Goal: Task Accomplishment & Management: Manage account settings

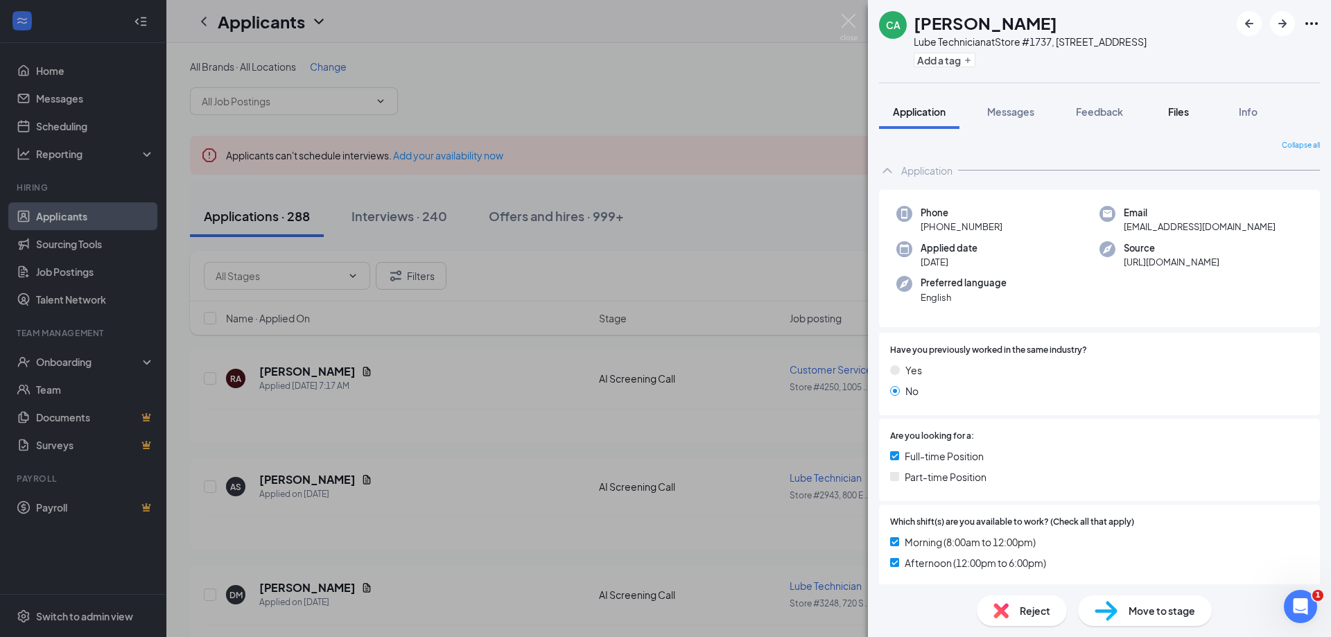
click at [1170, 129] on button "Files" at bounding box center [1178, 111] width 55 height 35
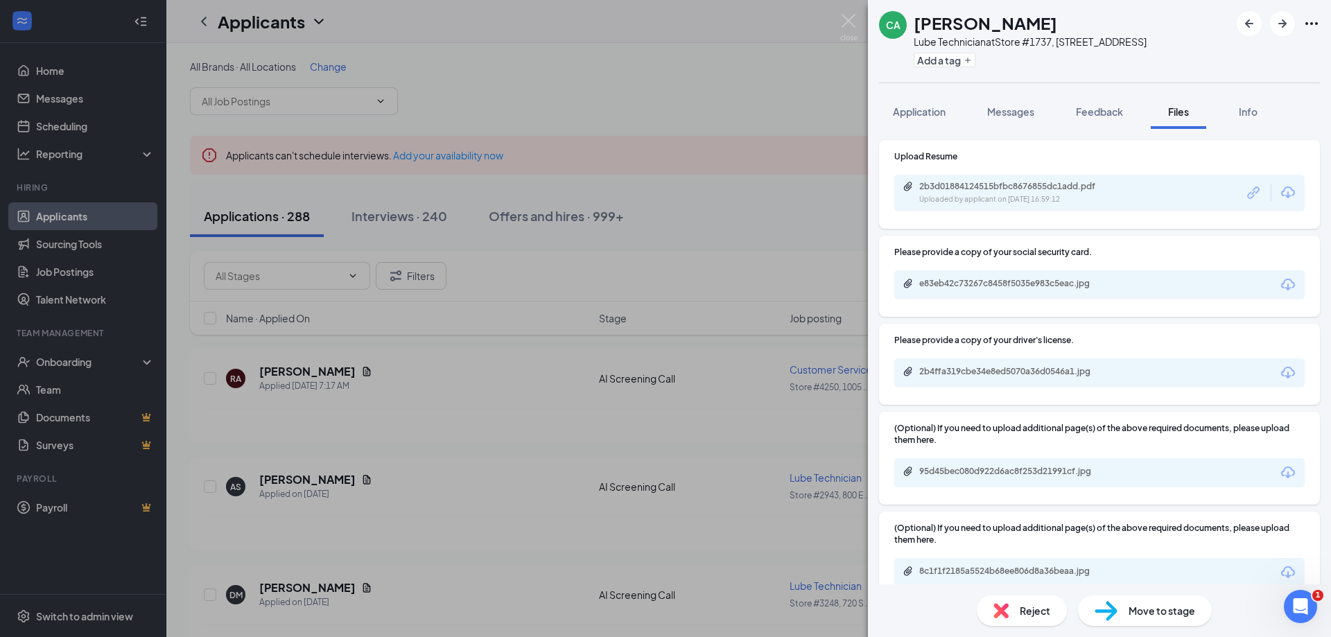
click at [941, 211] on div "2b3d01884124515bfbc8676855dc1add.pdf Uploaded by applicant on Aug 05, 2025 at 1…" at bounding box center [1099, 193] width 410 height 37
click at [943, 205] on div "Uploaded by applicant on Aug 05, 2025 at 16:59:12" at bounding box center [1023, 199] width 208 height 11
click at [975, 300] on div "e83eb42c73267c8458f5035e983c5eac.jpg" at bounding box center [1099, 284] width 410 height 29
click at [977, 289] on div "e83eb42c73267c8458f5035e983c5eac.jpg" at bounding box center [1016, 283] width 194 height 11
click at [962, 388] on div "2b4ffa319cbe34e8ed5070a36d0546a1.jpg" at bounding box center [1099, 372] width 410 height 29
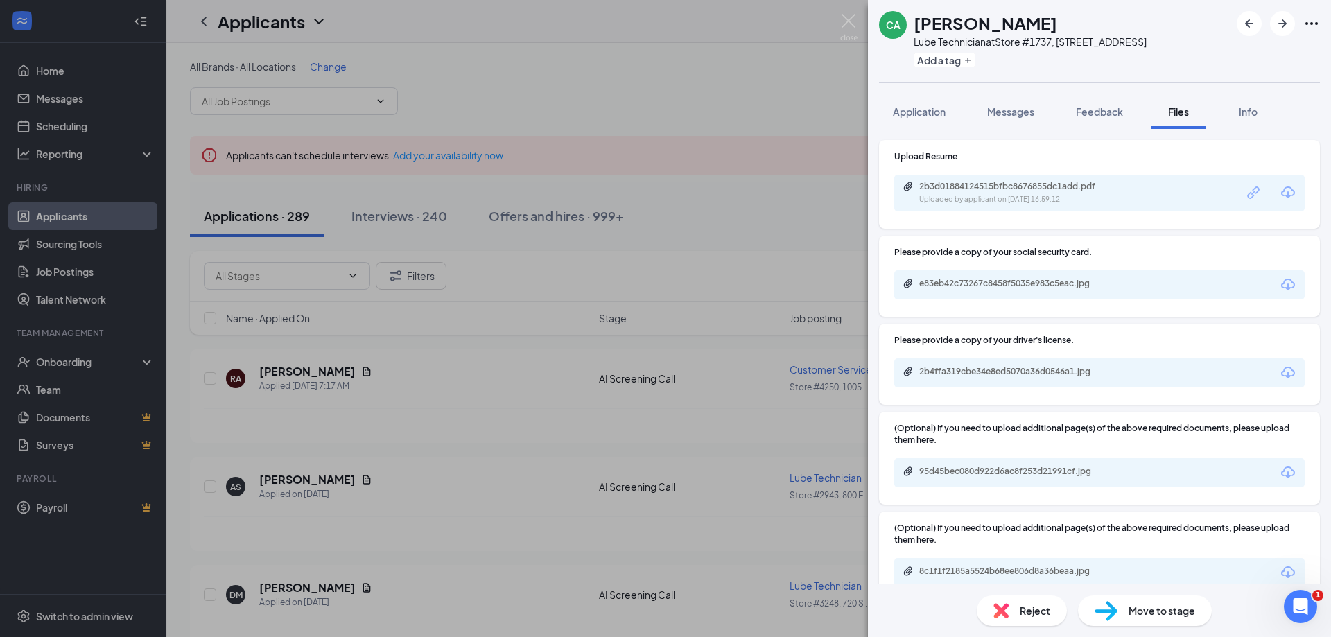
click at [963, 388] on div "2b4ffa319cbe34e8ed5070a36d0546a1.jpg" at bounding box center [1099, 372] width 410 height 29
click at [964, 377] on div "2b4ffa319cbe34e8ed5070a36d0546a1.jpg" at bounding box center [1016, 371] width 194 height 11
click at [955, 487] on div "95d45bec080d922d6ac8f253d21991cf.jpg" at bounding box center [1099, 472] width 410 height 29
click at [953, 477] on div "95d45bec080d922d6ac8f253d21991cf.jpg" at bounding box center [1016, 471] width 194 height 11
click at [970, 477] on div "95d45bec080d922d6ac8f253d21991cf.jpg" at bounding box center [1016, 471] width 194 height 11
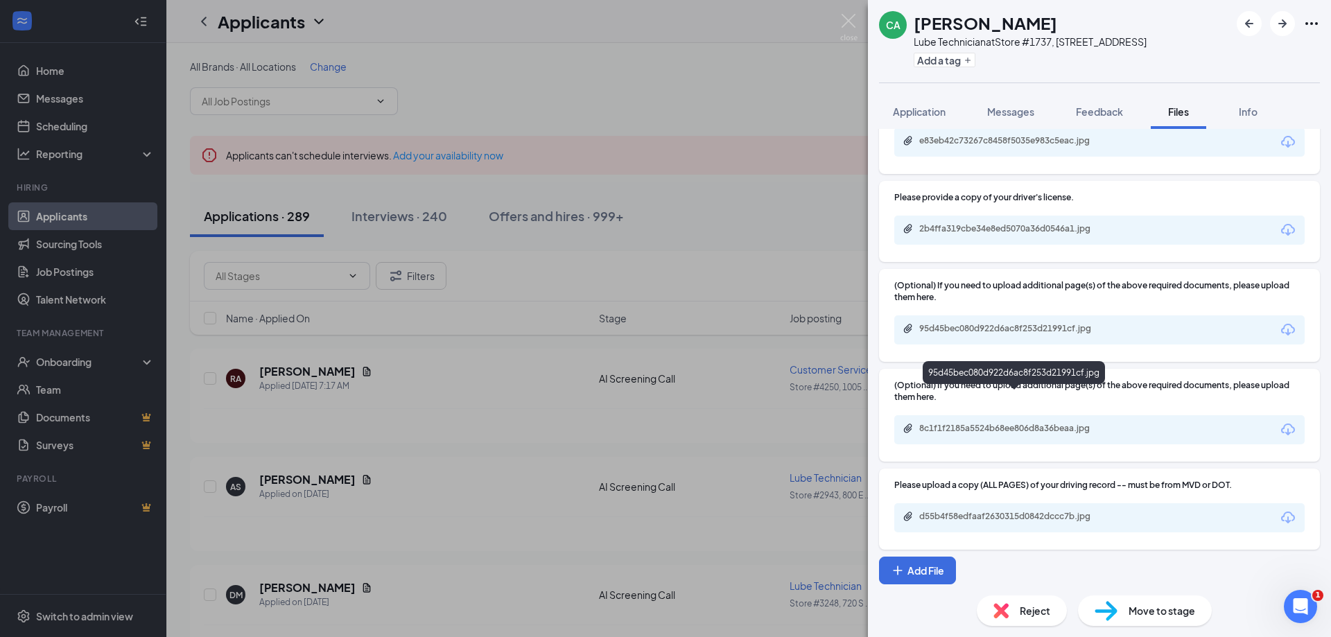
scroll to position [157, 0]
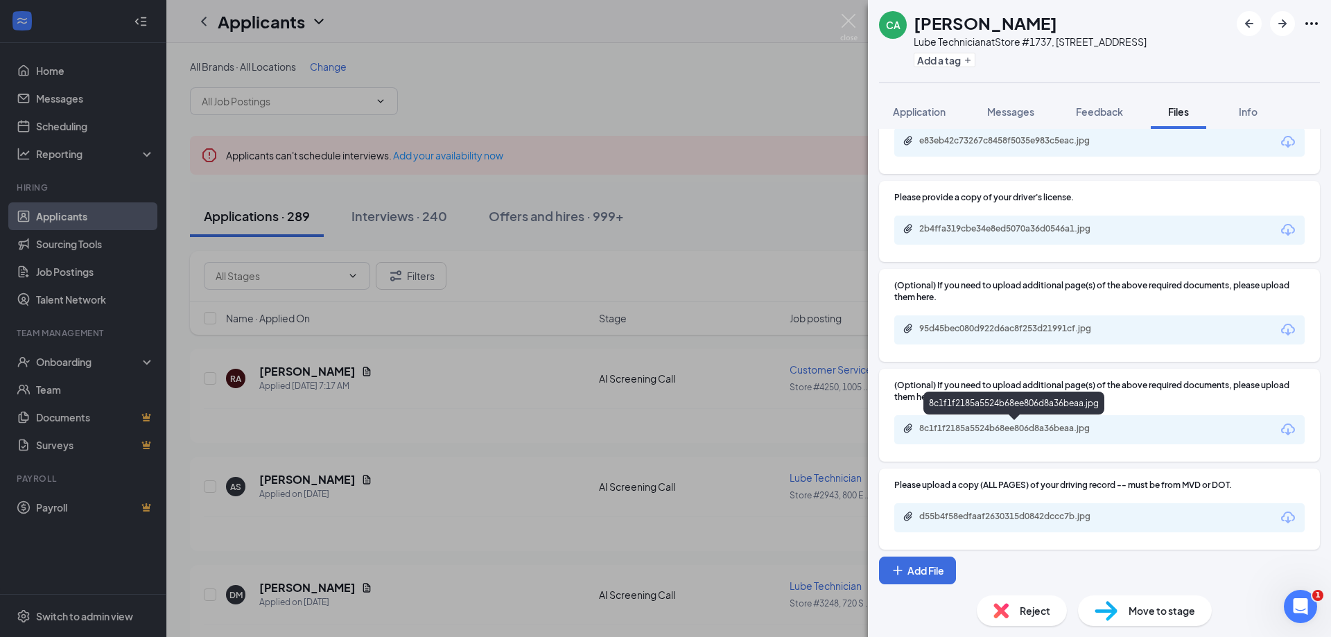
click at [970, 429] on div "8c1f1f2185a5524b68ee806d8a36beaa.jpg" at bounding box center [1016, 428] width 194 height 11
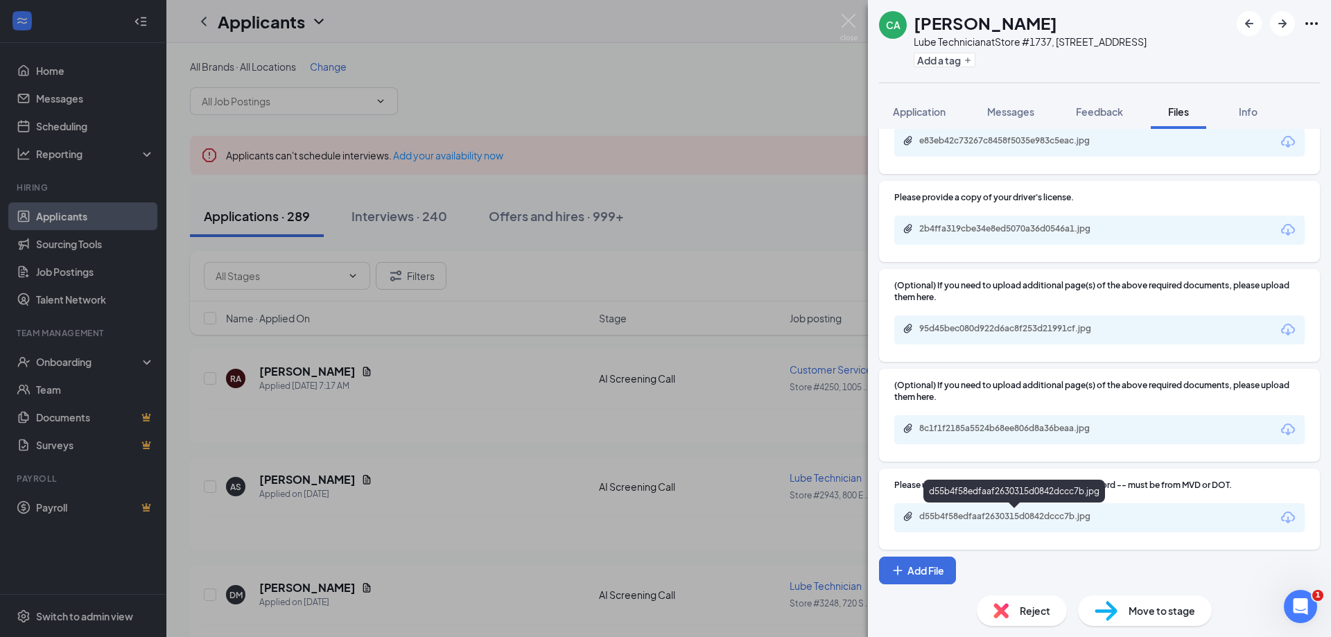
click at [1000, 518] on div "d55b4f58edfaaf2630315d0842dccc7b.jpg" at bounding box center [1016, 516] width 194 height 11
click at [917, 118] on span "Application" at bounding box center [919, 111] width 53 height 12
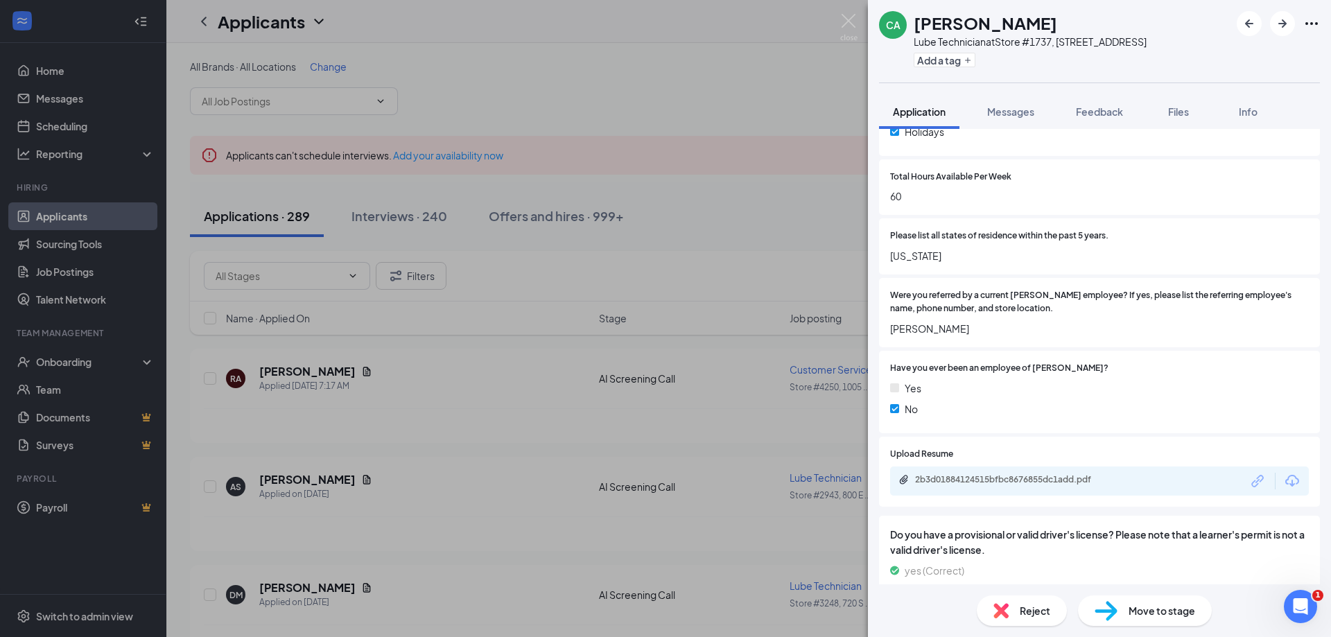
scroll to position [624, 0]
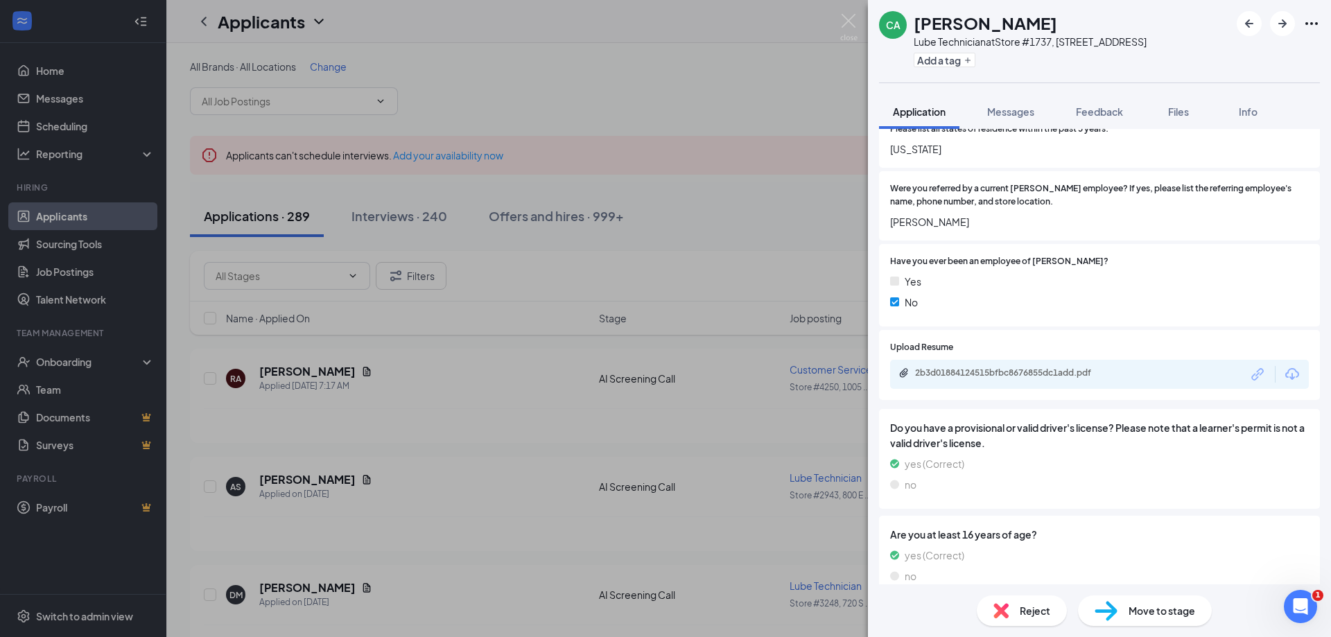
click at [1170, 609] on span "Move to stage" at bounding box center [1162, 610] width 67 height 15
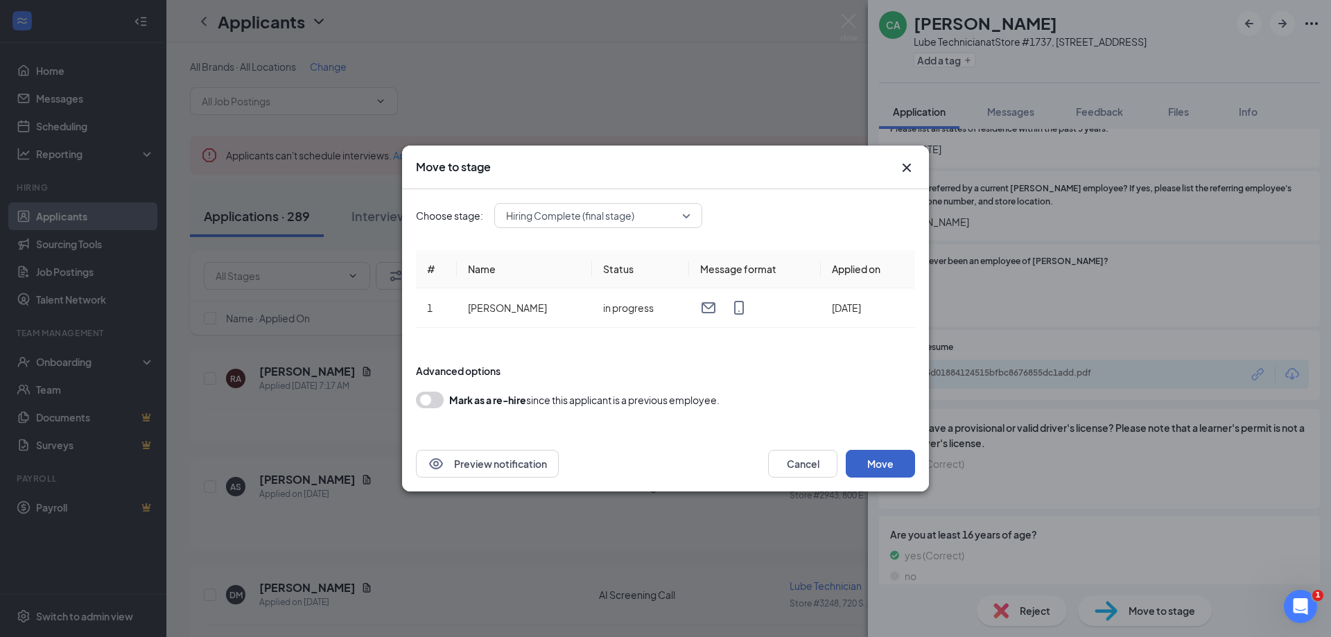
click at [909, 467] on button "Move" at bounding box center [880, 464] width 69 height 28
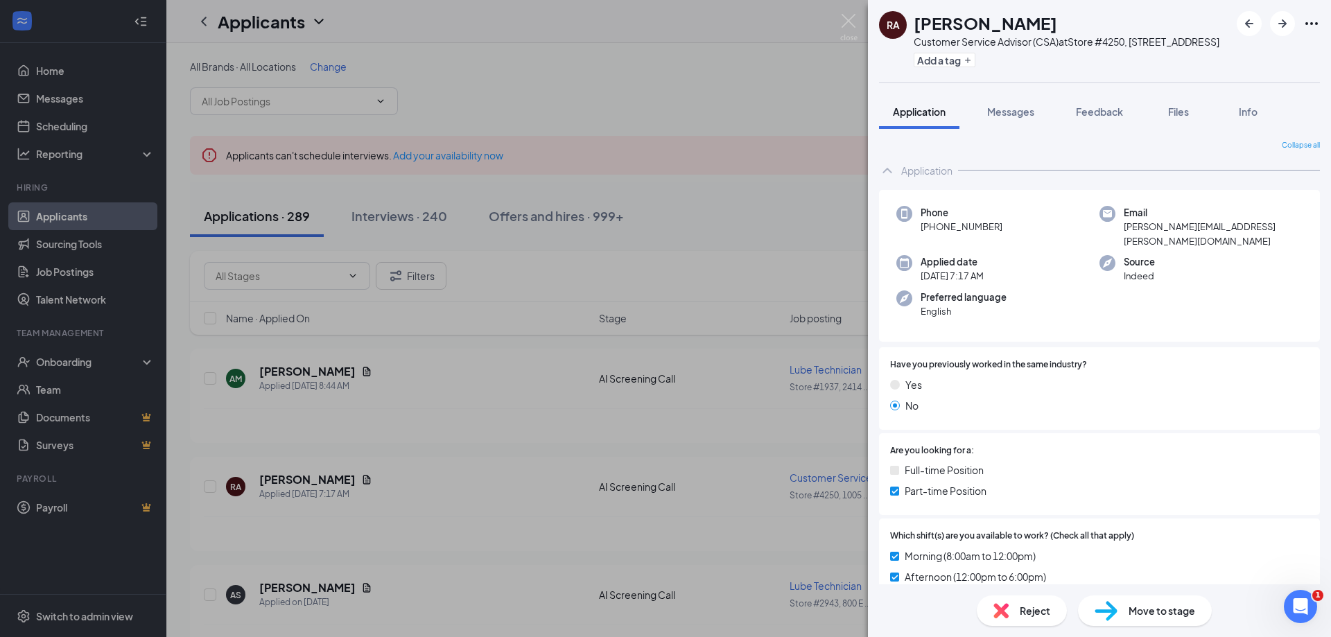
click at [548, 273] on div "RA Rachel Arnett Customer Service Advisor (CSA) at Store #4250, 1005 S Main St,…" at bounding box center [665, 318] width 1331 height 637
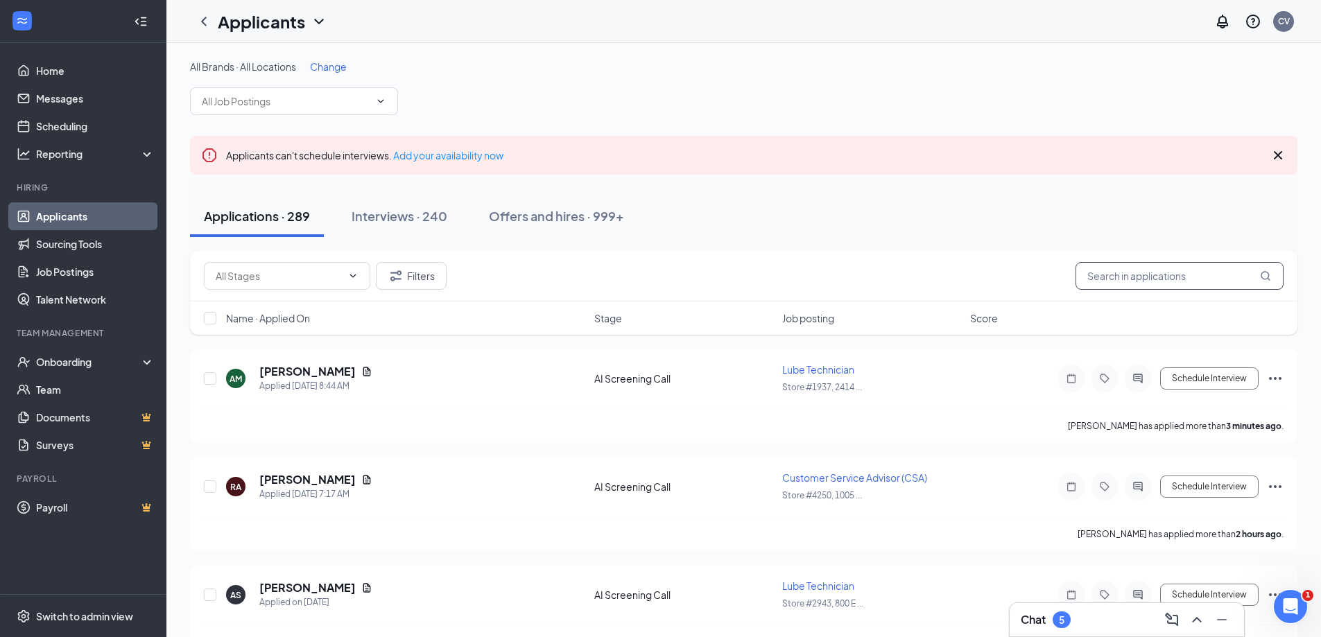
click at [1140, 286] on input "text" at bounding box center [1179, 276] width 208 height 28
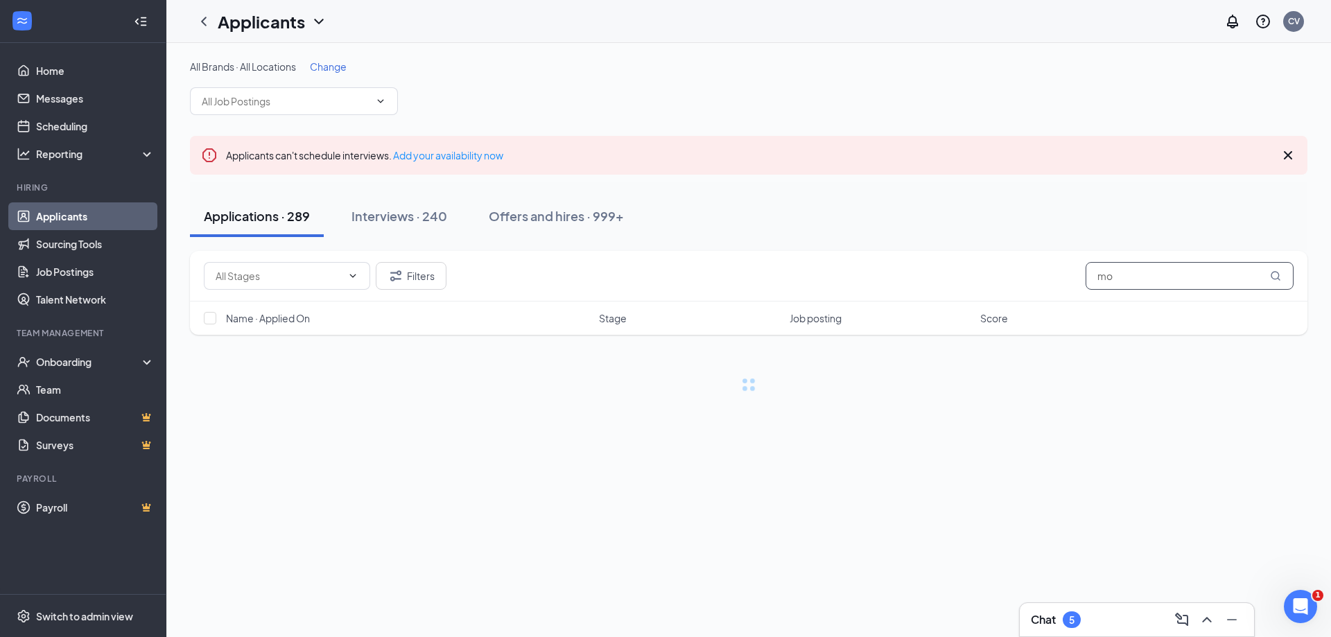
type input "m"
type input "h"
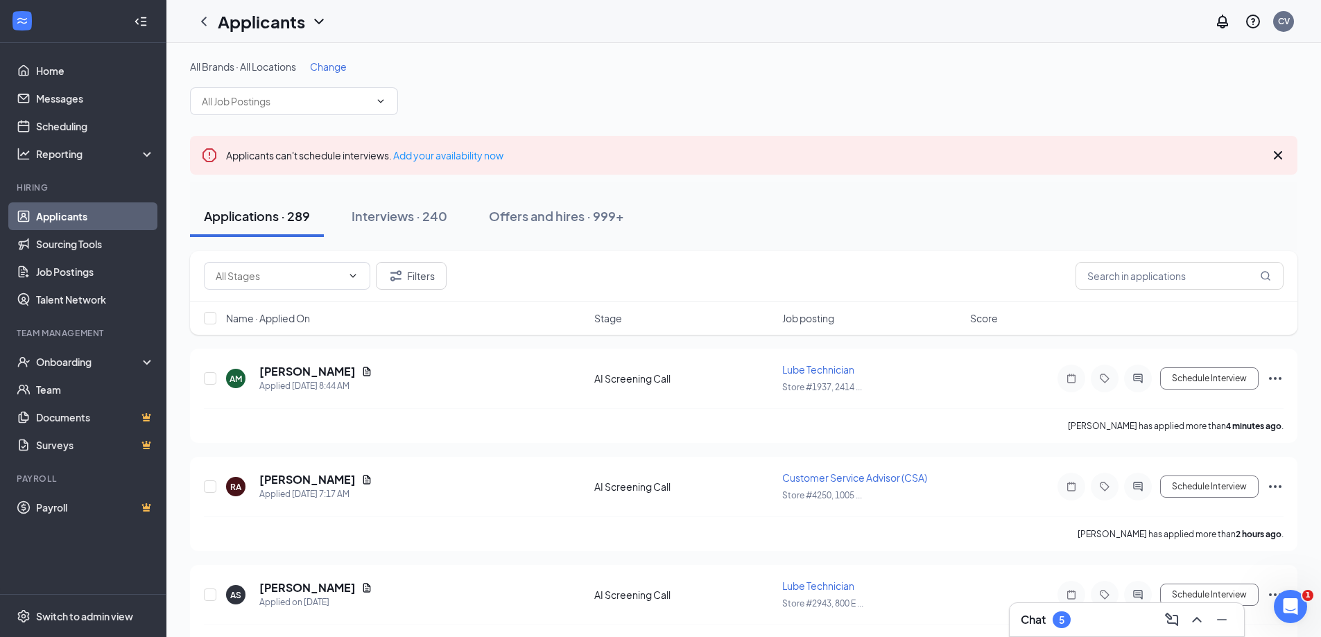
click at [1078, 616] on div "Chat 5" at bounding box center [1127, 620] width 212 height 22
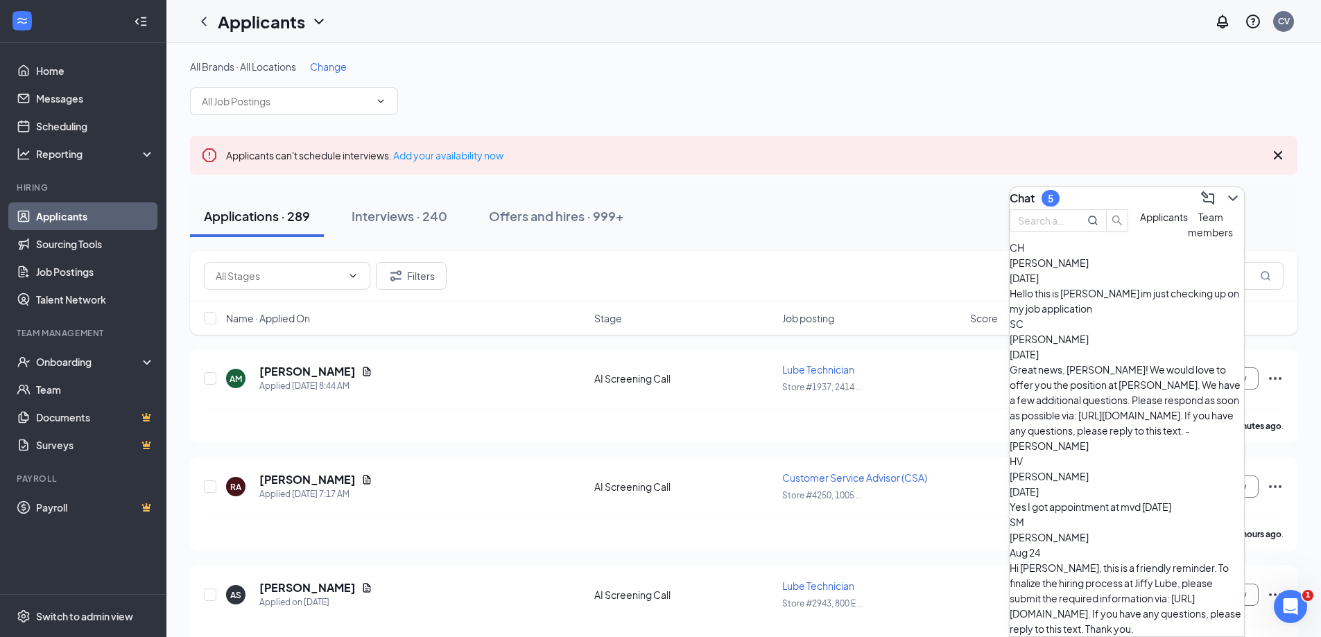
click at [1188, 239] on span "Team members" at bounding box center [1210, 225] width 45 height 28
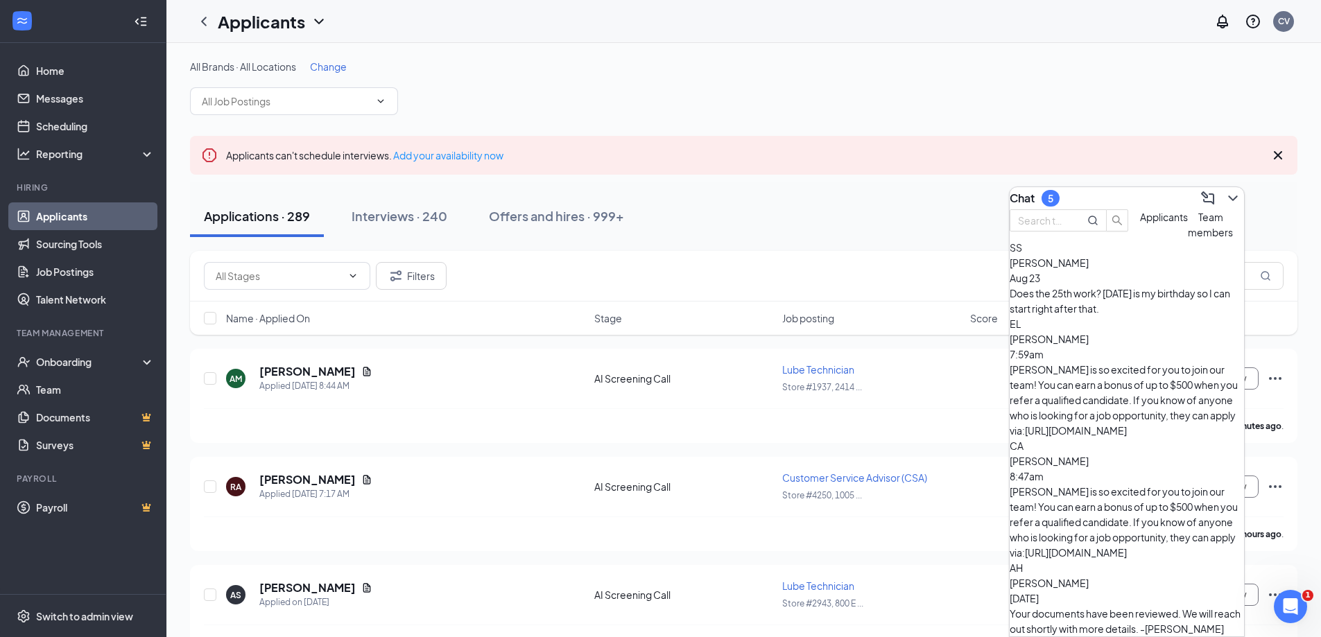
click at [1089, 269] on span "[PERSON_NAME]" at bounding box center [1049, 263] width 79 height 12
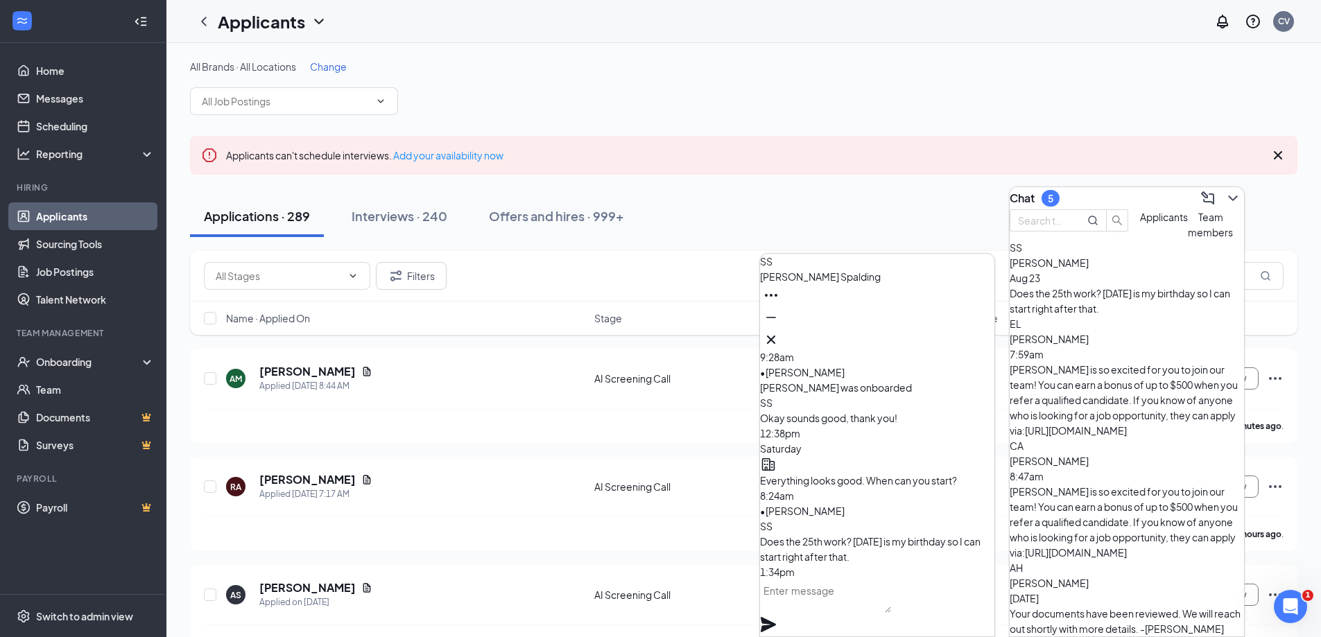
click at [1089, 345] on span "[PERSON_NAME]" at bounding box center [1049, 339] width 79 height 12
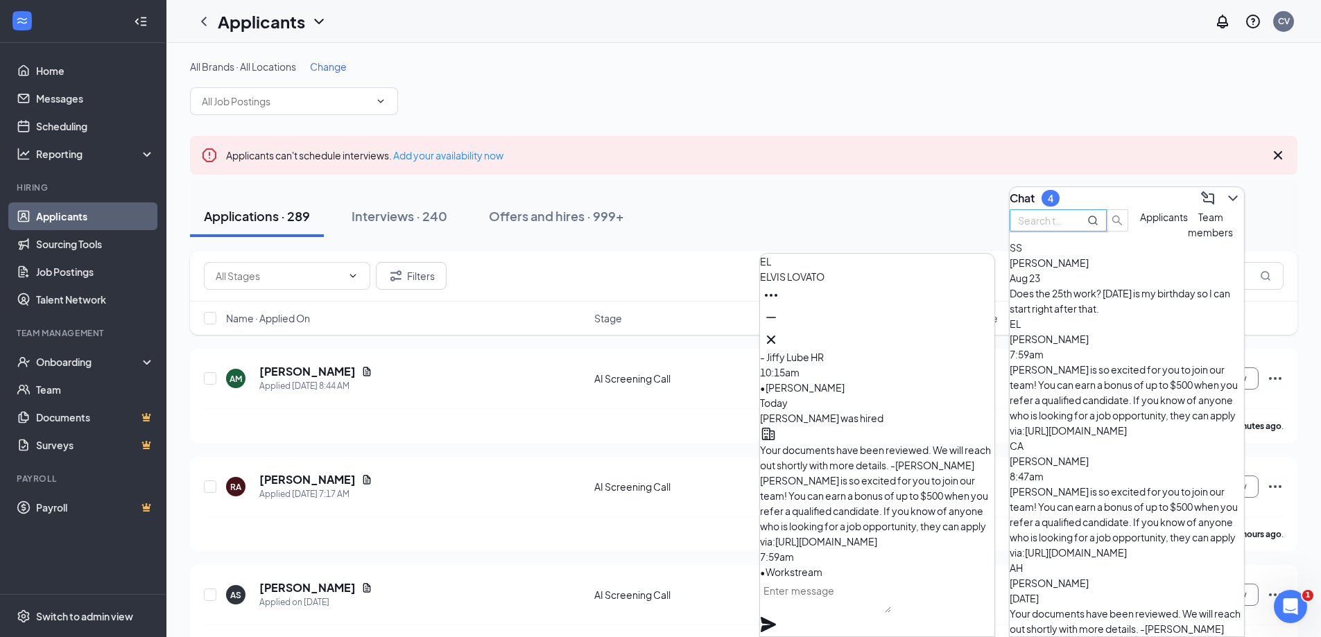
click at [1068, 225] on input "text" at bounding box center [1043, 220] width 50 height 15
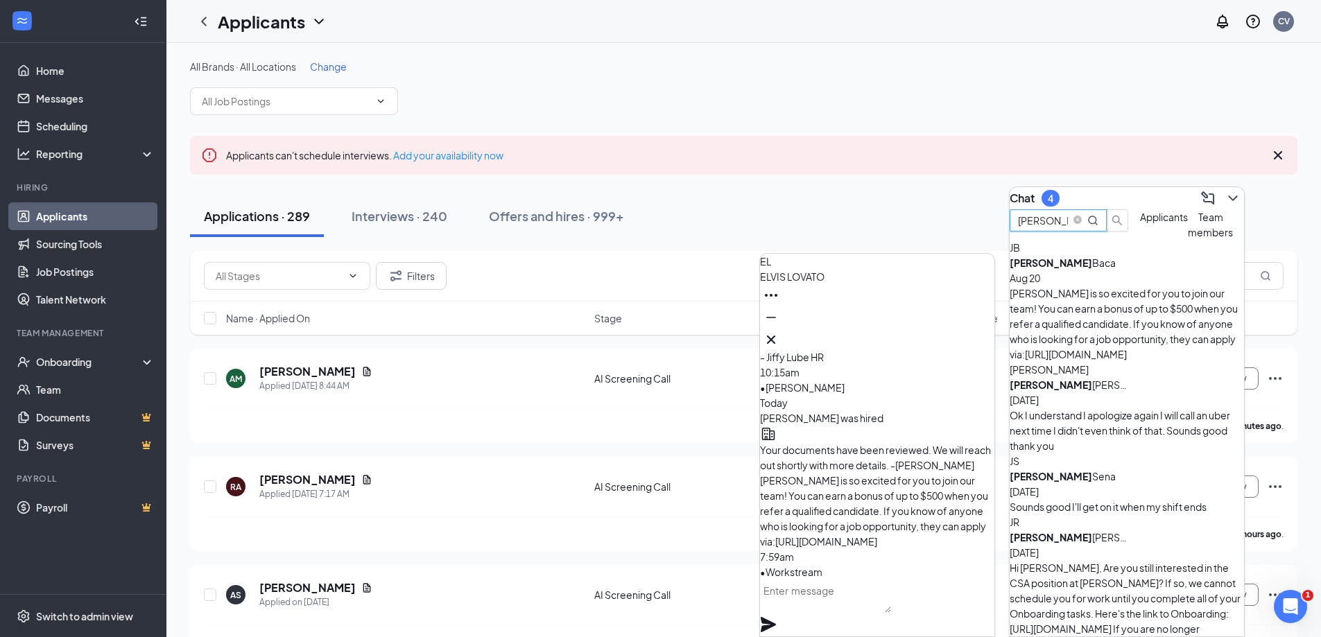
type input "javier"
click at [1110, 320] on div "[PERSON_NAME] is so excited for you to join our team! You can earn a bonus of u…" at bounding box center [1127, 324] width 234 height 76
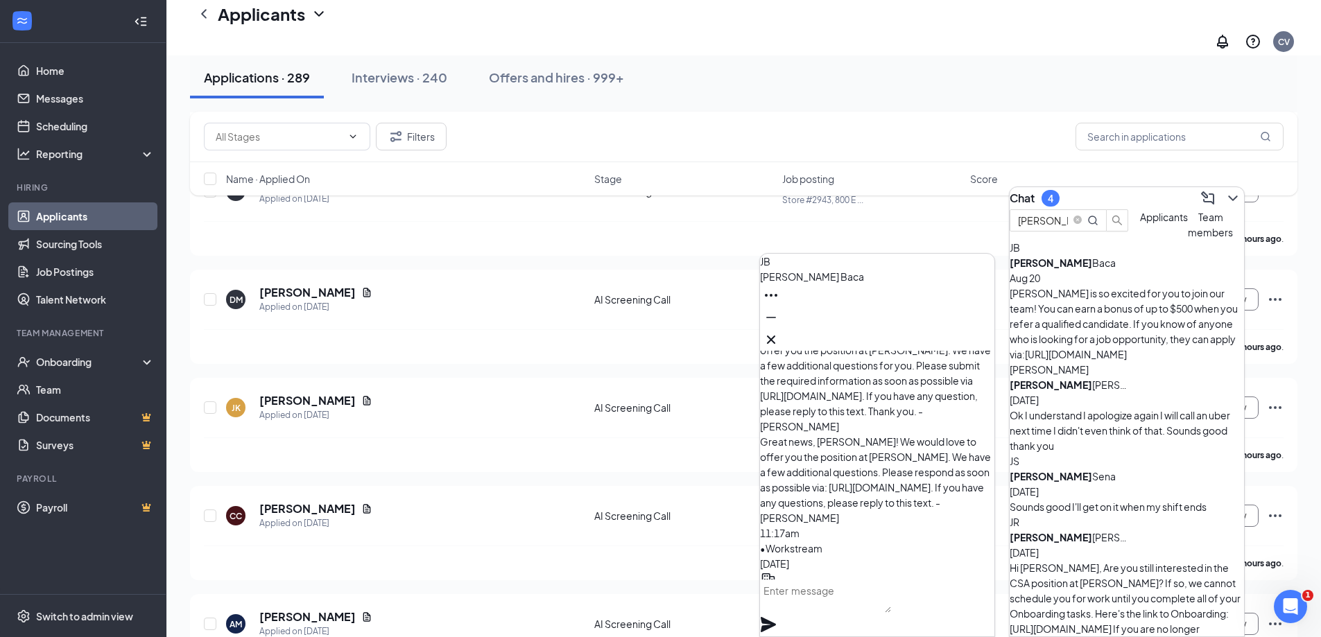
scroll to position [-347, 0]
click at [775, 336] on icon "Cross" at bounding box center [771, 340] width 8 height 8
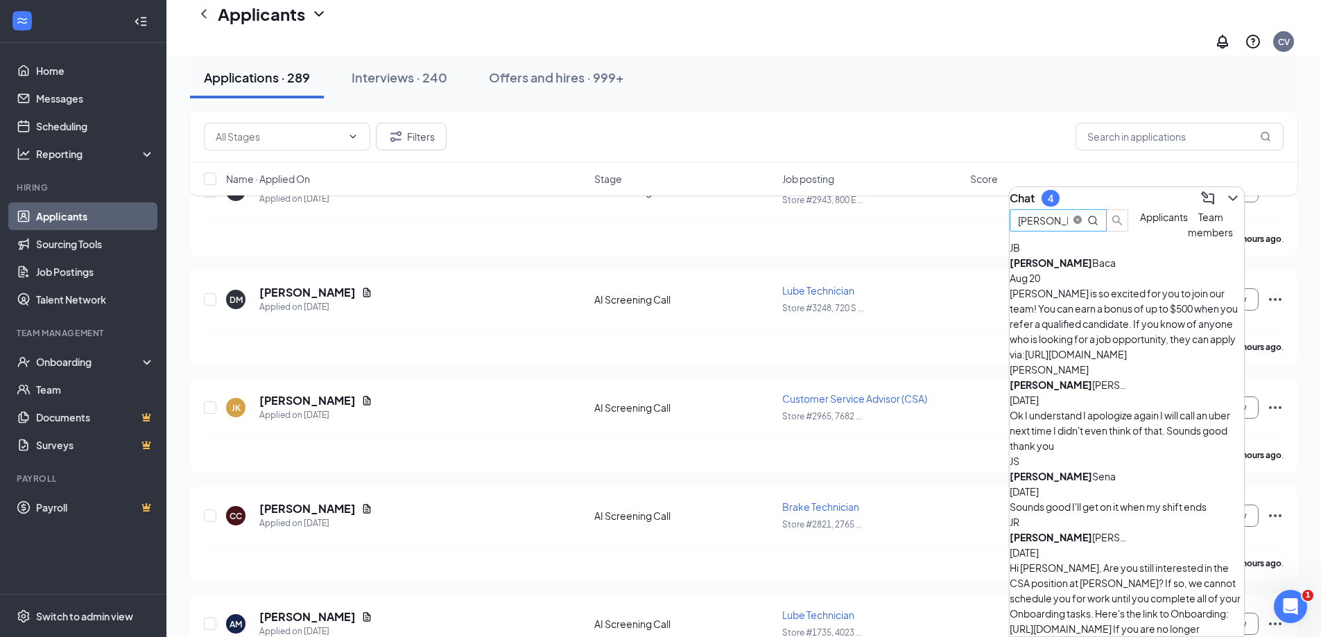
click at [1082, 224] on span "close-circle" at bounding box center [1077, 220] width 8 height 8
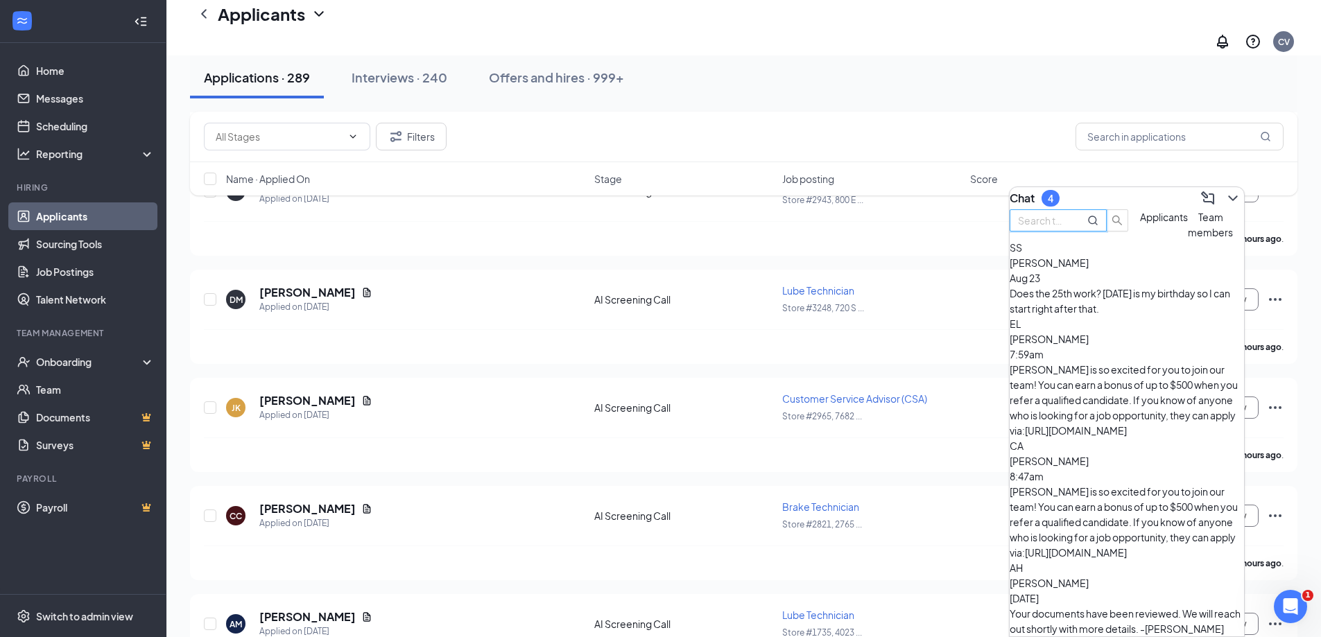
click at [1140, 223] on span "Applicants" at bounding box center [1164, 217] width 48 height 12
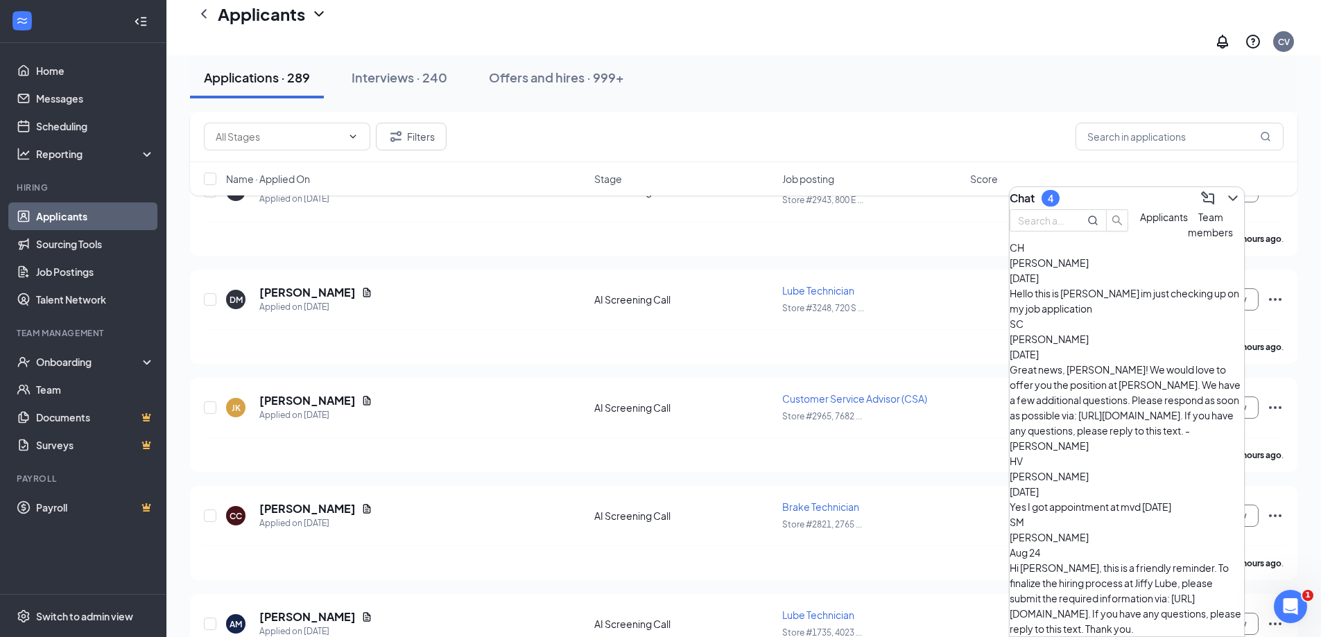
click at [1099, 453] on div "HV Hugo Vasquez Aug 22 Yes I got appointment at mvd on Monday" at bounding box center [1127, 483] width 234 height 61
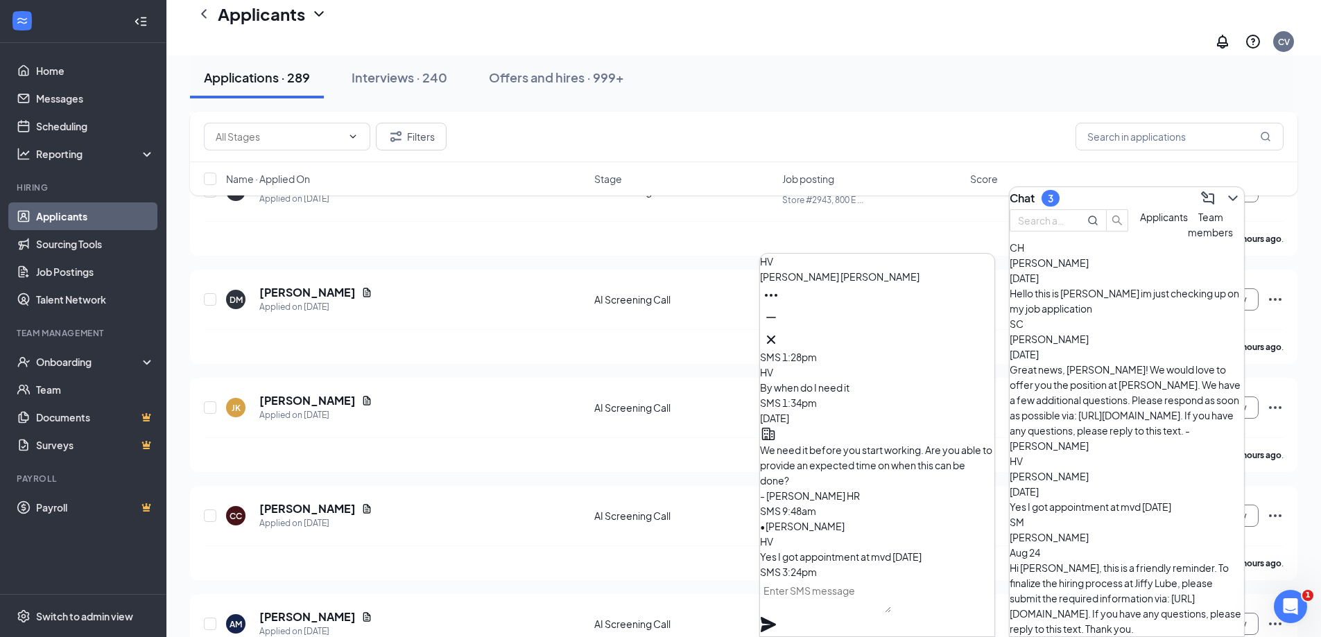
click at [891, 602] on textarea at bounding box center [825, 596] width 131 height 33
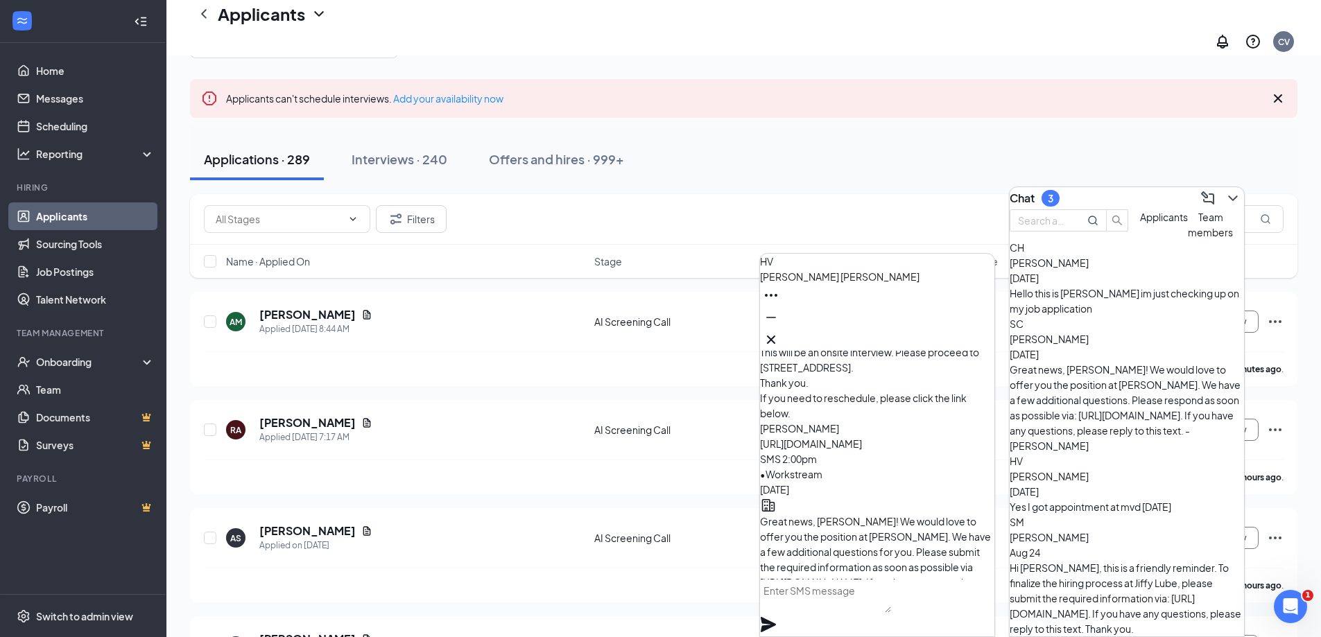
scroll to position [-485, 0]
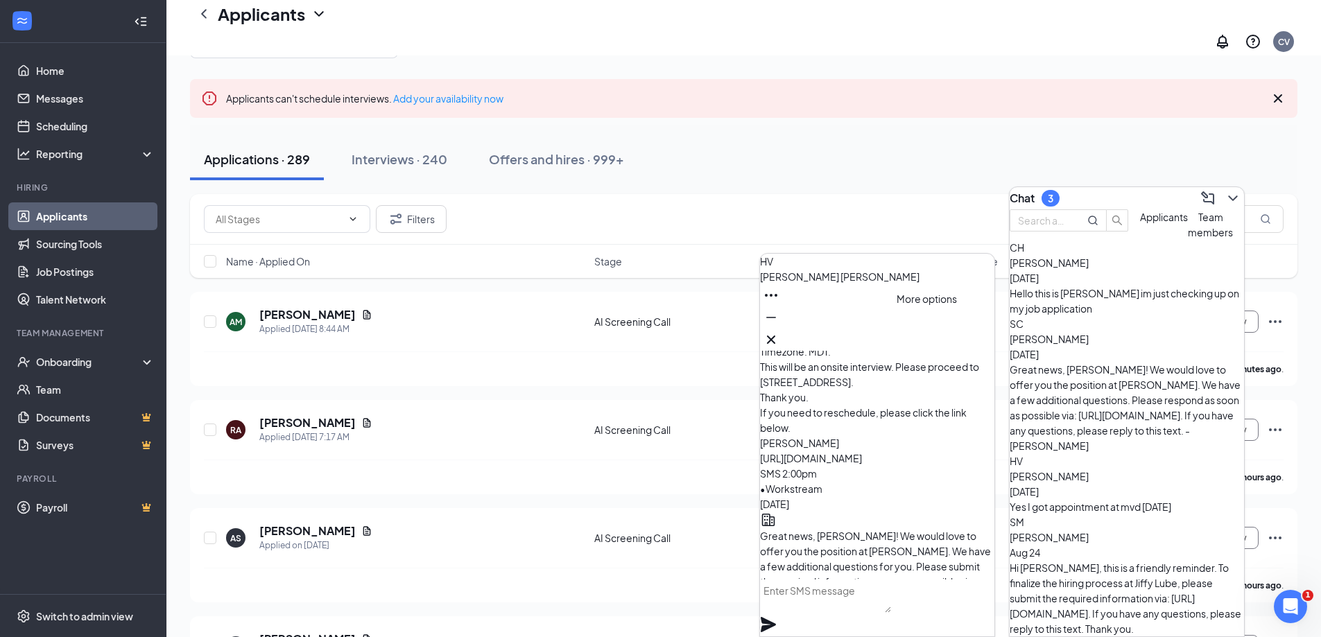
click at [779, 304] on icon "Ellipses" at bounding box center [771, 295] width 17 height 17
click at [937, 367] on link "View message history" at bounding box center [974, 361] width 99 height 15
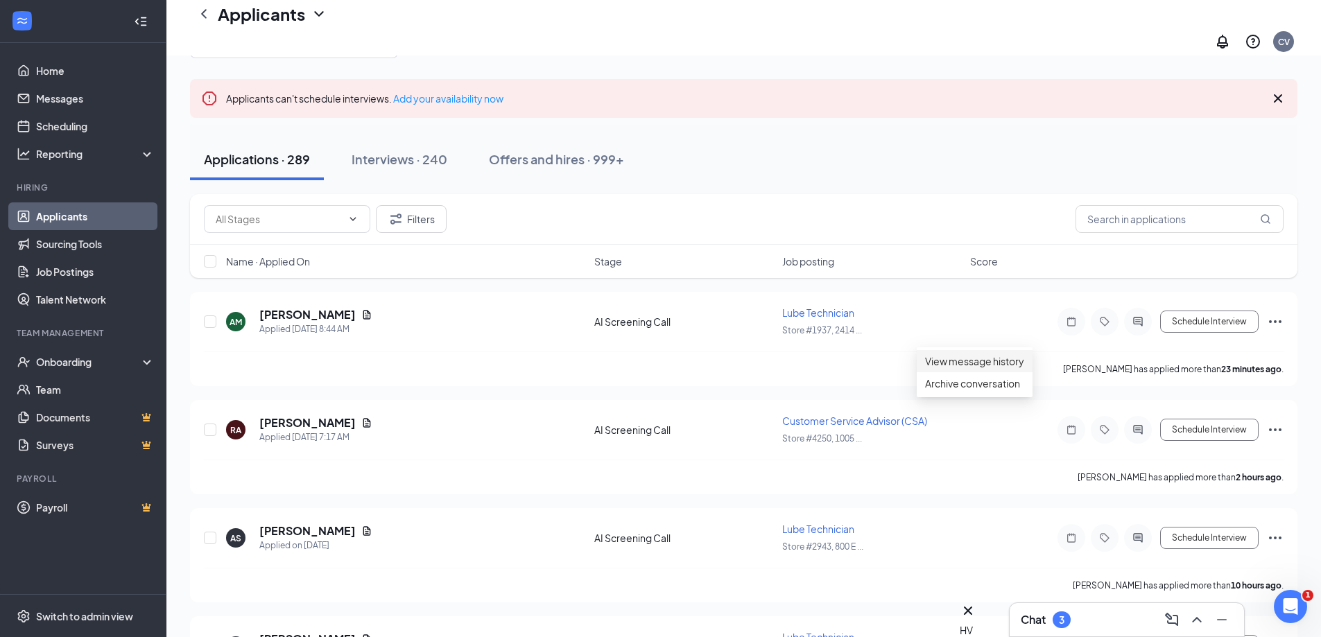
scroll to position [0, 0]
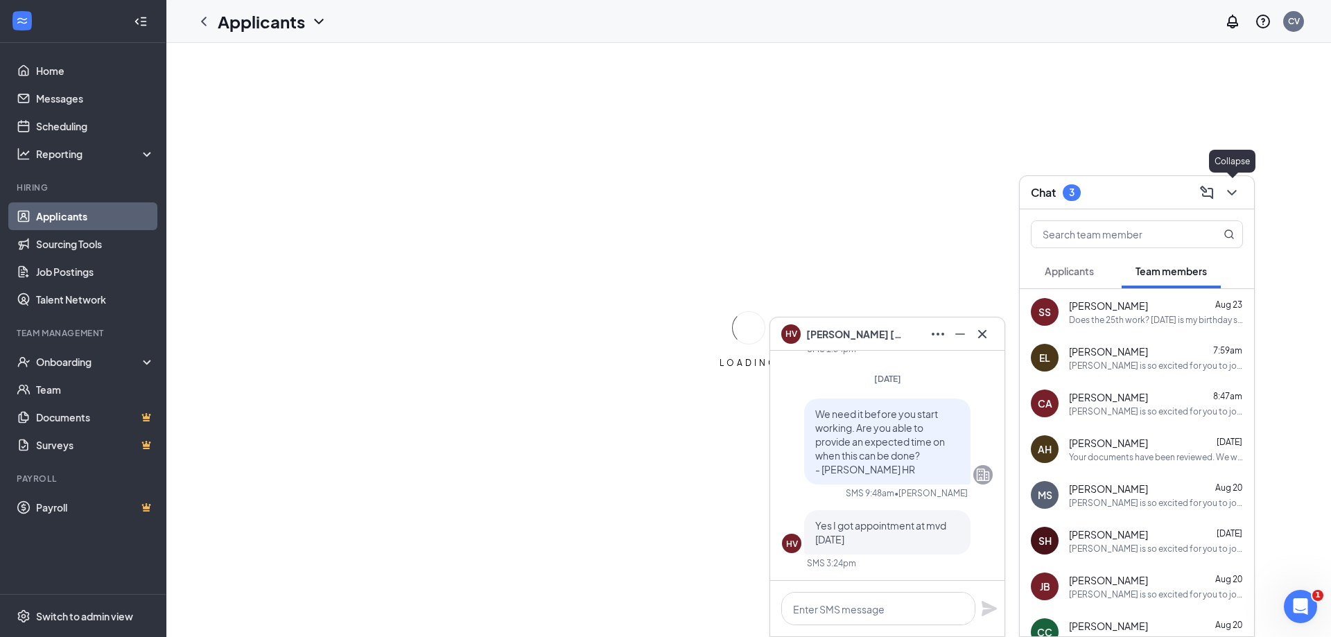
click at [1235, 197] on icon "ChevronDown" at bounding box center [1232, 192] width 17 height 17
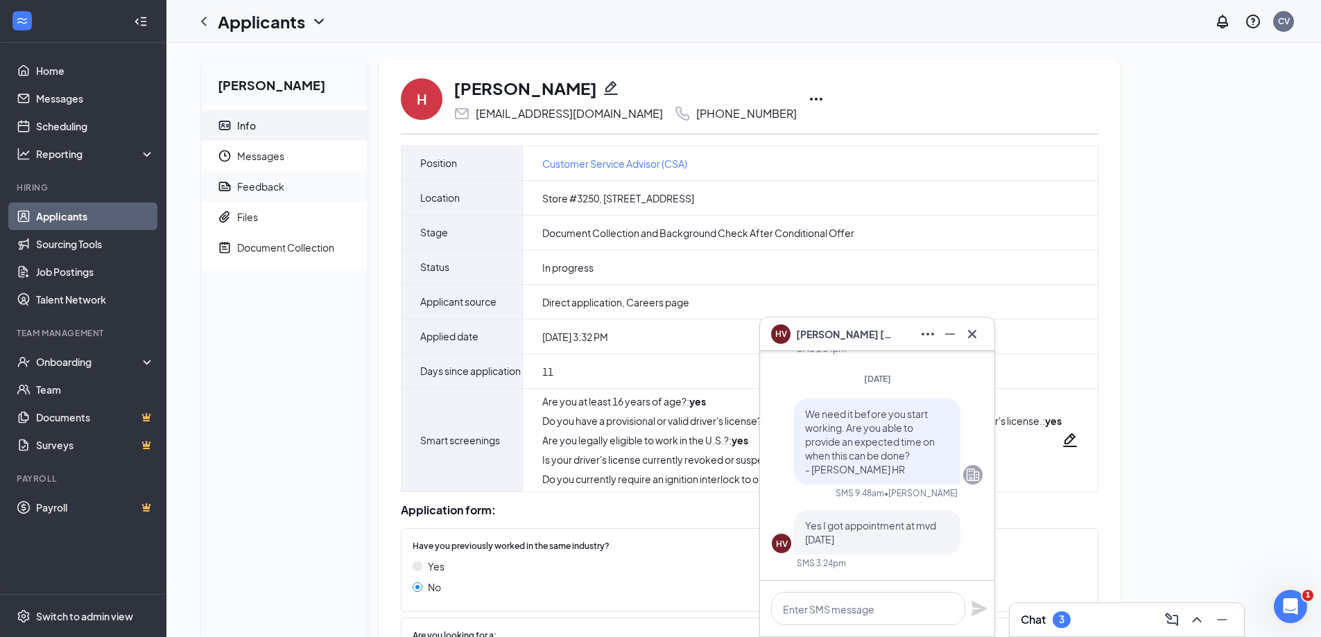
click at [272, 193] on div "Feedback" at bounding box center [260, 187] width 47 height 14
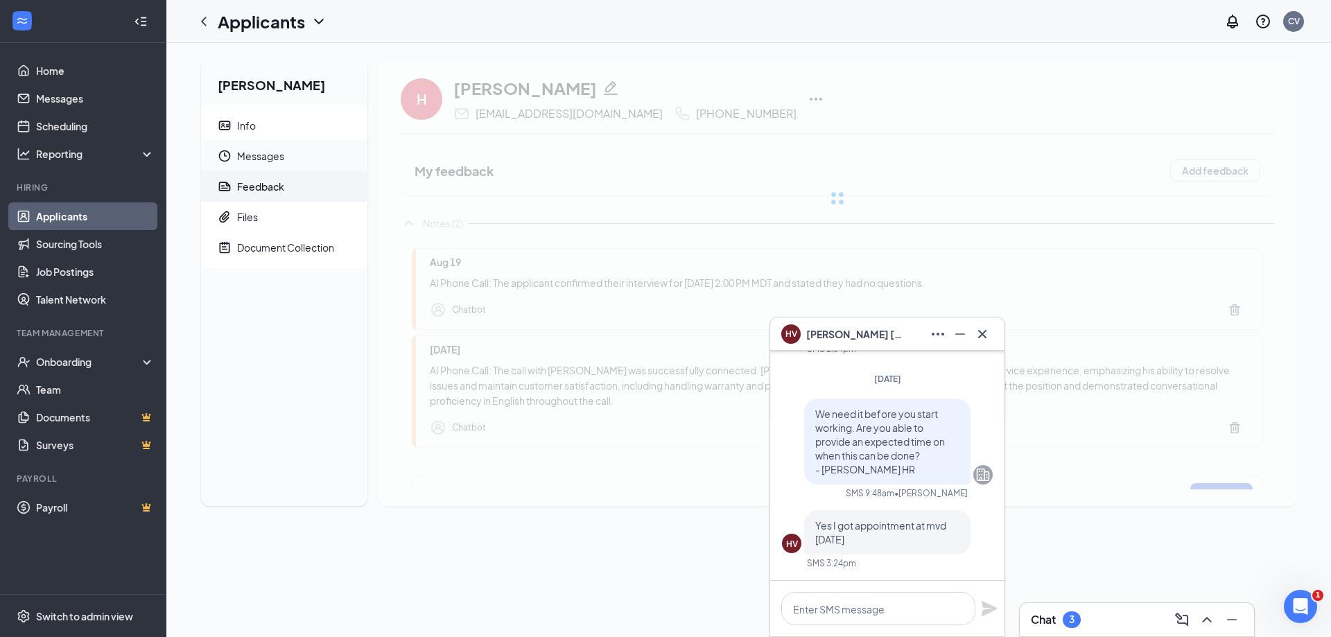
click at [272, 165] on span "Messages" at bounding box center [296, 156] width 119 height 31
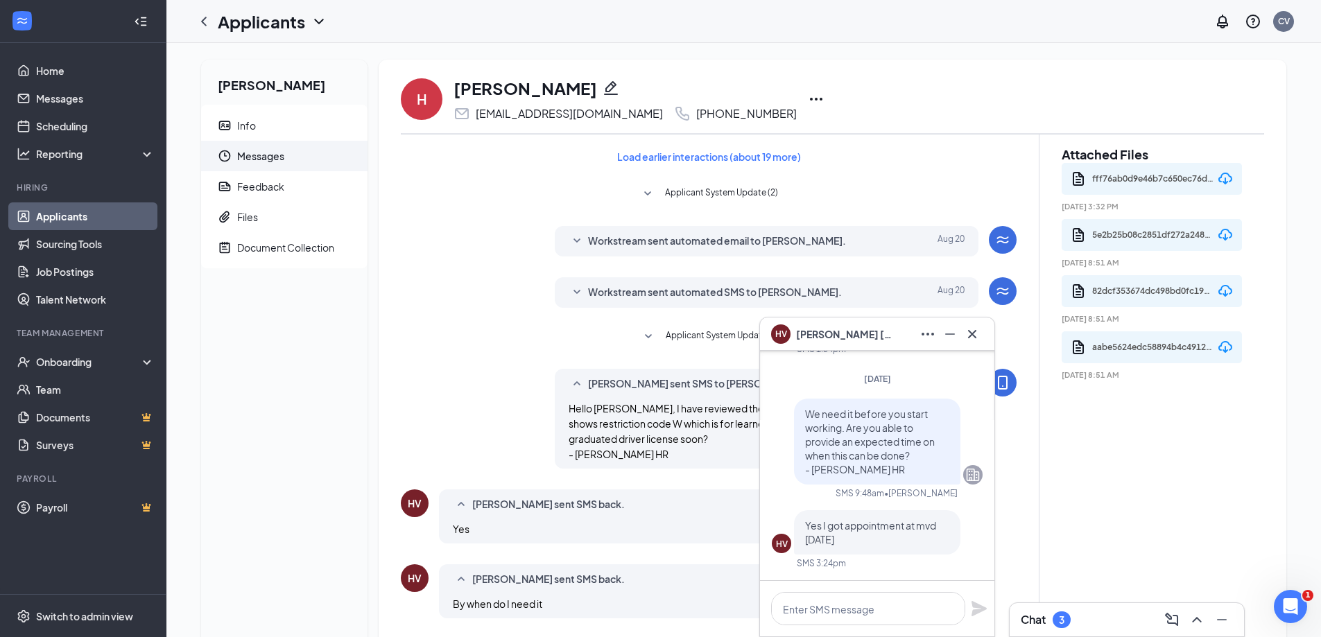
click at [984, 330] on div "HV [PERSON_NAME]" at bounding box center [877, 334] width 234 height 33
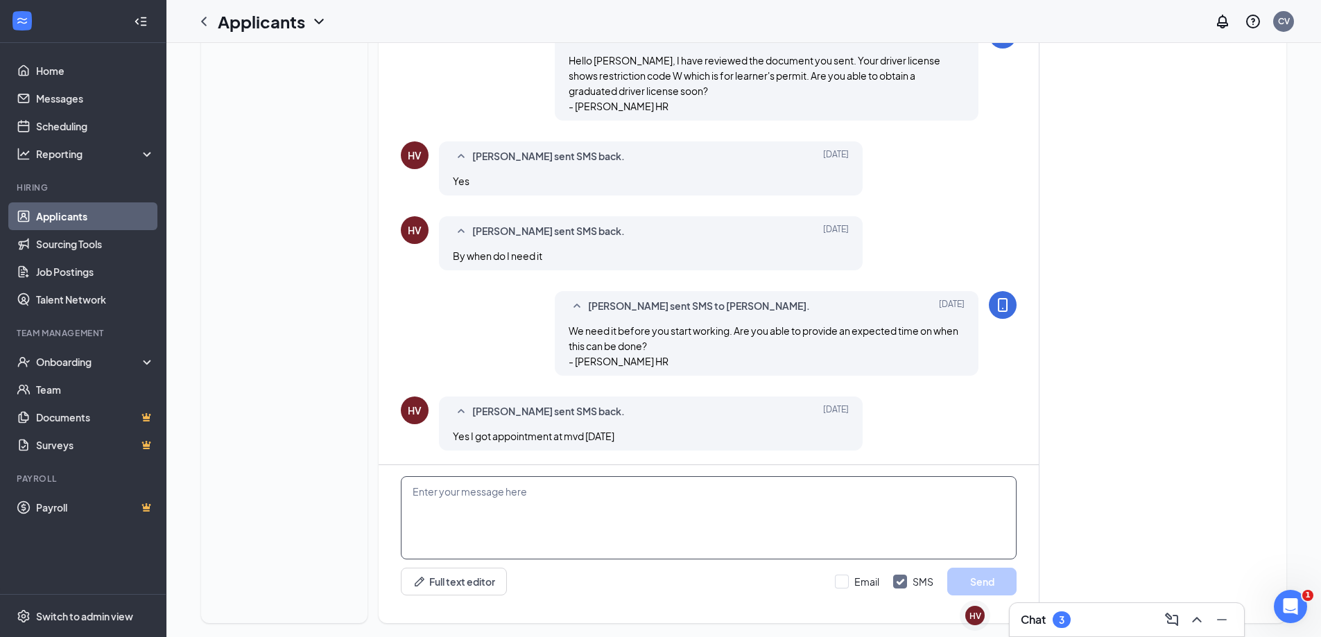
scroll to position [362, 0]
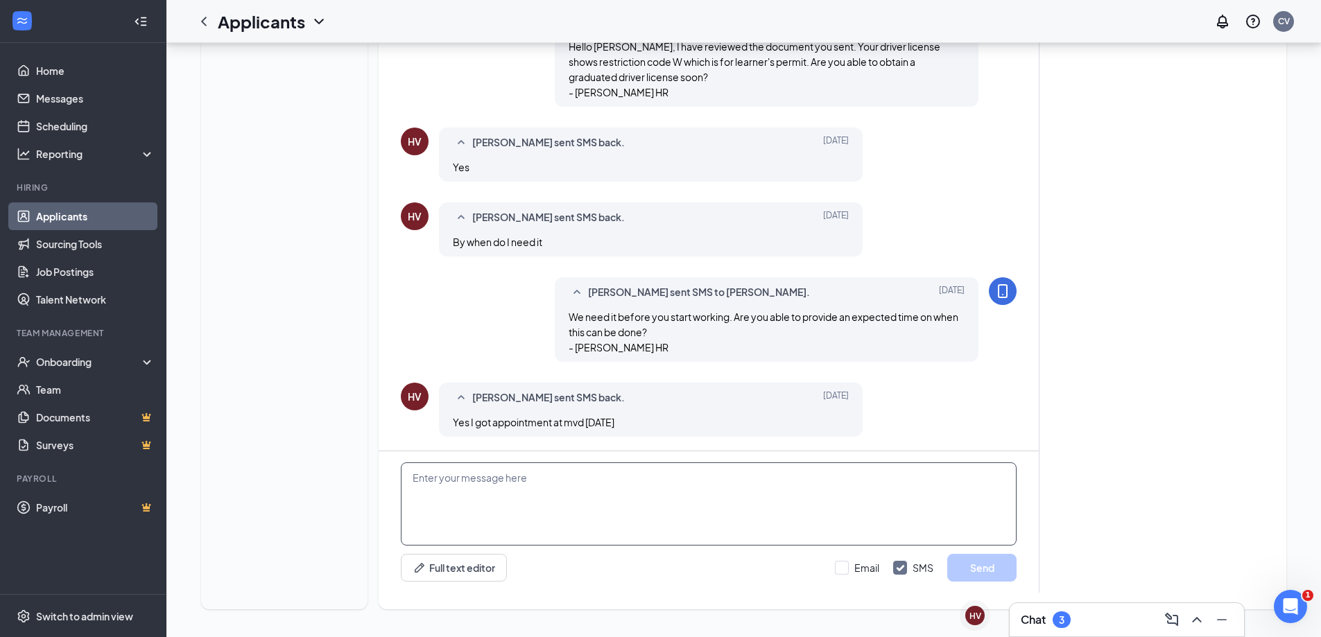
click at [632, 501] on textarea at bounding box center [709, 503] width 616 height 83
type textarea "S"
drag, startPoint x: 557, startPoint y: 478, endPoint x: 469, endPoint y: 469, distance: 89.1
click at [469, 469] on textarea "Hello [PERSON_NAME], if you have received your dr" at bounding box center [709, 503] width 616 height 83
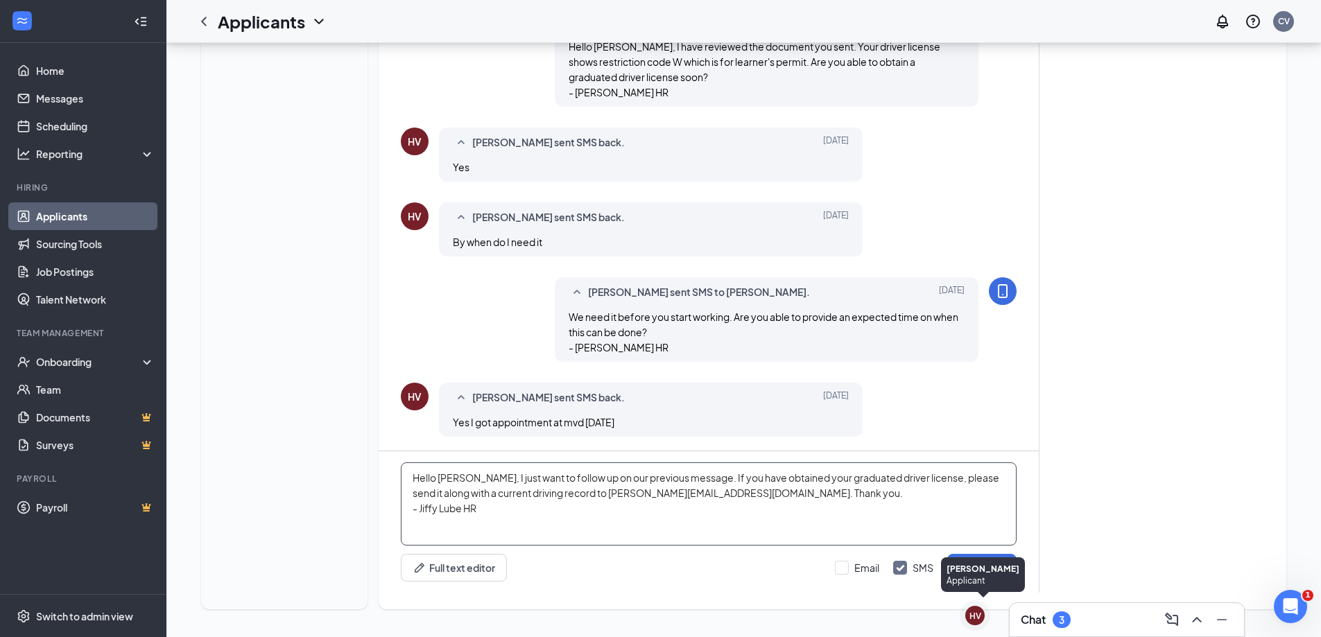
type textarea "Hello [PERSON_NAME], I just want to follow up on our previous message. If you h…"
click at [956, 576] on div "Applicant" at bounding box center [982, 581] width 73 height 12
click at [983, 569] on button "Send" at bounding box center [981, 568] width 69 height 28
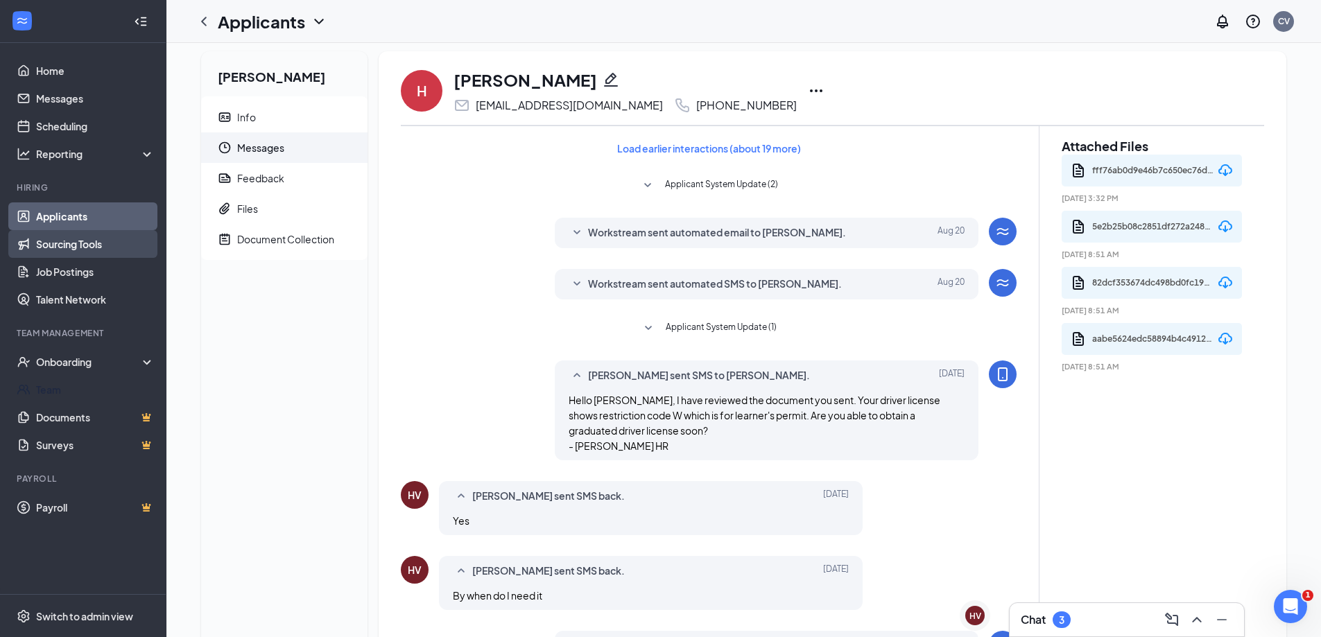
scroll to position [0, 0]
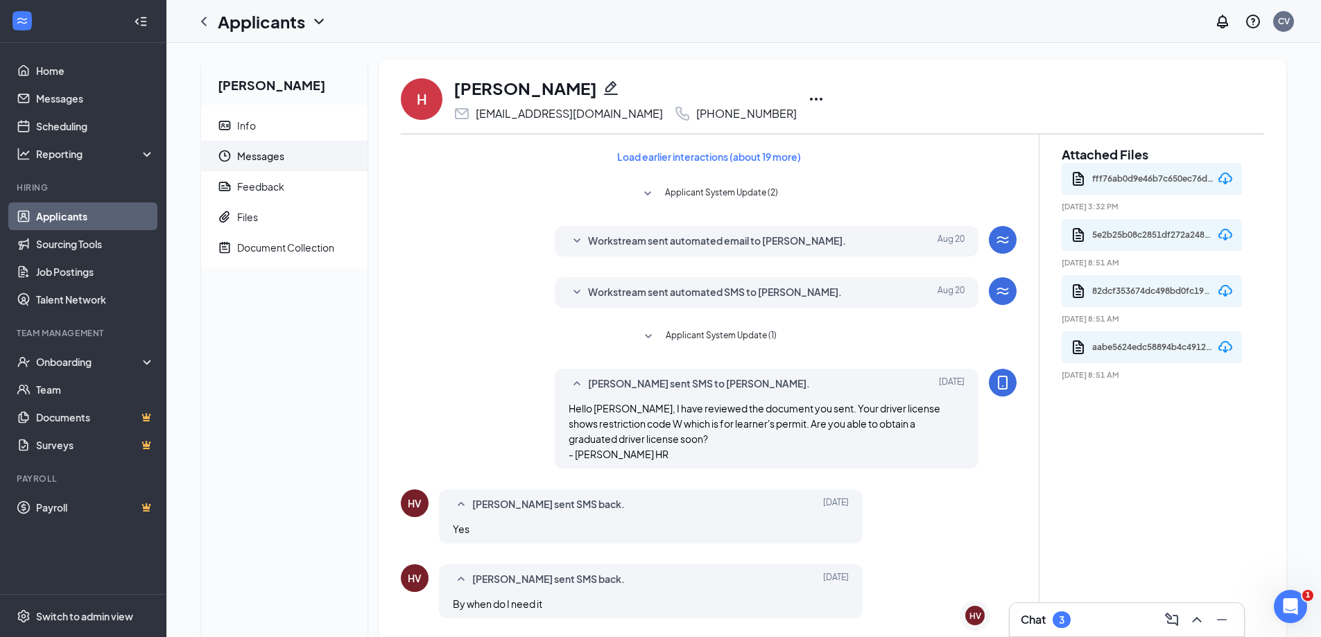
click at [92, 208] on link "Applicants" at bounding box center [95, 216] width 119 height 28
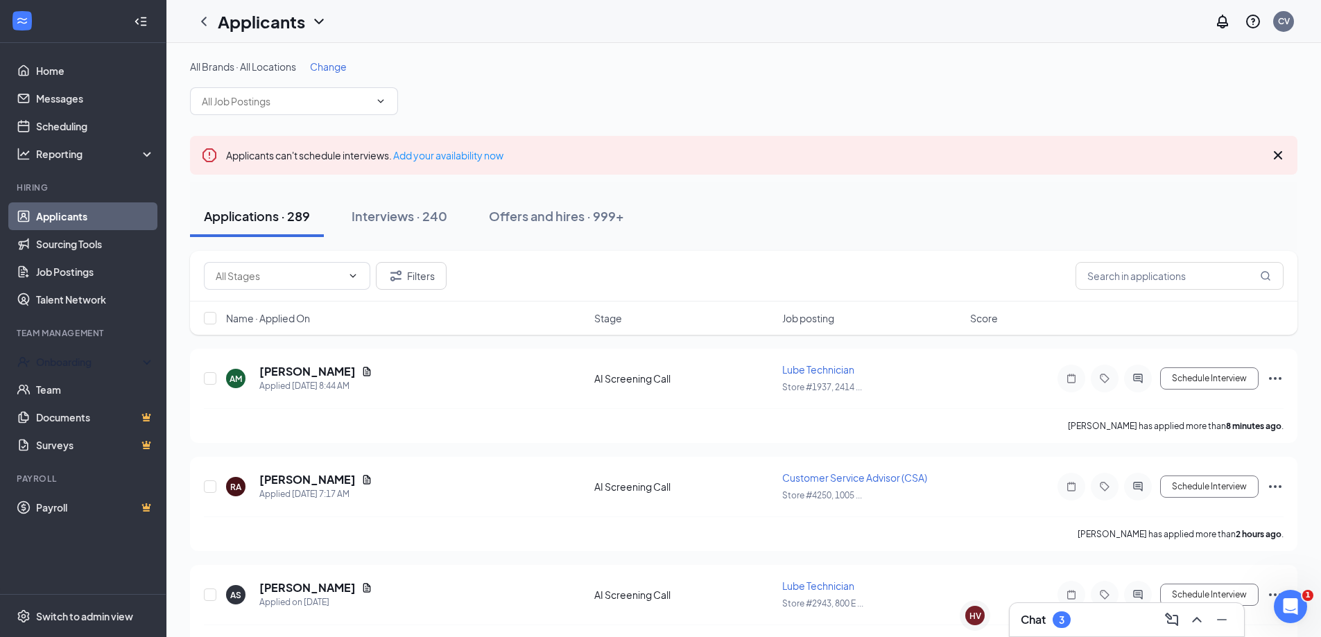
click at [74, 334] on div "Team Management" at bounding box center [84, 333] width 135 height 12
click at [83, 367] on div "Onboarding" at bounding box center [89, 362] width 107 height 14
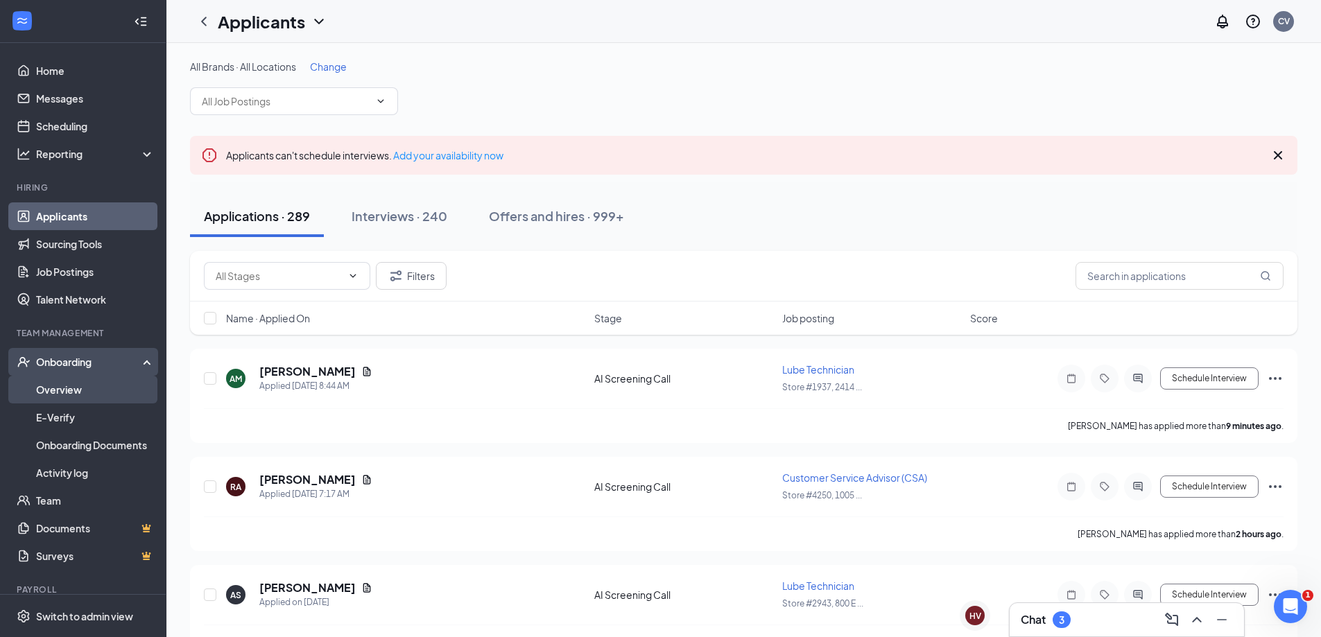
click at [89, 395] on link "Overview" at bounding box center [95, 390] width 119 height 28
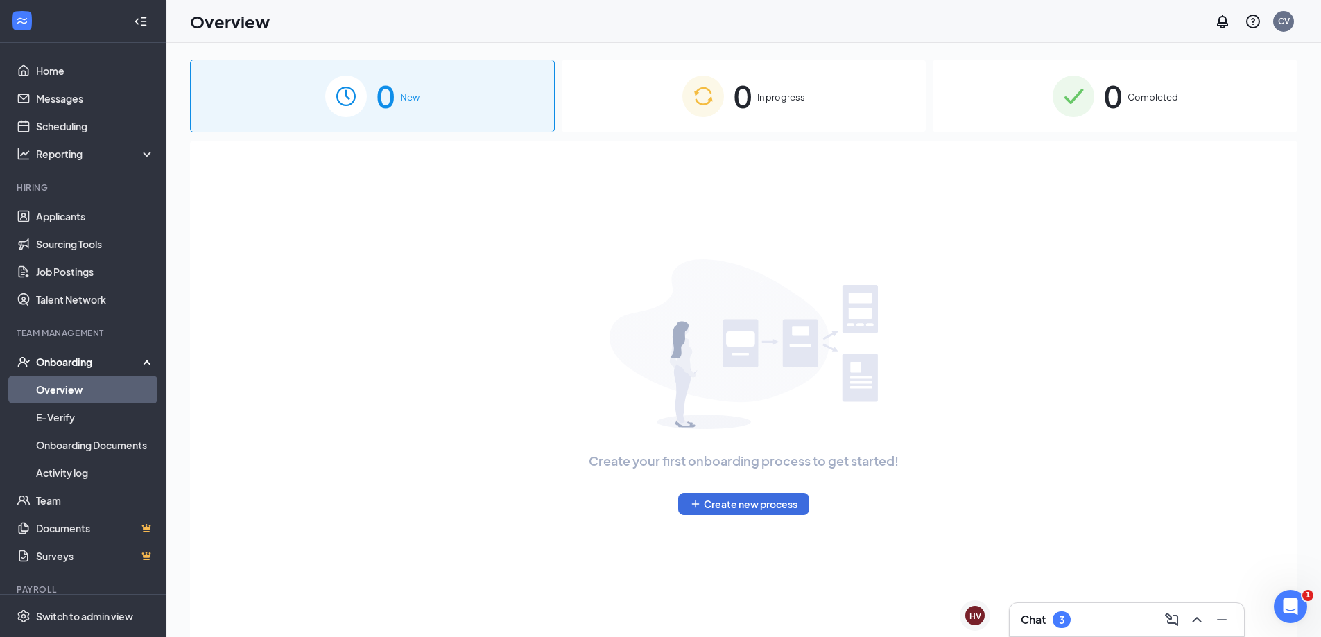
click at [689, 87] on img at bounding box center [703, 97] width 42 height 42
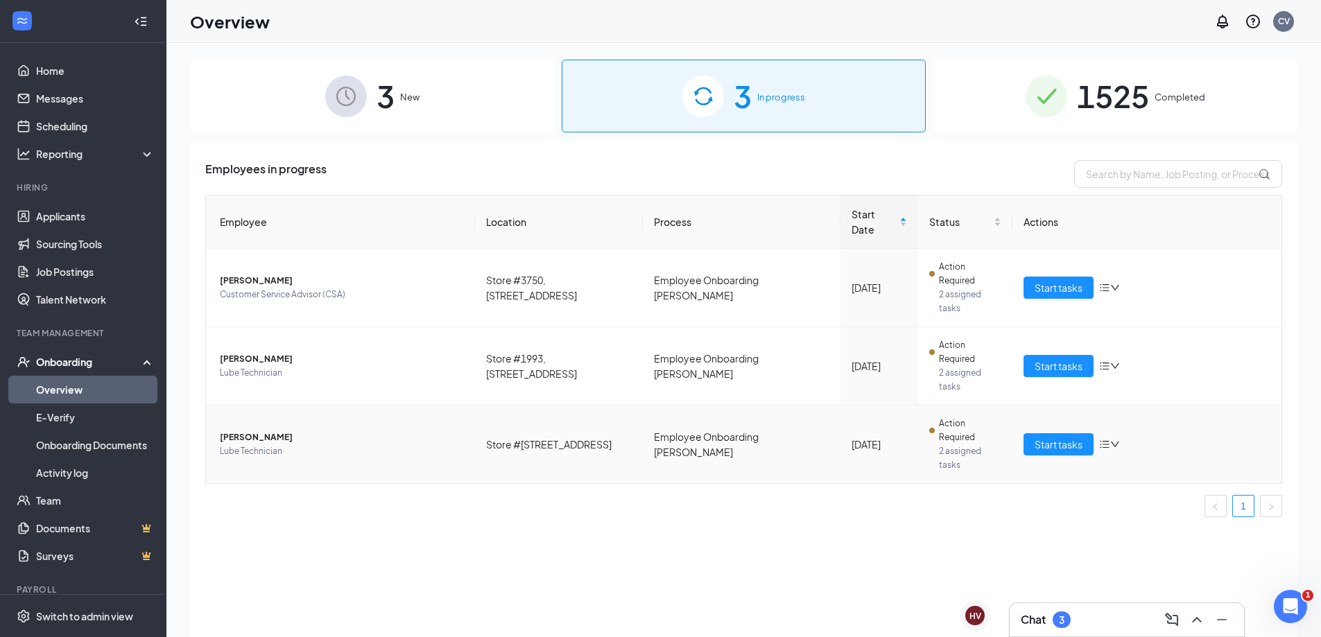
click at [294, 450] on span "Lube Technician" at bounding box center [342, 451] width 244 height 14
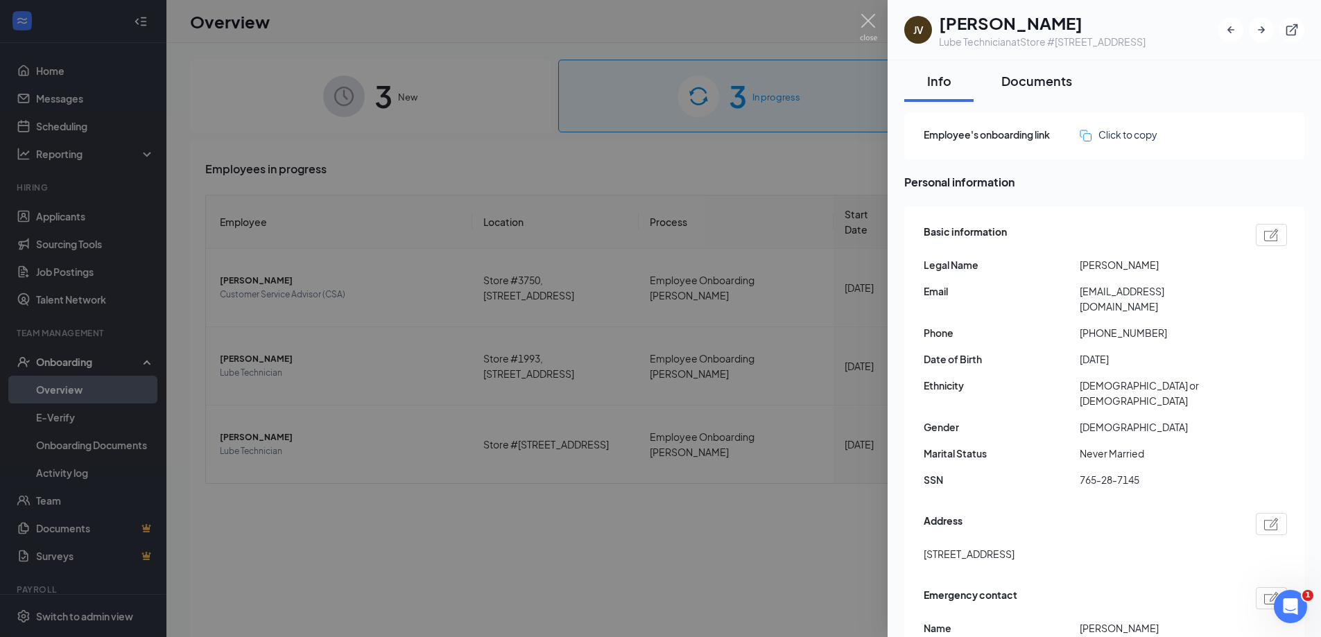
click at [1019, 89] on div "Documents" at bounding box center [1036, 80] width 71 height 17
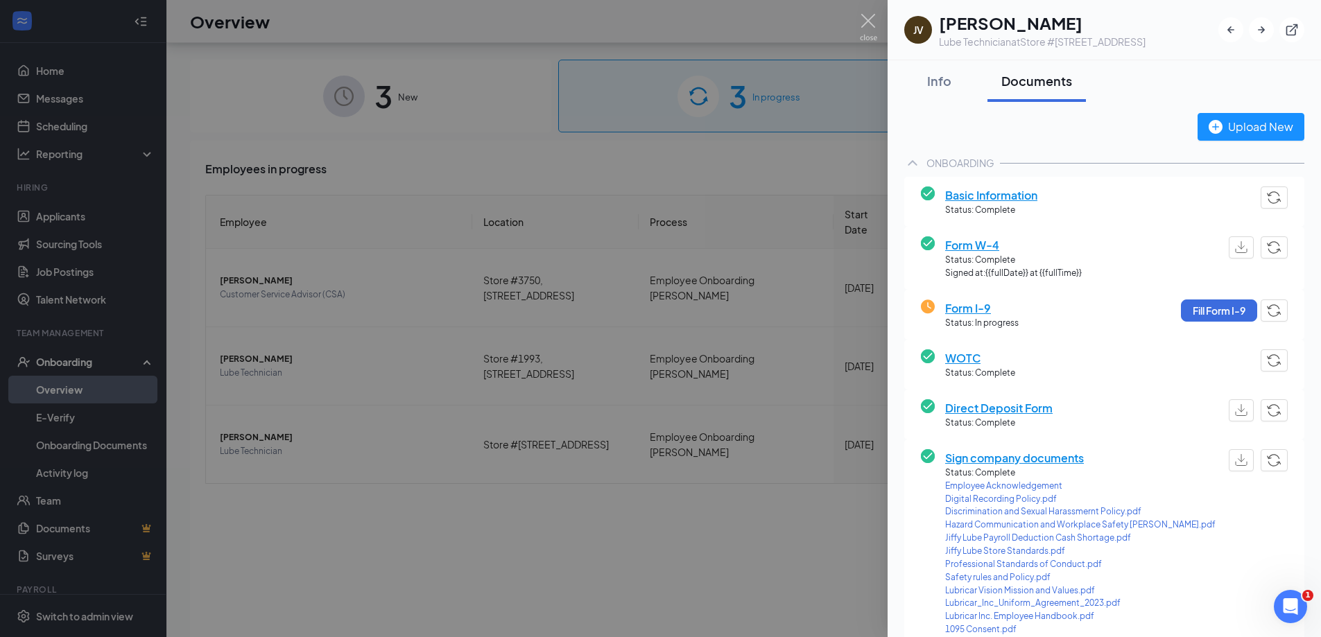
scroll to position [62, 0]
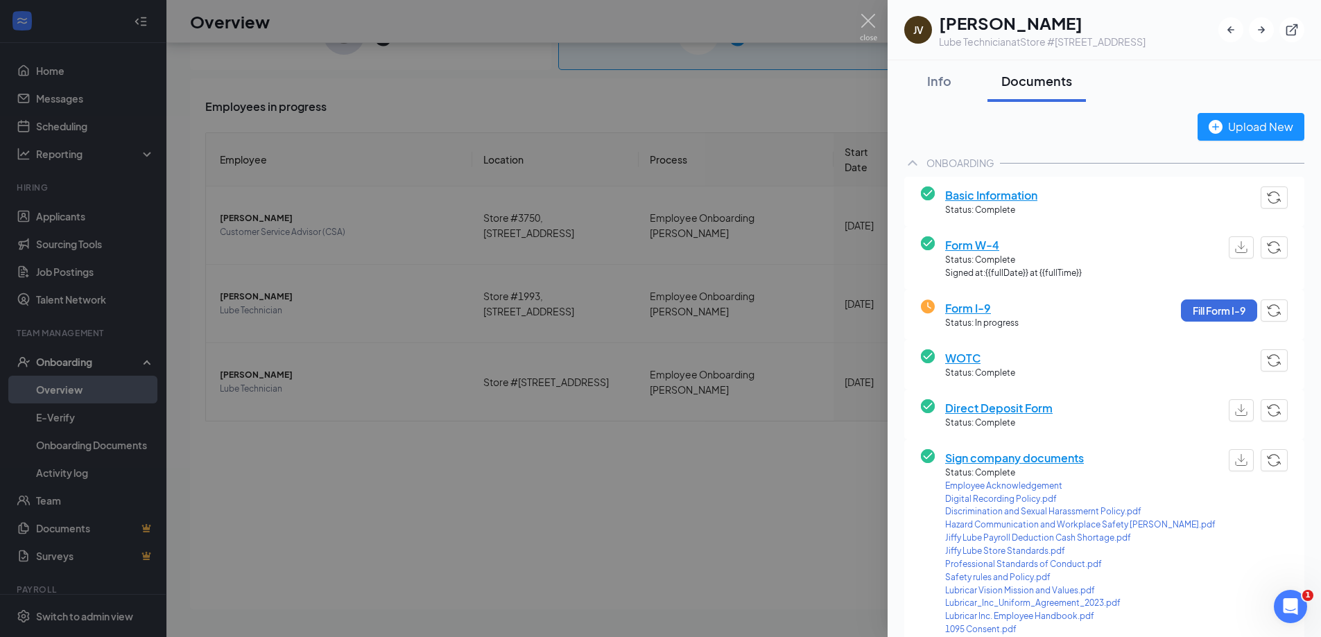
click at [339, 449] on div at bounding box center [660, 318] width 1321 height 637
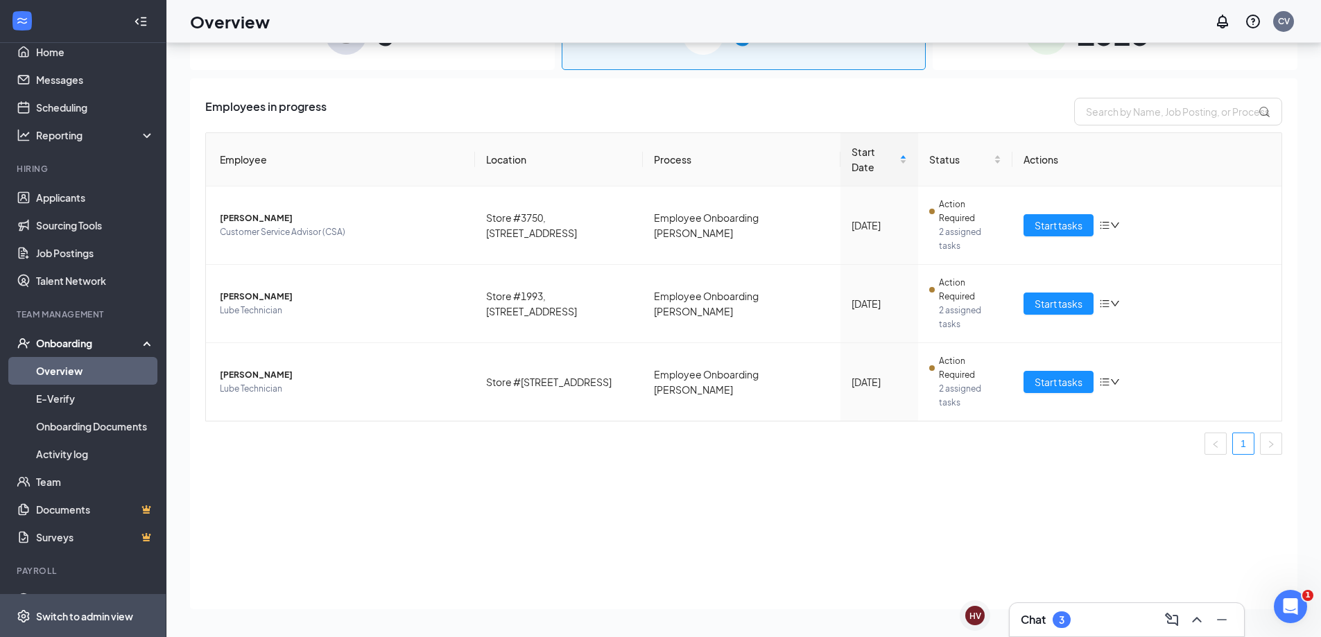
scroll to position [44, 0]
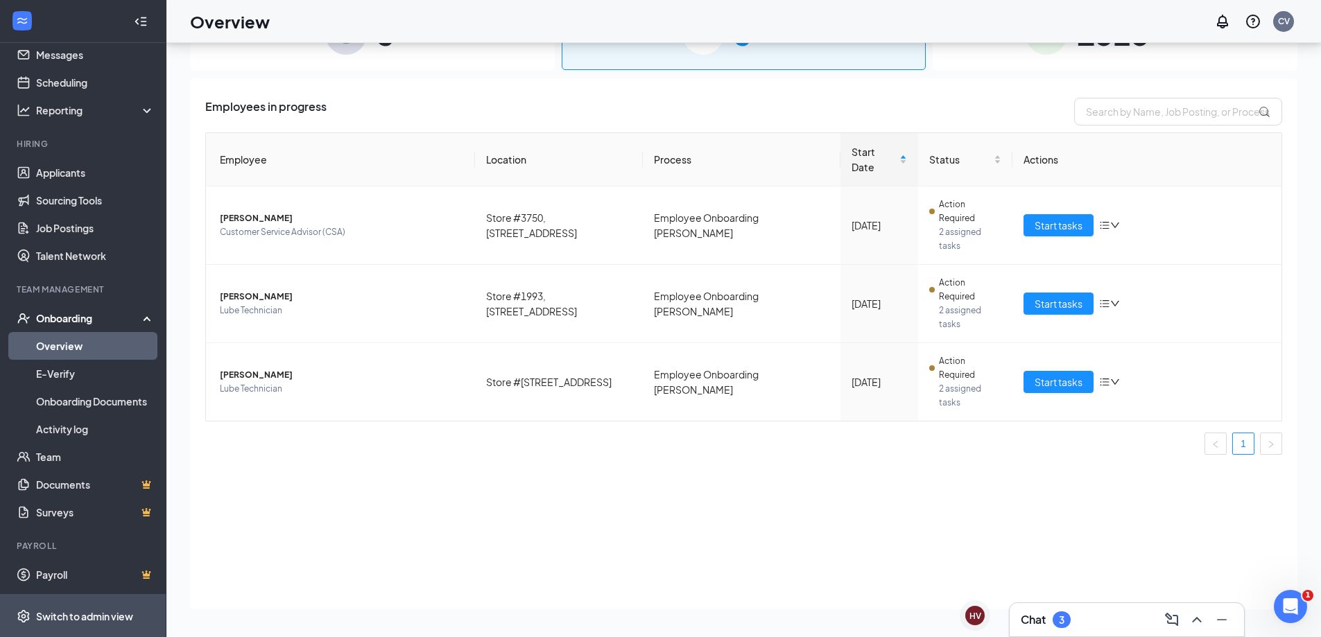
click at [76, 609] on div "Switch to admin view" at bounding box center [84, 616] width 97 height 14
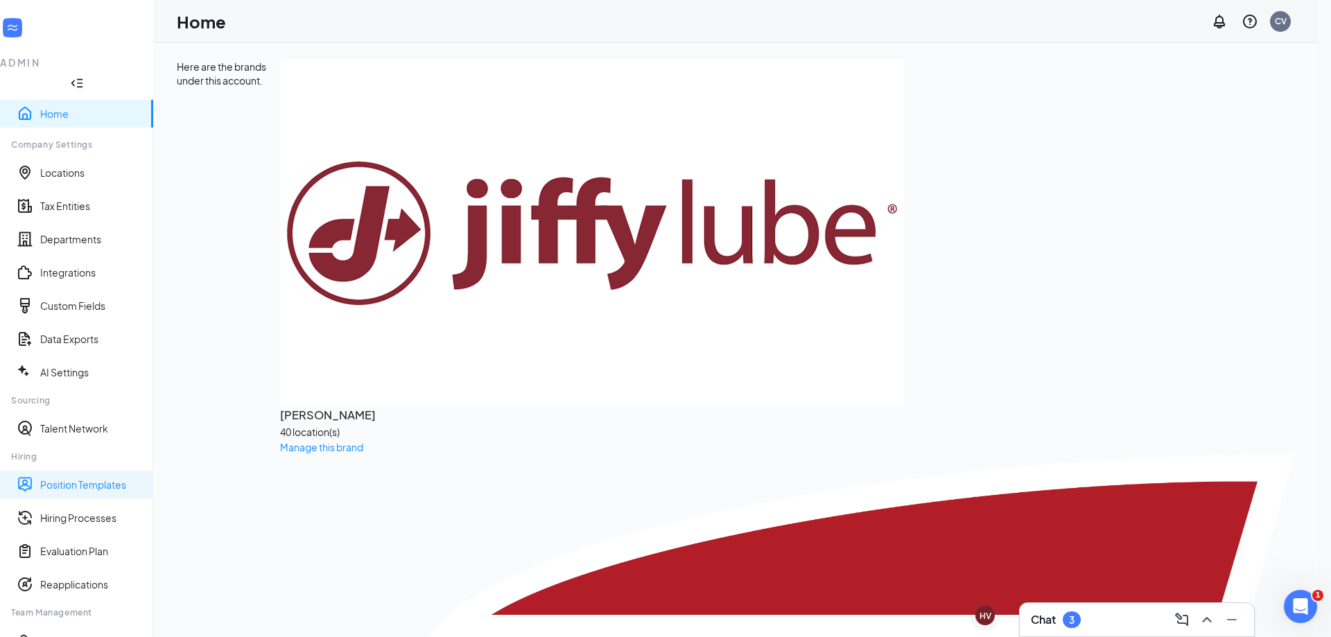
click at [82, 478] on link "Position Templates" at bounding box center [91, 485] width 102 height 14
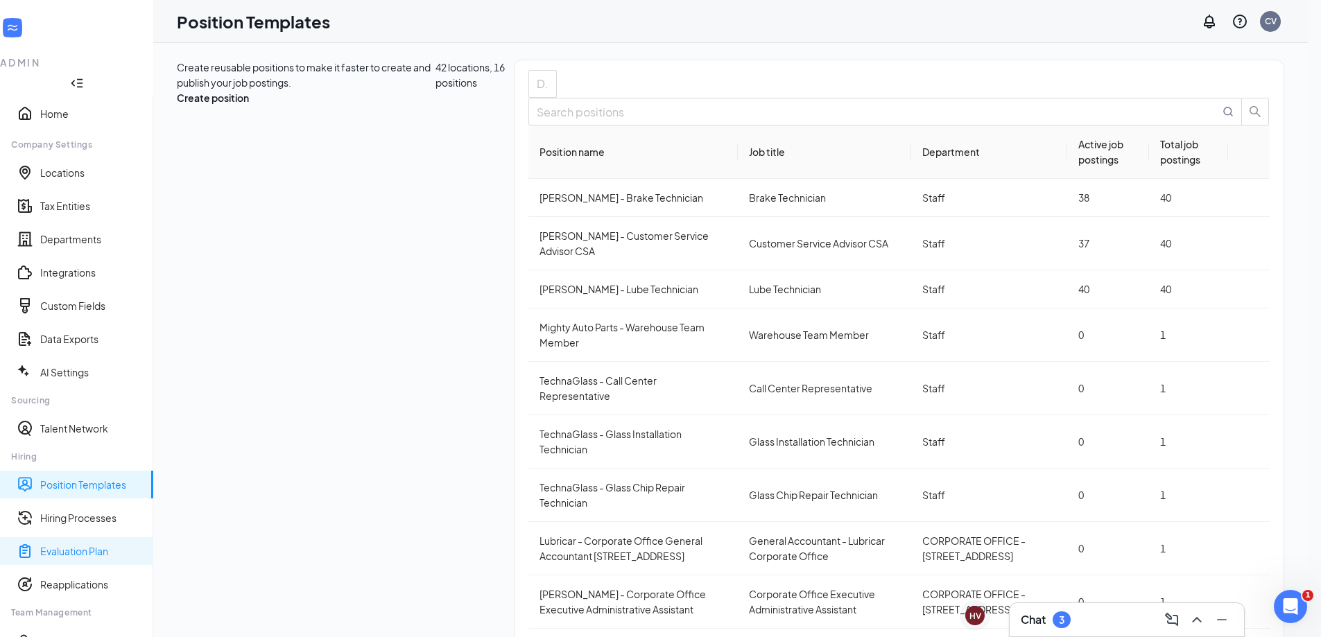
scroll to position [85, 0]
click at [80, 511] on link "Hiring Processes" at bounding box center [91, 518] width 102 height 14
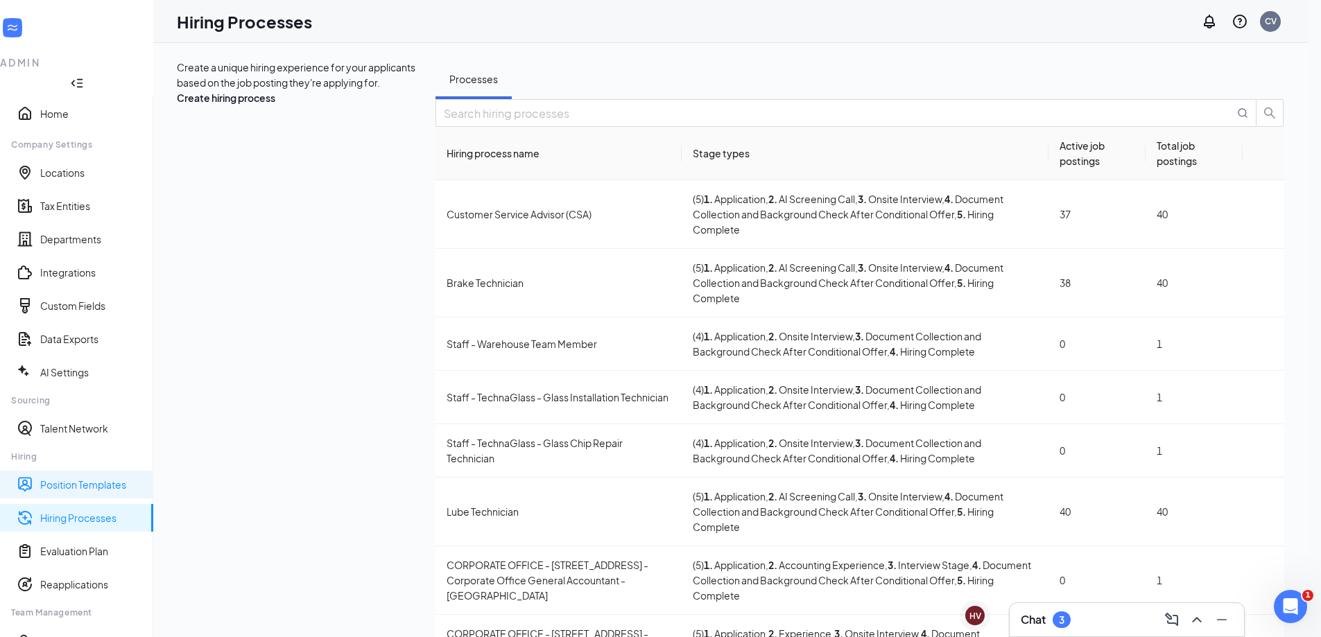
click at [92, 478] on link "Position Templates" at bounding box center [91, 485] width 102 height 14
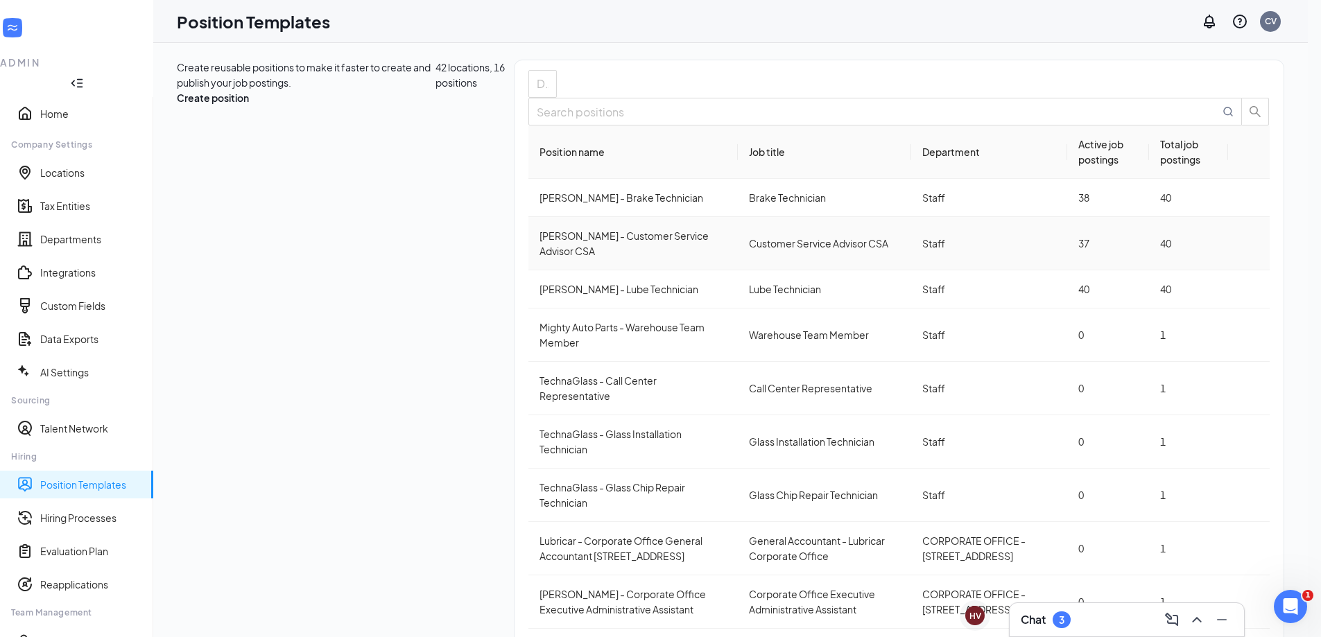
scroll to position [15, 0]
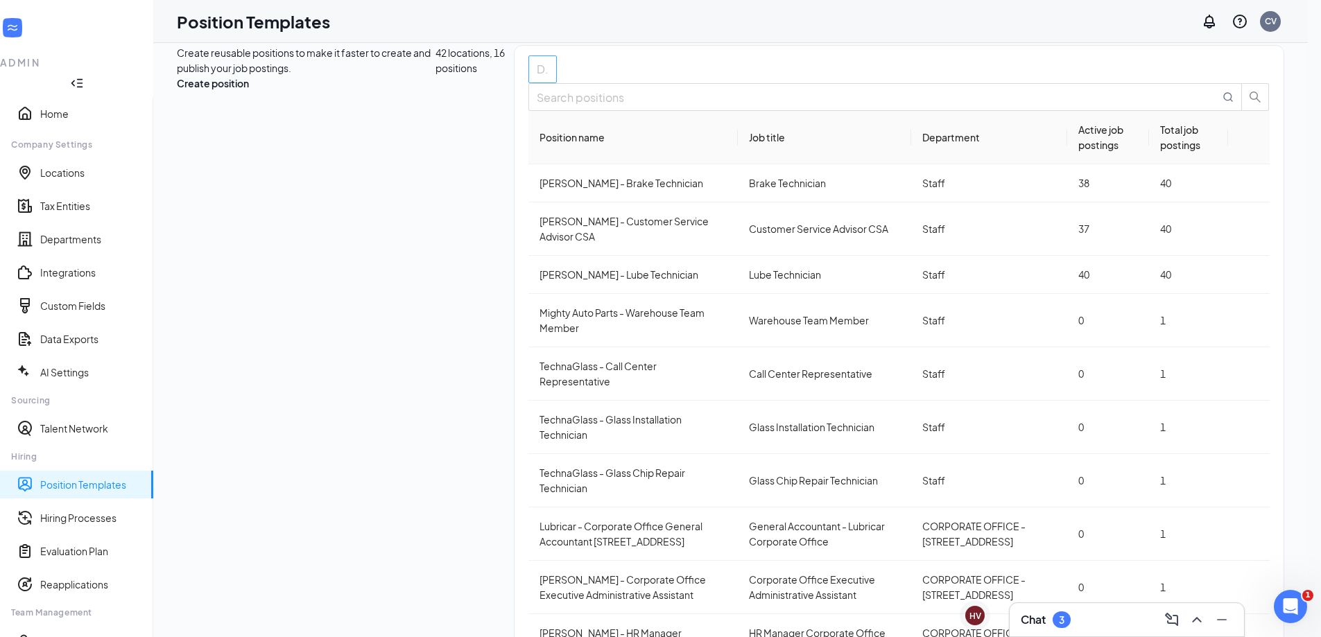
click at [532, 80] on div at bounding box center [536, 69] width 8 height 22
click at [435, 110] on div "42 locations , 16 positions" at bounding box center [474, 372] width 78 height 655
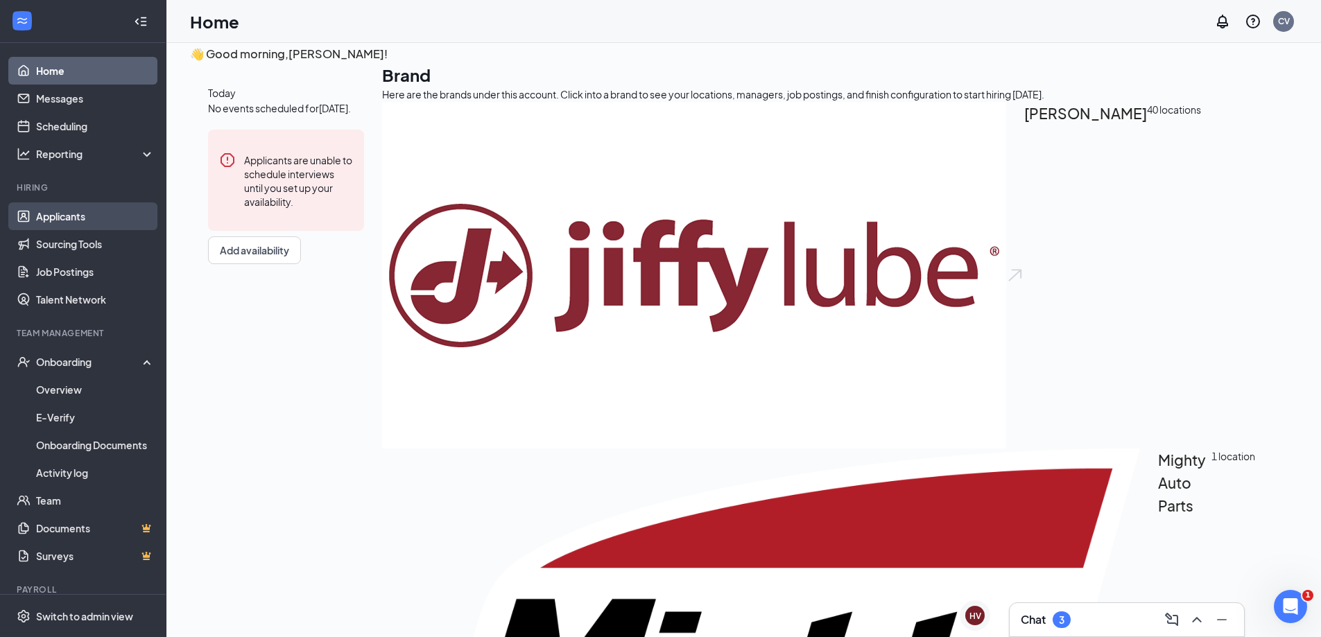
click at [41, 211] on link "Applicants" at bounding box center [95, 216] width 119 height 28
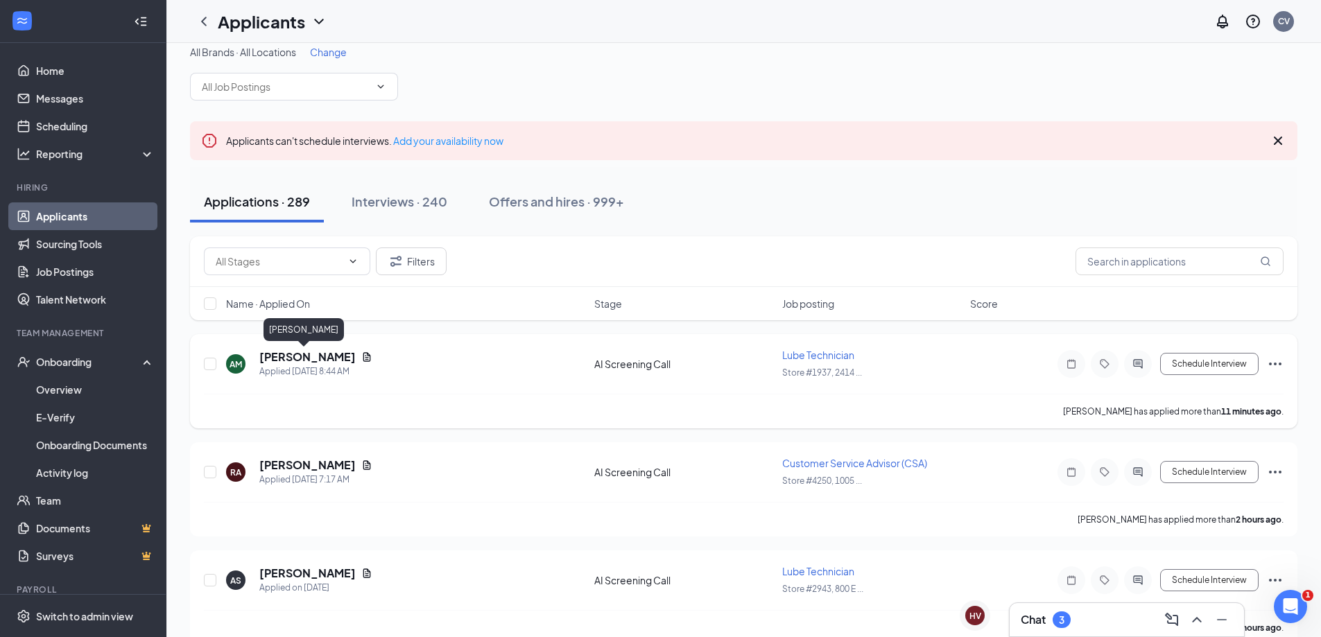
click at [293, 358] on h5 "[PERSON_NAME]" at bounding box center [307, 356] width 96 height 15
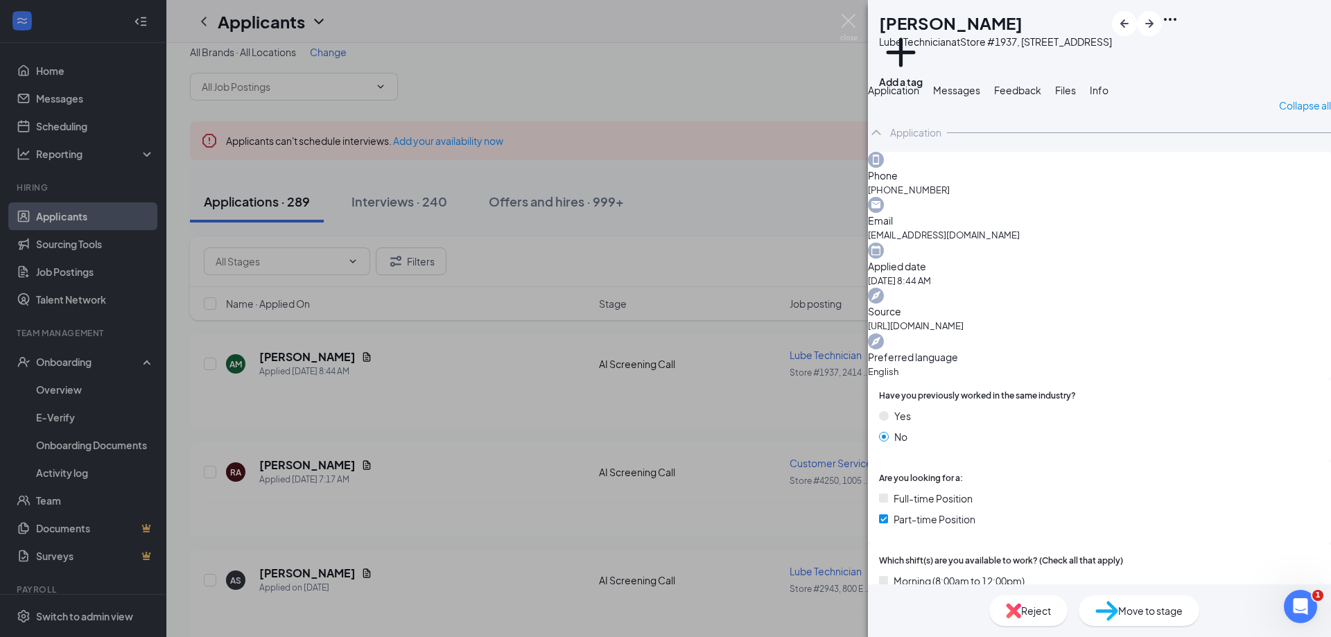
click at [1028, 614] on span "Reject" at bounding box center [1036, 610] width 30 height 15
checkbox input "true"
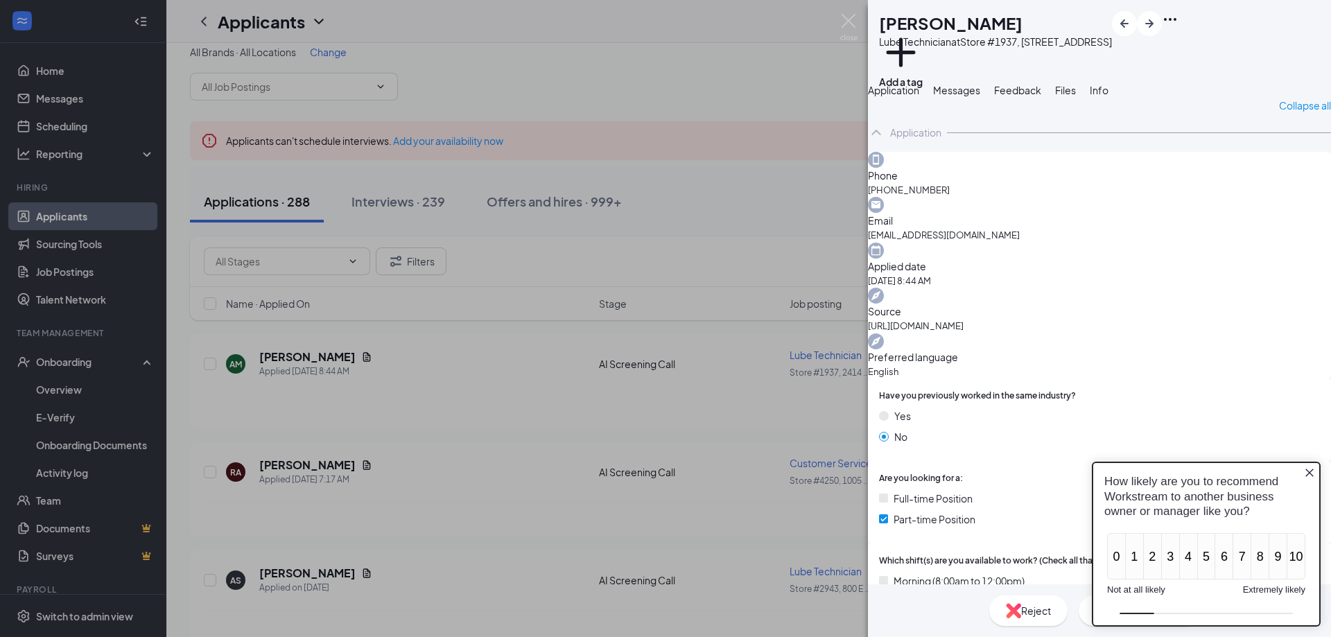
drag, startPoint x: 879, startPoint y: 83, endPoint x: 874, endPoint y: 104, distance: 22.0
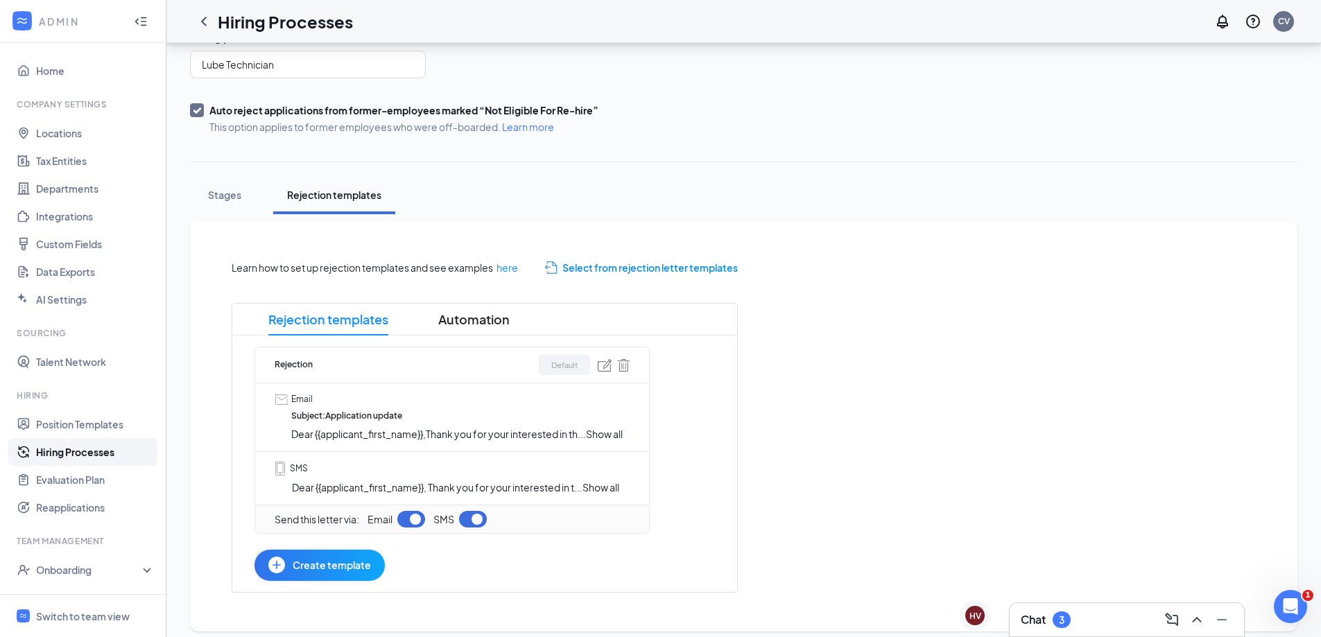
scroll to position [126, 0]
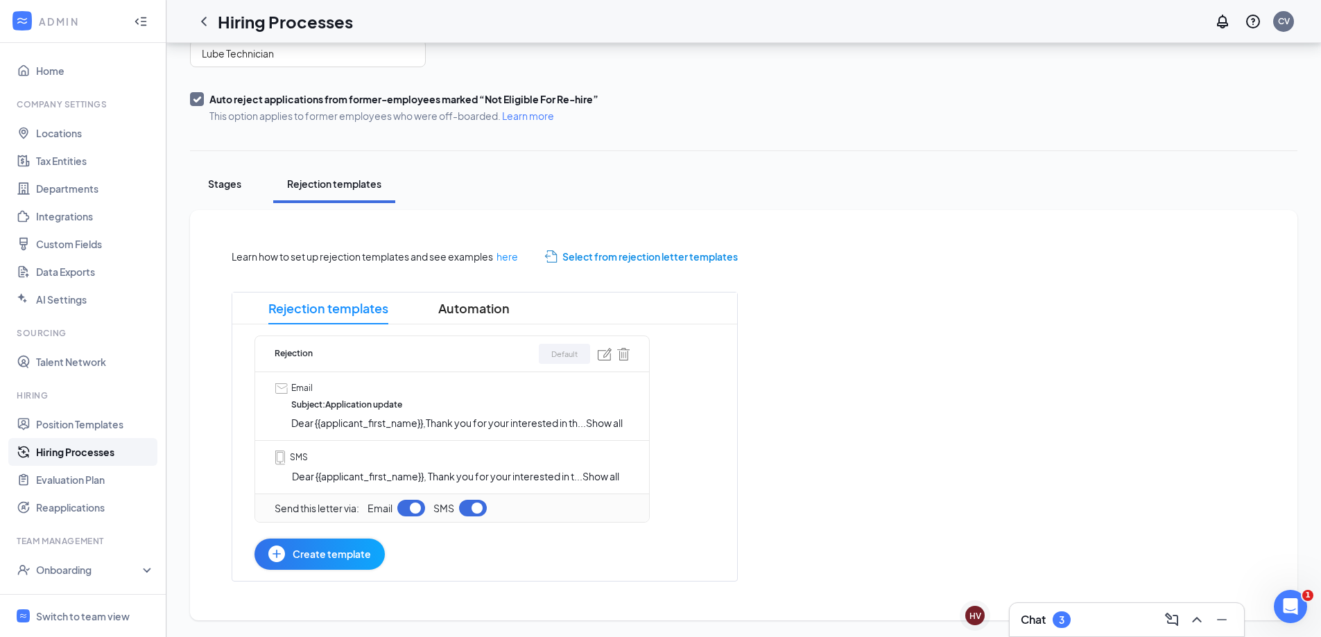
click at [220, 193] on button "Stages" at bounding box center [224, 184] width 69 height 38
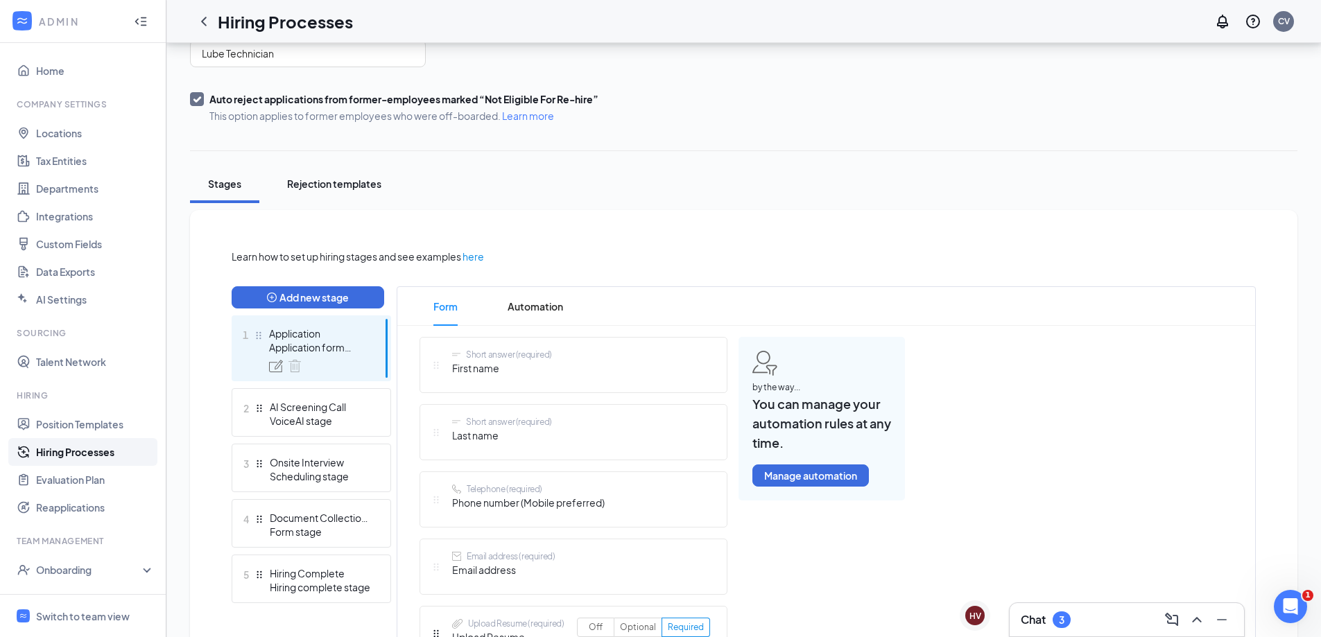
click at [306, 187] on div "Rejection templates" at bounding box center [334, 184] width 94 height 14
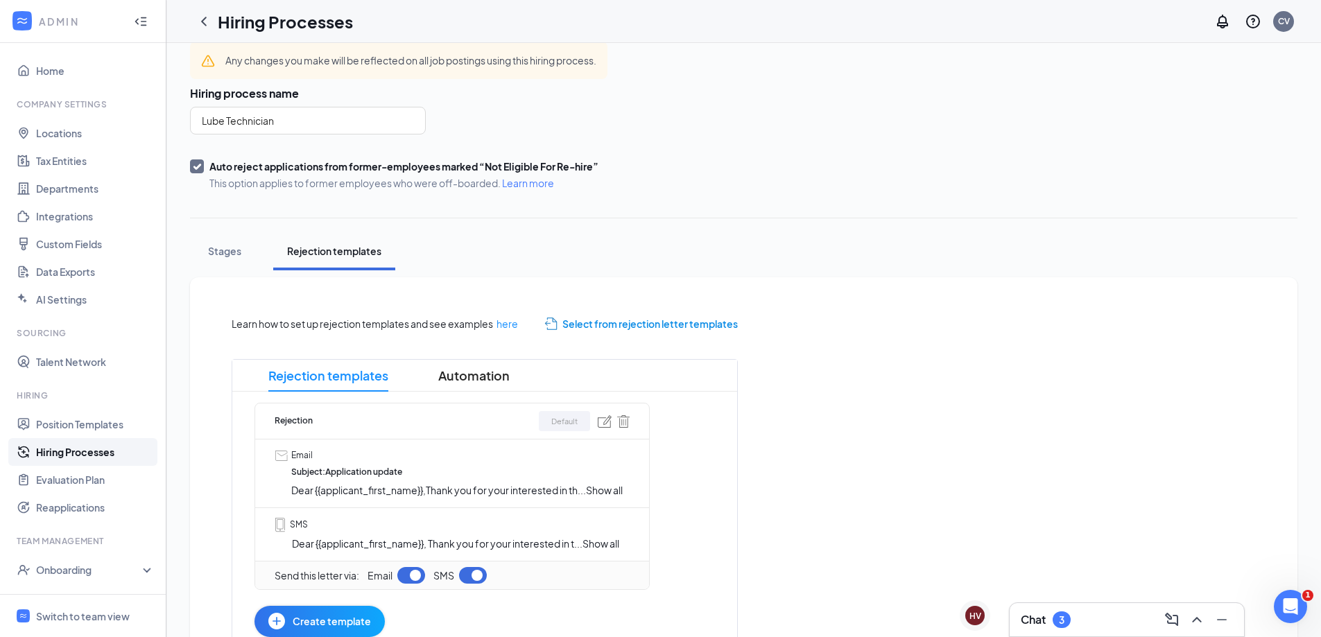
scroll to position [69, 0]
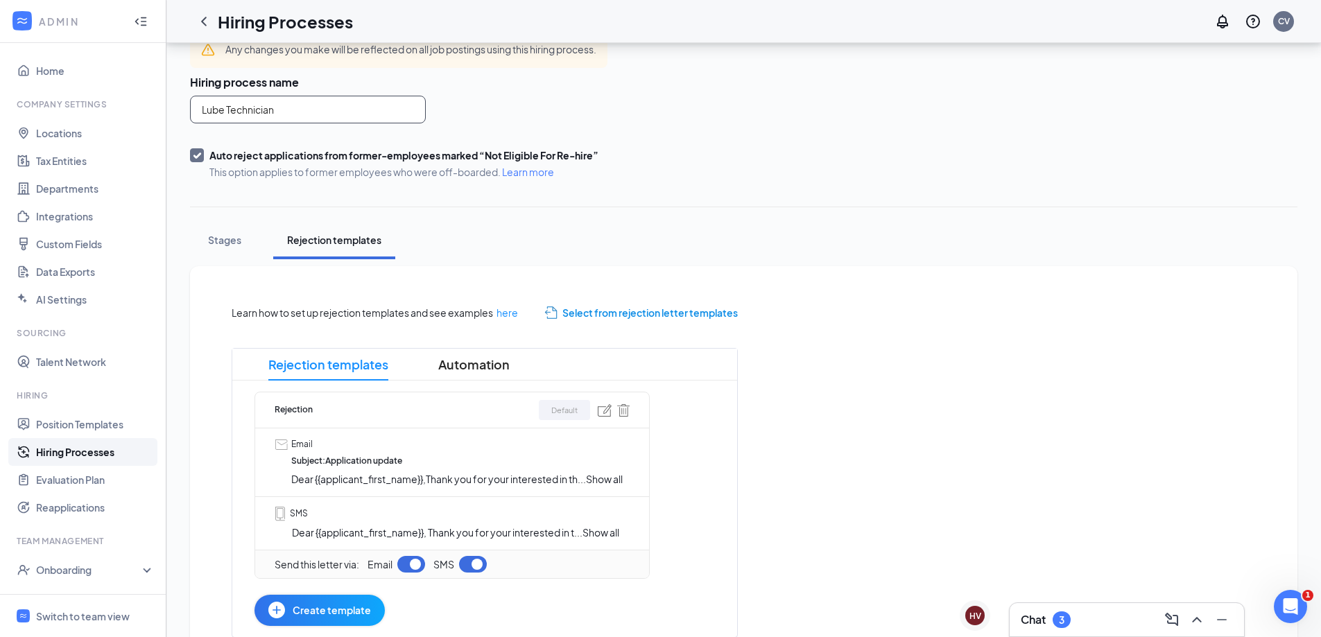
click at [297, 107] on input "Lube Technician" at bounding box center [308, 110] width 236 height 28
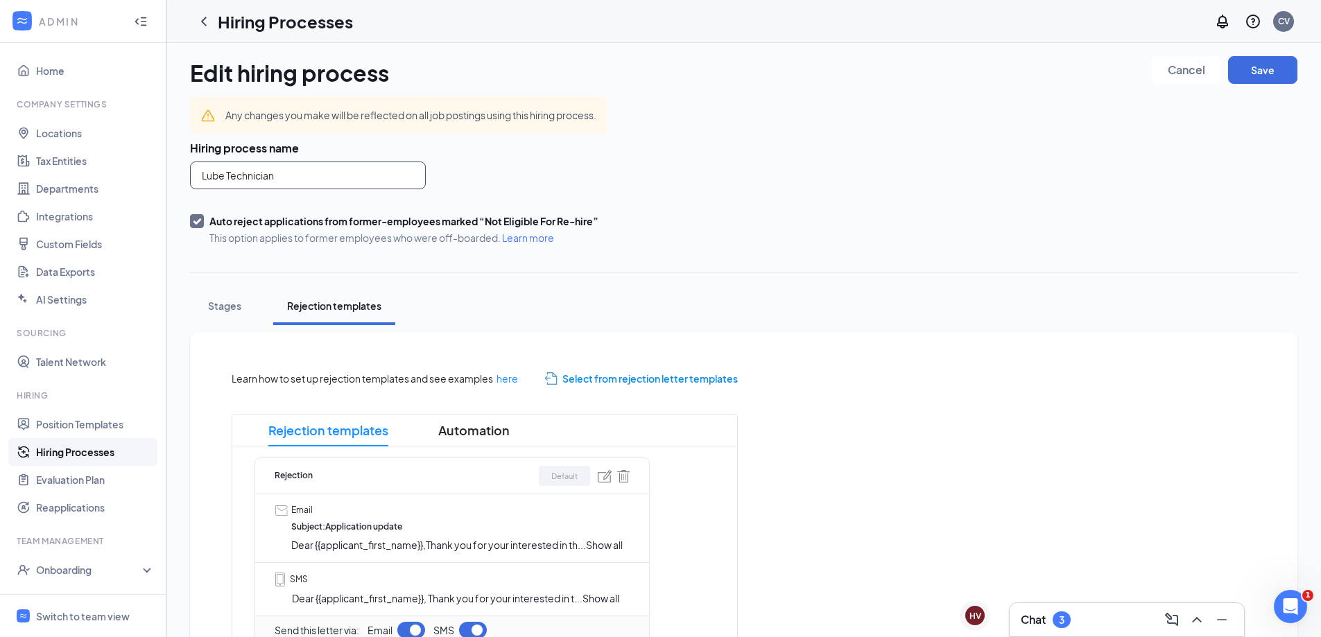
scroll to position [0, 0]
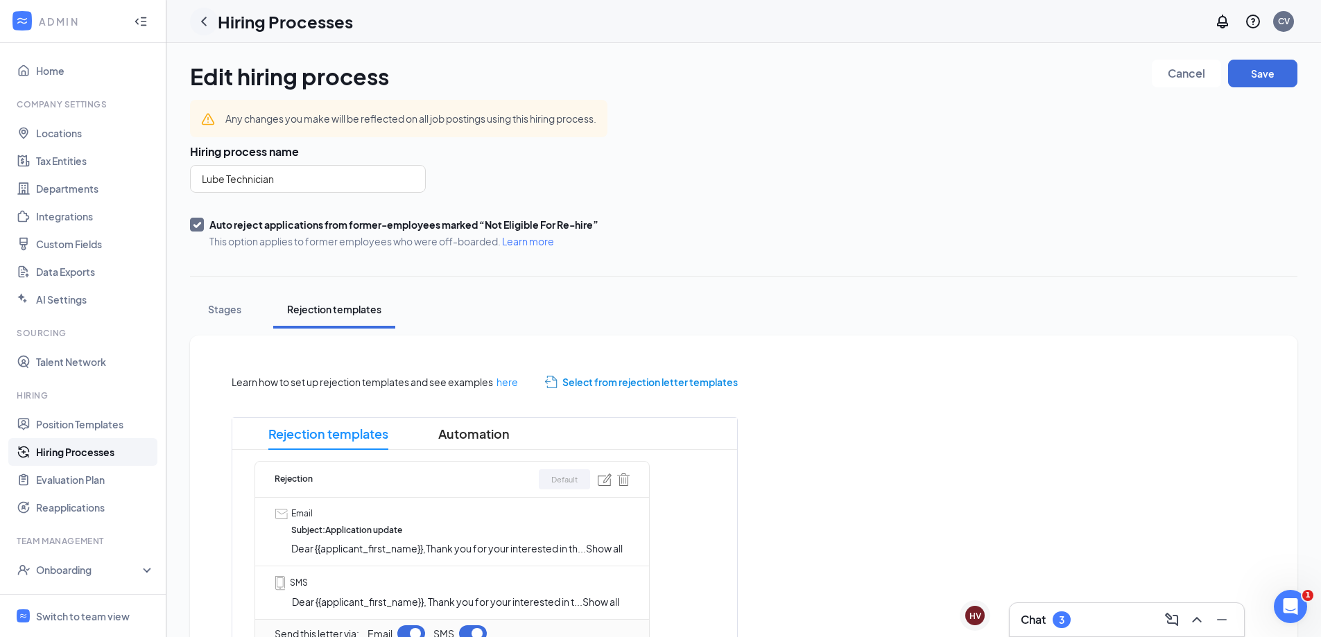
click at [202, 20] on icon "ChevronLeft" at bounding box center [204, 21] width 17 height 17
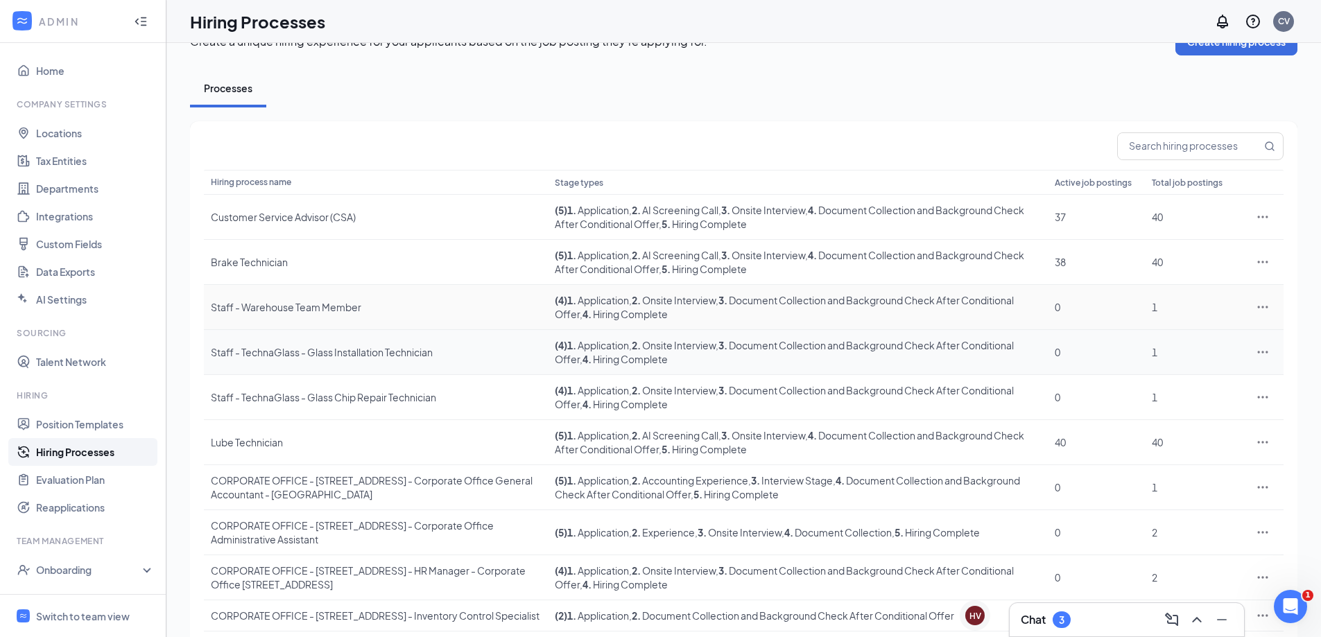
scroll to position [98, 0]
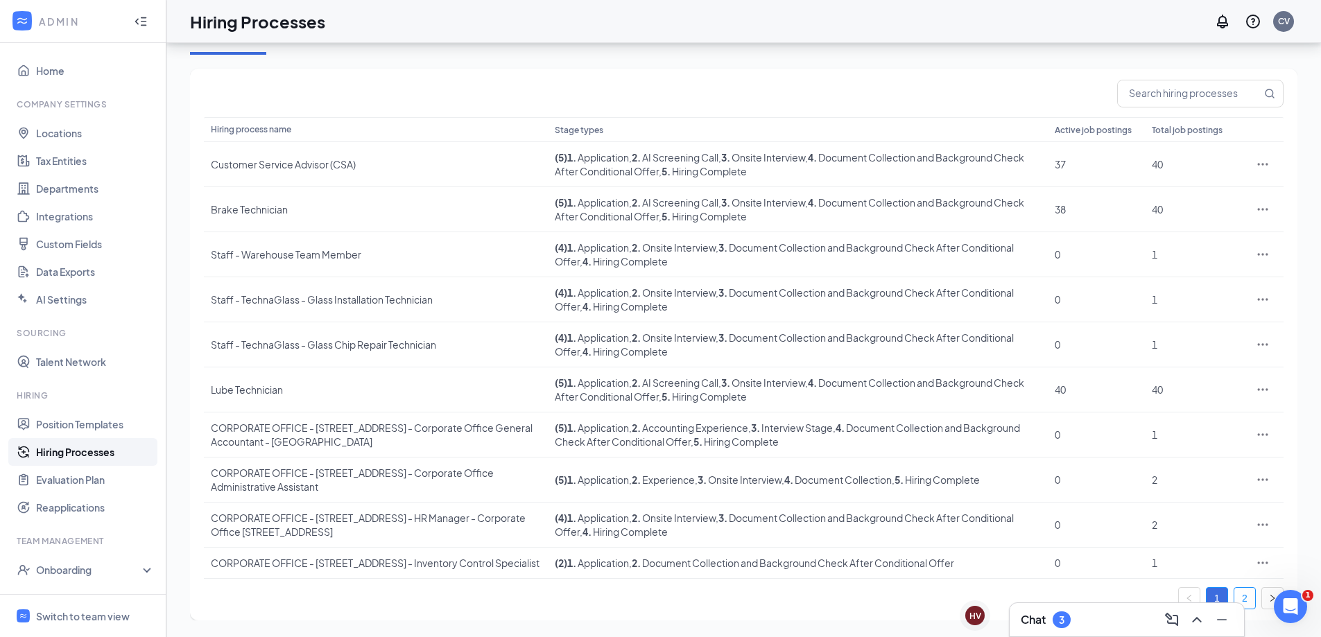
click at [1245, 589] on link "2" at bounding box center [1244, 598] width 21 height 21
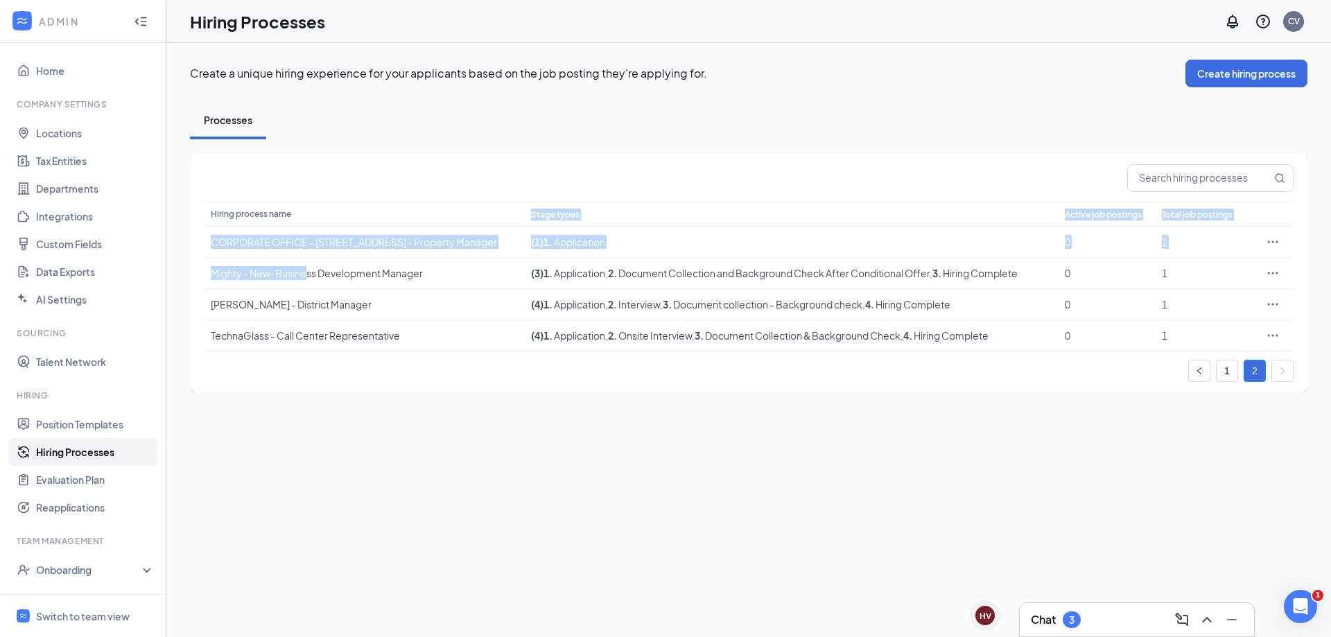
drag, startPoint x: 308, startPoint y: 294, endPoint x: 370, endPoint y: 214, distance: 101.4
click at [370, 214] on table "Hiring process name Stage types Active job postings Total job postings CORPORAT…" at bounding box center [749, 277] width 1090 height 150
click at [389, 410] on div "Create a unique hiring experience for your applicants based on the job posting …" at bounding box center [748, 226] width 1165 height 367
click at [1237, 381] on link "1" at bounding box center [1227, 371] width 21 height 21
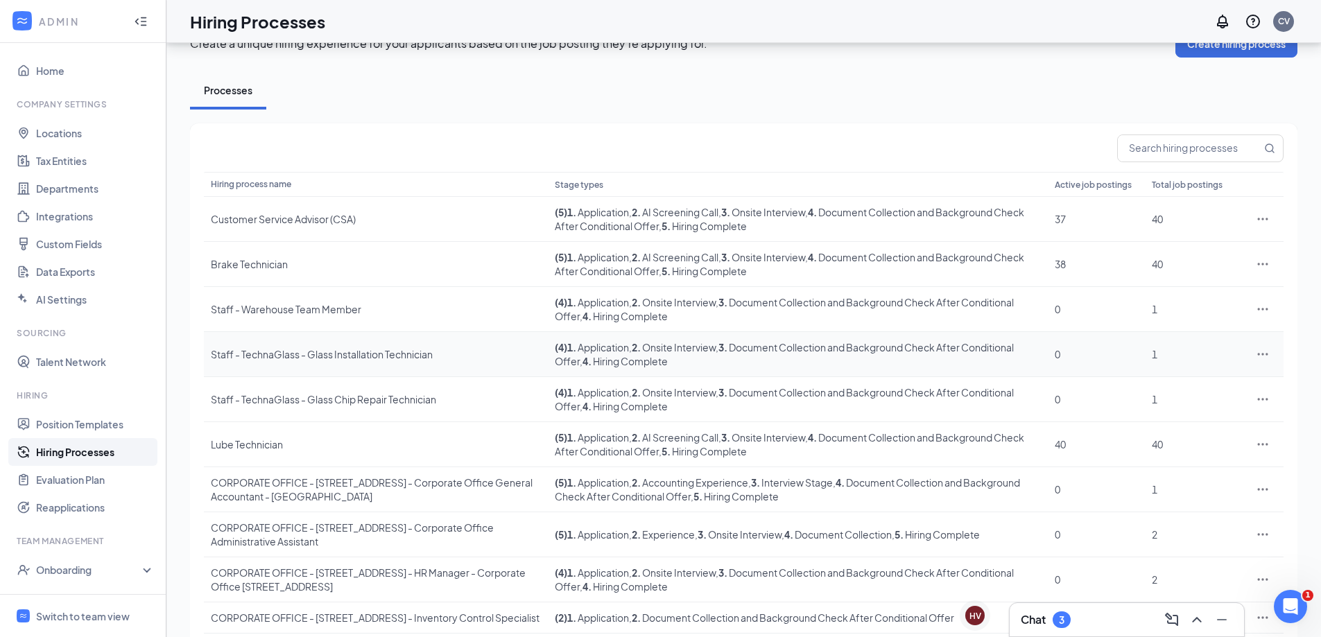
scroll to position [98, 0]
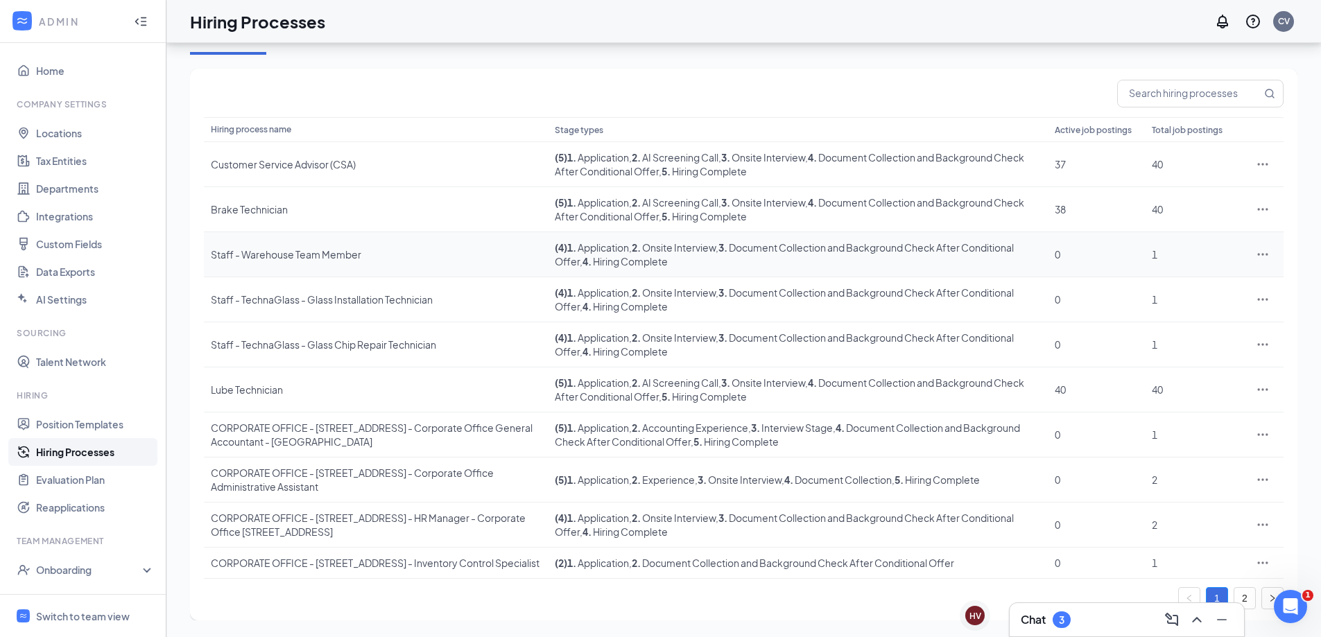
click at [1265, 248] on icon "Ellipses" at bounding box center [1263, 255] width 14 height 14
click at [1234, 275] on span "Edit" at bounding box center [1198, 282] width 119 height 15
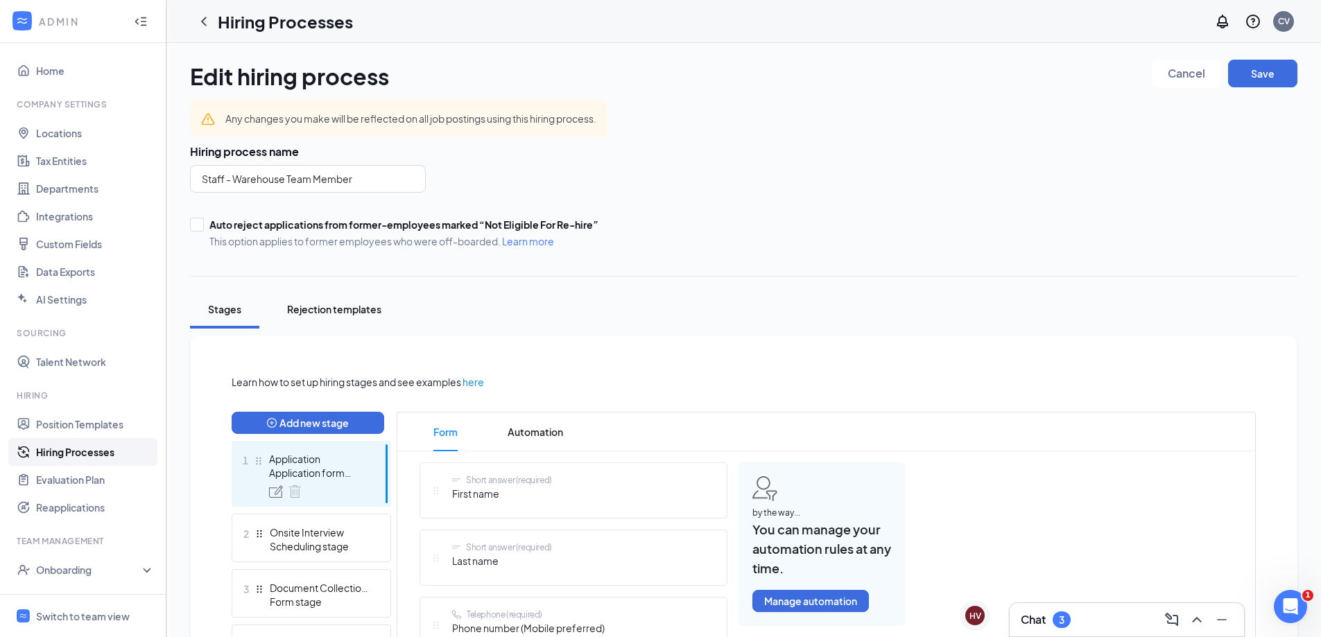
click at [356, 316] on button "Rejection templates" at bounding box center [334, 310] width 122 height 38
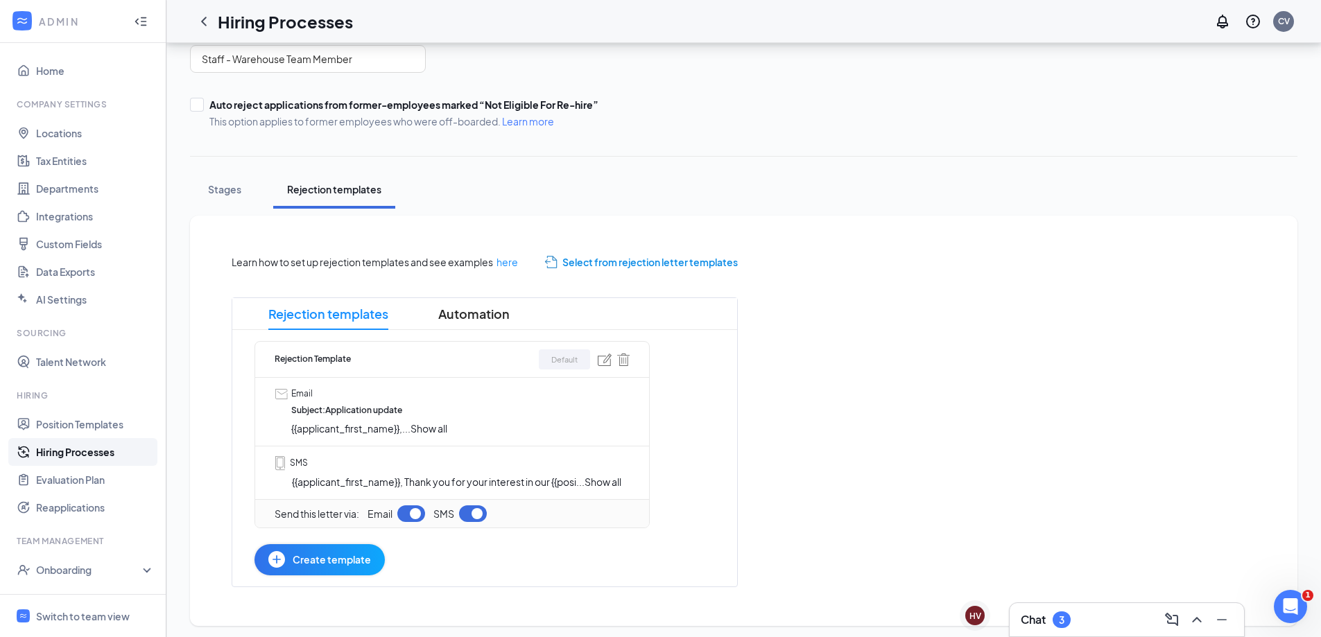
scroll to position [126, 0]
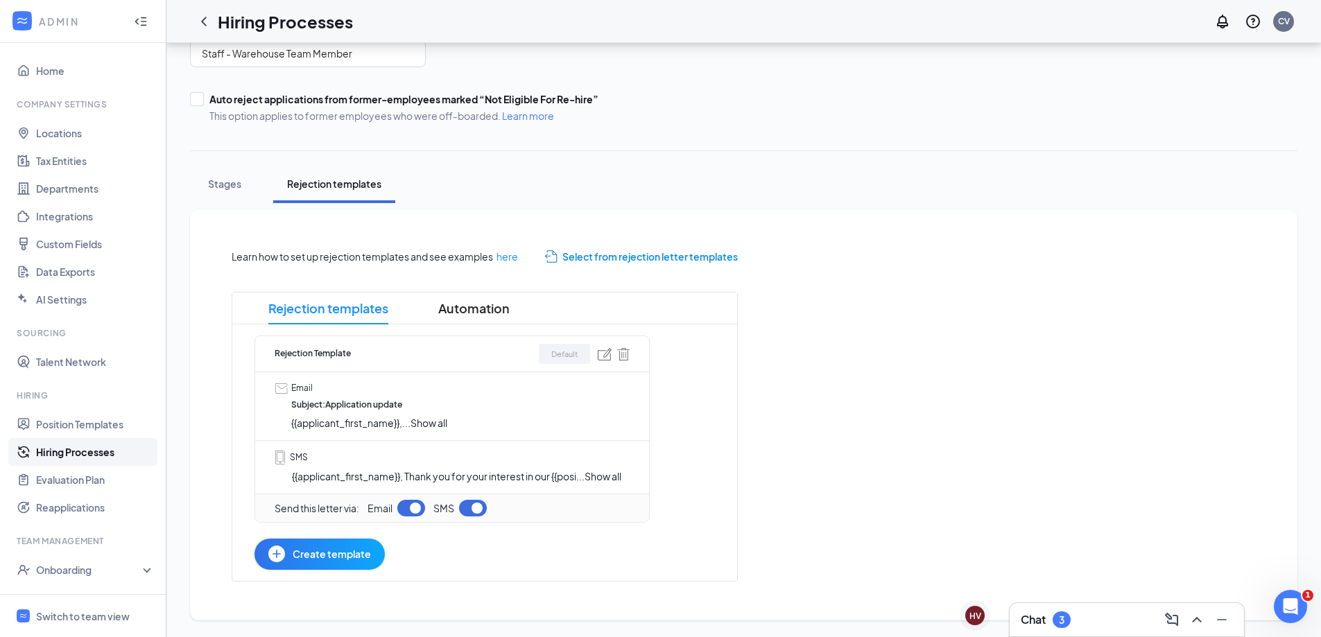
click at [441, 424] on span "Show all" at bounding box center [428, 423] width 37 height 12
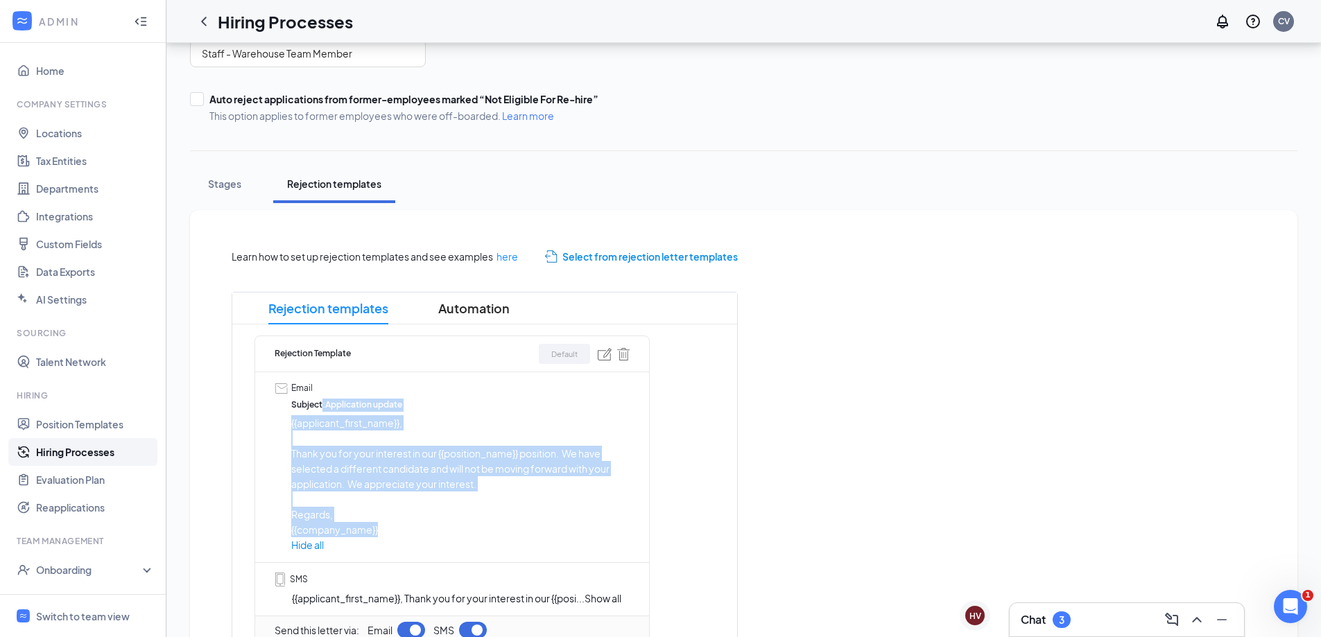
drag, startPoint x: 323, startPoint y: 397, endPoint x: 487, endPoint y: 521, distance: 205.4
click at [487, 521] on div "Email Subject : Application update {{applicant_first_name}}, Thank you for your…" at bounding box center [460, 467] width 338 height 171
click at [535, 520] on p "Regards," at bounding box center [460, 514] width 338 height 15
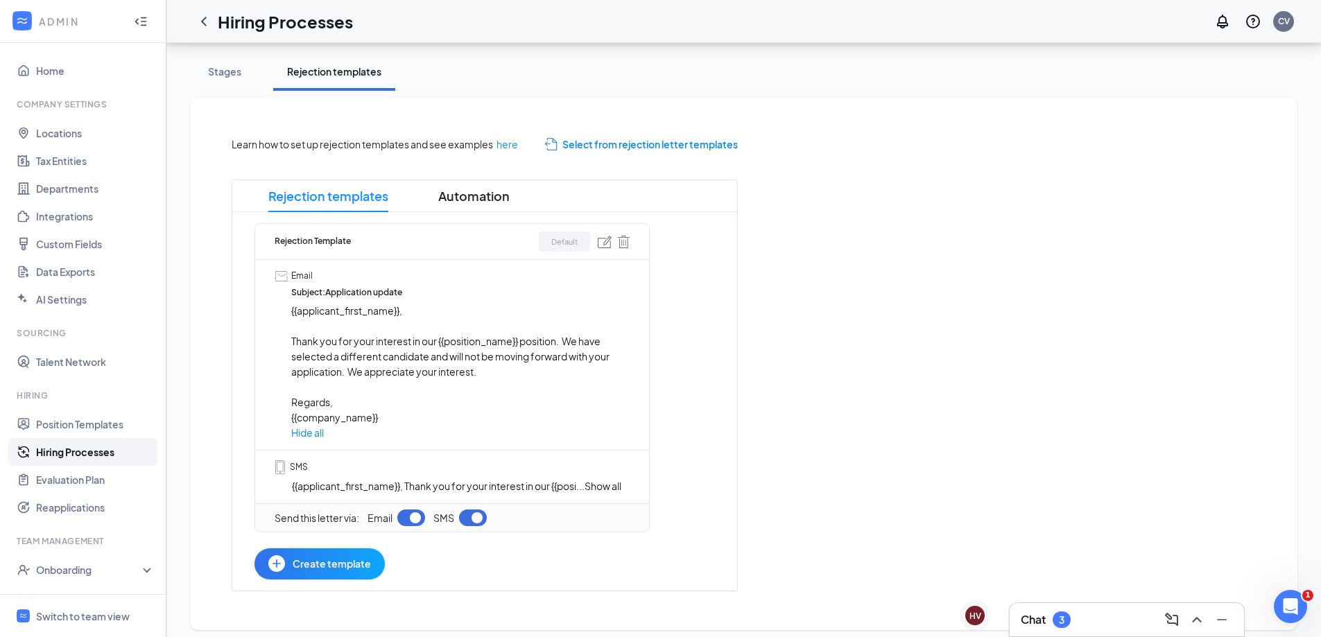
scroll to position [248, 0]
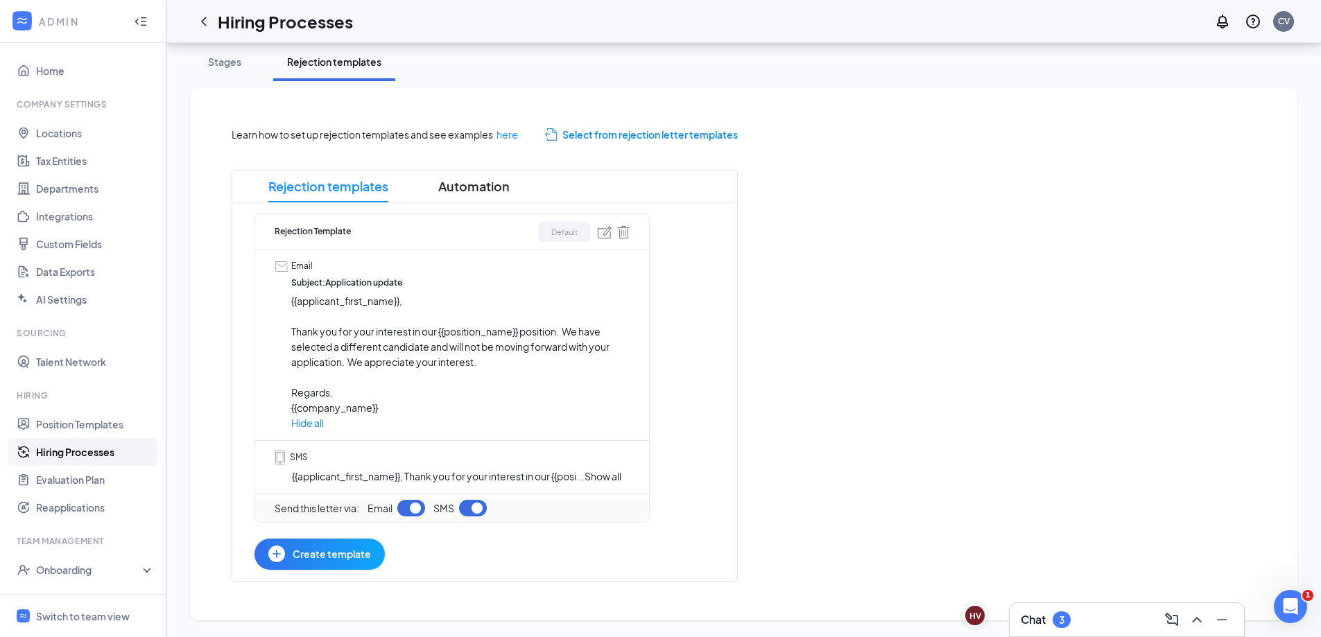
click at [618, 476] on span "Show all" at bounding box center [603, 476] width 37 height 12
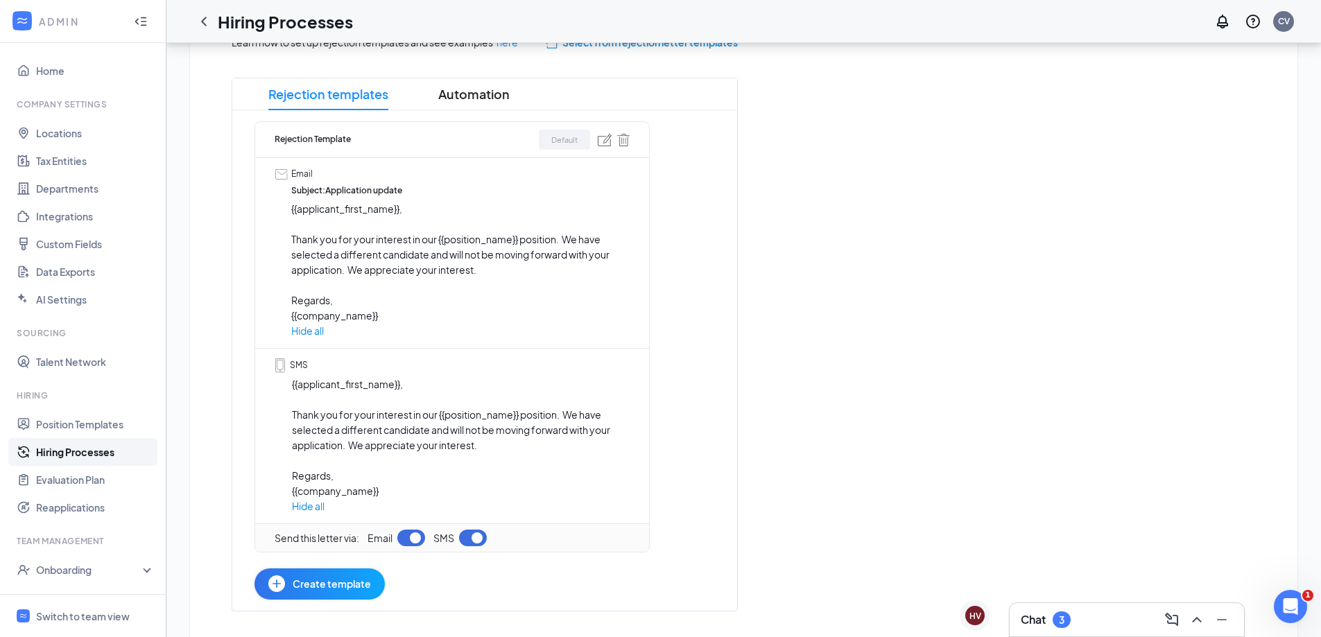
scroll to position [370, 0]
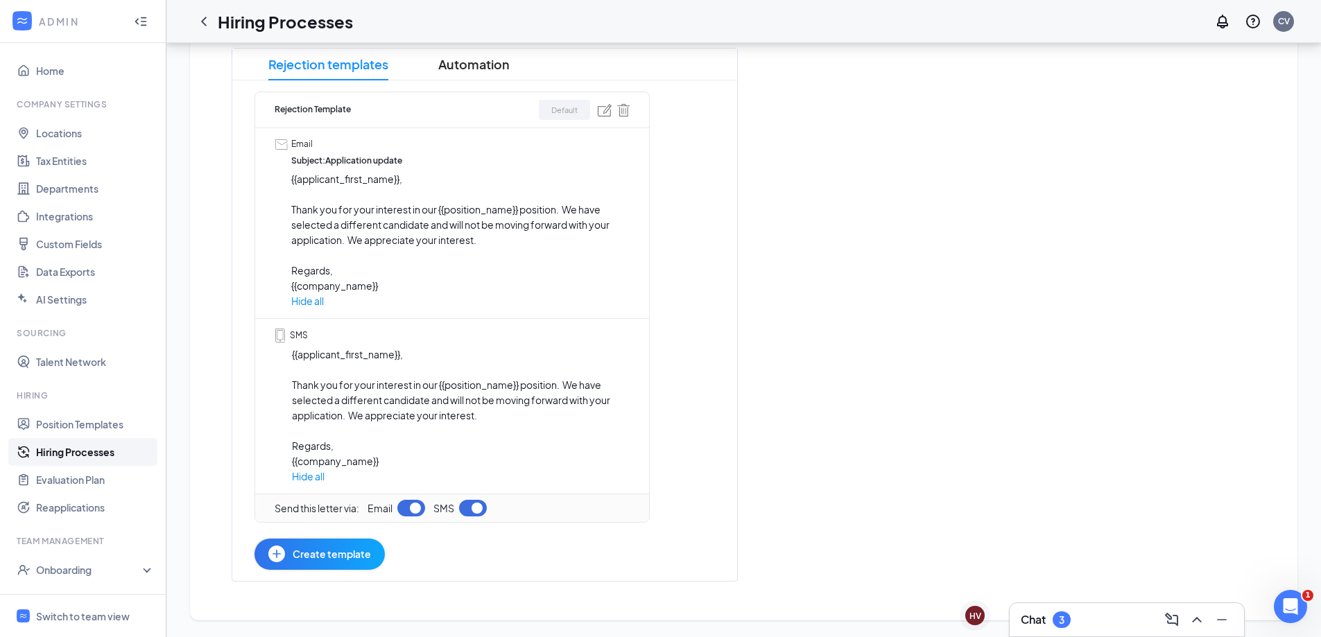
drag, startPoint x: 461, startPoint y: 469, endPoint x: 323, endPoint y: 340, distance: 188.4
click at [323, 340] on div "SMS {{applicant_first_name}}, Thank you for your interest in our {{position_nam…" at bounding box center [461, 406] width 338 height 155
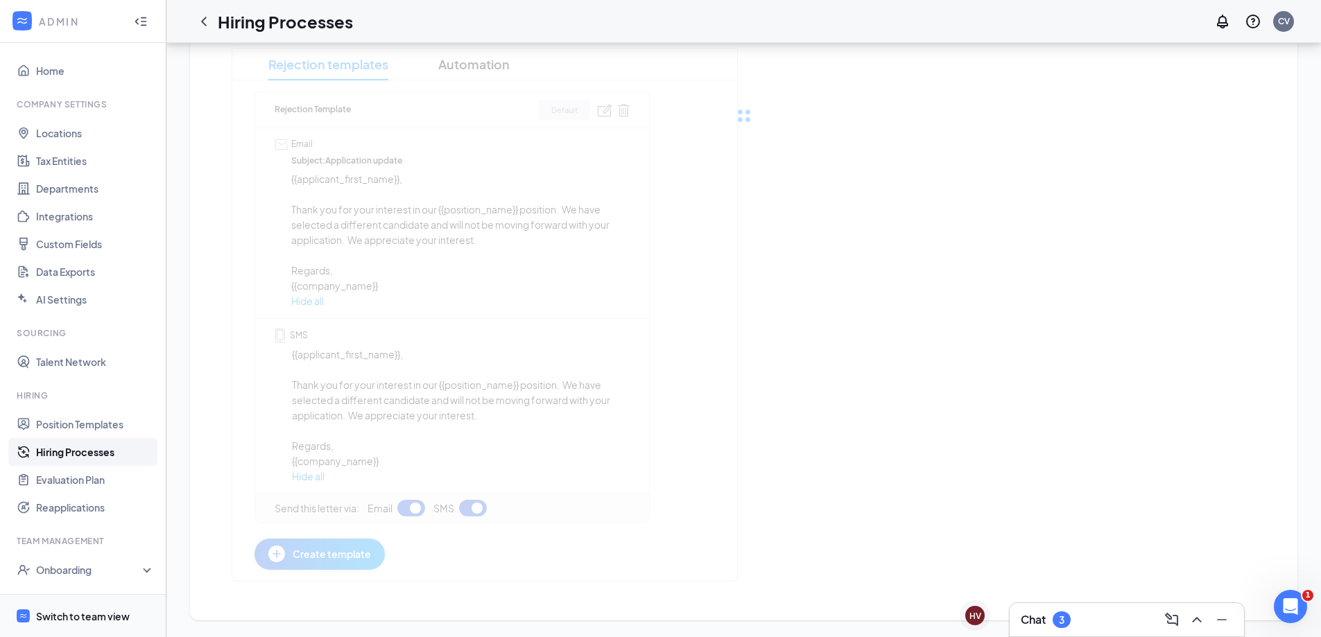
click at [80, 608] on span "Switch to team view" at bounding box center [95, 616] width 119 height 42
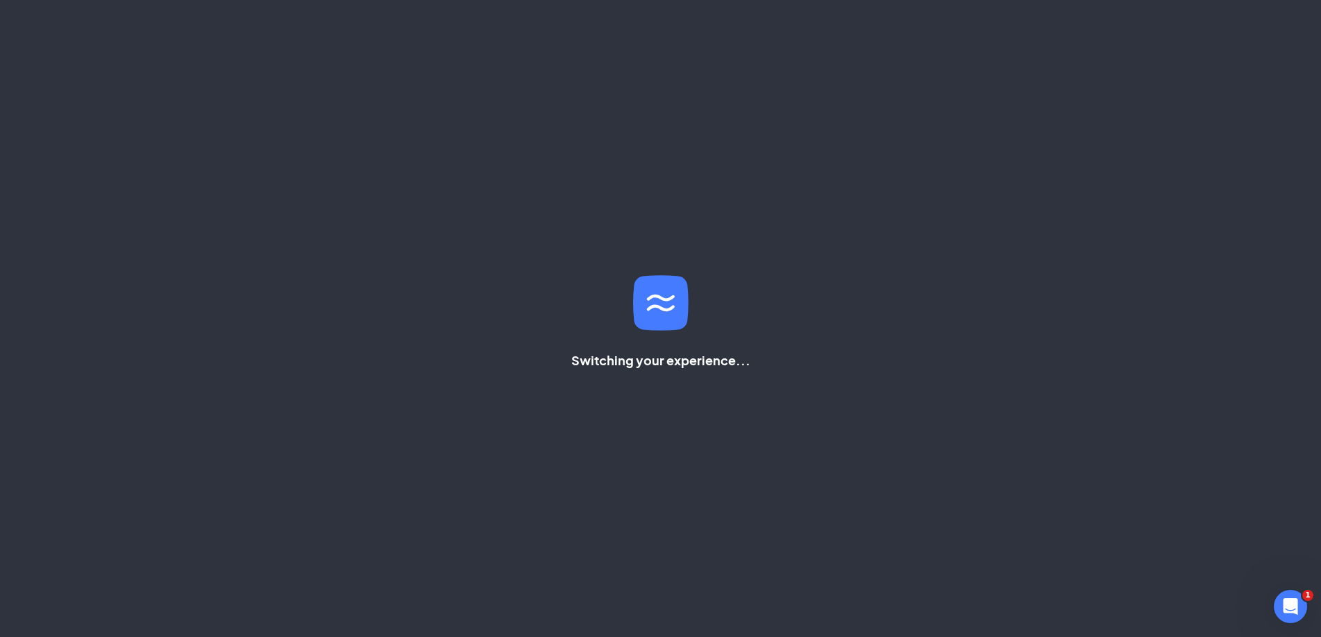
scroll to position [29, 0]
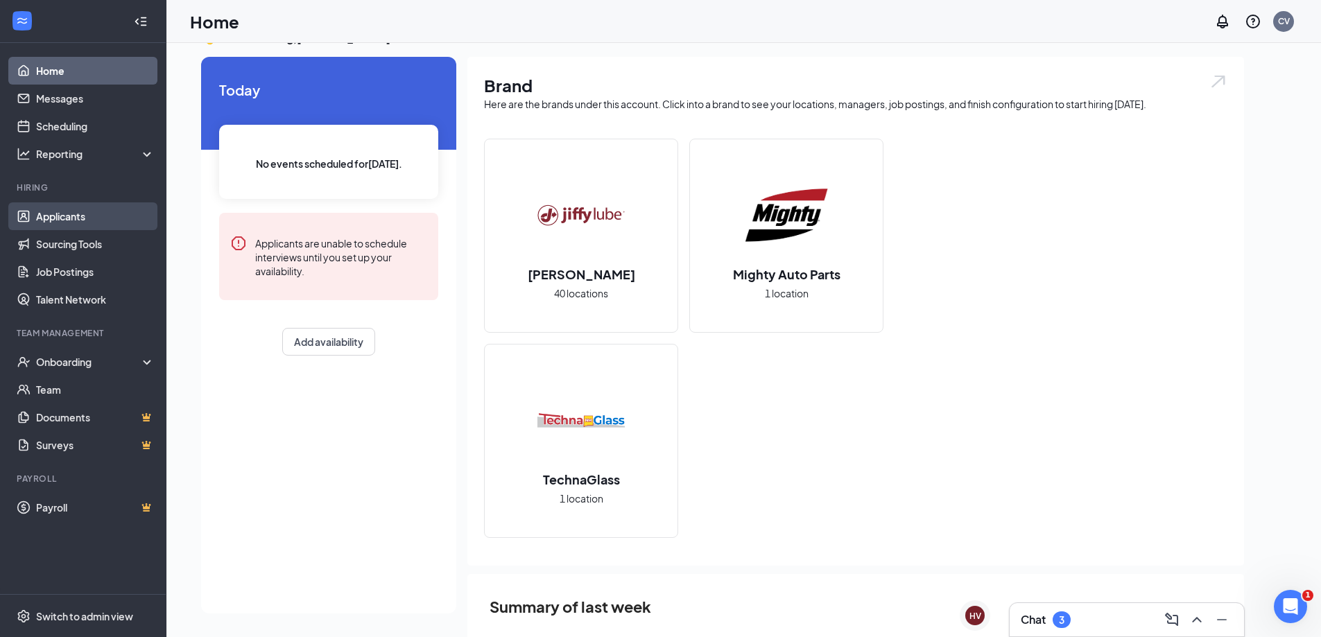
click at [105, 215] on link "Applicants" at bounding box center [95, 216] width 119 height 28
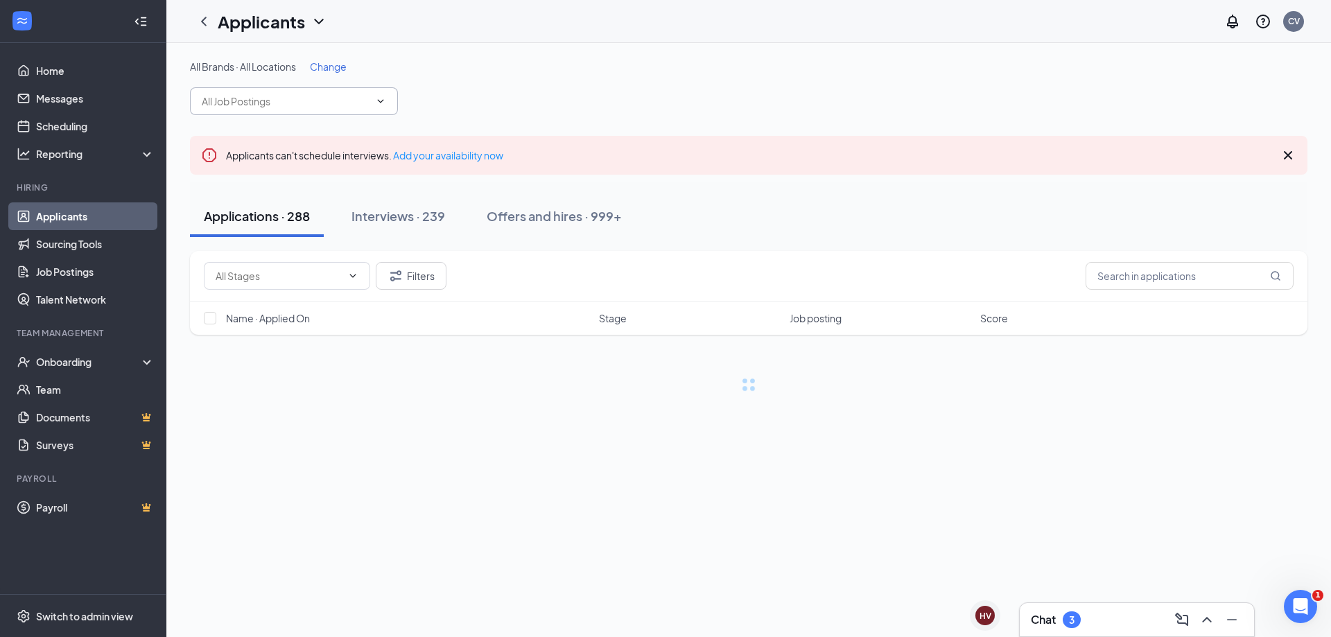
click at [331, 108] on input "text" at bounding box center [286, 101] width 168 height 15
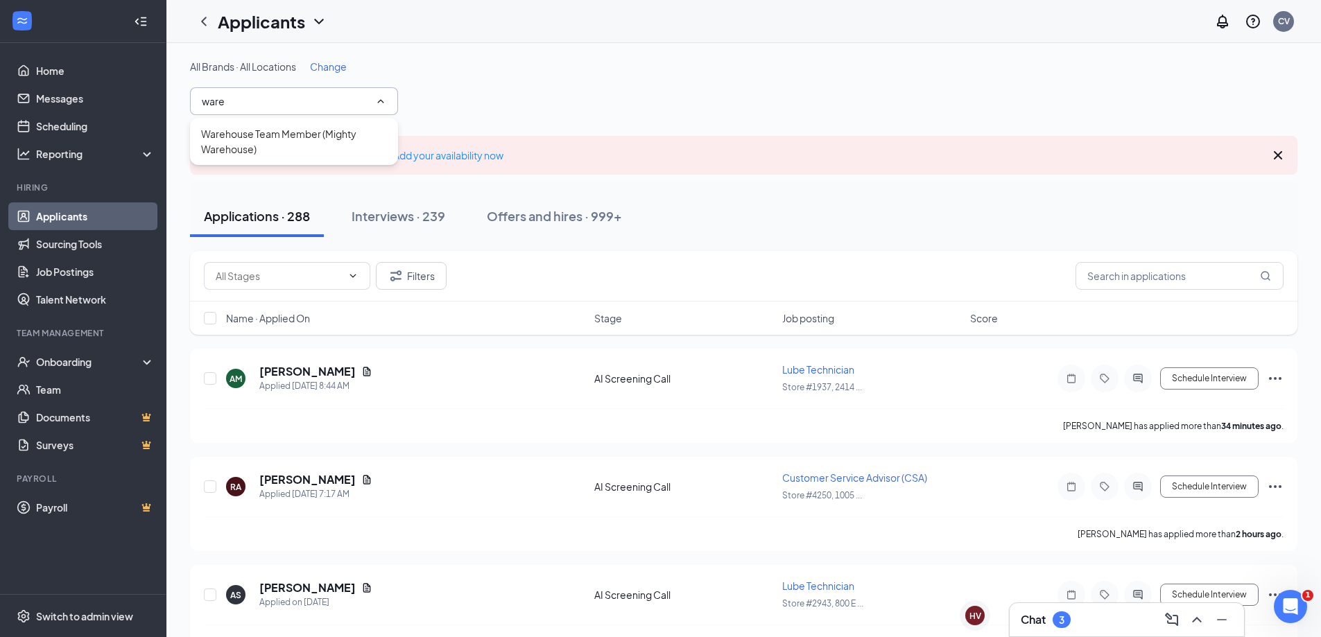
click at [323, 138] on div "Warehouse Team Member (Mighty Warehouse)" at bounding box center [294, 141] width 186 height 31
type input "Warehouse Team Member (Mighty Warehouse)"
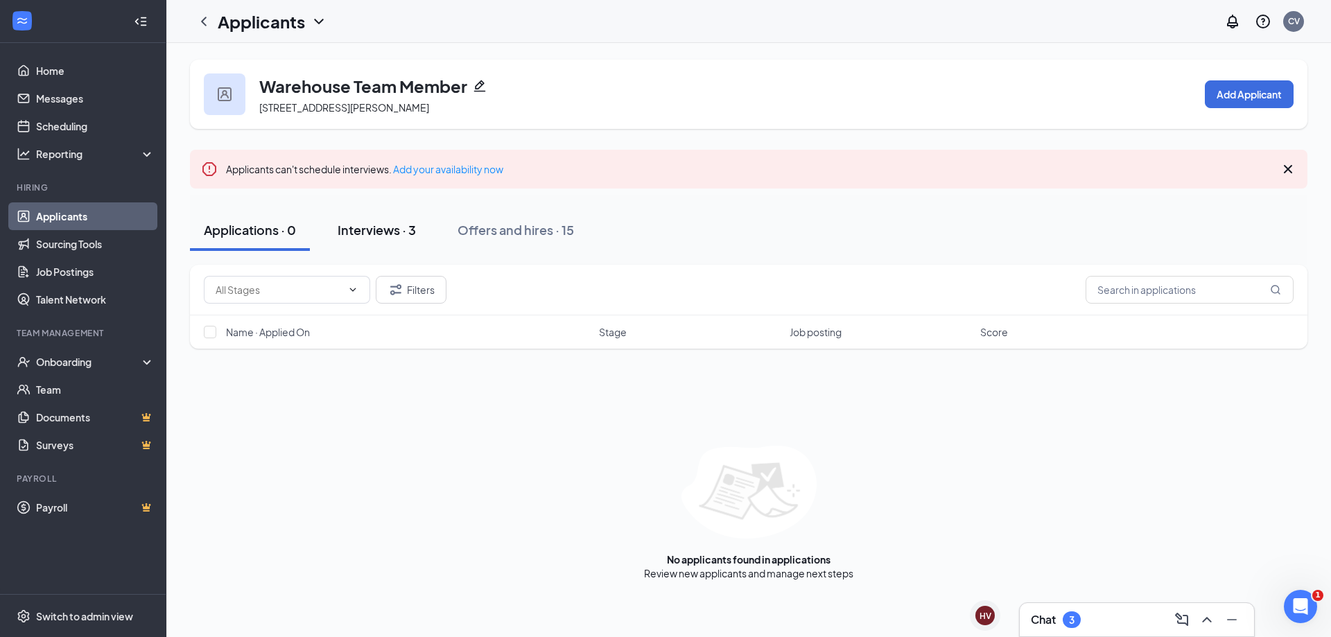
click at [430, 226] on button "Interviews · 3" at bounding box center [377, 230] width 106 height 42
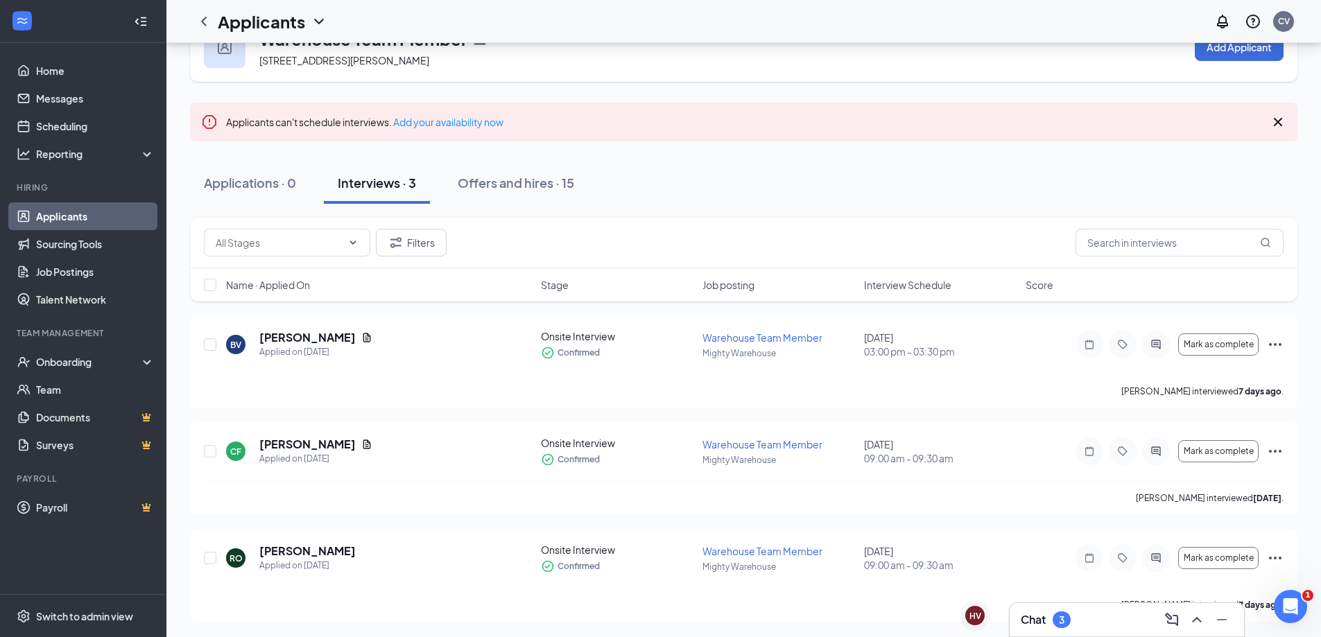
scroll to position [49, 0]
click at [213, 345] on input "checkbox" at bounding box center [210, 343] width 12 height 12
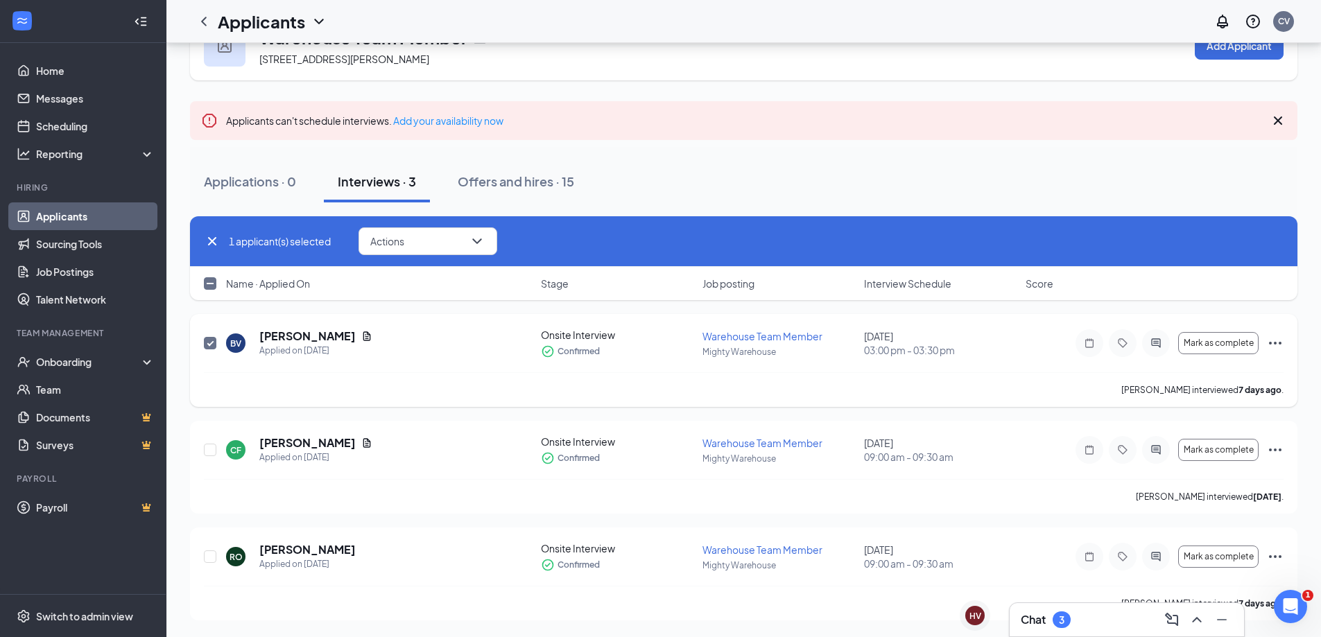
click at [211, 342] on input "checkbox" at bounding box center [210, 343] width 12 height 12
checkbox input "false"
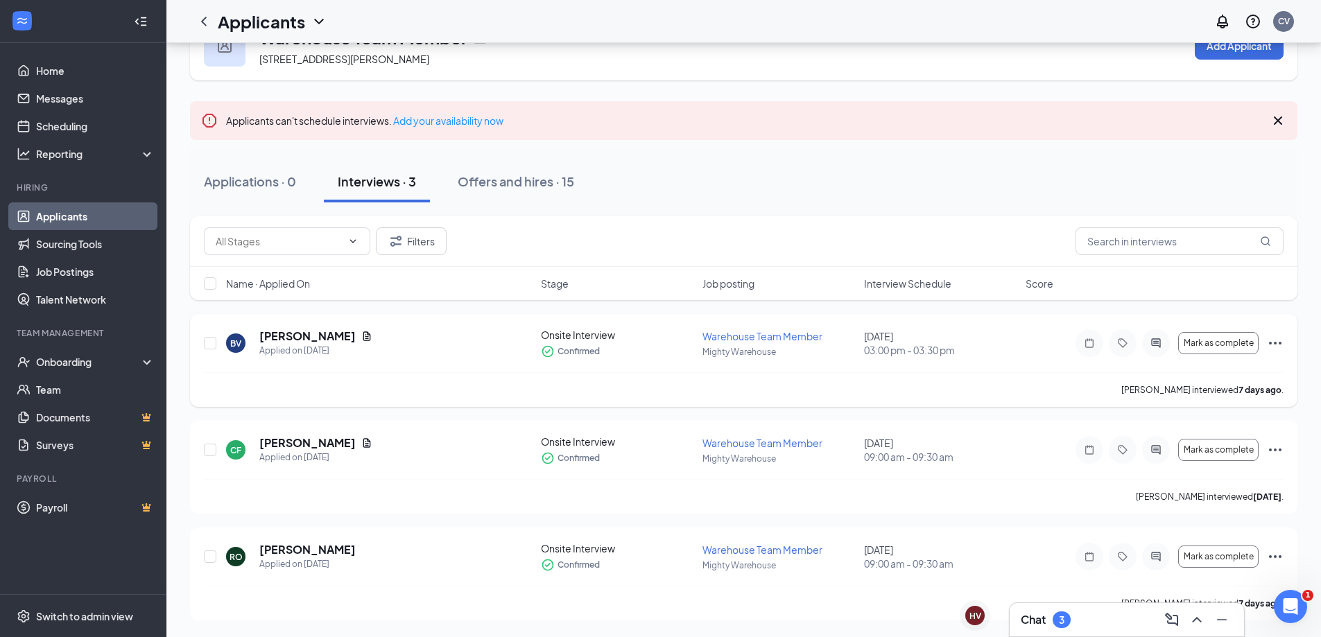
click at [1273, 337] on icon "Ellipses" at bounding box center [1275, 343] width 17 height 17
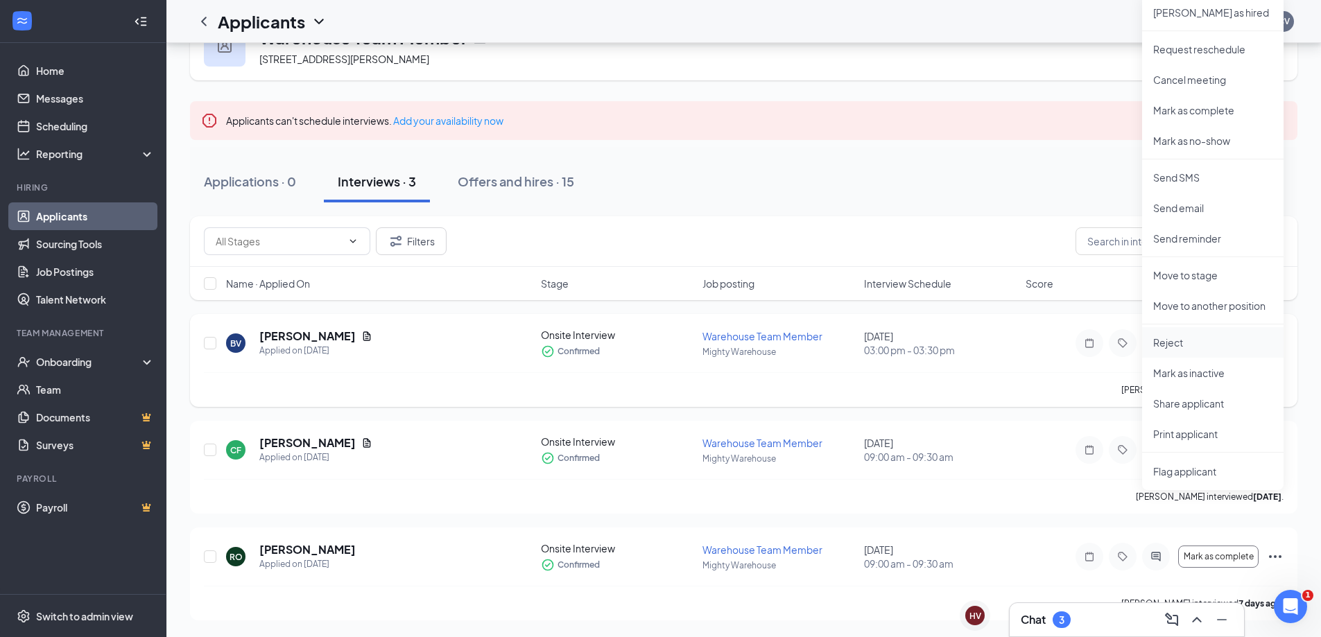
click at [1179, 345] on p "Reject" at bounding box center [1212, 343] width 119 height 14
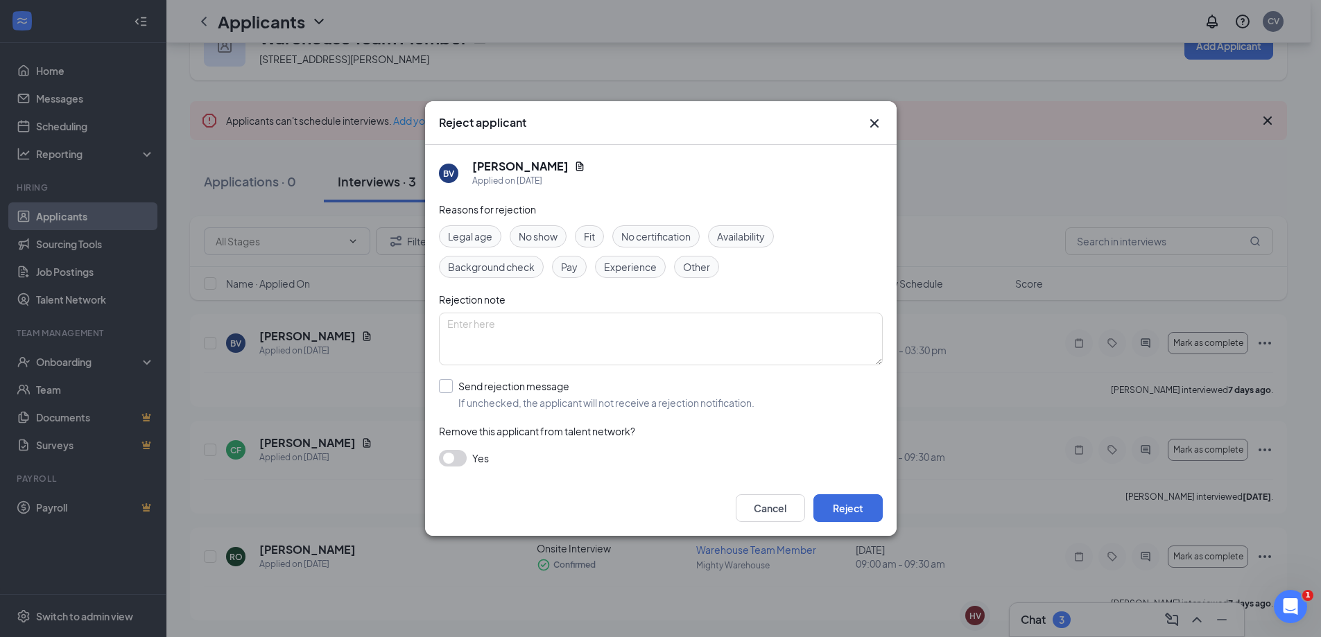
click at [517, 393] on input "Send rejection message If unchecked, the applicant will not receive a rejection…" at bounding box center [596, 394] width 315 height 31
checkbox input "true"
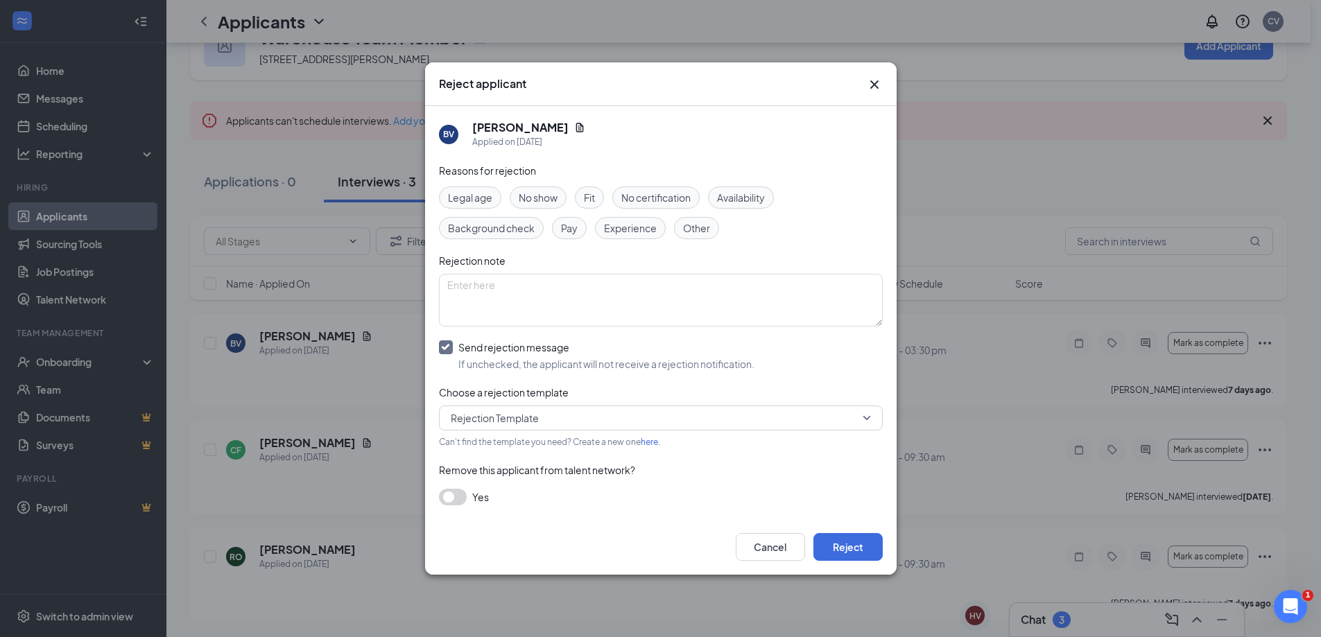
click at [586, 414] on span "Rejection Template" at bounding box center [655, 418] width 408 height 21
click at [856, 557] on button "Reject" at bounding box center [847, 547] width 69 height 28
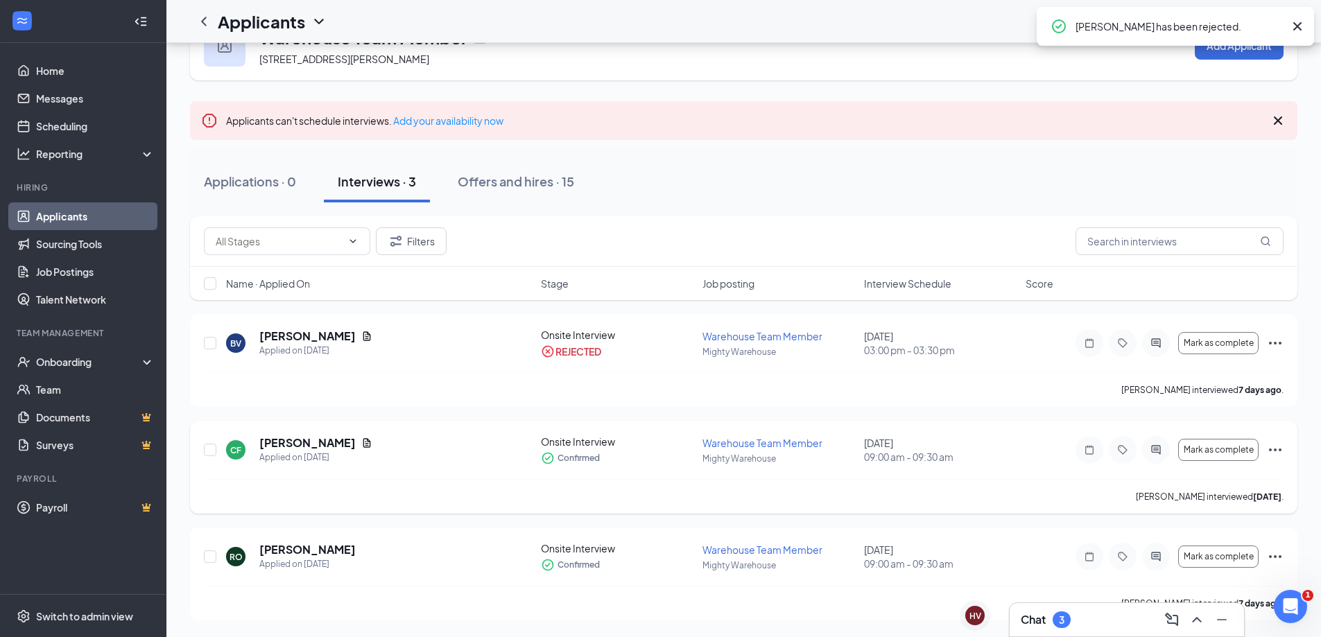
click at [1272, 454] on icon "Ellipses" at bounding box center [1275, 450] width 17 height 17
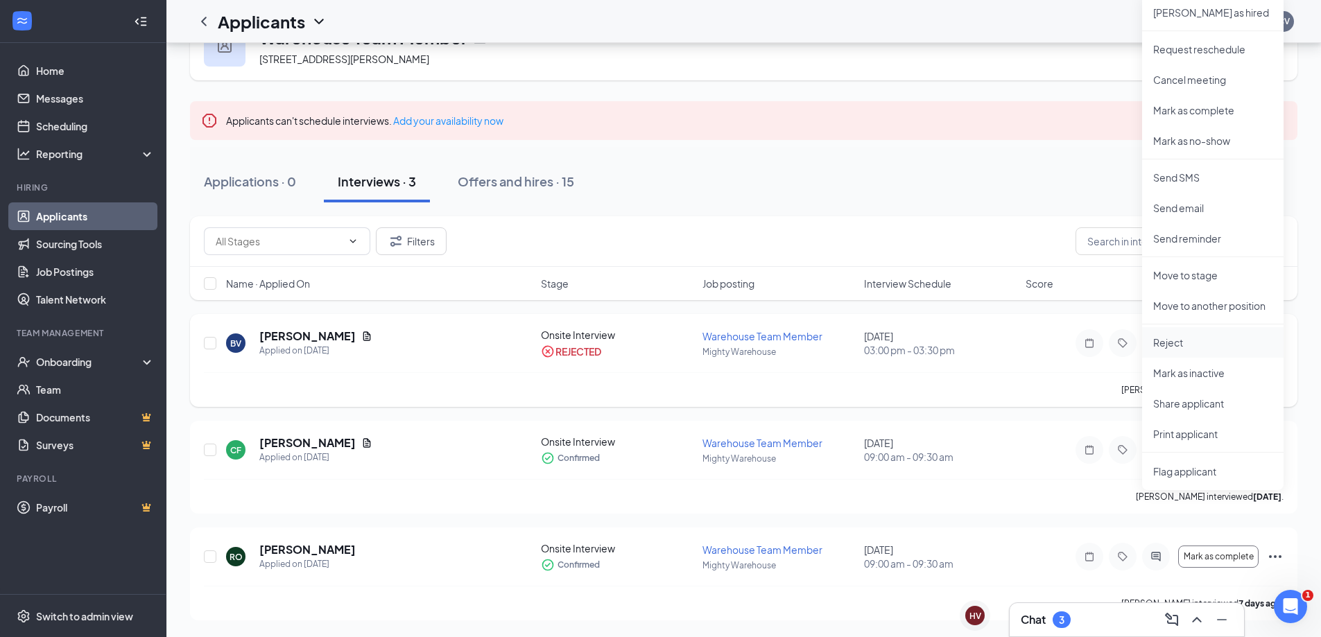
click at [1222, 341] on p "Reject" at bounding box center [1212, 343] width 119 height 14
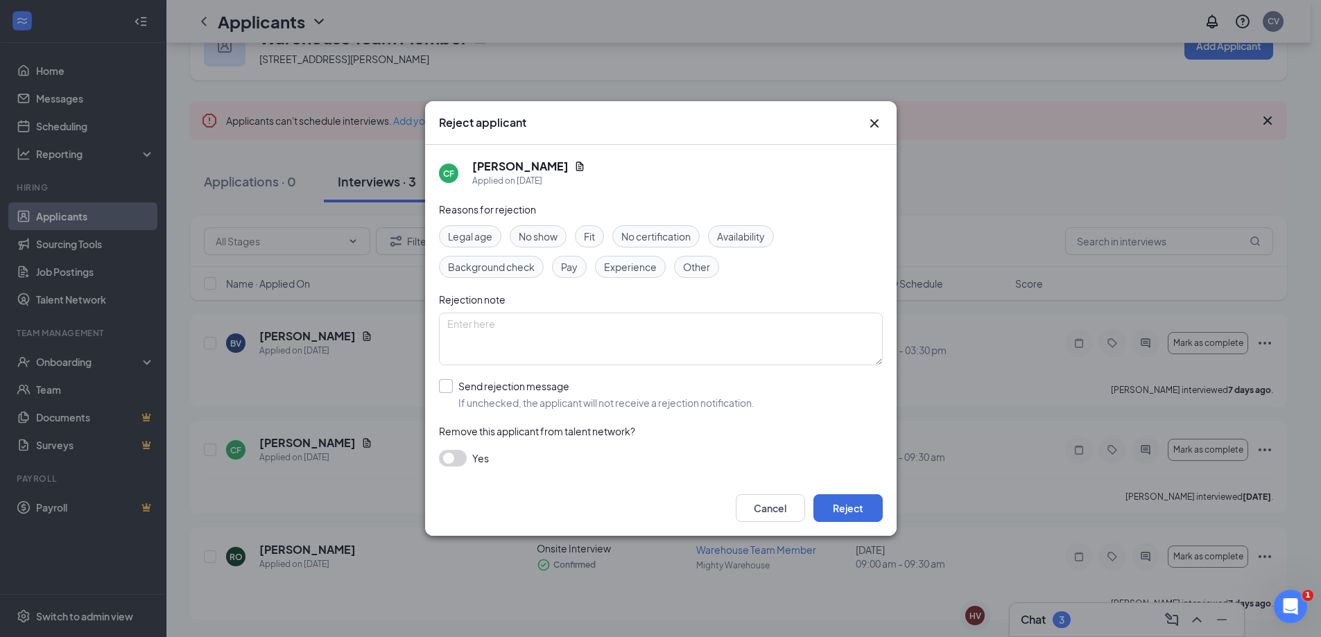
click at [571, 392] on input "Send rejection message If unchecked, the applicant will not receive a rejection…" at bounding box center [596, 394] width 315 height 31
checkbox input "true"
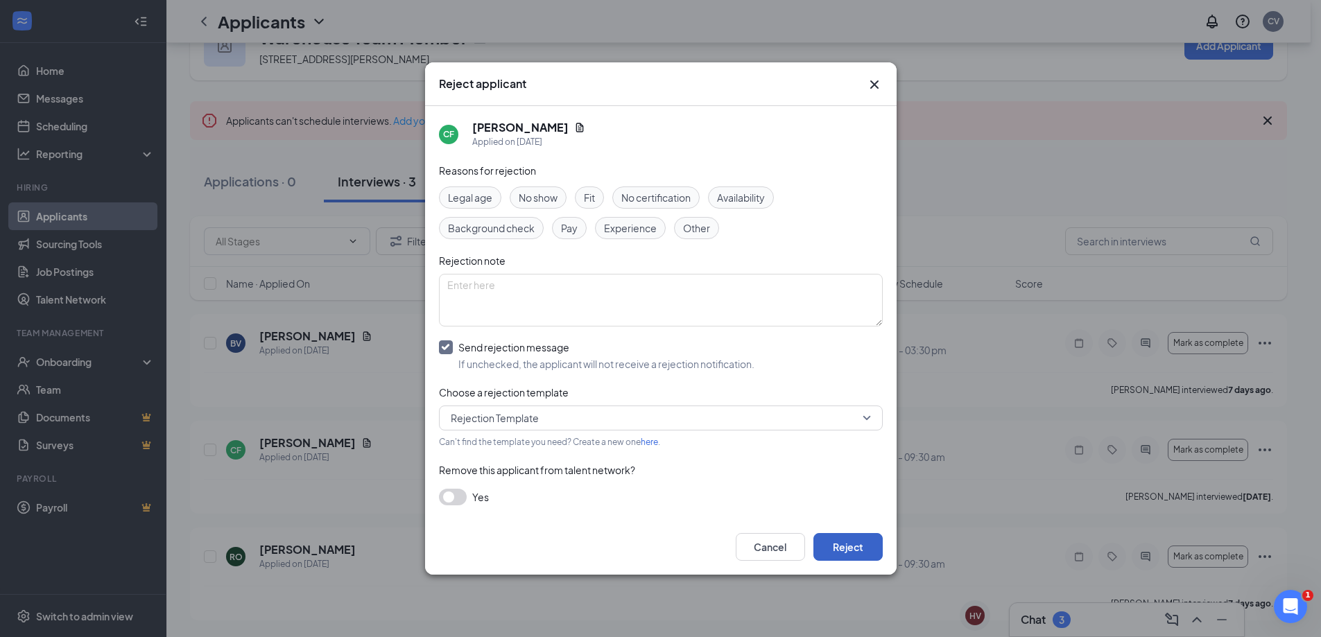
click at [856, 545] on button "Reject" at bounding box center [847, 547] width 69 height 28
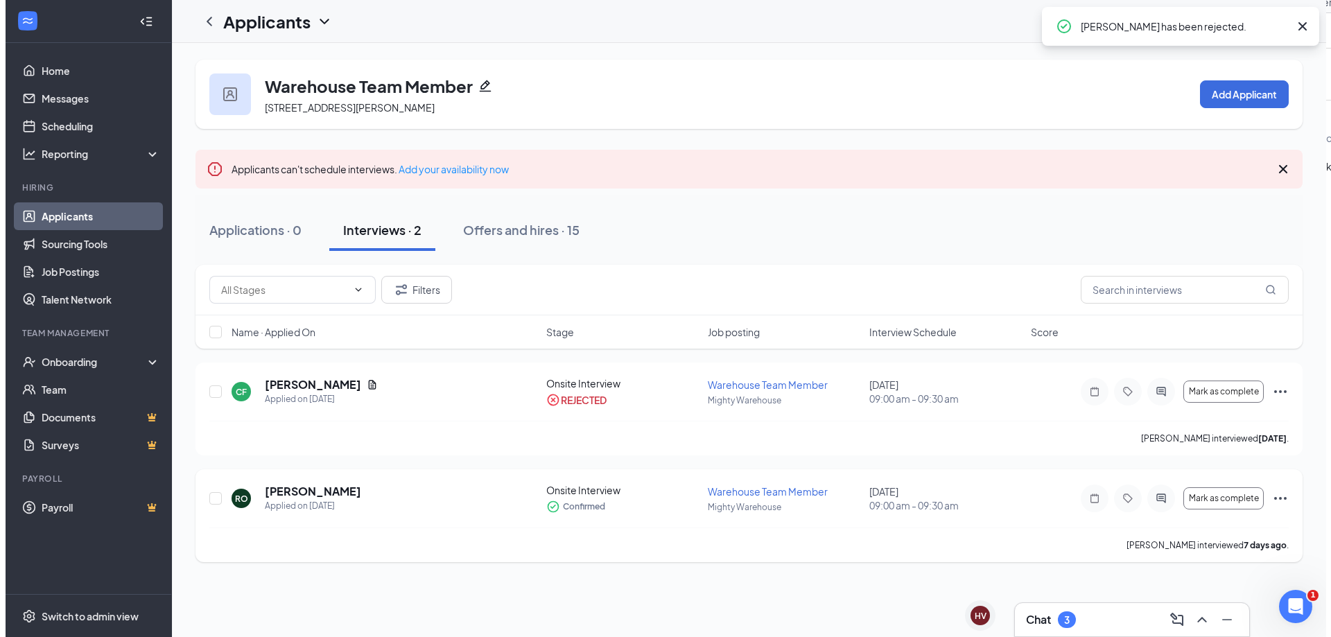
scroll to position [0, 0]
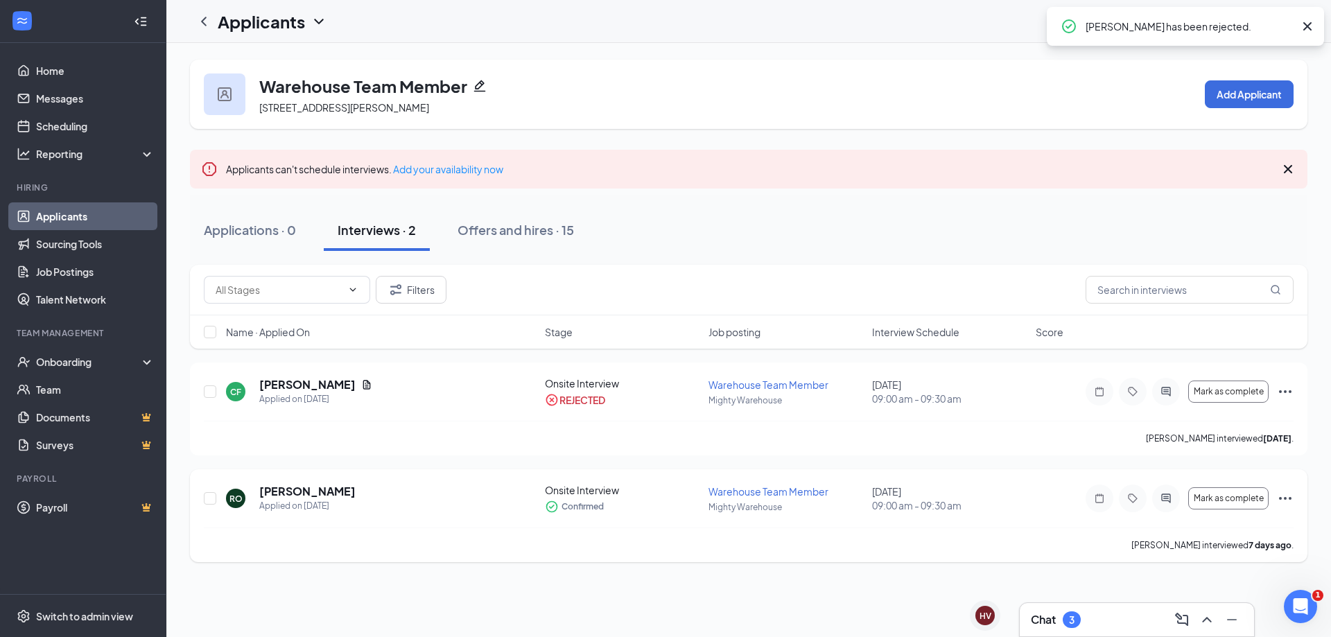
click at [1283, 494] on icon "Ellipses" at bounding box center [1285, 498] width 17 height 17
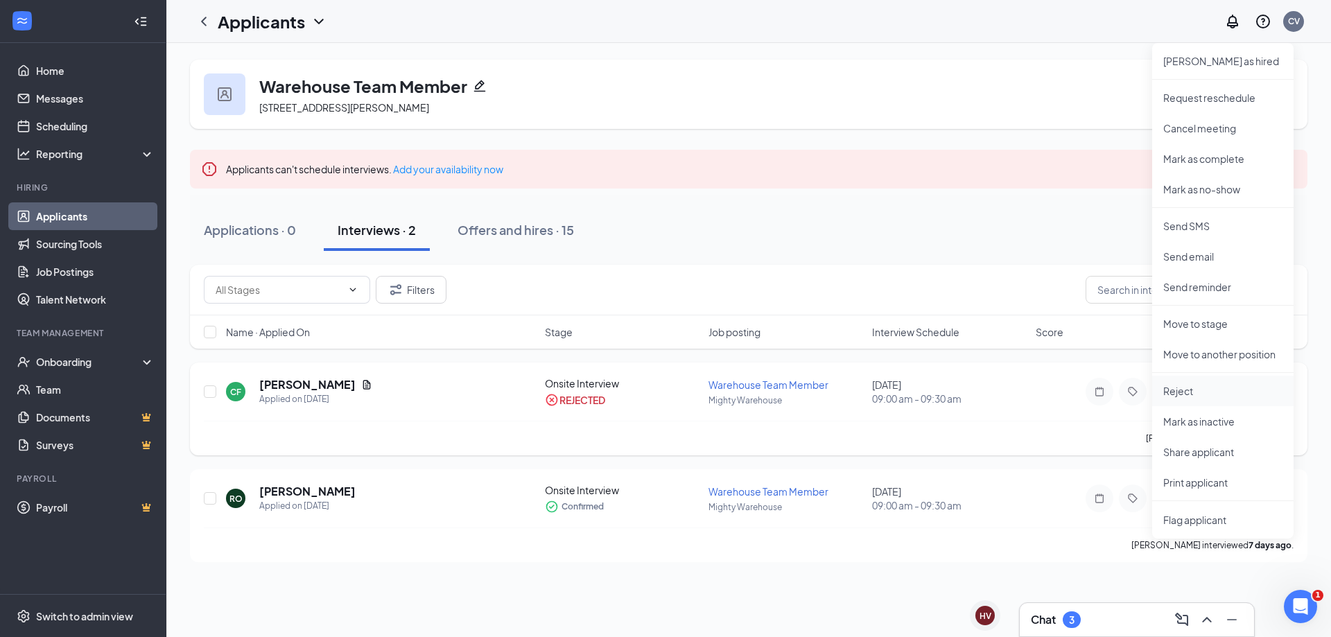
click at [1209, 390] on p "Reject" at bounding box center [1222, 391] width 119 height 14
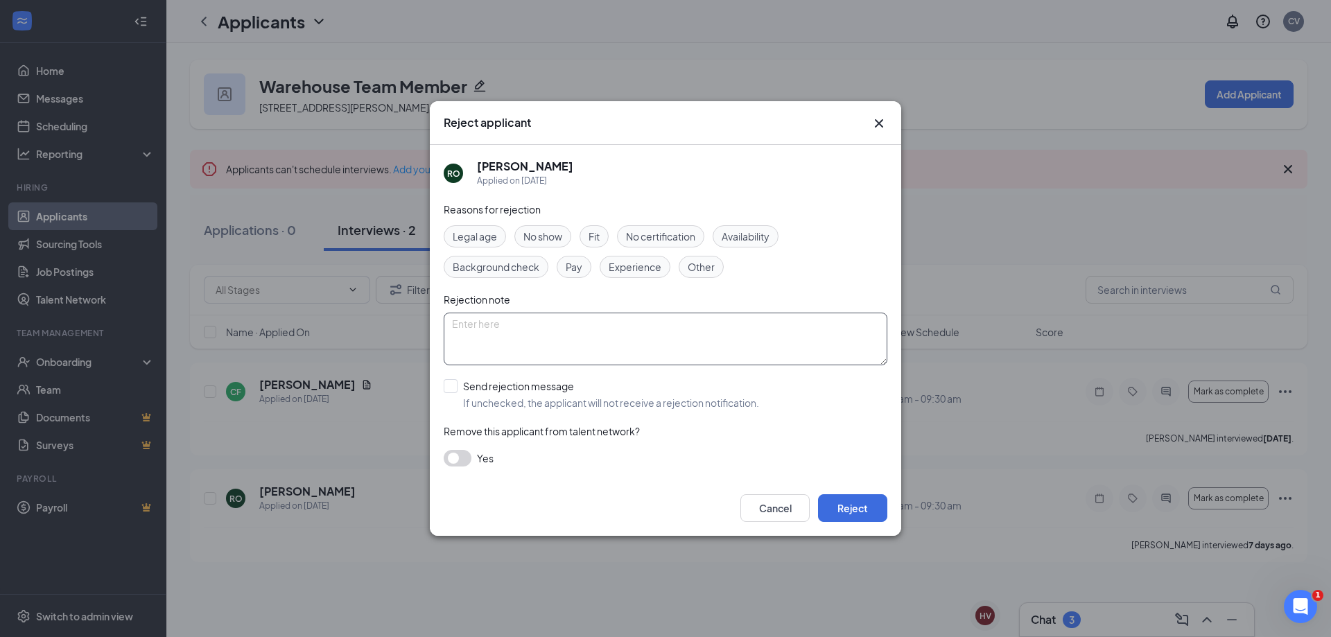
click at [609, 338] on textarea at bounding box center [666, 339] width 444 height 53
click at [486, 379] on div "Reasons for rejection Legal age No show Fit No certification Availability Backg…" at bounding box center [666, 341] width 444 height 279
click at [487, 383] on input "Send rejection message If unchecked, the applicant will not receive a rejection…" at bounding box center [601, 394] width 315 height 31
checkbox input "true"
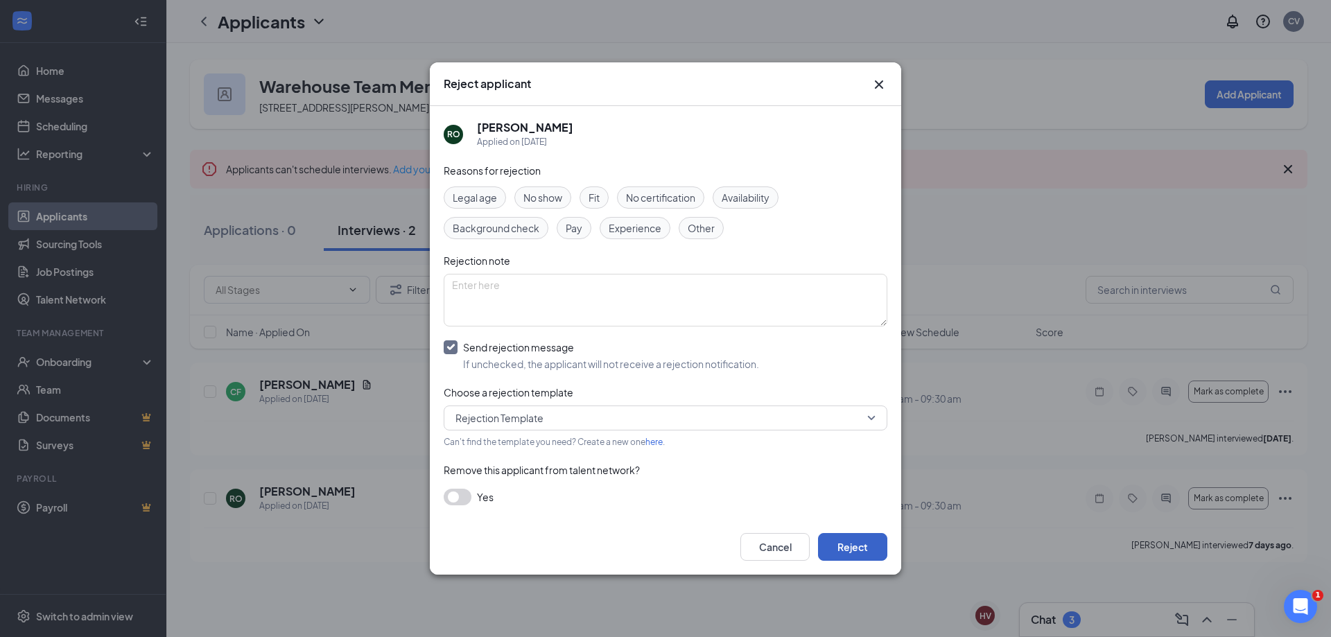
click at [851, 553] on button "Reject" at bounding box center [852, 547] width 69 height 28
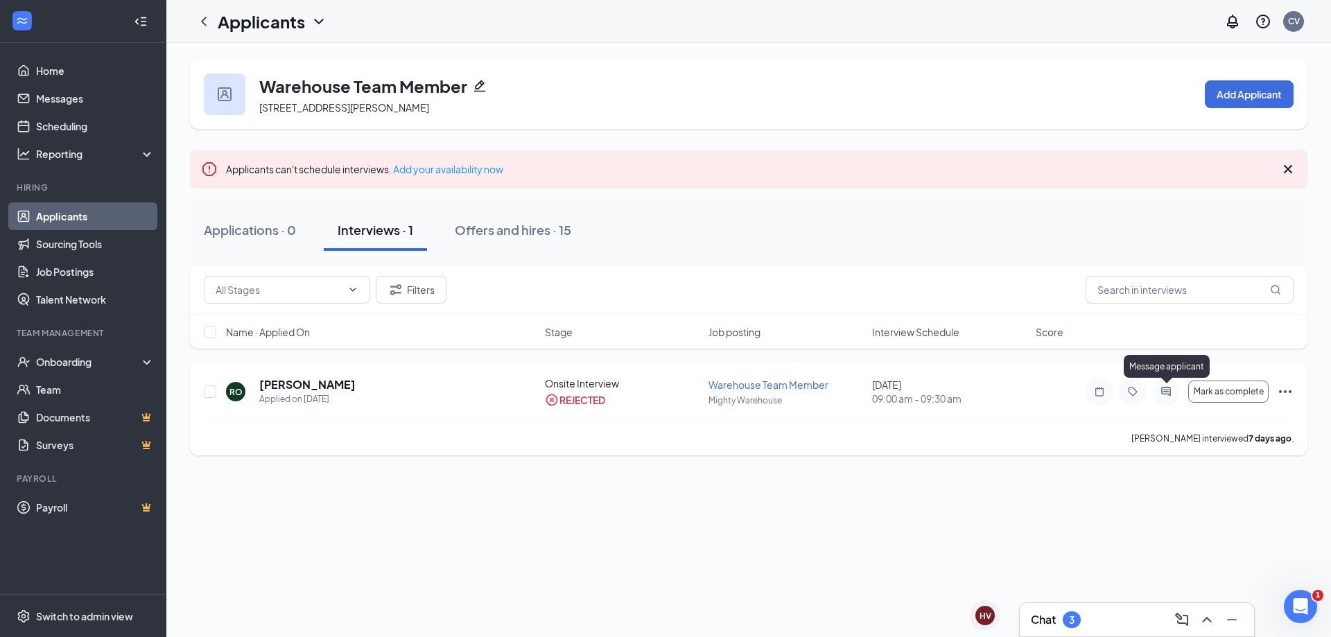
click at [1166, 394] on icon "ActiveChat" at bounding box center [1165, 391] width 9 height 9
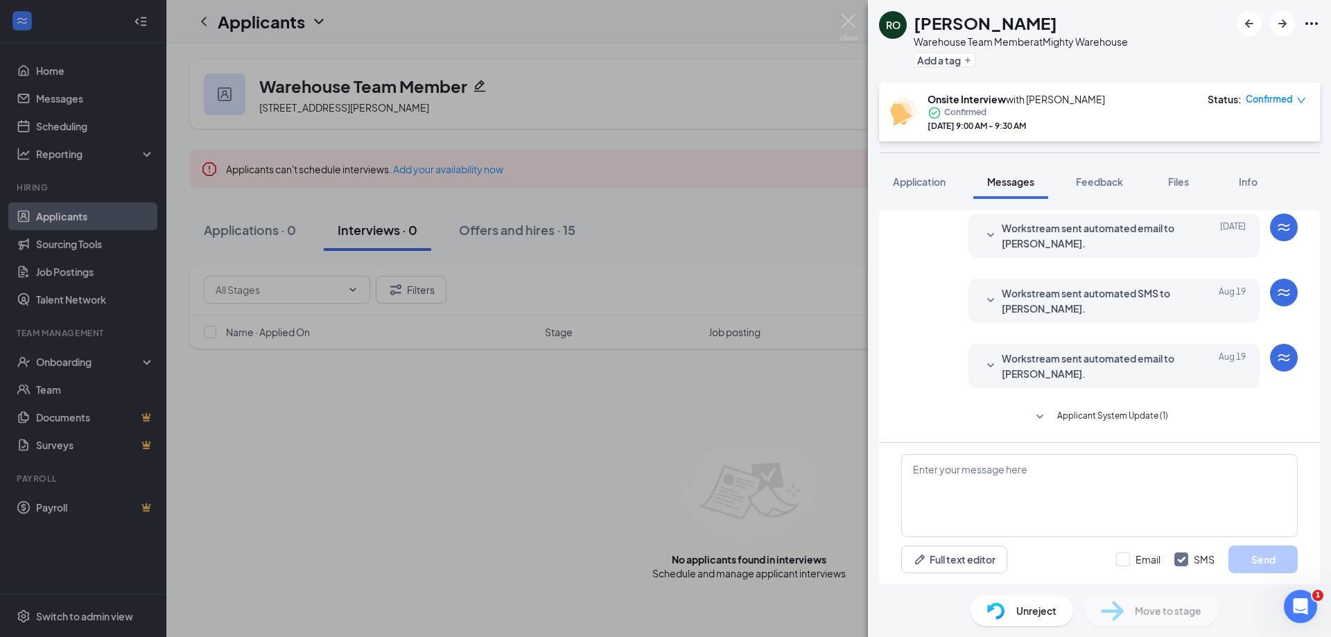
click at [1085, 418] on span "Applicant System Update (1)" at bounding box center [1112, 417] width 111 height 17
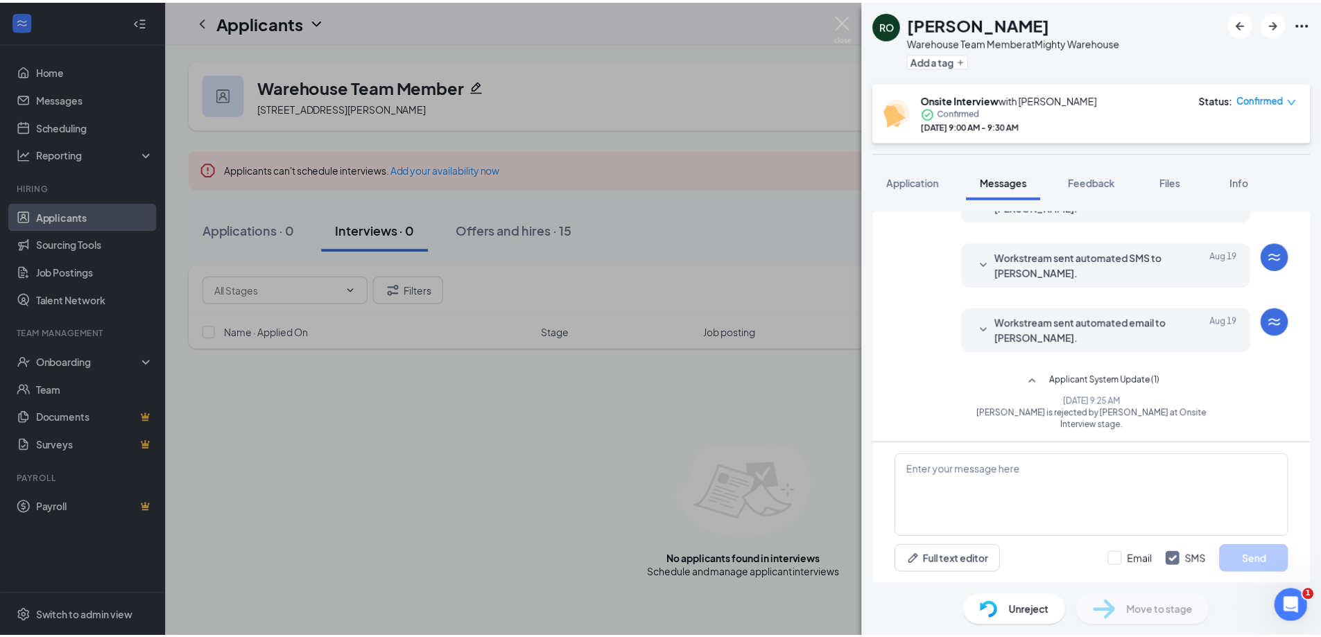
scroll to position [427, 0]
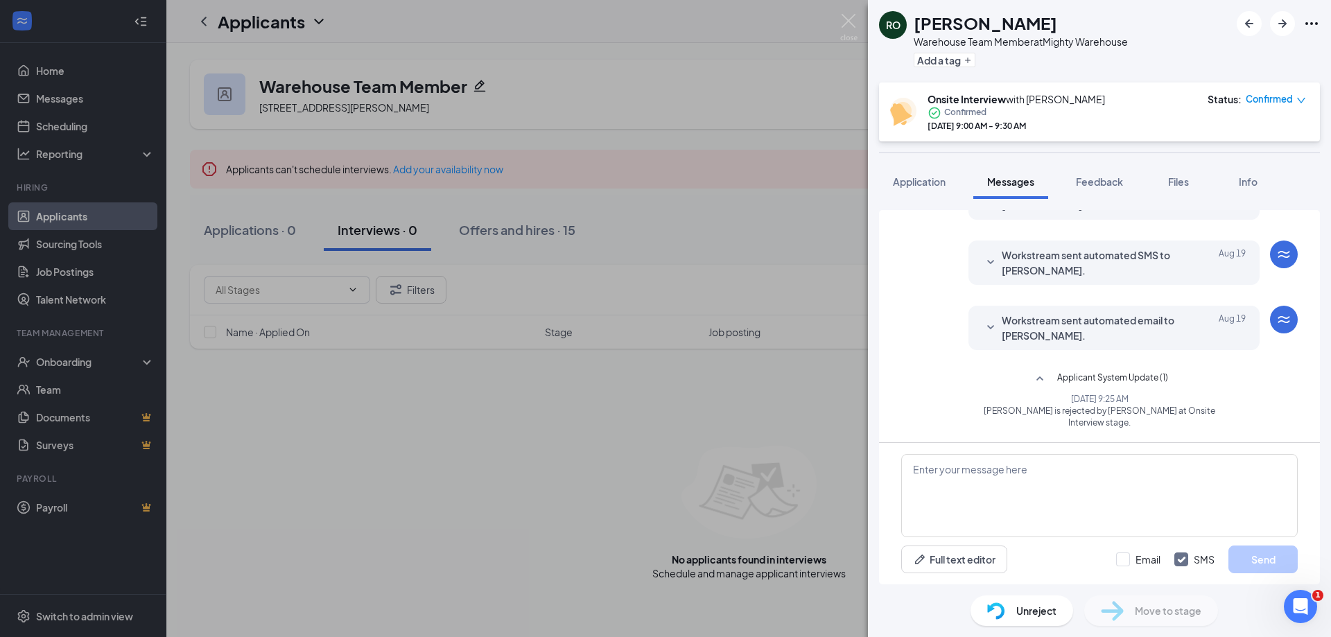
click at [528, 475] on div "RO Richard Olguin Warehouse Team Member at Mighty Warehouse Add a tag Onsite In…" at bounding box center [665, 318] width 1331 height 637
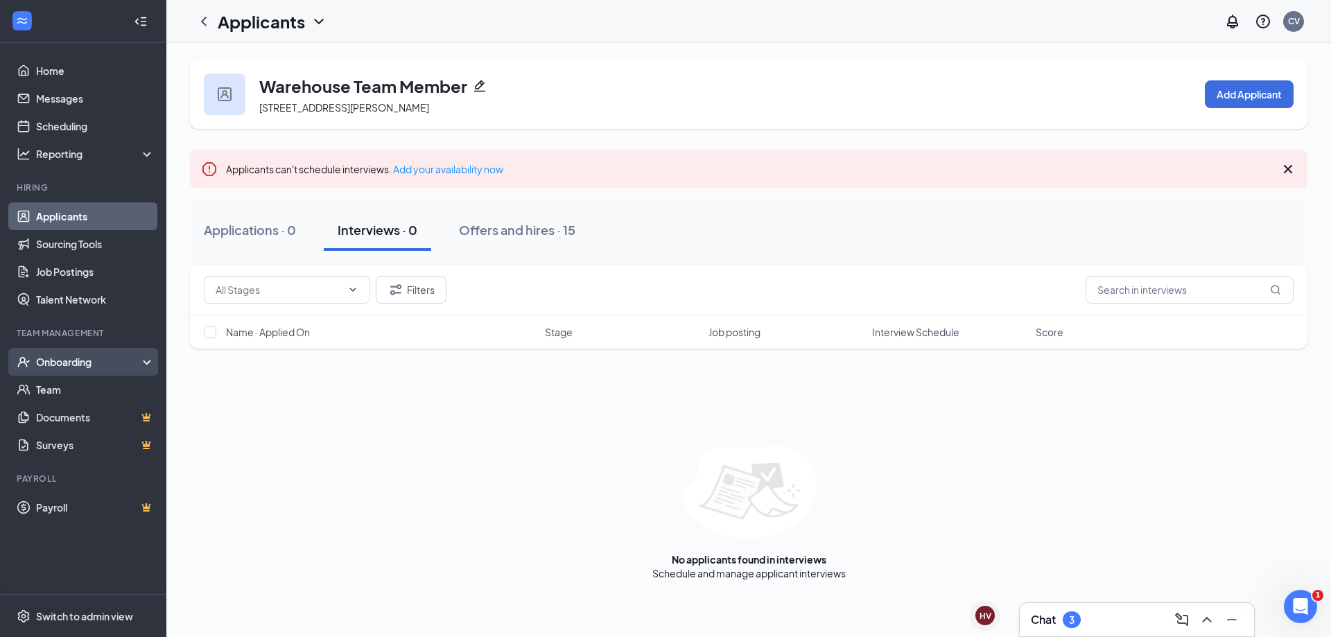
click at [83, 371] on div "Onboarding" at bounding box center [83, 362] width 166 height 28
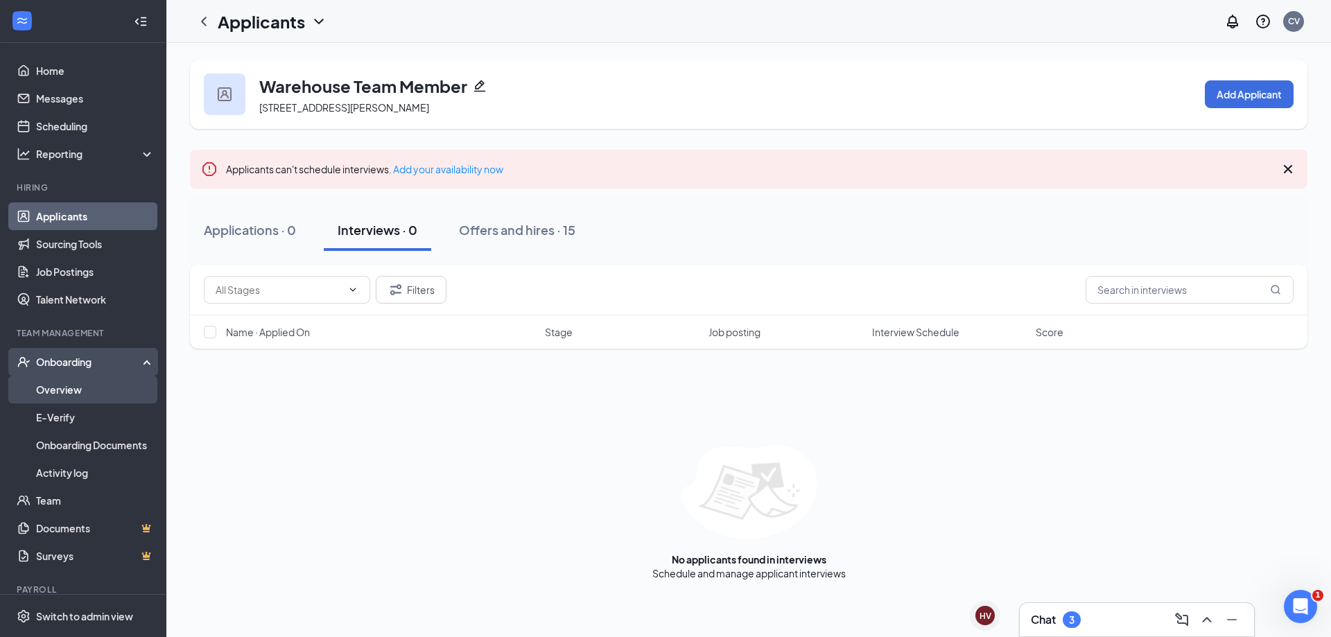
click at [85, 383] on link "Overview" at bounding box center [95, 390] width 119 height 28
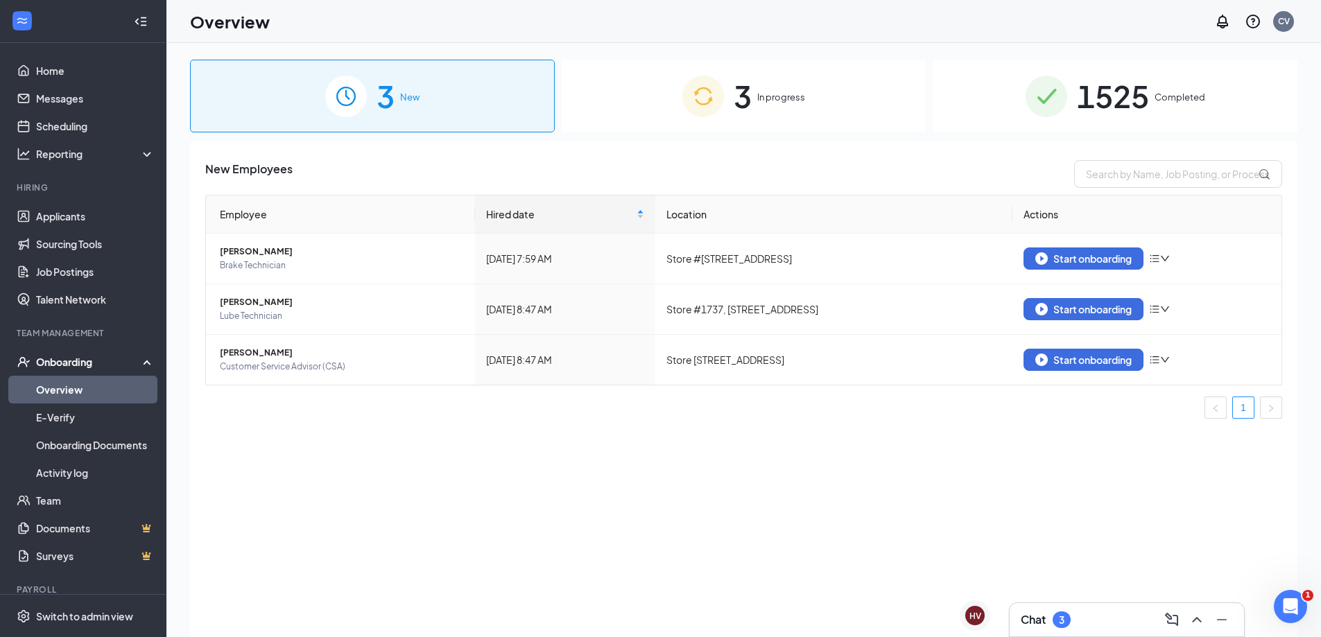
click at [674, 110] on div "3 In progress" at bounding box center [744, 96] width 365 height 73
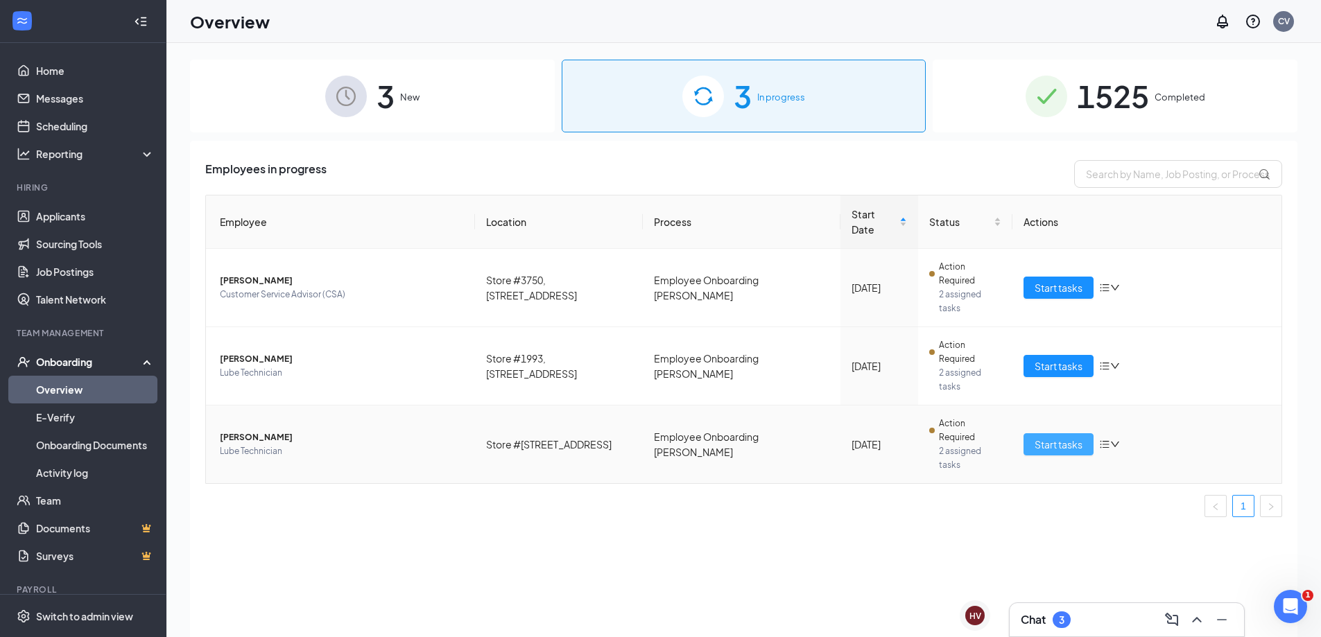
click at [1050, 439] on span "Start tasks" at bounding box center [1059, 444] width 48 height 15
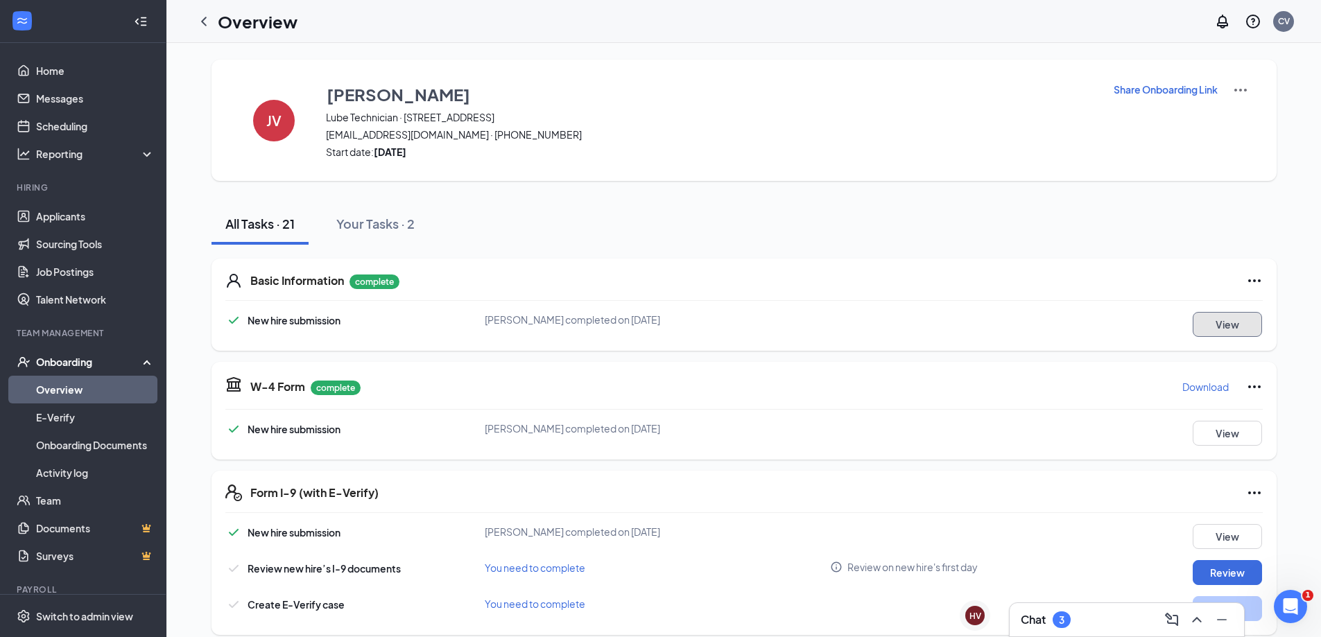
click at [1215, 327] on button "View" at bounding box center [1227, 324] width 69 height 25
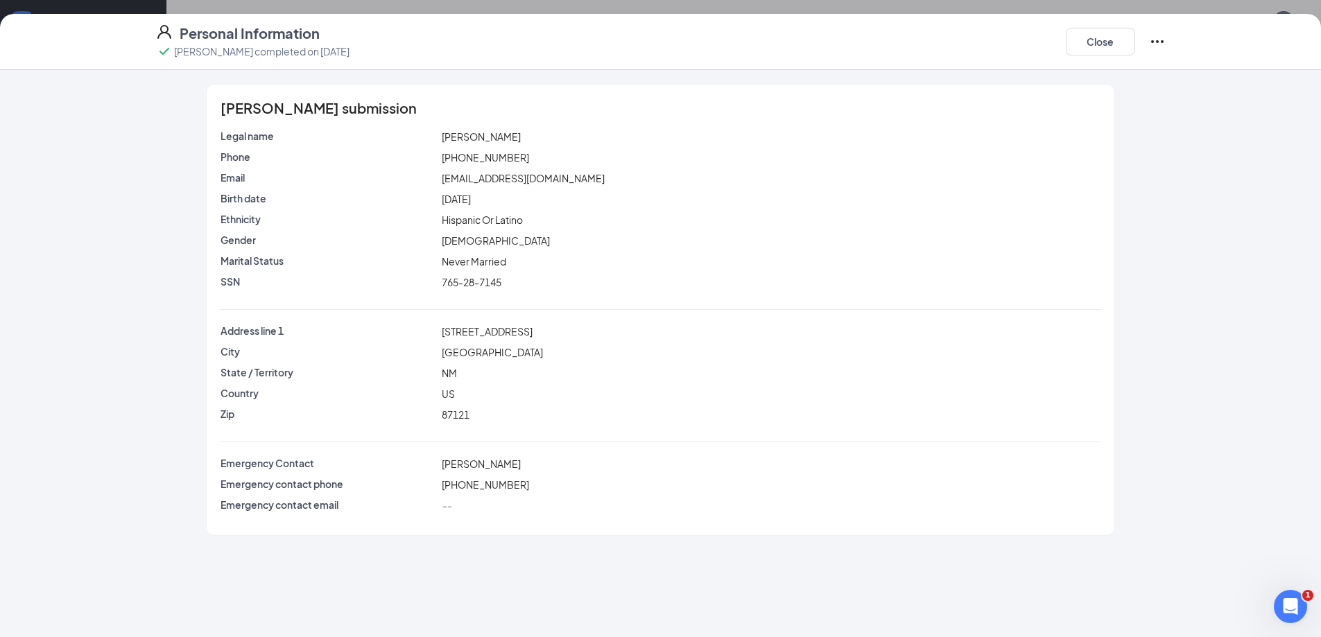
drag, startPoint x: 445, startPoint y: 333, endPoint x: 551, endPoint y: 336, distance: 105.4
click at [533, 336] on span "2300 Diamond Mesa Trail Sw Apt3005" at bounding box center [487, 331] width 91 height 12
click at [449, 324] on div "2300 Diamond Mesa Trail Sw Apt3005" at bounding box center [771, 331] width 664 height 15
drag, startPoint x: 442, startPoint y: 329, endPoint x: 682, endPoint y: 340, distance: 240.1
click at [682, 340] on div "Address line 1 2300 Diamond Mesa Trail Sw Apt3005" at bounding box center [659, 334] width 879 height 21
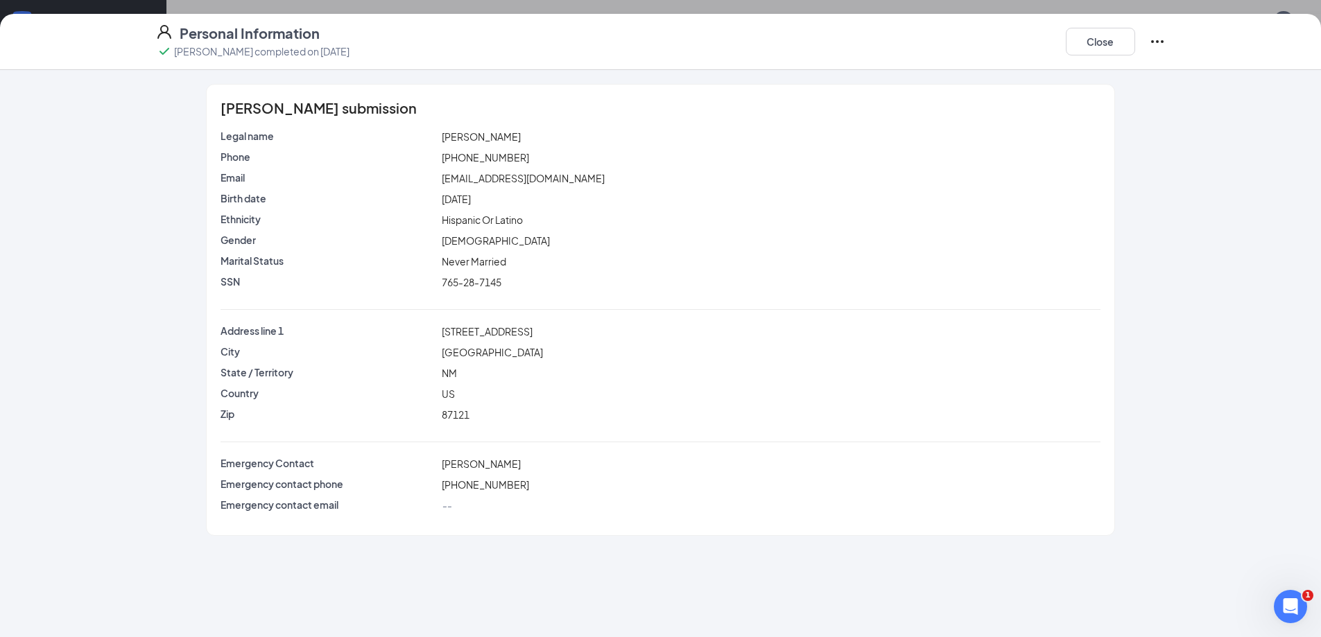
copy span "2300 Diamond Mesa Trail Sw Apt3005"
click at [1091, 38] on button "Close" at bounding box center [1100, 42] width 69 height 28
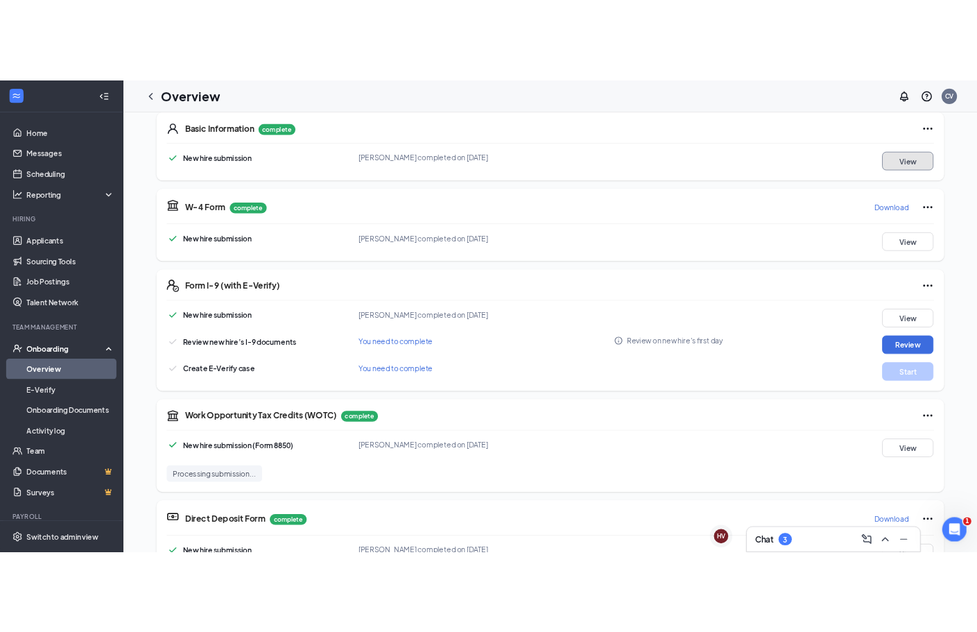
scroll to position [224, 0]
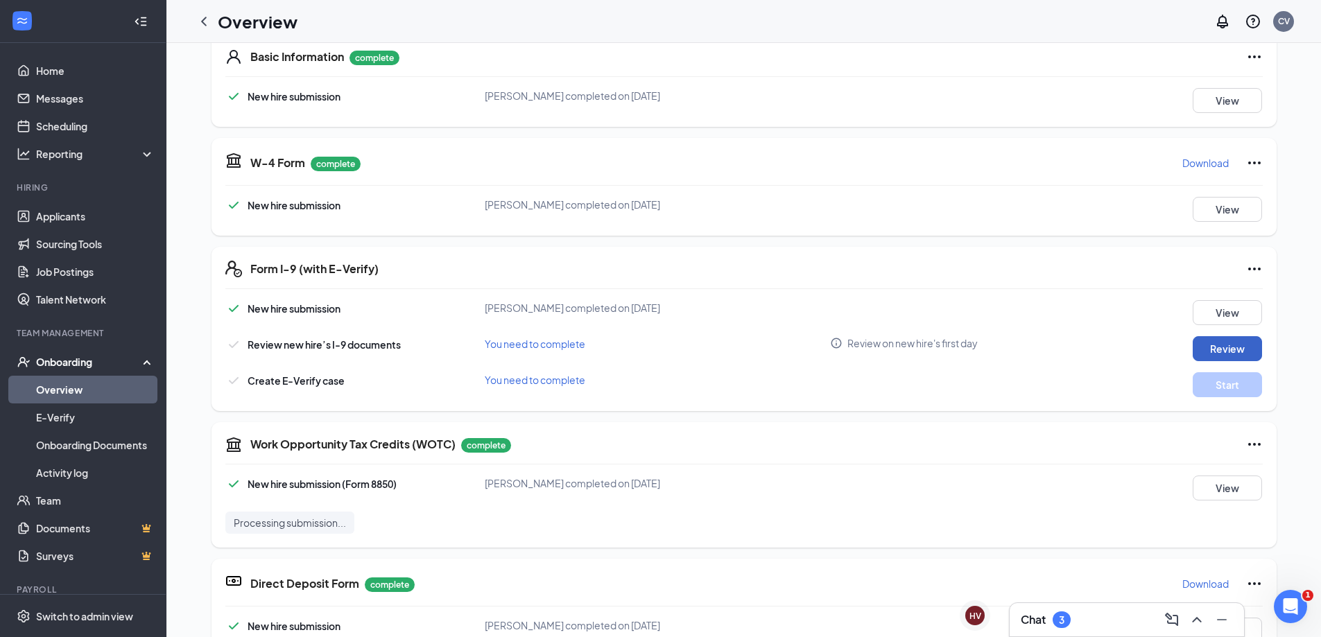
click at [1238, 349] on button "Review" at bounding box center [1227, 348] width 69 height 25
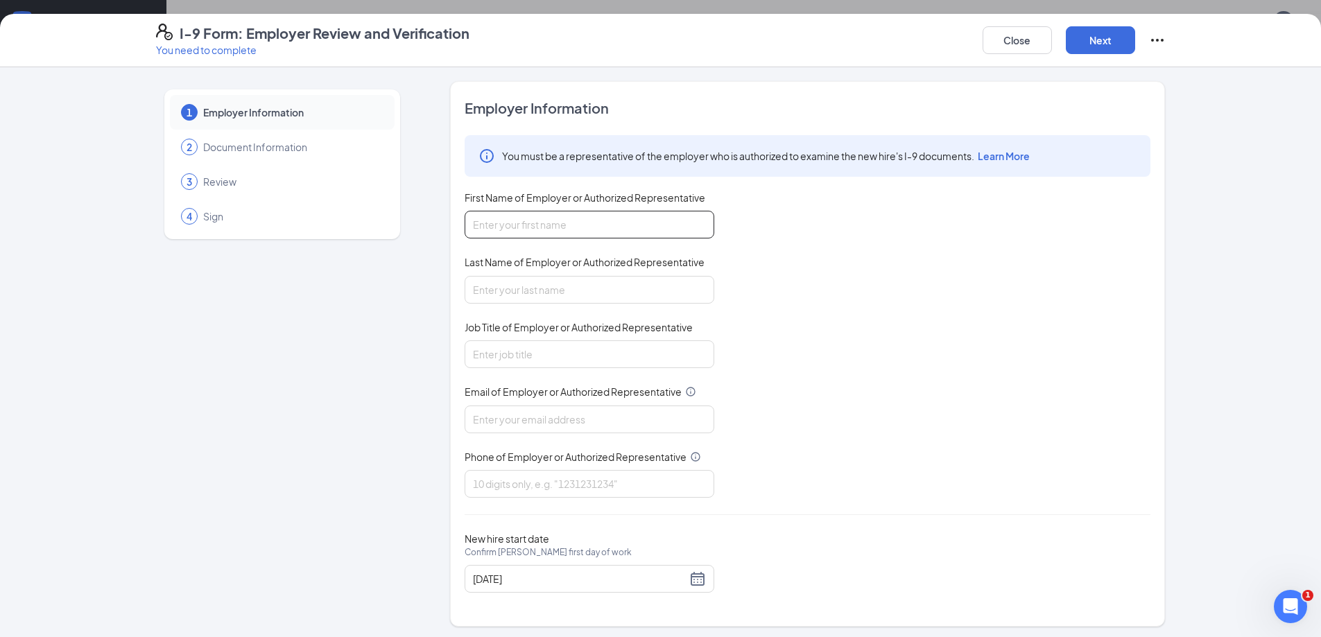
click at [505, 216] on input "First Name of Employer or Authorized Representative" at bounding box center [590, 225] width 250 height 28
type input "Chau"
drag, startPoint x: 557, startPoint y: 291, endPoint x: 558, endPoint y: 304, distance: 12.6
click at [556, 291] on input "Last Name of Employer or Authorized Representative" at bounding box center [590, 290] width 250 height 28
type input "Vu"
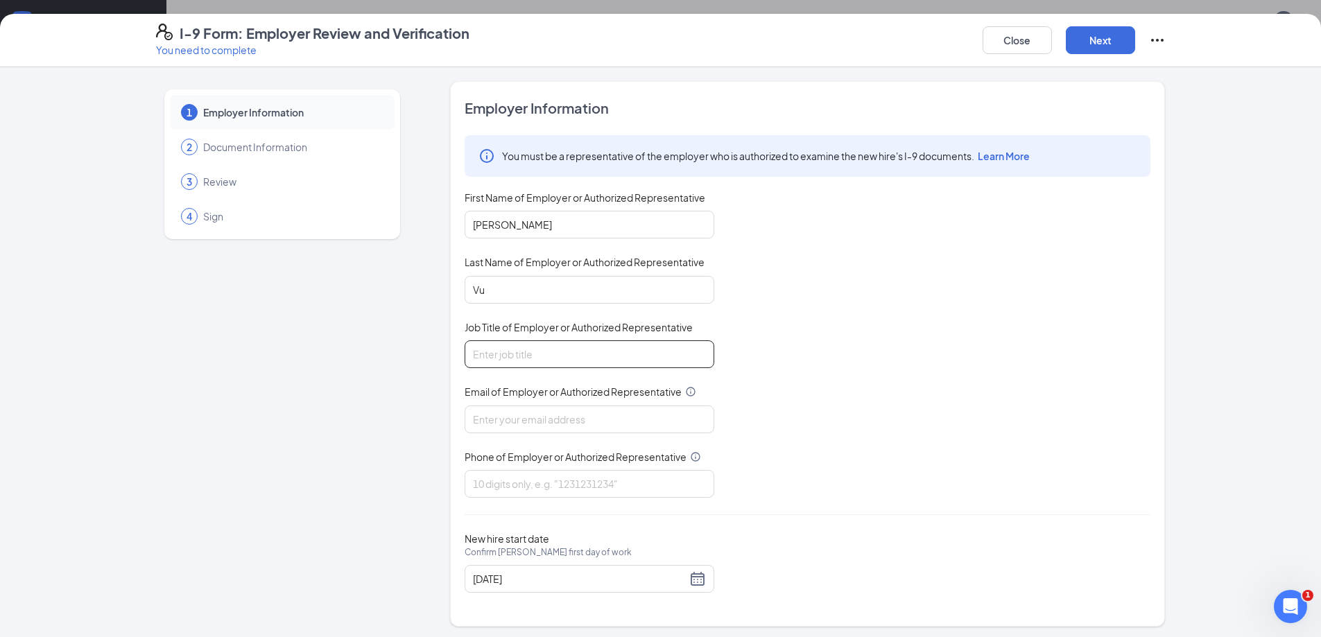
click at [562, 361] on input "Job Title of Employer or Authorized Representative" at bounding box center [590, 354] width 250 height 28
type input "HR Coordinator"
click at [549, 428] on input "Email of Employer or Authorized Representative" at bounding box center [590, 420] width 250 height 28
type input "[PERSON_NAME][EMAIL_ADDRESS][DOMAIN_NAME]"
drag, startPoint x: 557, startPoint y: 491, endPoint x: 557, endPoint y: 499, distance: 7.6
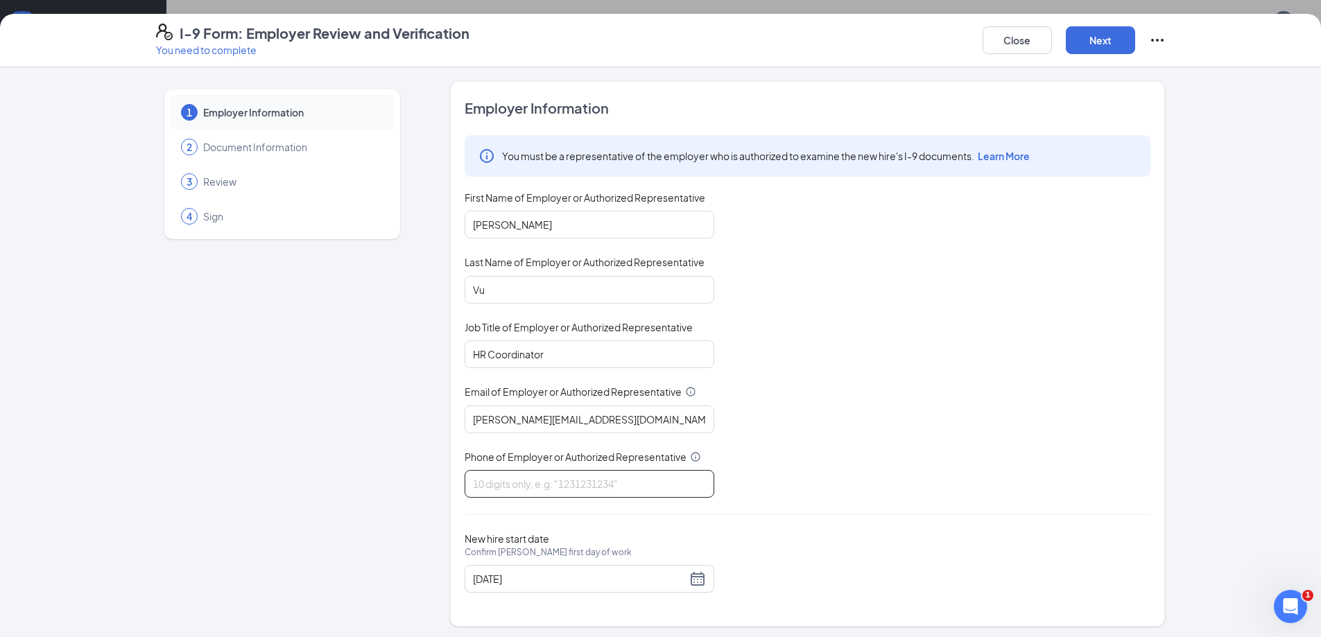
click at [557, 491] on input "Phone of Employer or Authorized Representative" at bounding box center [590, 484] width 250 height 28
type input "5058976701"
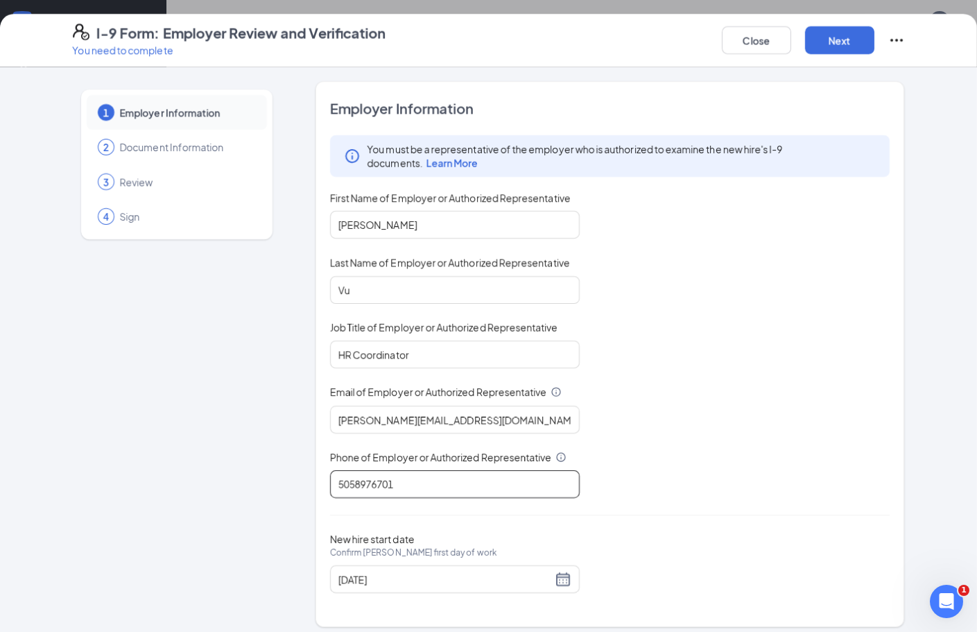
scroll to position [191, 0]
click at [460, 579] on input "08/22/2025" at bounding box center [445, 578] width 214 height 15
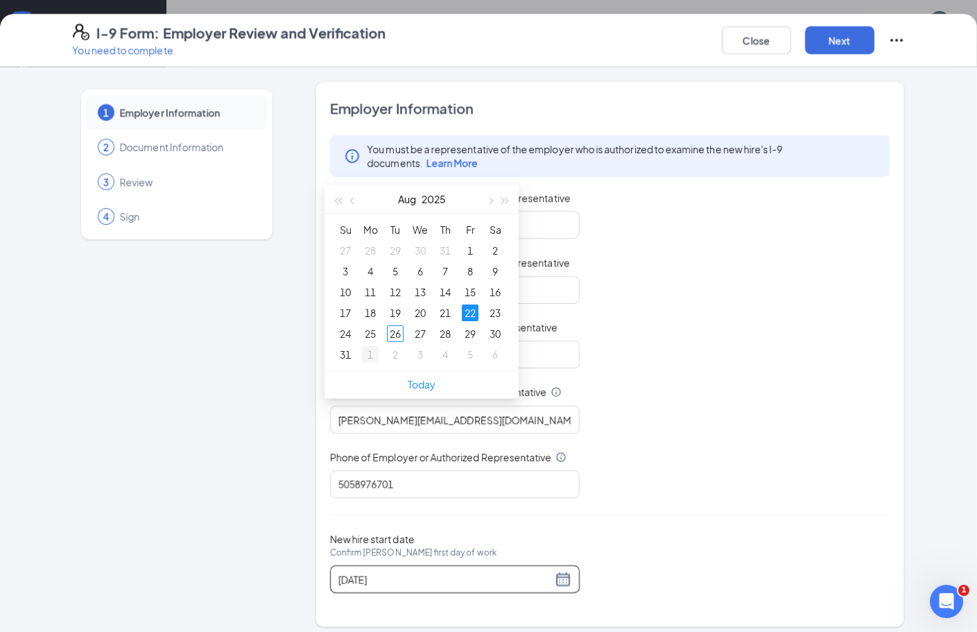
scroll to position [416, 0]
click at [421, 379] on link "Today" at bounding box center [422, 378] width 28 height 12
type input "08/26/2025"
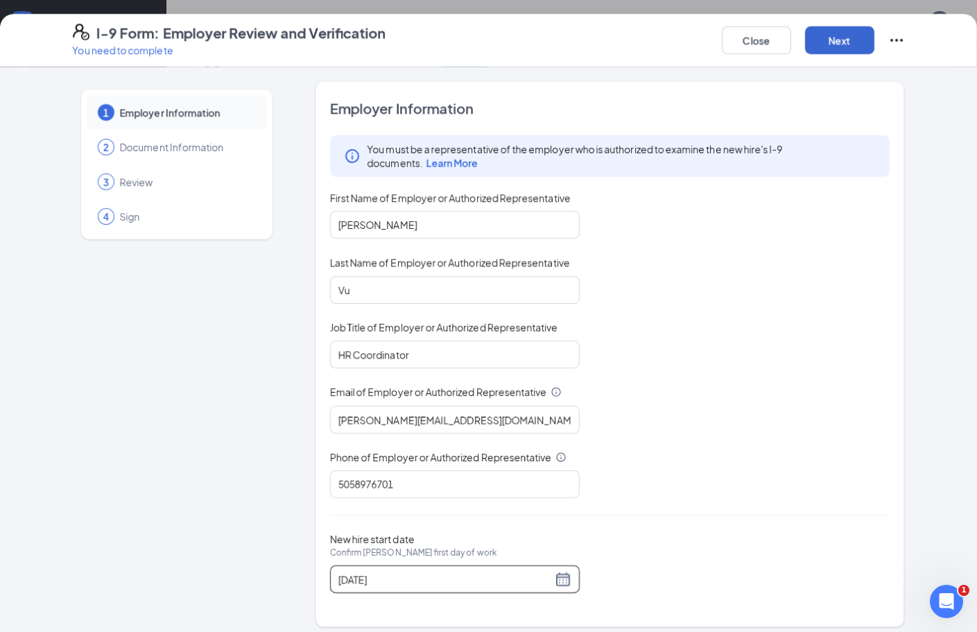
click at [849, 36] on button "Next" at bounding box center [839, 40] width 69 height 28
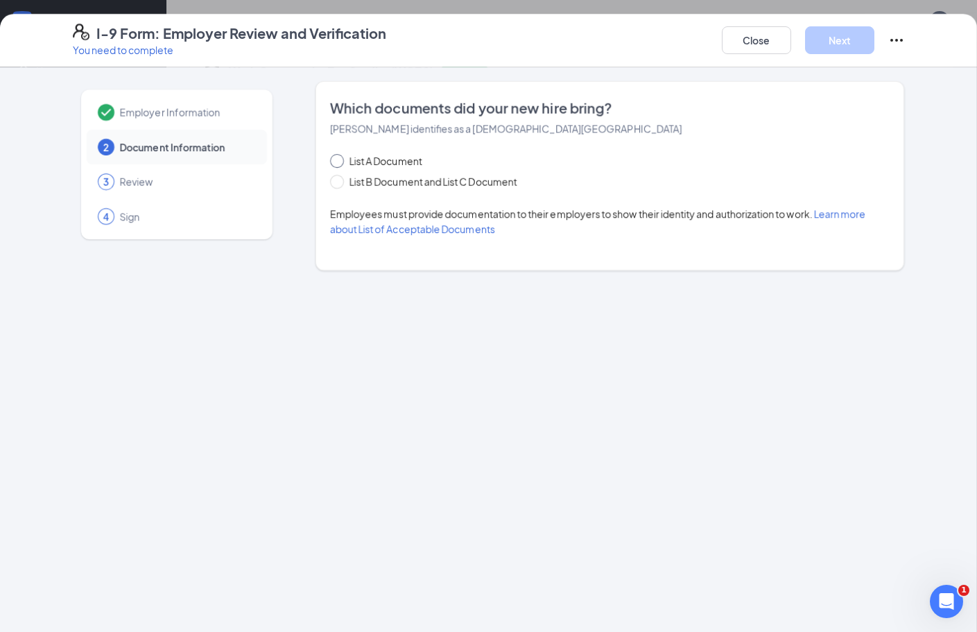
click at [399, 164] on span "List A Document" at bounding box center [386, 160] width 84 height 15
click at [340, 164] on input "List A Document" at bounding box center [335, 159] width 10 height 10
radio input "true"
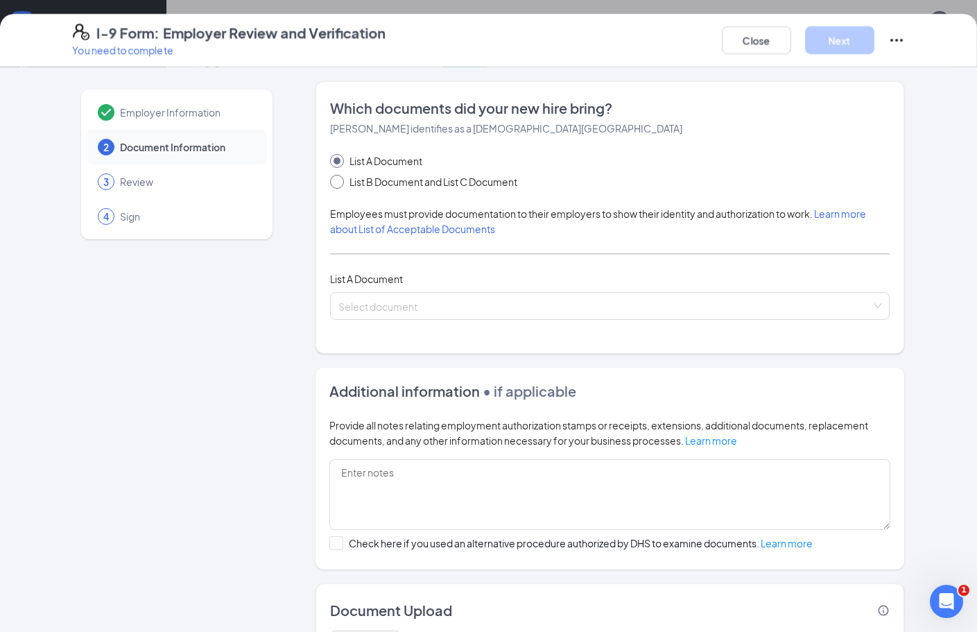
click at [397, 182] on span "List B Document and List C Document" at bounding box center [433, 181] width 179 height 15
click at [340, 182] on input "List B Document and List C Document" at bounding box center [335, 180] width 10 height 10
radio input "true"
radio input "false"
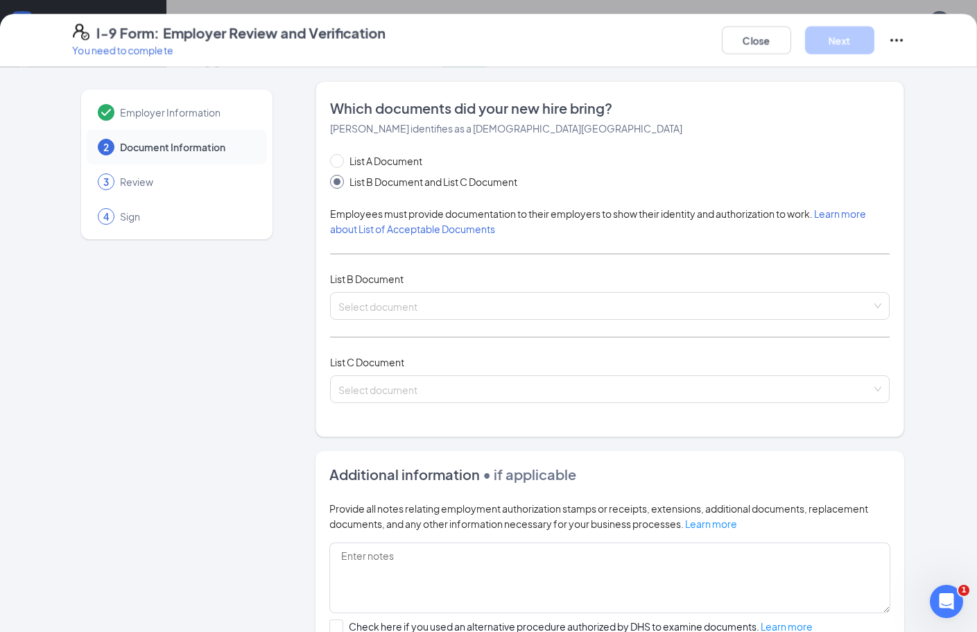
click at [393, 329] on div "List A Document List B Document and List C Document Employees must provide docu…" at bounding box center [610, 286] width 560 height 266
click at [401, 316] on span at bounding box center [605, 306] width 534 height 26
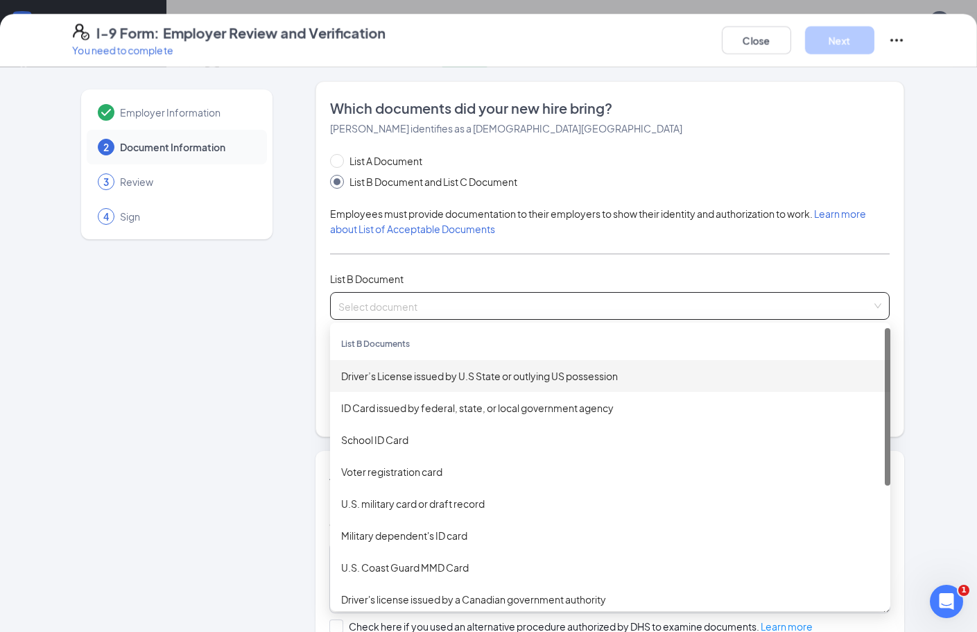
click at [393, 370] on div "Driver’s License issued by U.S State or outlying US possession" at bounding box center [610, 375] width 538 height 15
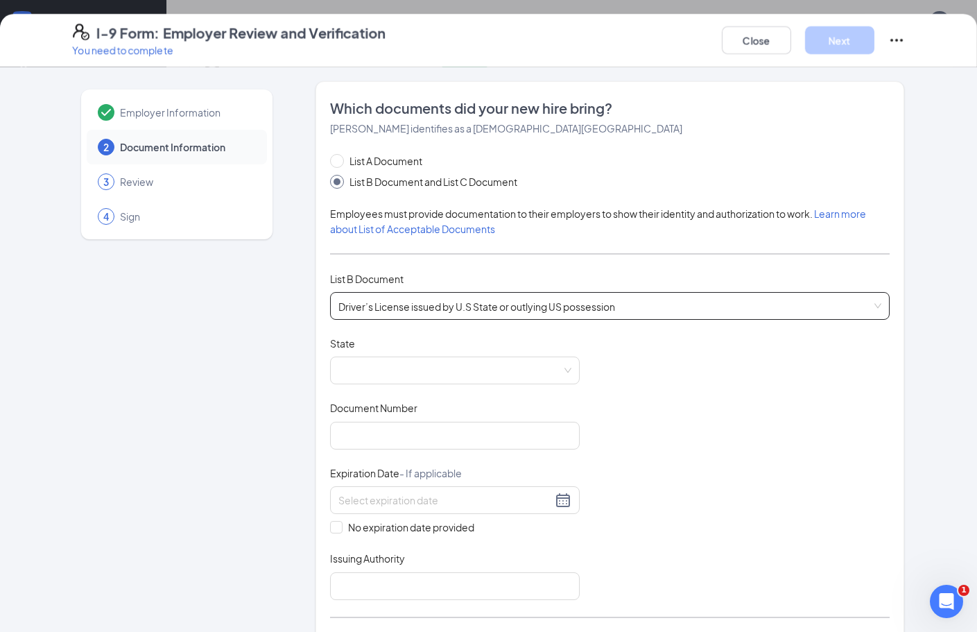
click at [392, 370] on span at bounding box center [454, 370] width 233 height 26
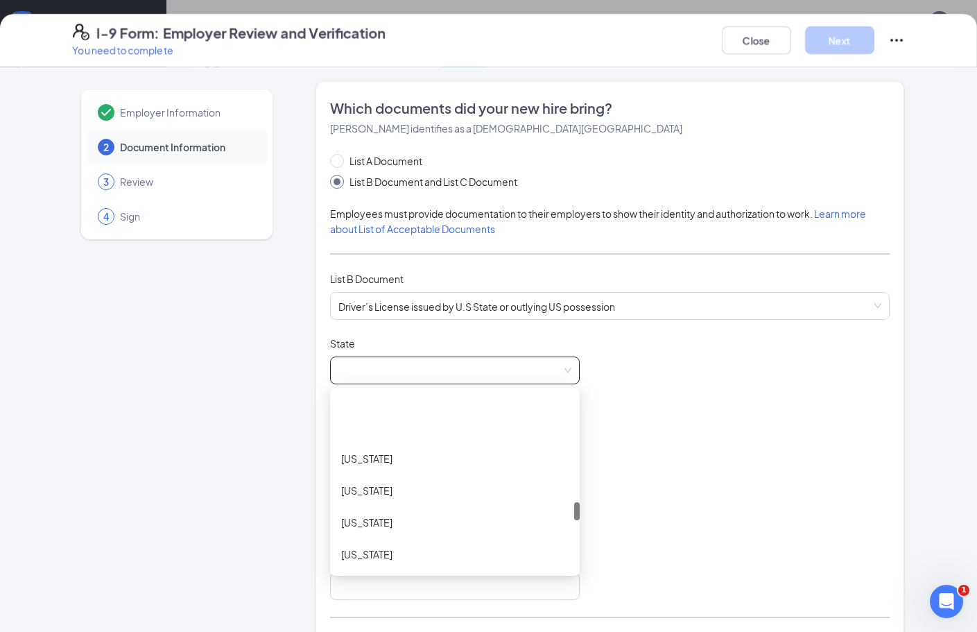
scroll to position [1040, 0]
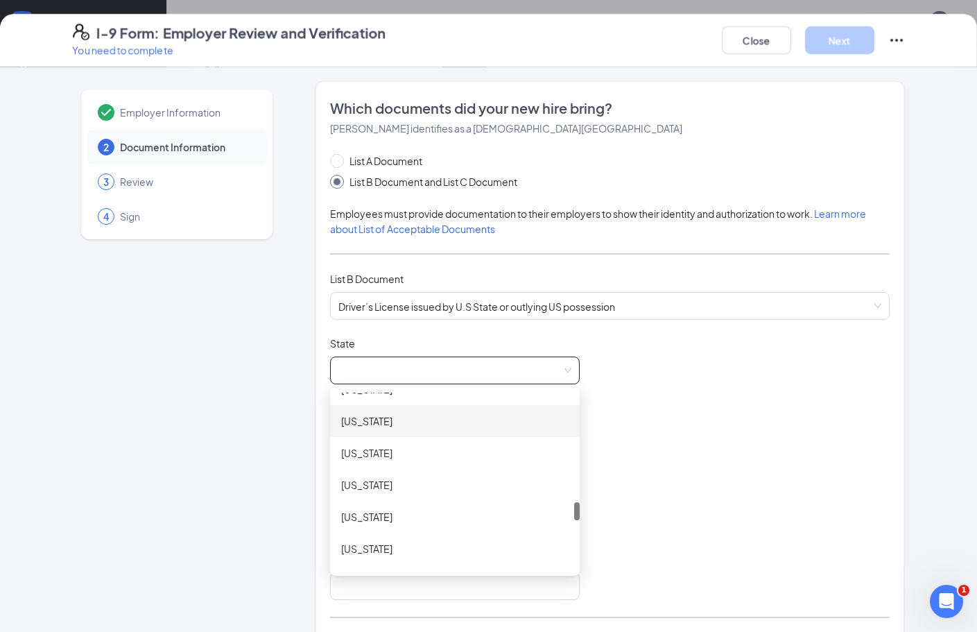
click at [385, 426] on div "[US_STATE]" at bounding box center [454, 420] width 227 height 15
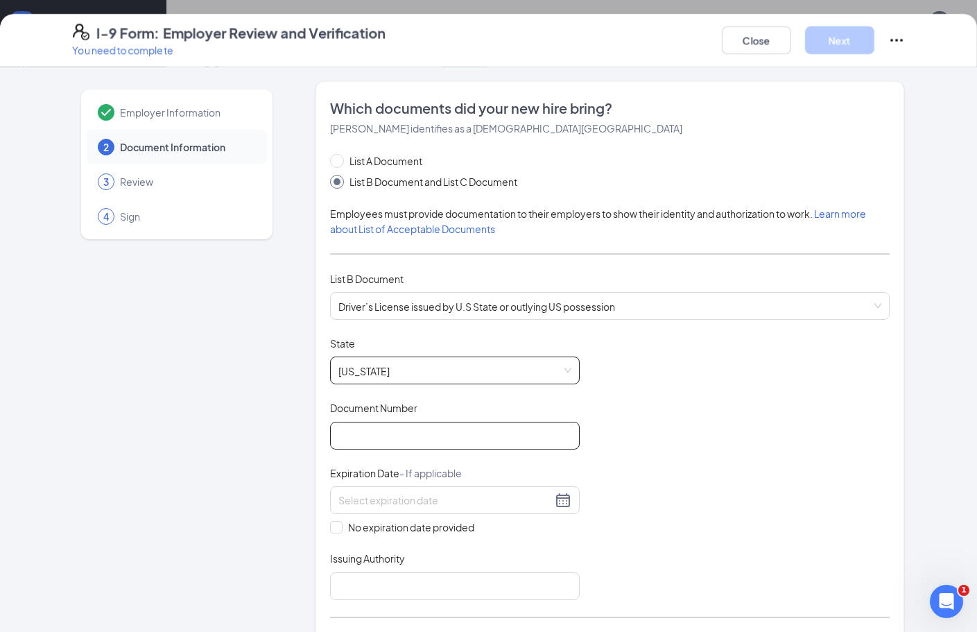
click at [377, 439] on input "Document Number" at bounding box center [455, 436] width 250 height 28
click at [352, 436] on input "516428562" at bounding box center [455, 436] width 250 height 28
type input "516428562"
type input "09/08/2028"
click at [448, 569] on div "Issuing Authority" at bounding box center [455, 561] width 250 height 20
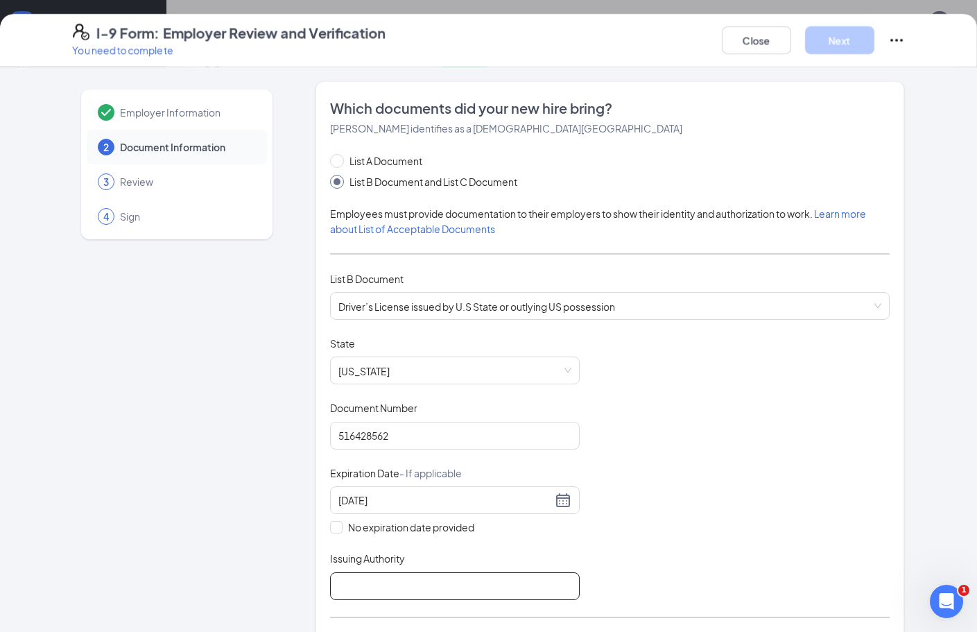
drag, startPoint x: 409, startPoint y: 587, endPoint x: 401, endPoint y: 576, distance: 13.5
click at [409, 587] on input "Issuing Authority" at bounding box center [455, 586] width 250 height 28
type input "New Mexico MVD"
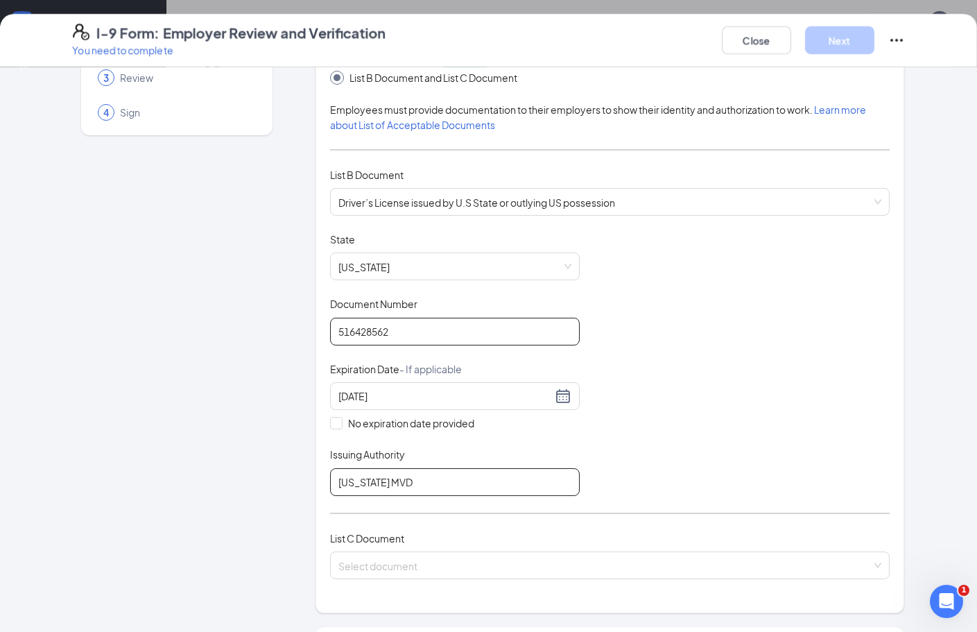
scroll to position [347, 0]
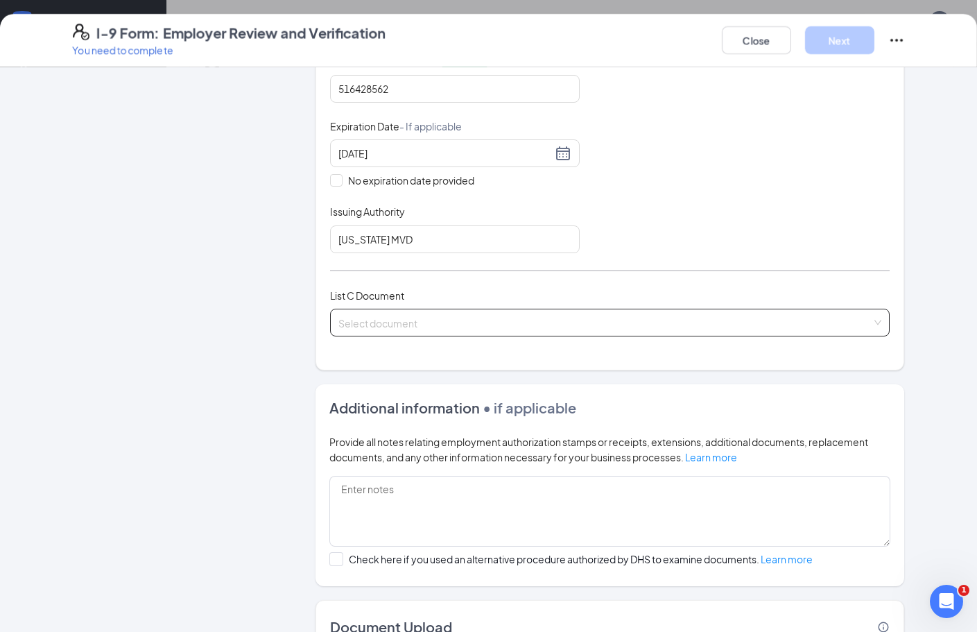
click at [390, 315] on input "search" at bounding box center [605, 319] width 534 height 21
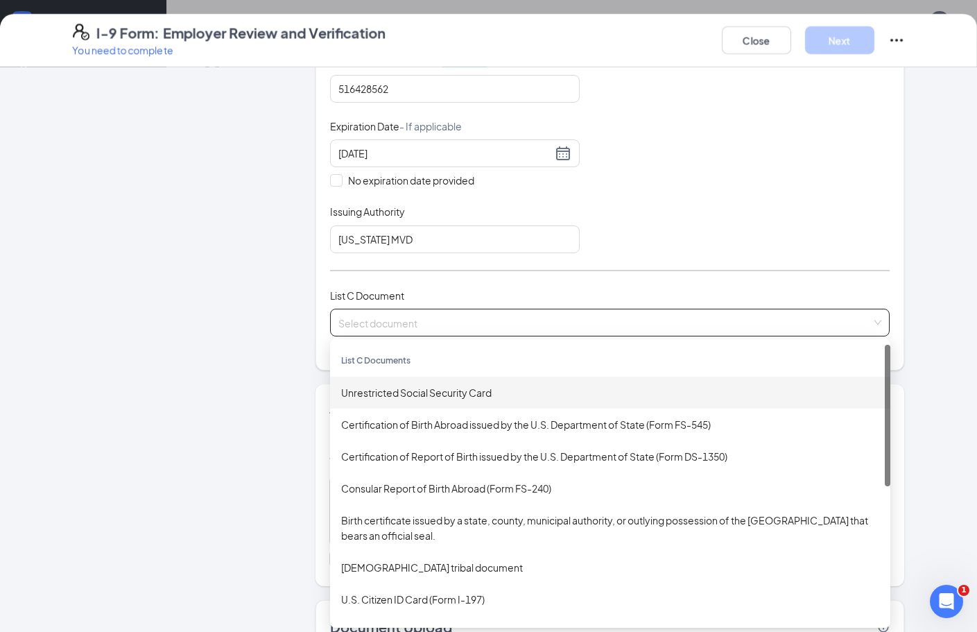
click at [428, 399] on div "Unrestricted Social Security Card" at bounding box center [610, 392] width 538 height 15
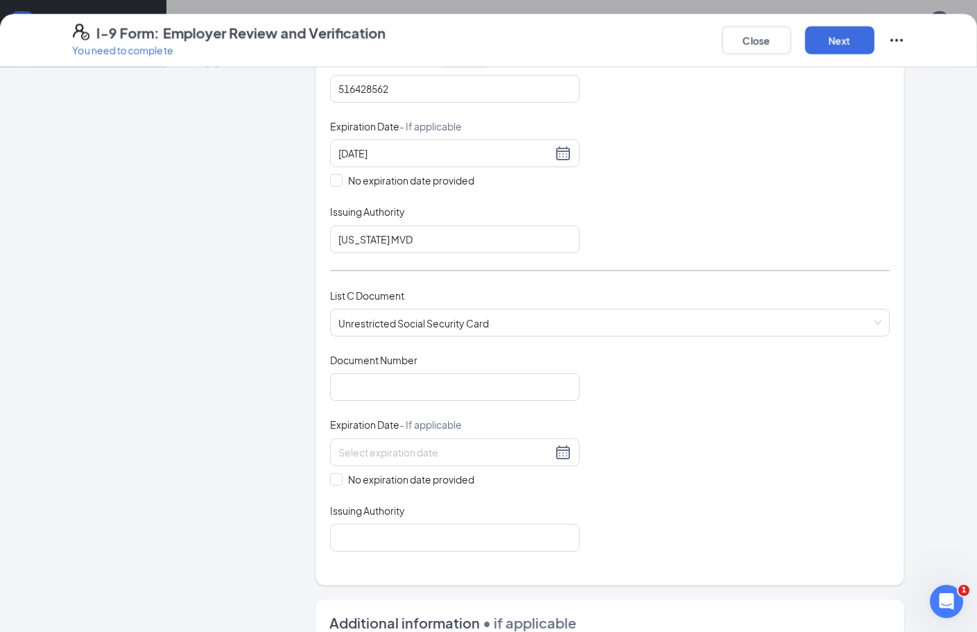
click at [418, 417] on div "Document Title Unrestricted Social Security Card Document Number Expiration Dat…" at bounding box center [610, 452] width 560 height 198
click at [414, 382] on input "Document Number" at bounding box center [455, 387] width 250 height 28
type input "765287145"
click at [366, 469] on div "No expiration date provided" at bounding box center [455, 462] width 250 height 49
click at [372, 483] on span "No expiration date provided" at bounding box center [411, 478] width 137 height 15
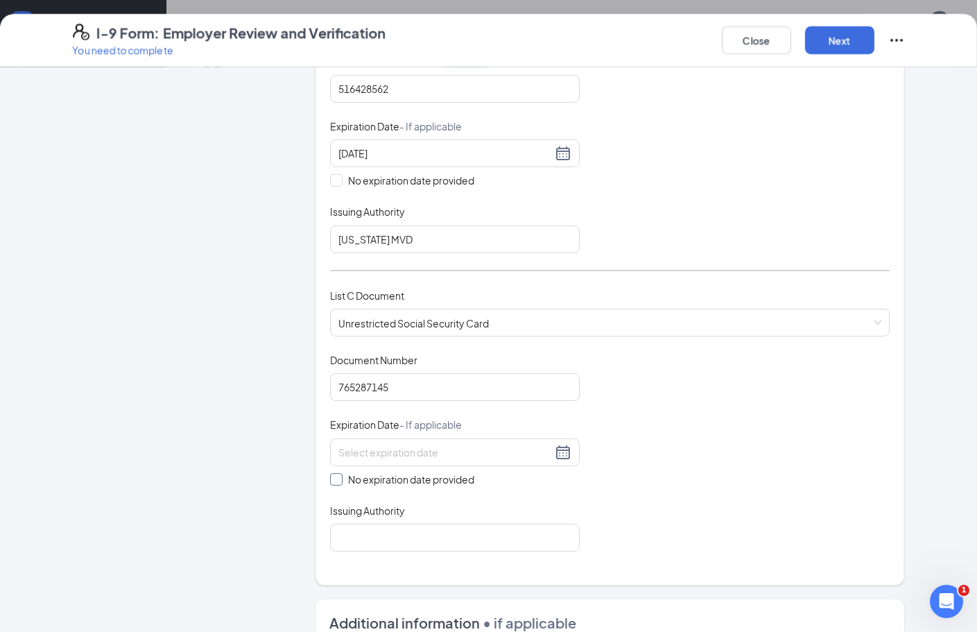
click at [340, 483] on input "No expiration date provided" at bounding box center [335, 478] width 10 height 10
checkbox input "true"
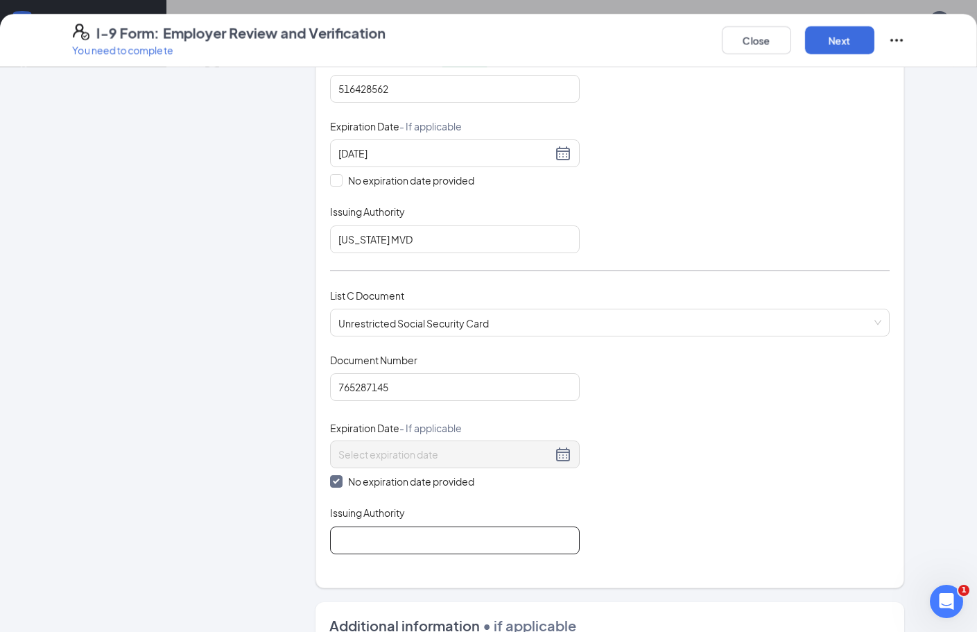
click at [384, 548] on input "Issuing Authority" at bounding box center [455, 540] width 250 height 28
type input "SSA"
click at [857, 55] on div "Close Next" at bounding box center [813, 40] width 183 height 33
drag, startPoint x: 856, startPoint y: 50, endPoint x: 824, endPoint y: 64, distance: 34.1
click at [851, 50] on button "Next" at bounding box center [839, 40] width 69 height 28
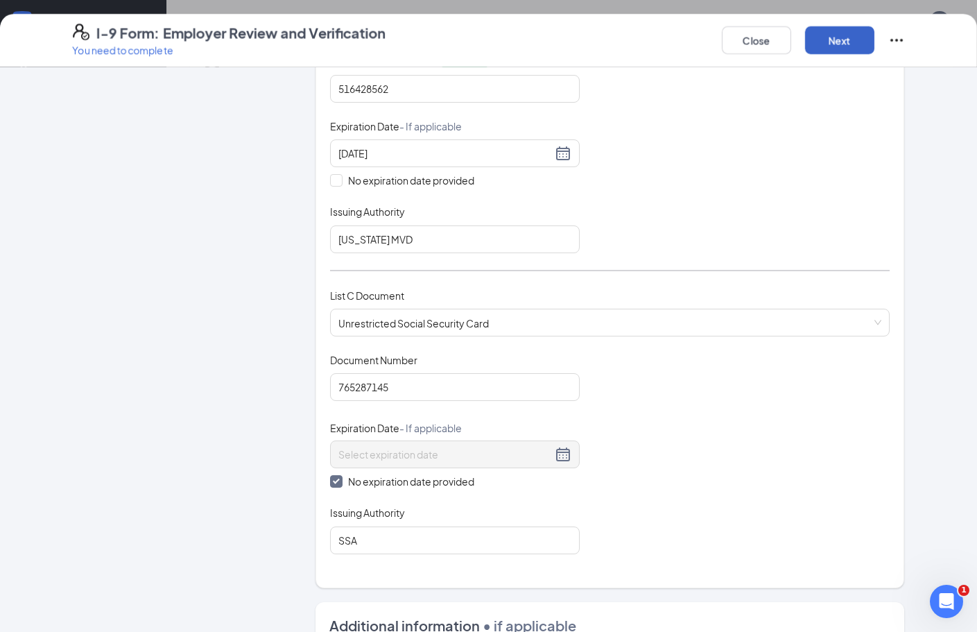
scroll to position [232, 0]
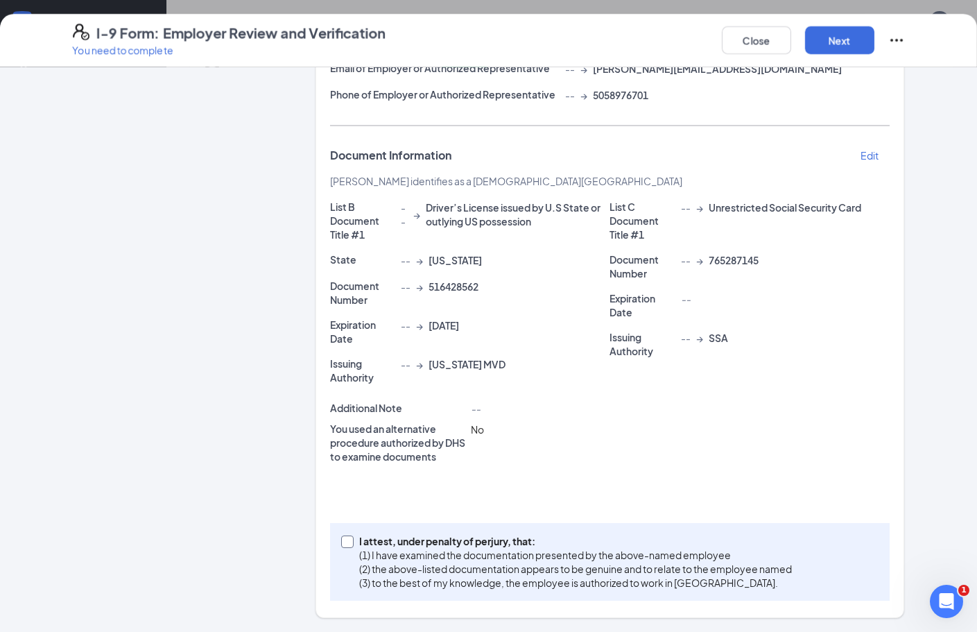
click at [582, 543] on p "I attest, under penalty of perjury, that:" at bounding box center [575, 541] width 433 height 14
click at [351, 543] on input "I attest, under penalty of perjury, that: (1) I have examined the documentation…" at bounding box center [346, 540] width 10 height 10
checkbox input "true"
click at [819, 42] on button "Next" at bounding box center [839, 40] width 69 height 28
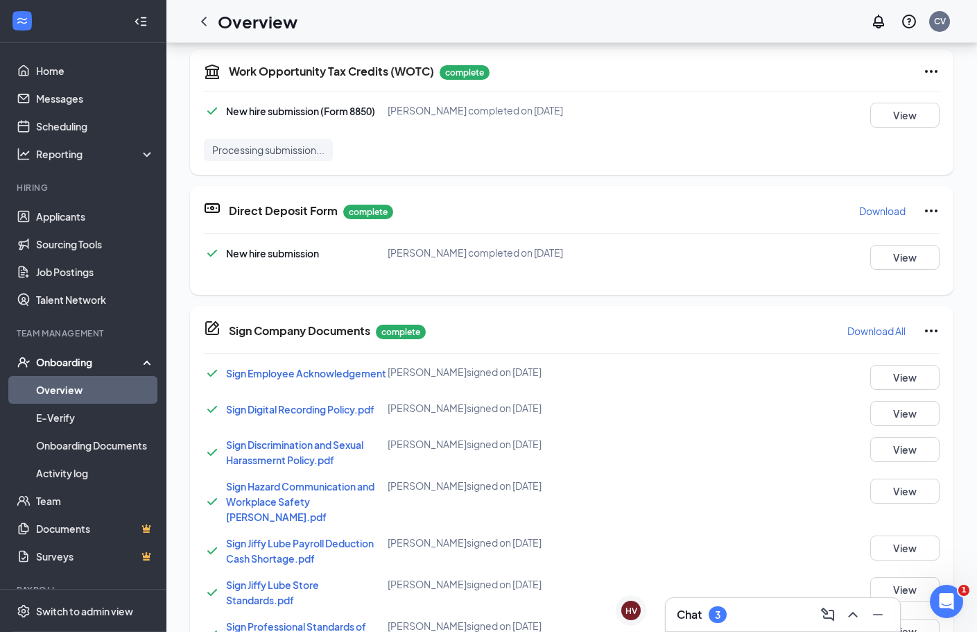
scroll to position [67, 0]
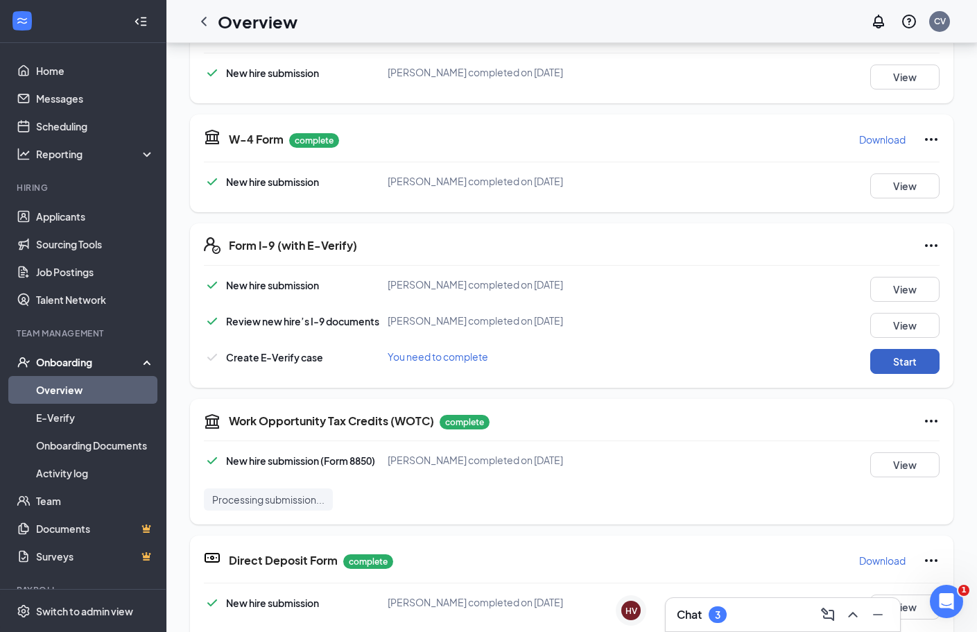
click at [925, 349] on button "Start" at bounding box center [904, 361] width 69 height 25
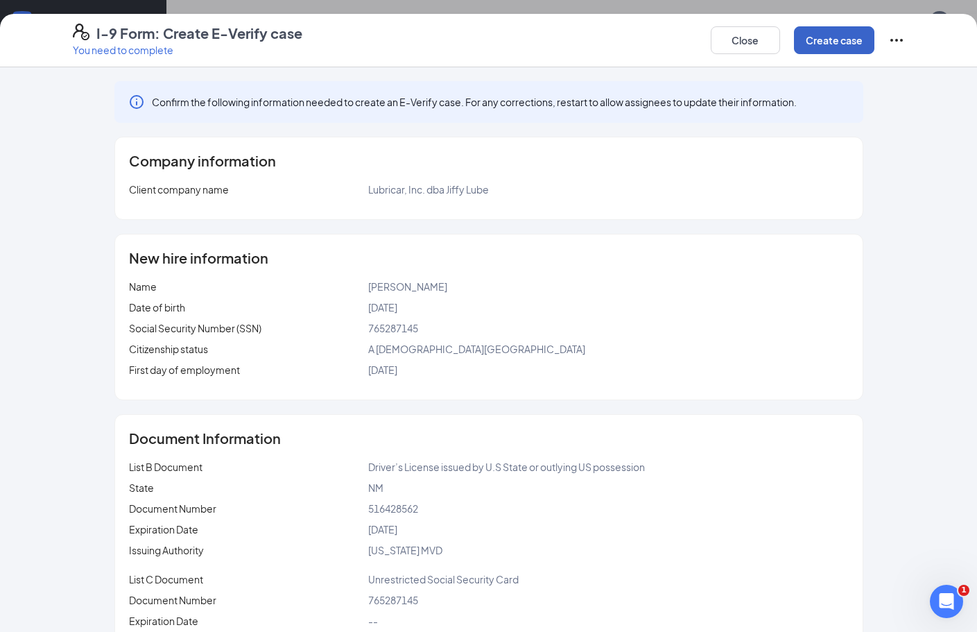
click at [830, 41] on button "Create case" at bounding box center [834, 40] width 80 height 28
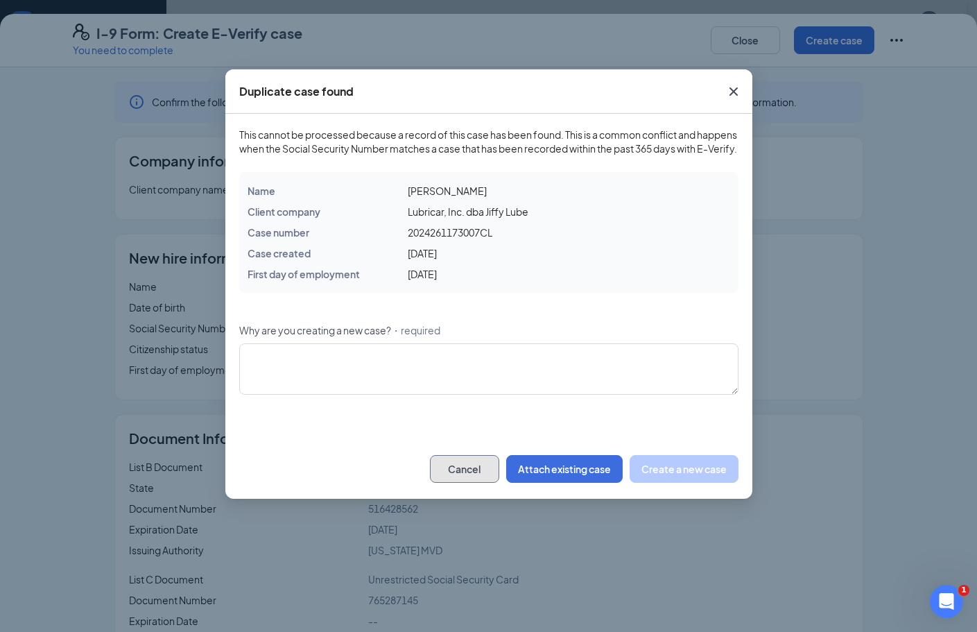
click at [465, 483] on button "Cancel" at bounding box center [464, 469] width 69 height 28
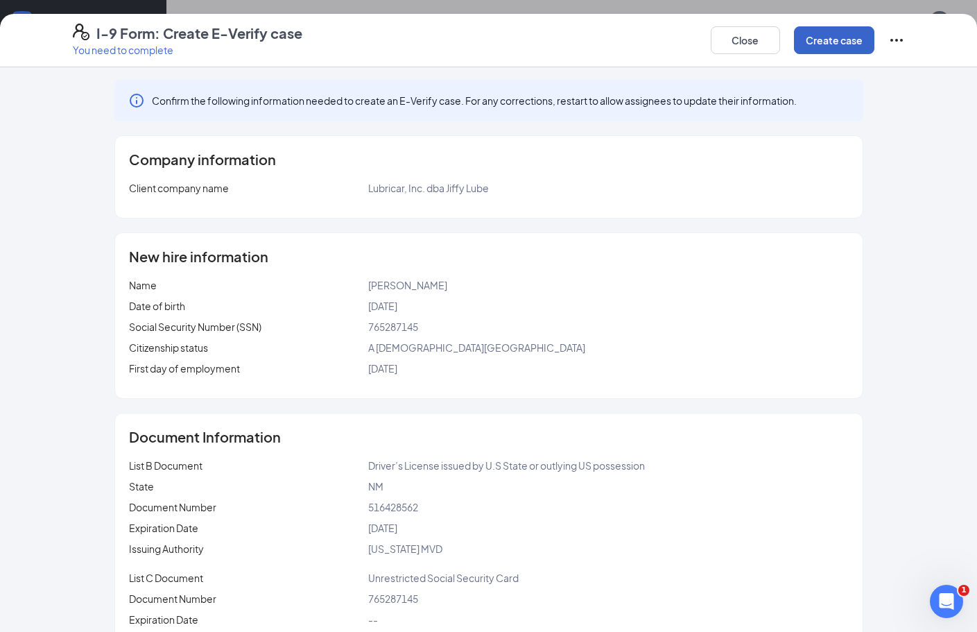
scroll to position [0, 0]
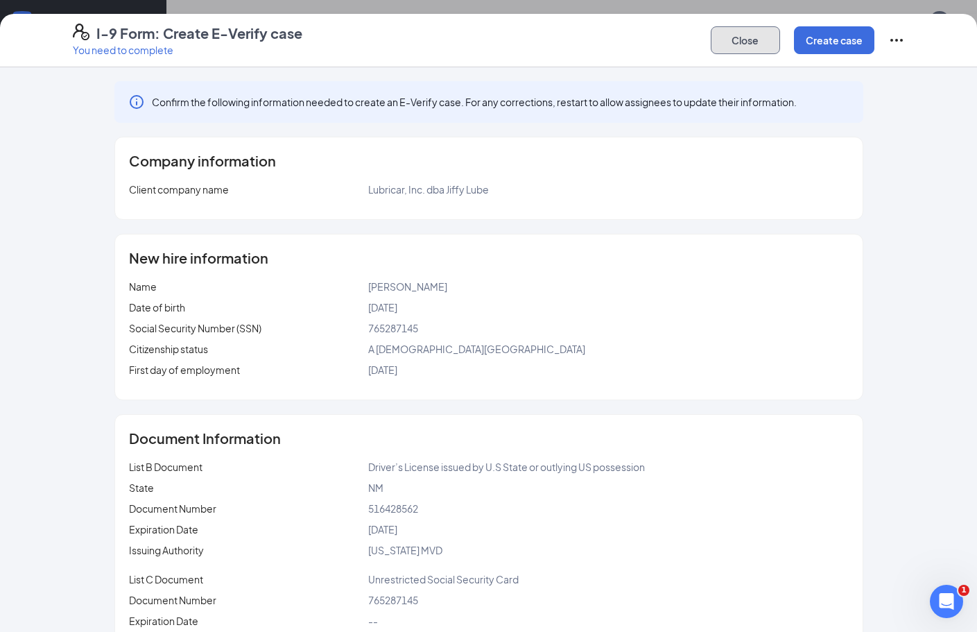
click at [770, 44] on button "Close" at bounding box center [745, 40] width 69 height 28
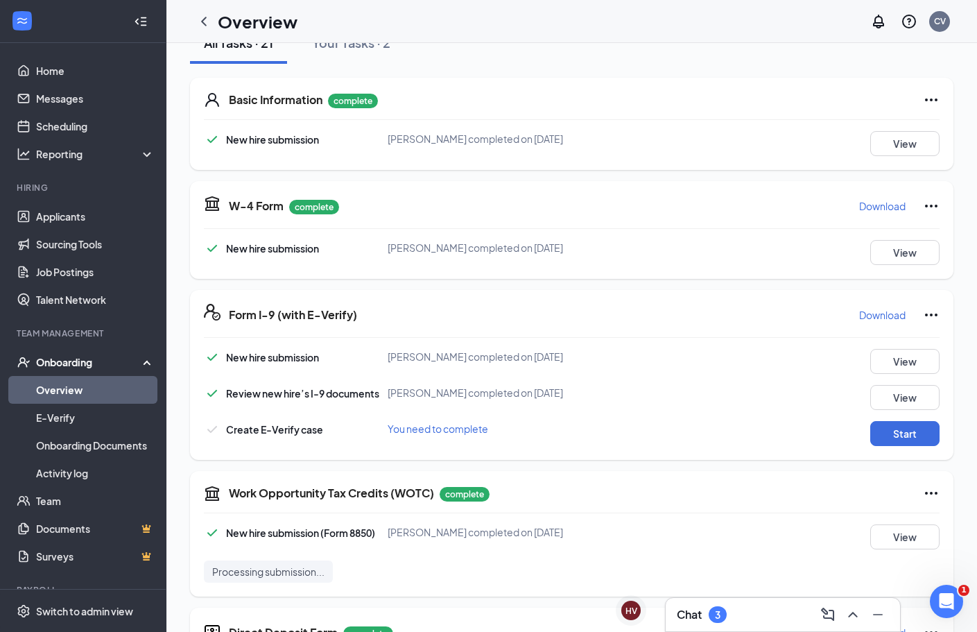
scroll to position [191, 0]
click at [901, 435] on button "Start" at bounding box center [904, 433] width 69 height 25
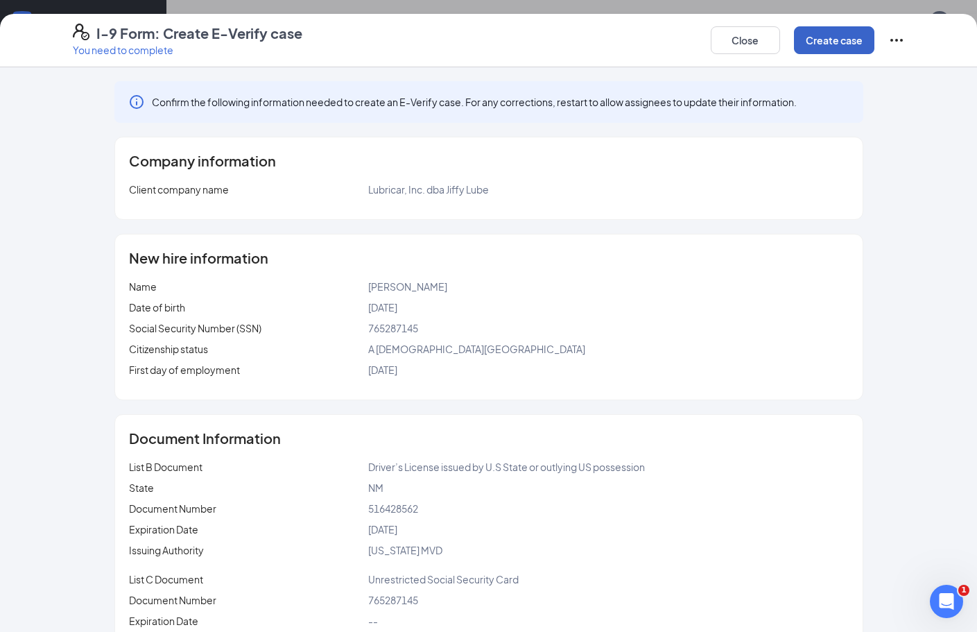
click at [807, 37] on button "Create case" at bounding box center [834, 40] width 80 height 28
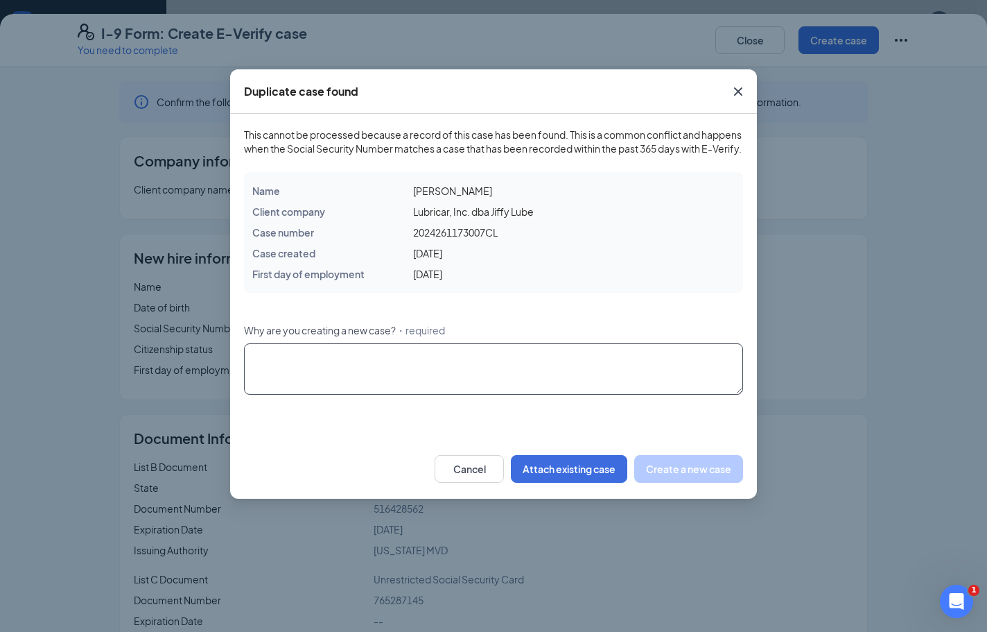
click at [552, 383] on textarea "Why are you creating a new case? ・required" at bounding box center [493, 368] width 499 height 51
type textarea "rehire"
click at [693, 478] on button "Create a new case" at bounding box center [688, 469] width 109 height 28
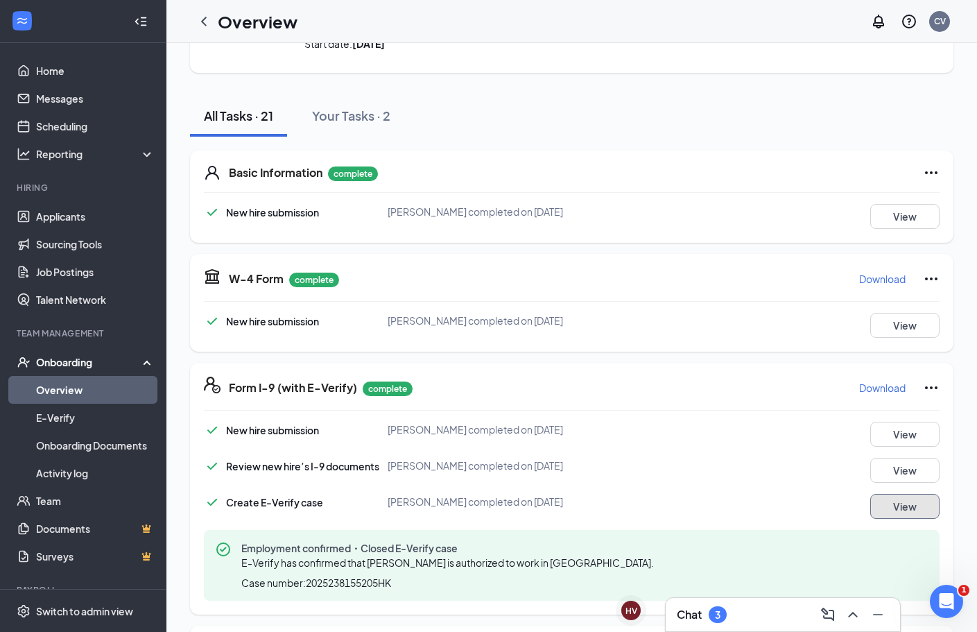
scroll to position [0, 0]
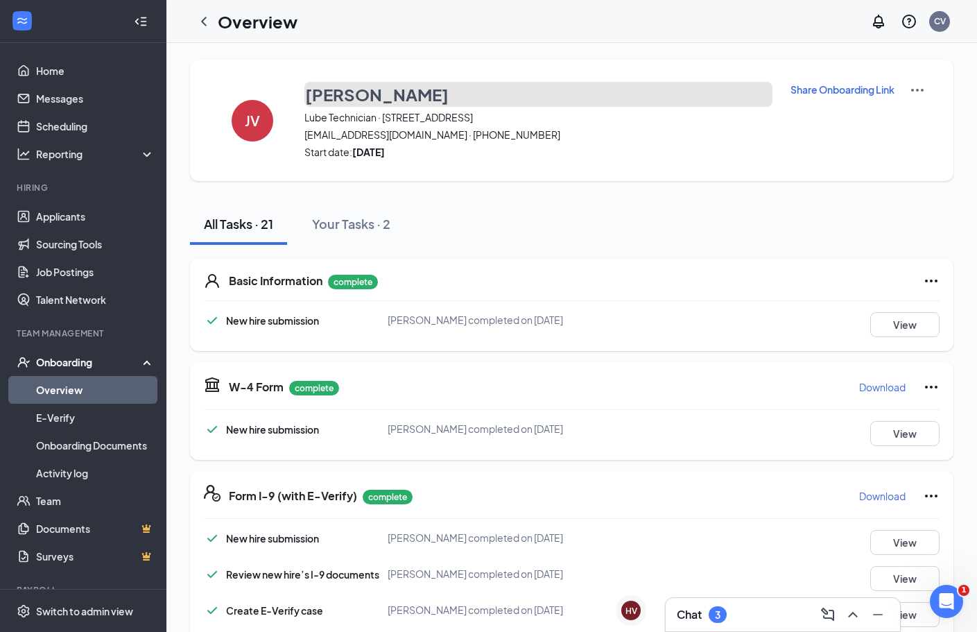
click at [313, 86] on h3 "[PERSON_NAME]" at bounding box center [377, 95] width 144 height 24
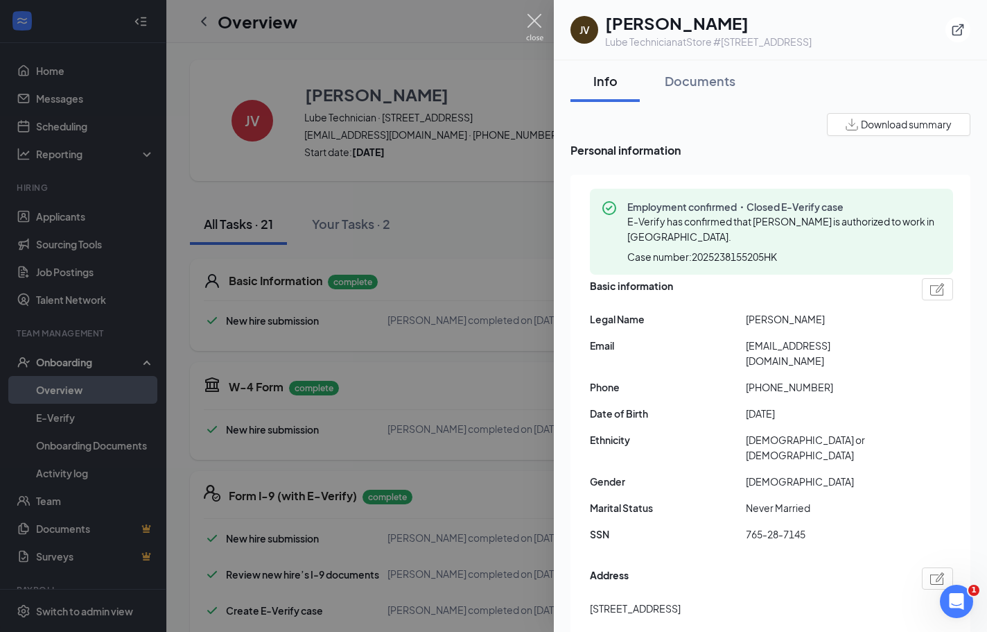
click at [534, 19] on img at bounding box center [534, 27] width 17 height 27
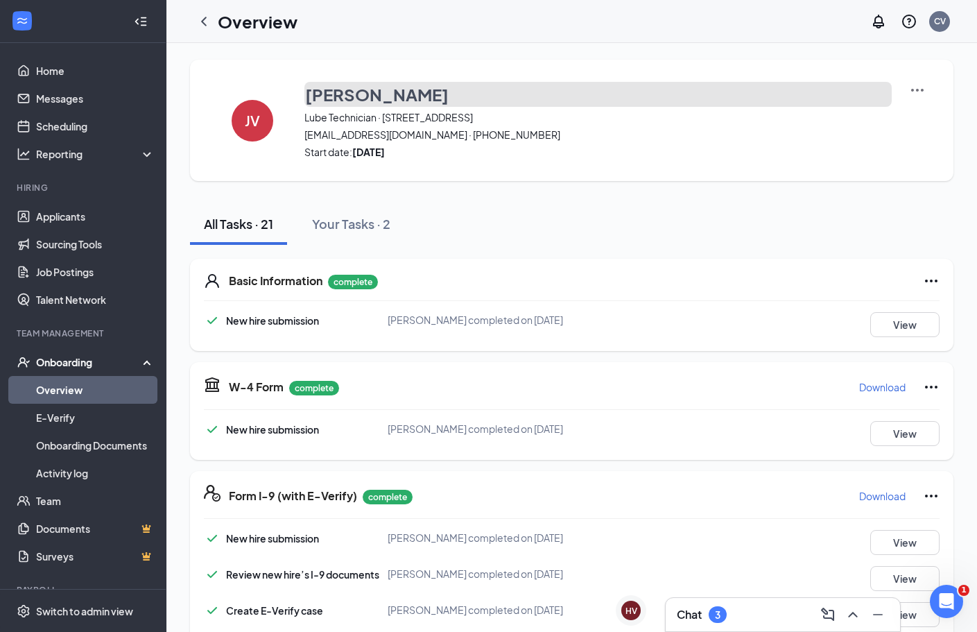
click at [337, 94] on h3 "[PERSON_NAME]" at bounding box center [377, 95] width 144 height 24
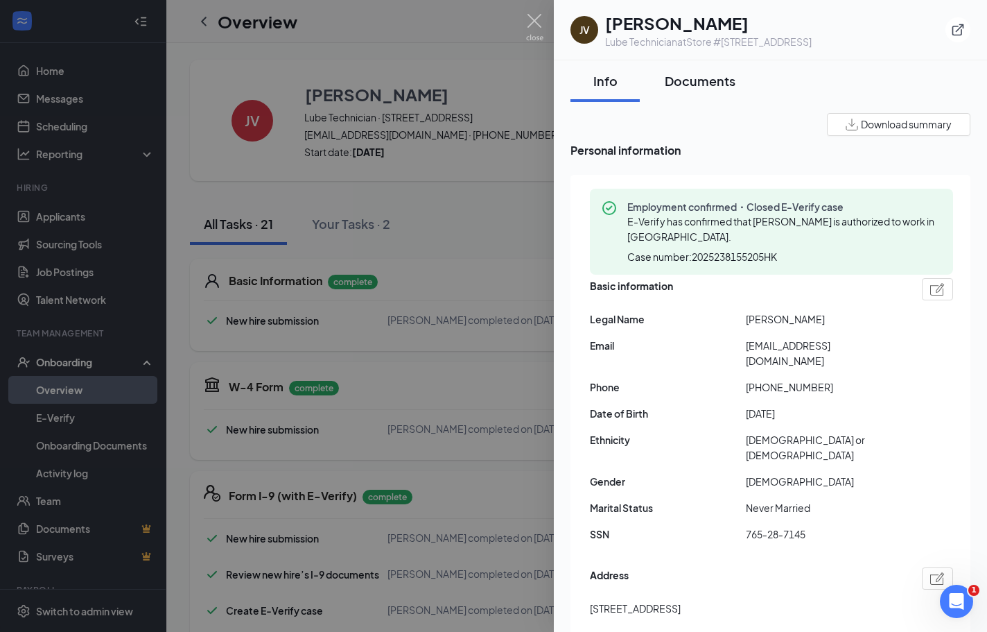
click at [706, 76] on div "Documents" at bounding box center [700, 80] width 71 height 17
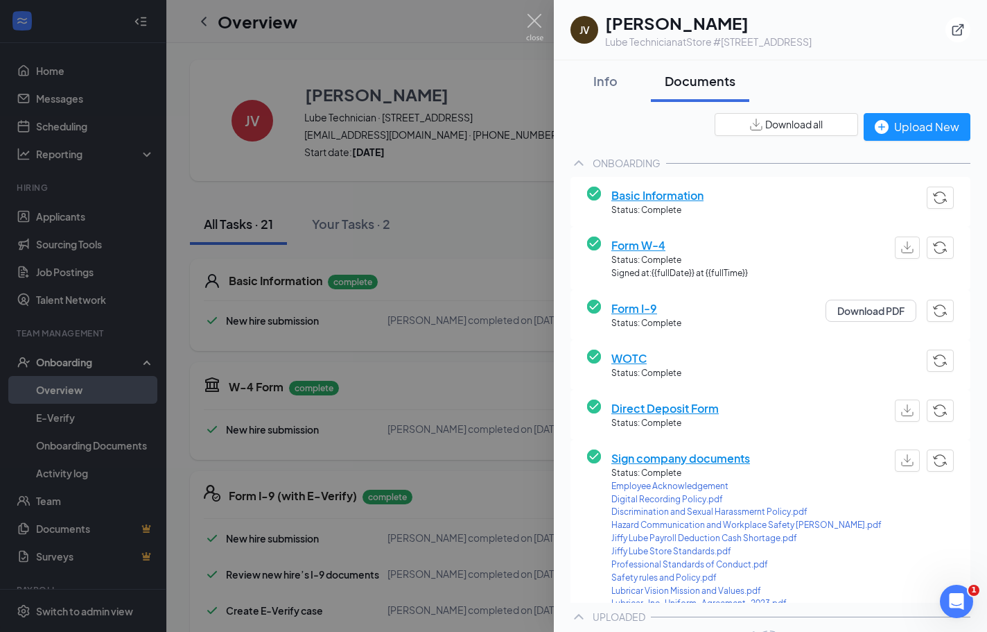
click at [793, 123] on span "Download all" at bounding box center [794, 124] width 58 height 15
click at [571, 96] on button "Info" at bounding box center [605, 81] width 69 height 42
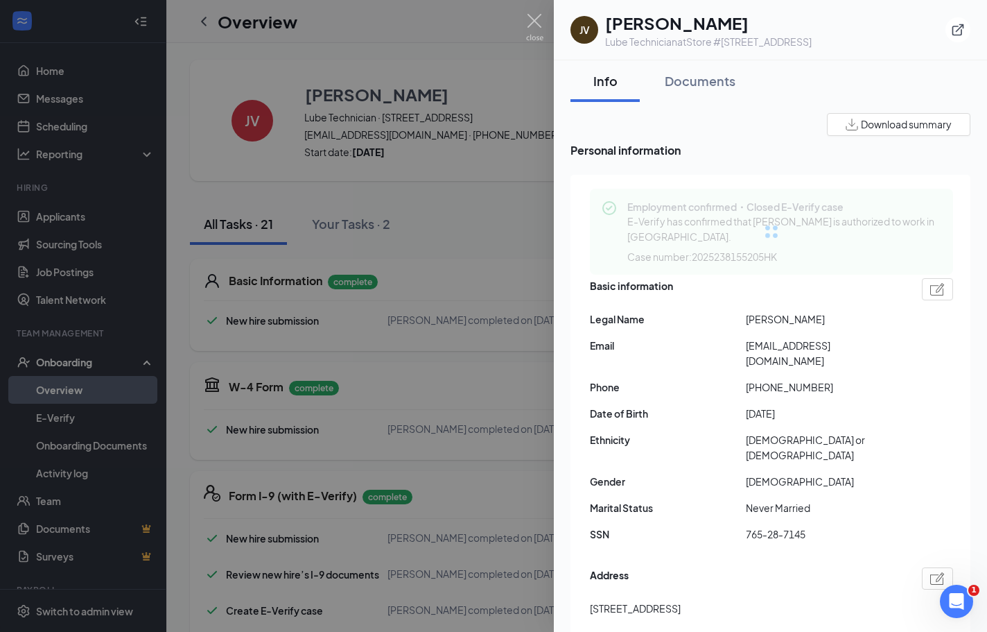
click at [517, 74] on div at bounding box center [493, 316] width 987 height 632
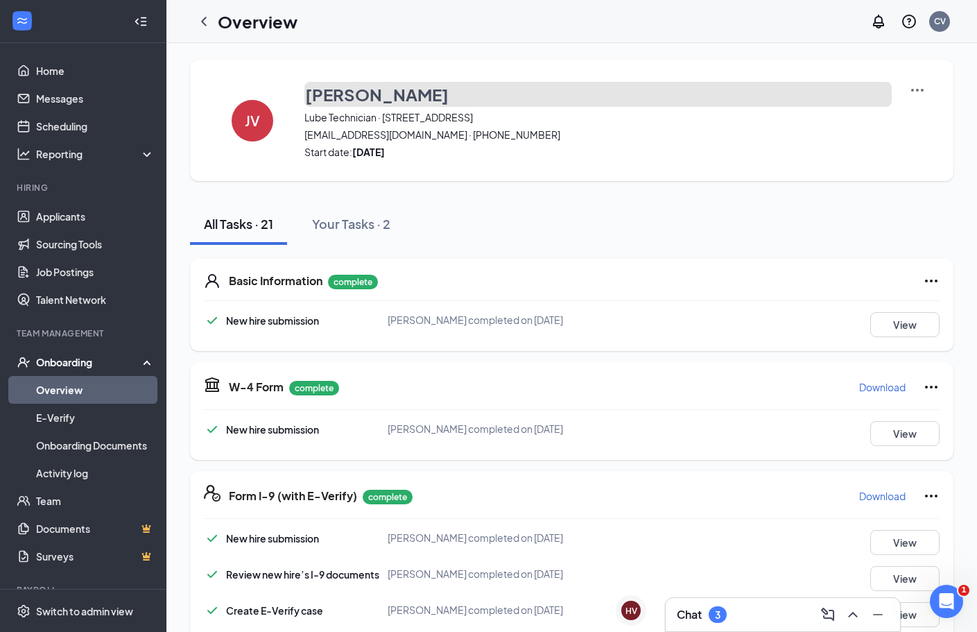
click at [317, 89] on h3 "[PERSON_NAME]" at bounding box center [377, 95] width 144 height 24
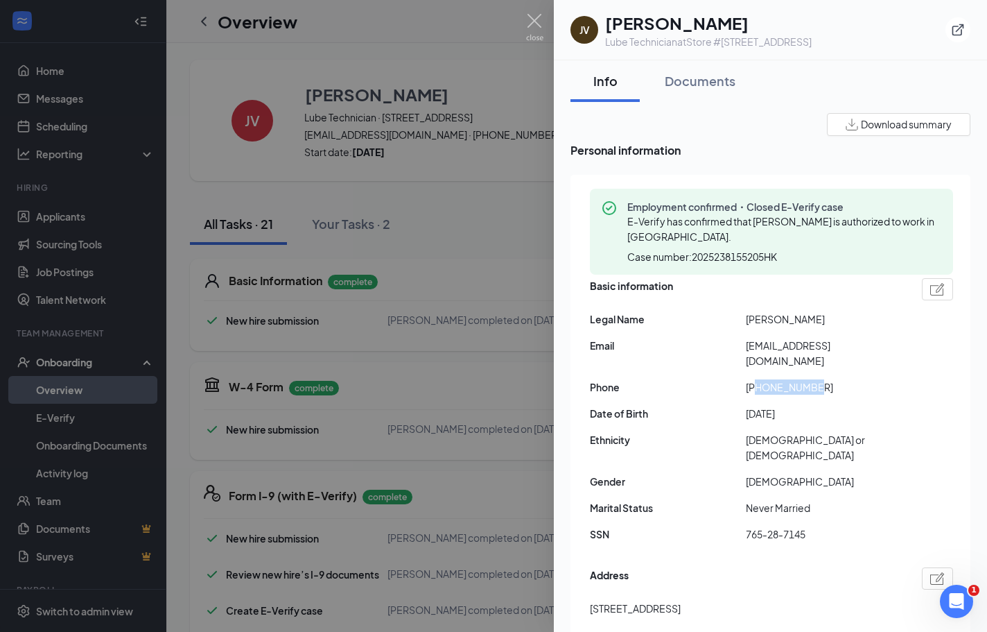
drag, startPoint x: 757, startPoint y: 377, endPoint x: 874, endPoint y: 367, distance: 117.6
click at [874, 379] on span "[PHONE_NUMBER]" at bounding box center [824, 386] width 156 height 15
copy span "5052031427"
drag, startPoint x: 808, startPoint y: 356, endPoint x: 797, endPoint y: 356, distance: 11.8
click at [806, 356] on div "Basic information Legal Name Josiah Valdez Email josiahv0513@gmail.com Phone +1…" at bounding box center [771, 414] width 363 height 278
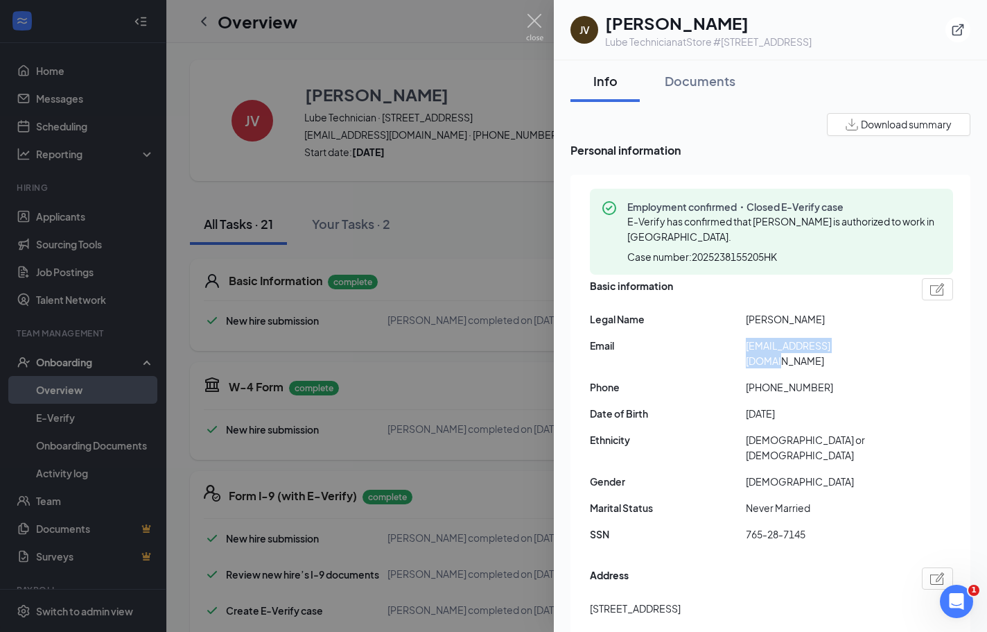
drag, startPoint x: 743, startPoint y: 350, endPoint x: 912, endPoint y: 343, distance: 170.0
click at [912, 343] on div "Email josiahv0513@gmail.com" at bounding box center [771, 353] width 363 height 31
click at [781, 349] on span "[EMAIL_ADDRESS][DOMAIN_NAME]" at bounding box center [824, 353] width 156 height 31
click at [797, 343] on span "[EMAIL_ADDRESS][DOMAIN_NAME]" at bounding box center [824, 353] width 156 height 31
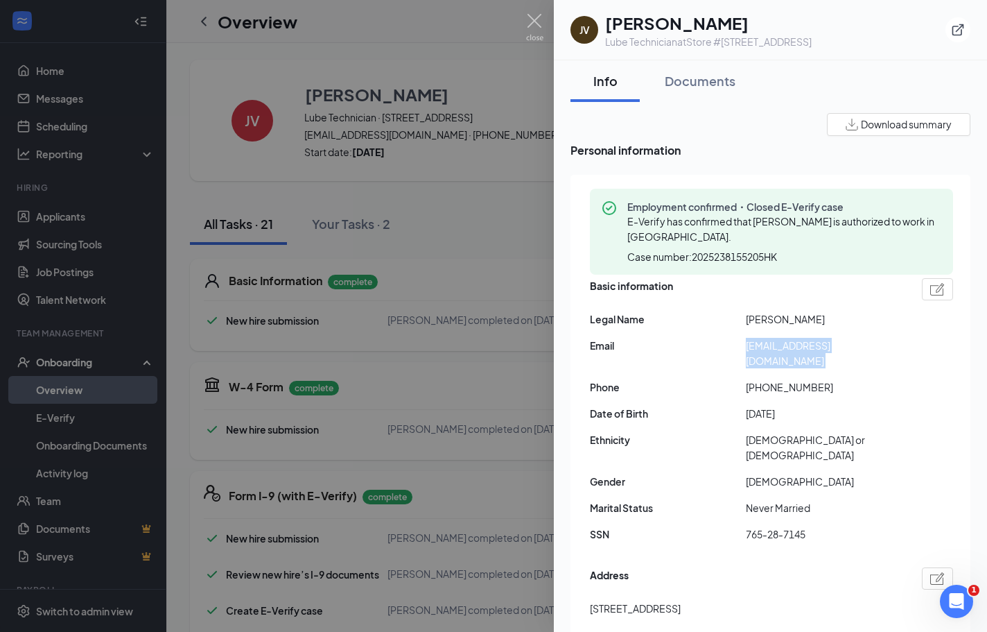
click at [797, 343] on span "[EMAIL_ADDRESS][DOMAIN_NAME]" at bounding box center [824, 353] width 156 height 31
copy span "[EMAIL_ADDRESS][DOMAIN_NAME]"
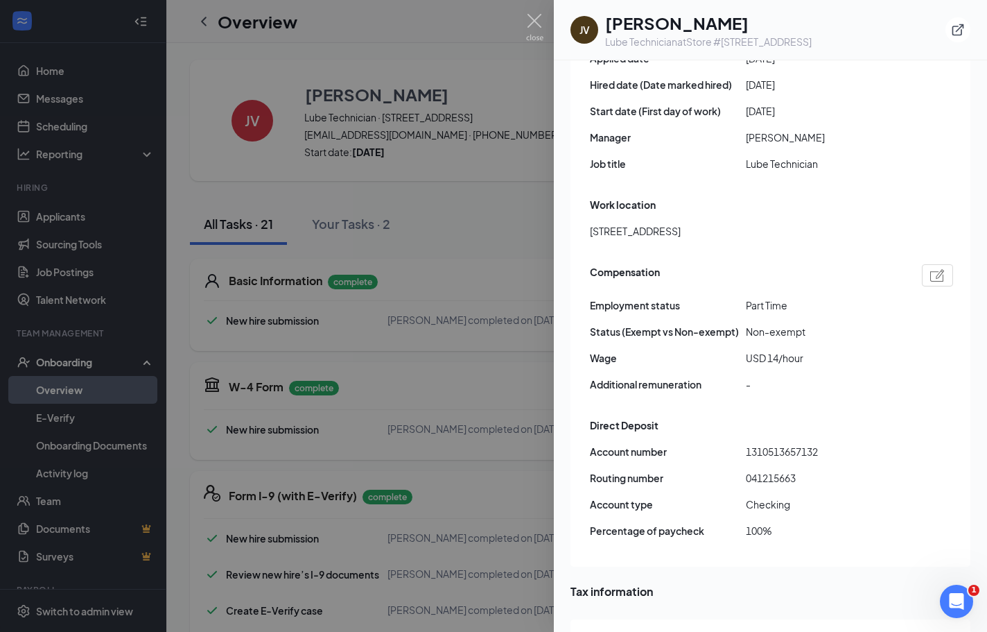
scroll to position [971, 0]
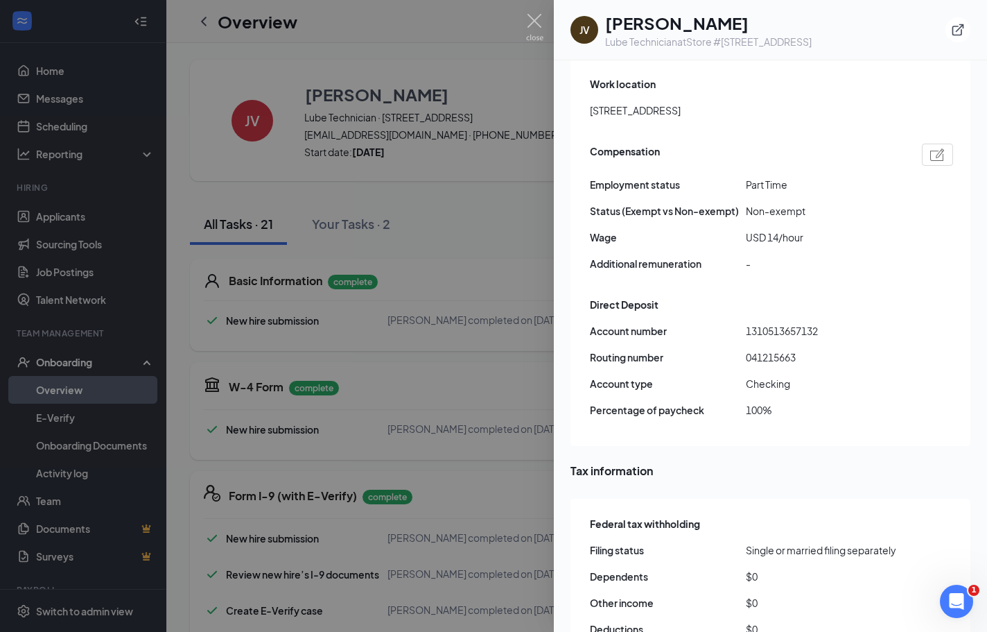
click at [299, 160] on div at bounding box center [493, 316] width 987 height 632
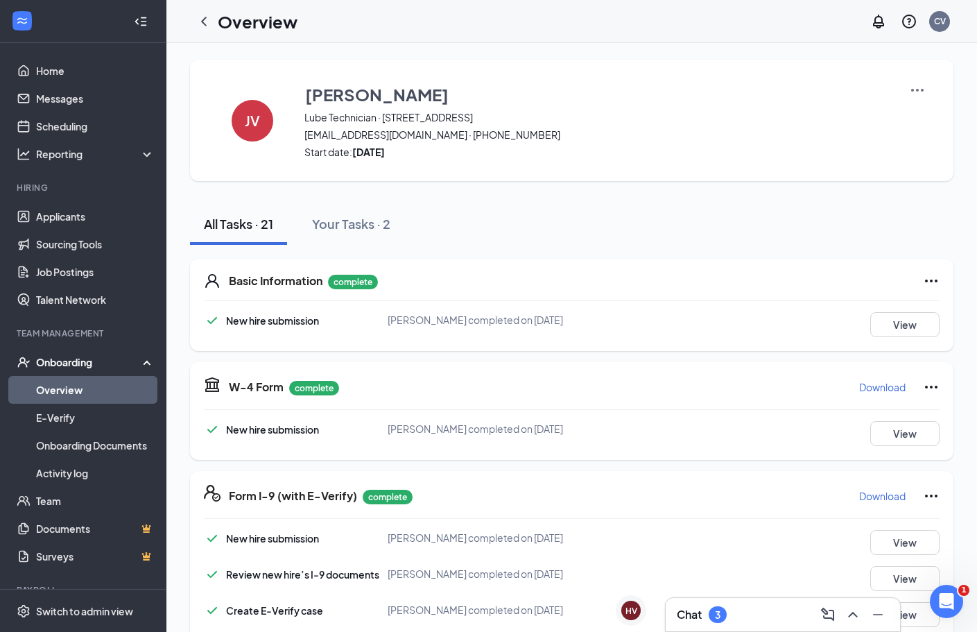
click at [101, 384] on link "Overview" at bounding box center [95, 390] width 119 height 28
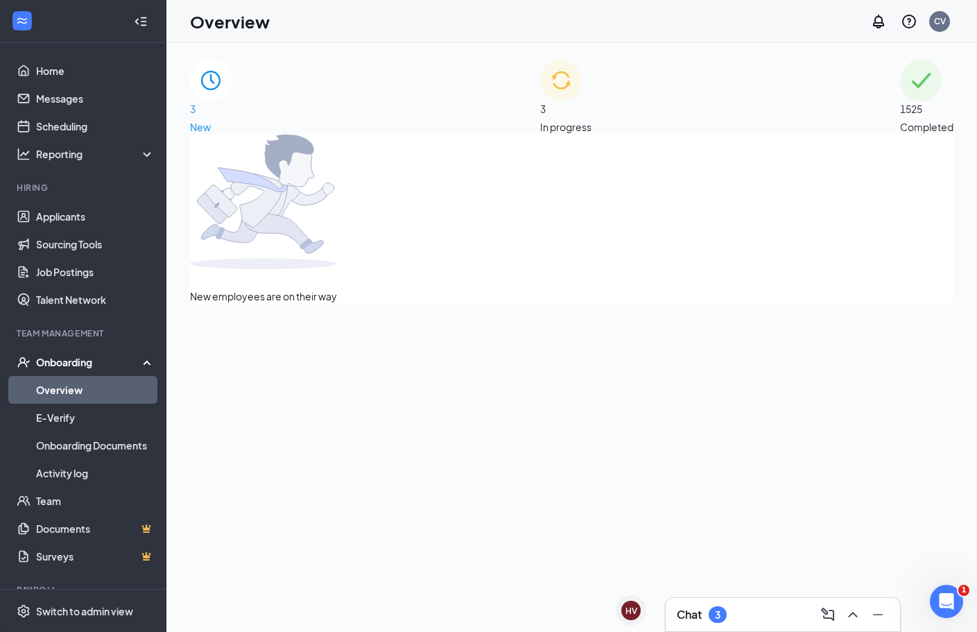
click at [540, 128] on div "3 In progress" at bounding box center [565, 97] width 51 height 75
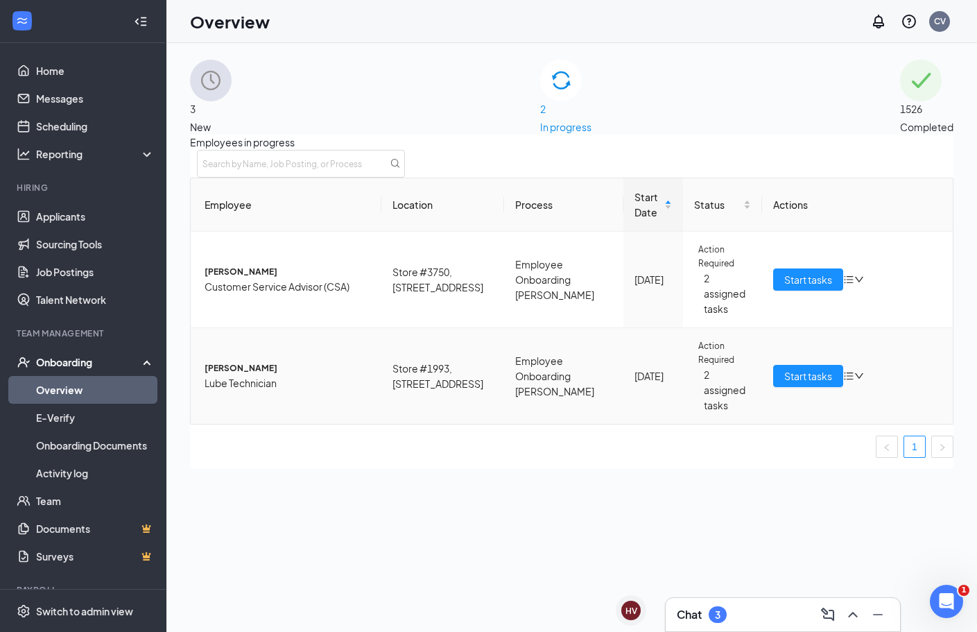
click at [282, 375] on span "Lube Technician" at bounding box center [288, 382] width 166 height 15
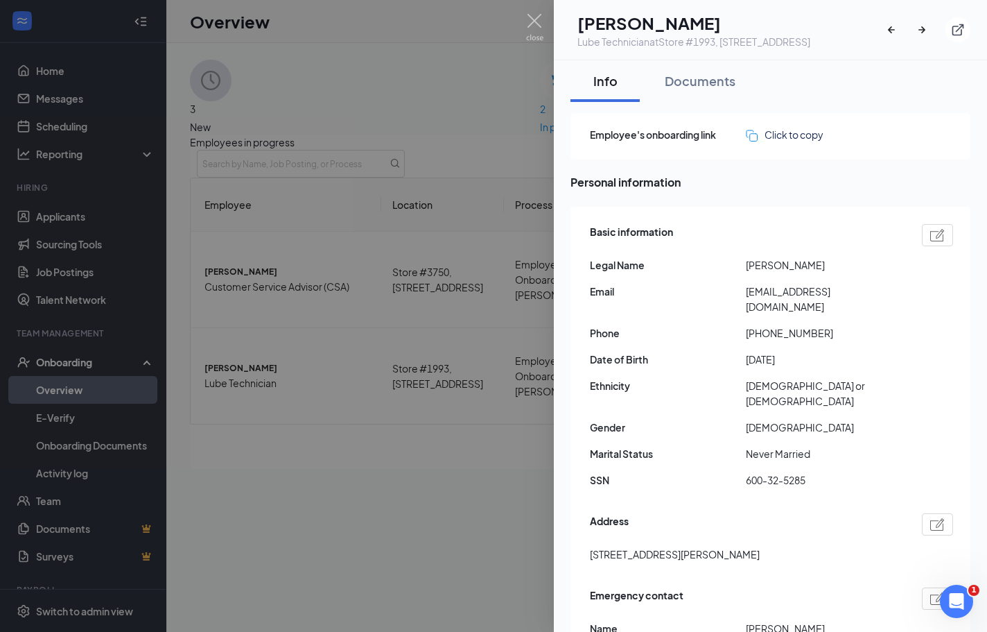
drag, startPoint x: 486, startPoint y: 417, endPoint x: 475, endPoint y: 402, distance: 18.9
click at [486, 417] on div at bounding box center [493, 316] width 987 height 632
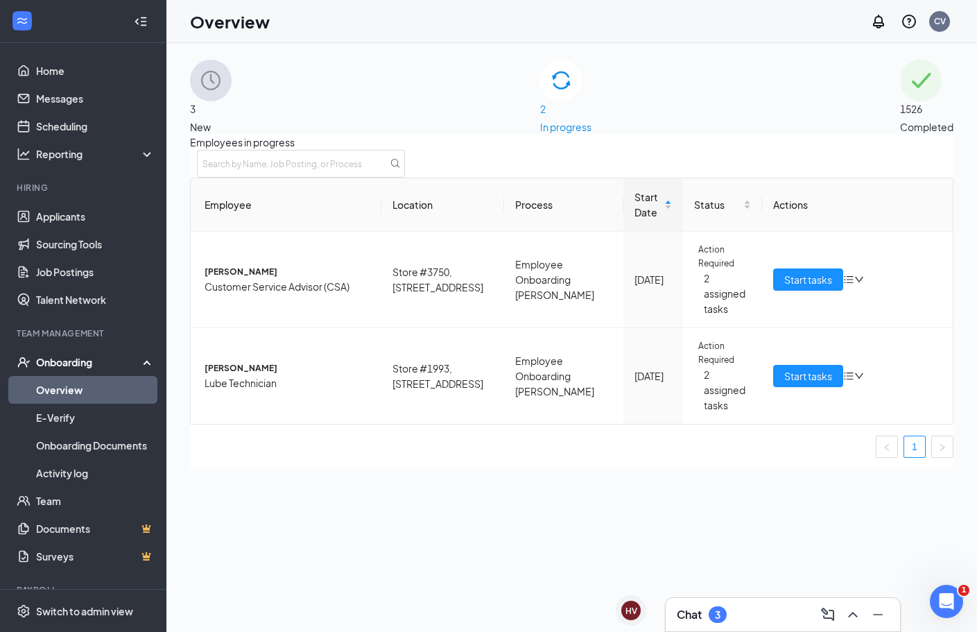
click at [232, 94] on img at bounding box center [211, 81] width 42 height 42
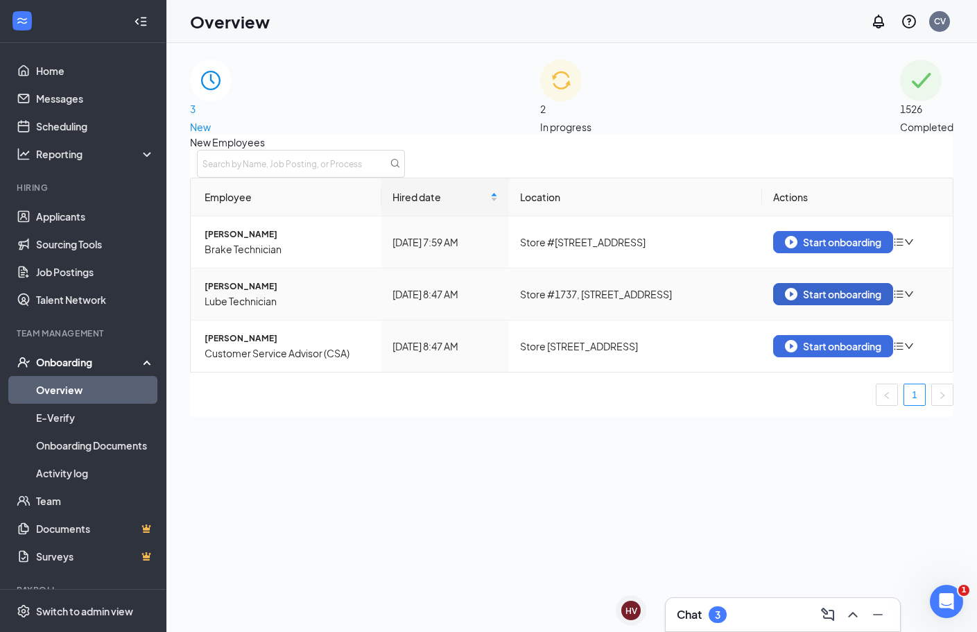
click at [791, 300] on div "Start onboarding" at bounding box center [833, 294] width 96 height 12
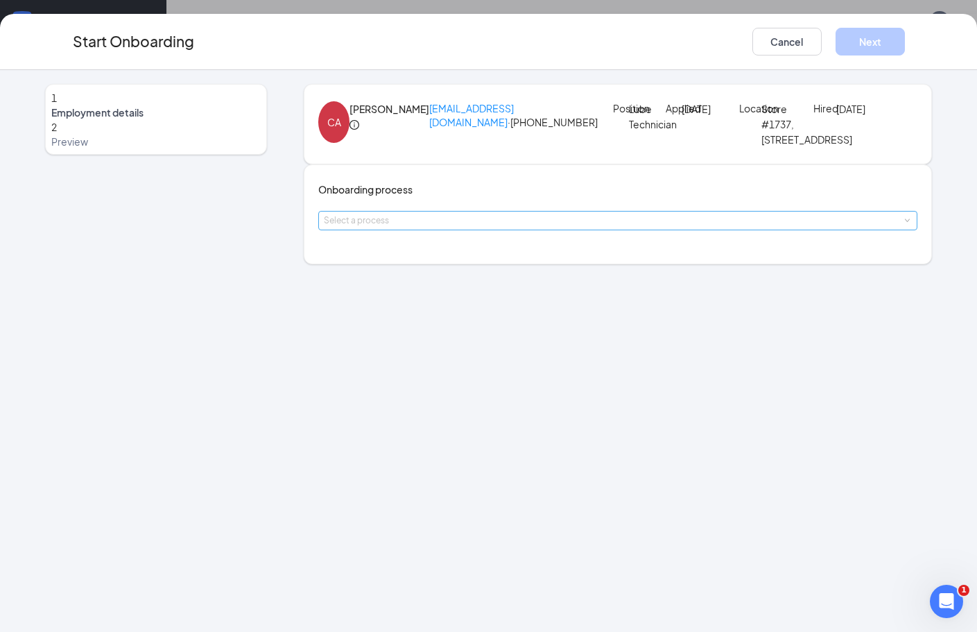
click at [409, 227] on div "Select a process" at bounding box center [615, 221] width 582 height 14
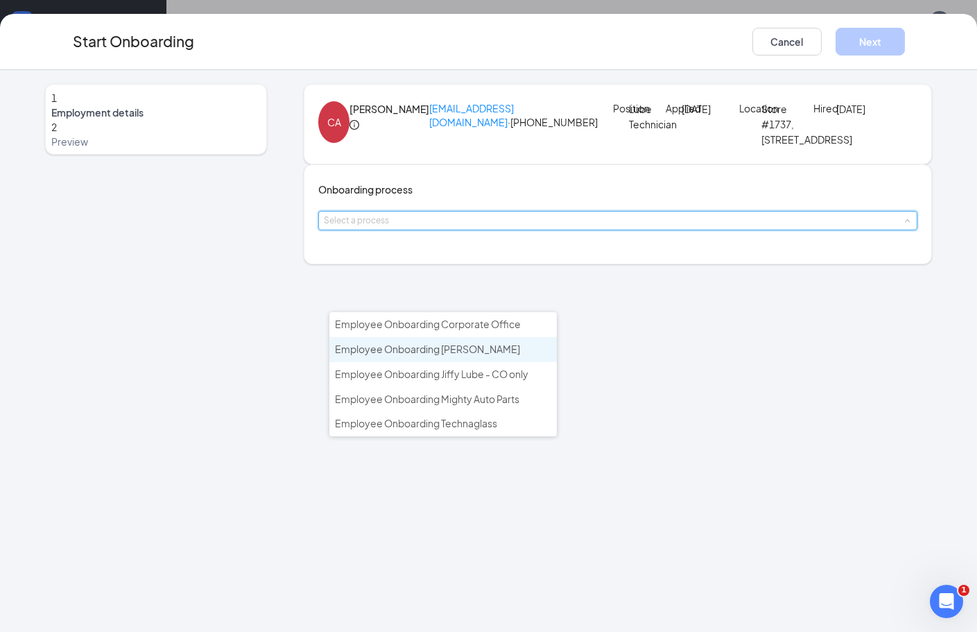
click at [410, 353] on span "Employee Onboarding [PERSON_NAME]" at bounding box center [427, 349] width 185 height 12
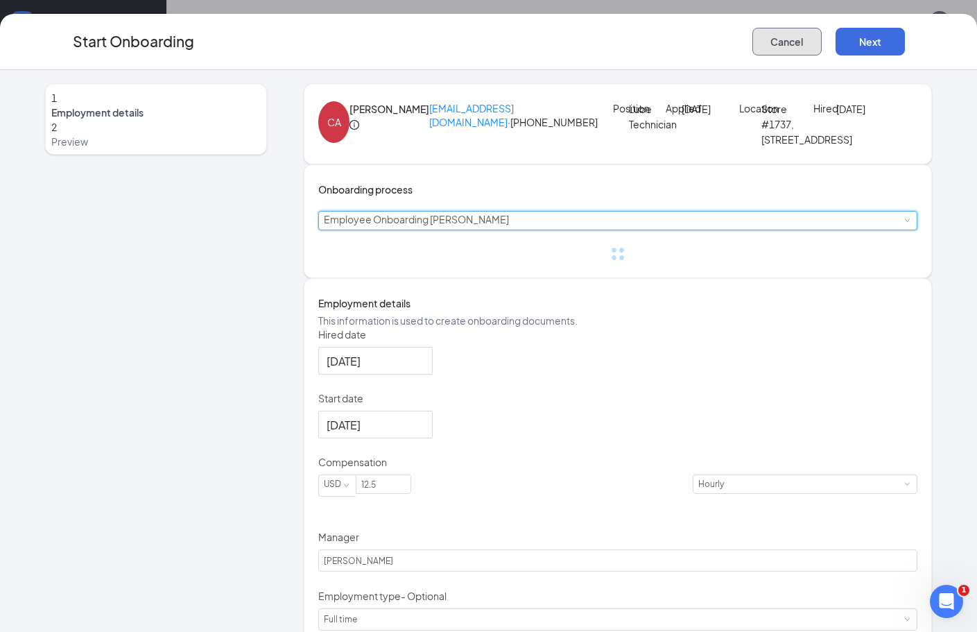
click at [784, 51] on button "Cancel" at bounding box center [786, 42] width 69 height 28
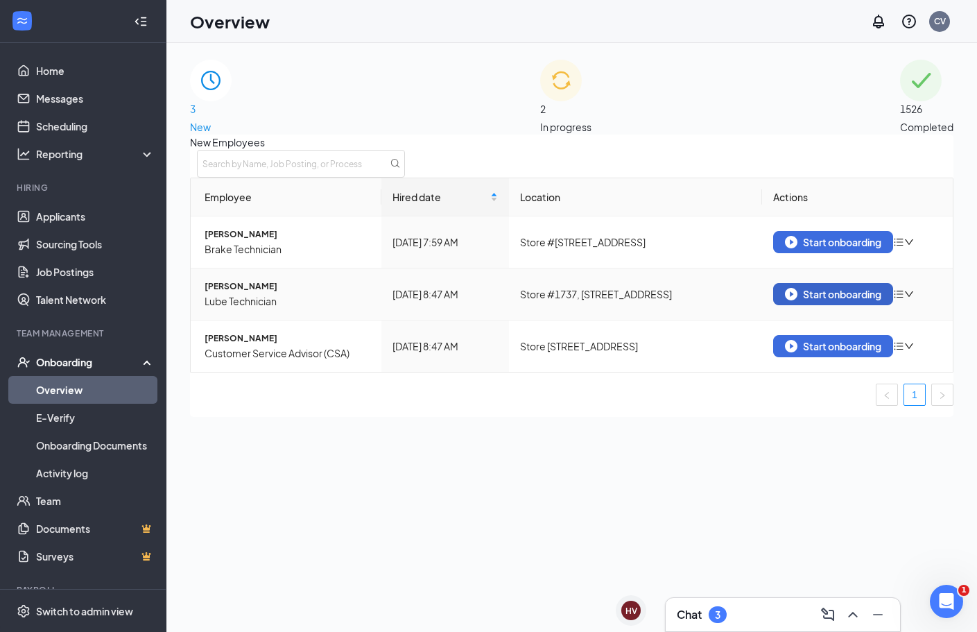
click at [784, 302] on button "Start onboarding" at bounding box center [833, 294] width 120 height 22
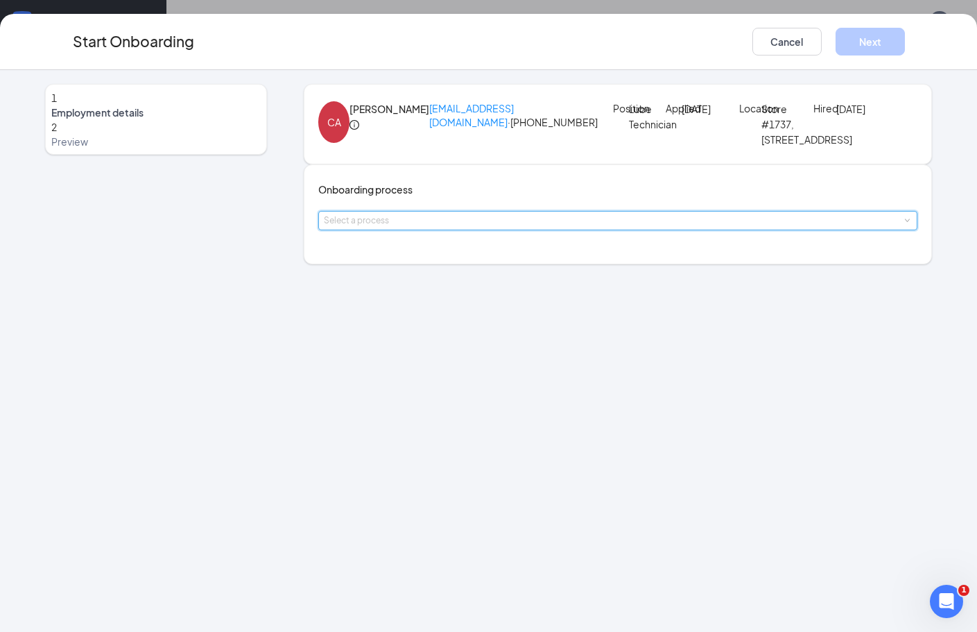
click at [402, 230] on div "Select a process" at bounding box center [618, 220] width 600 height 19
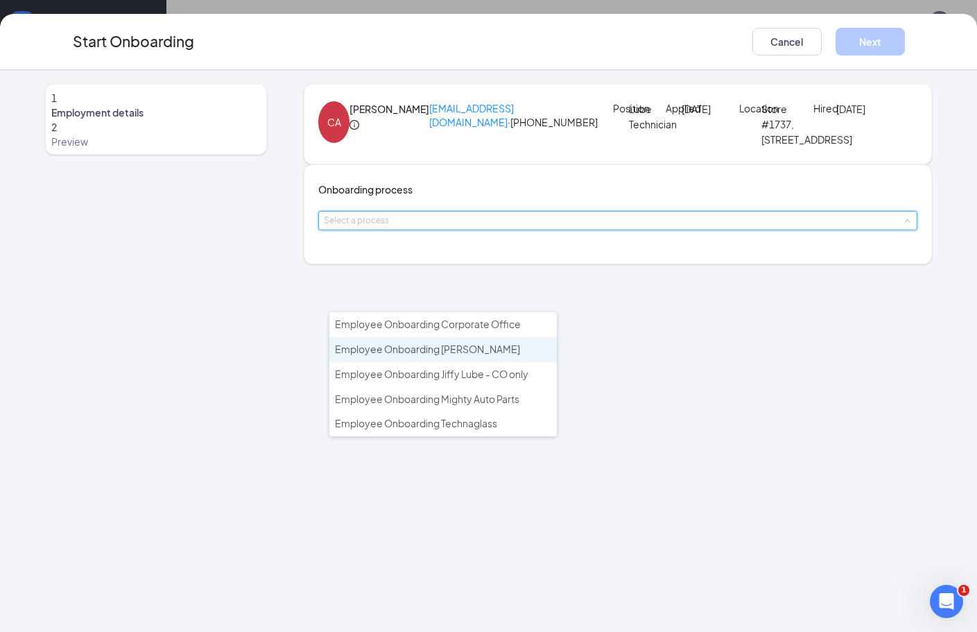
click at [411, 351] on span "Employee Onboarding [PERSON_NAME]" at bounding box center [427, 349] width 185 height 12
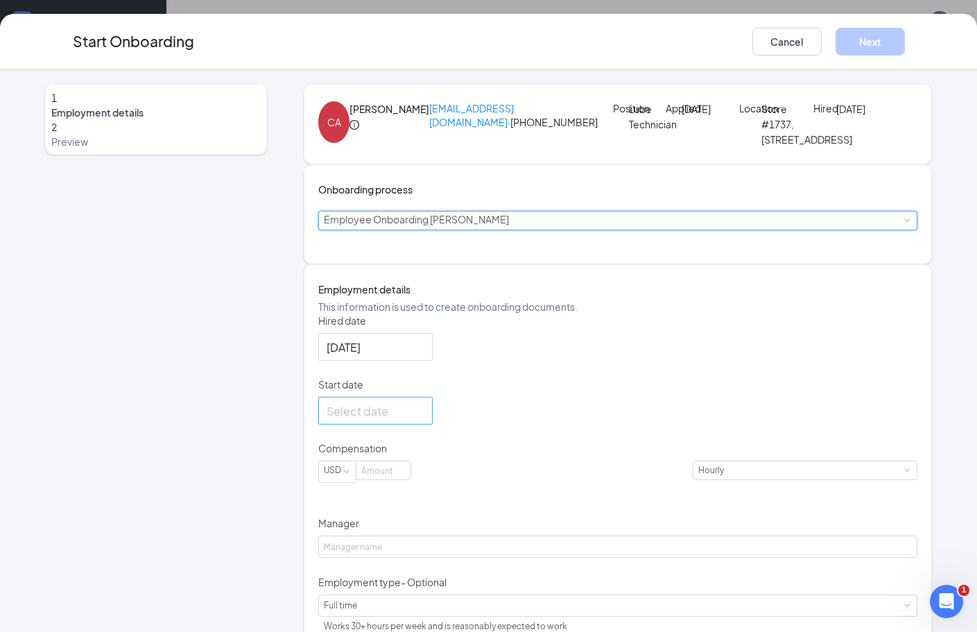
click at [406, 419] on input "Start date" at bounding box center [374, 410] width 95 height 17
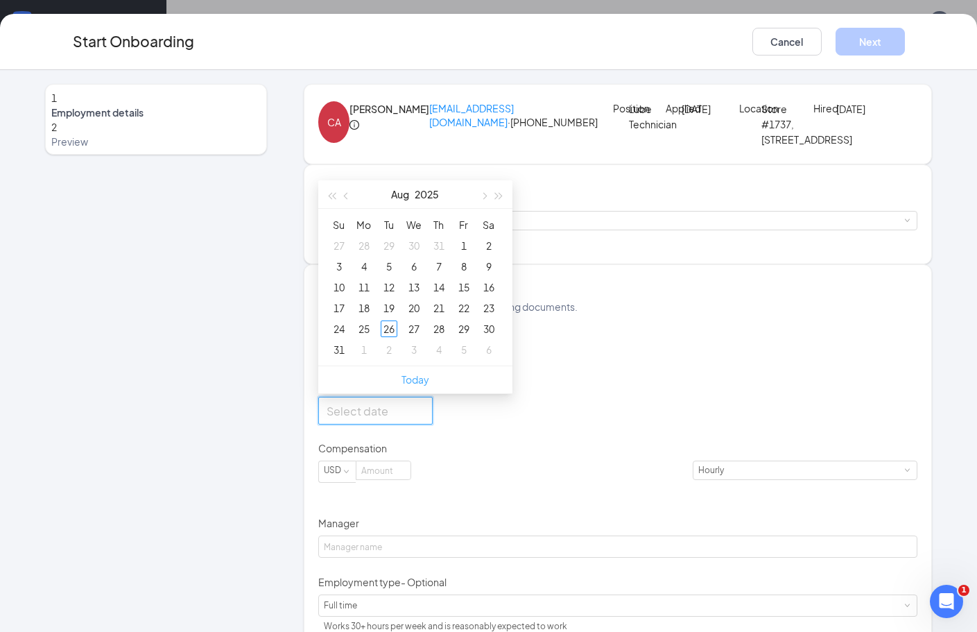
click at [429, 386] on link "Today" at bounding box center [415, 379] width 28 height 12
type input "Aug 26, 2025"
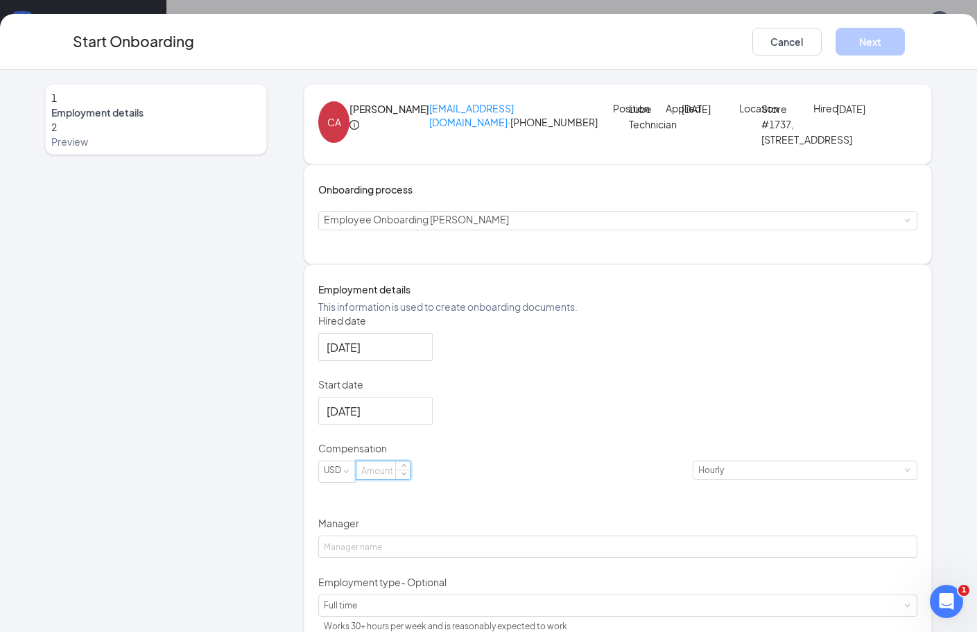
click at [408, 479] on input at bounding box center [383, 470] width 54 height 18
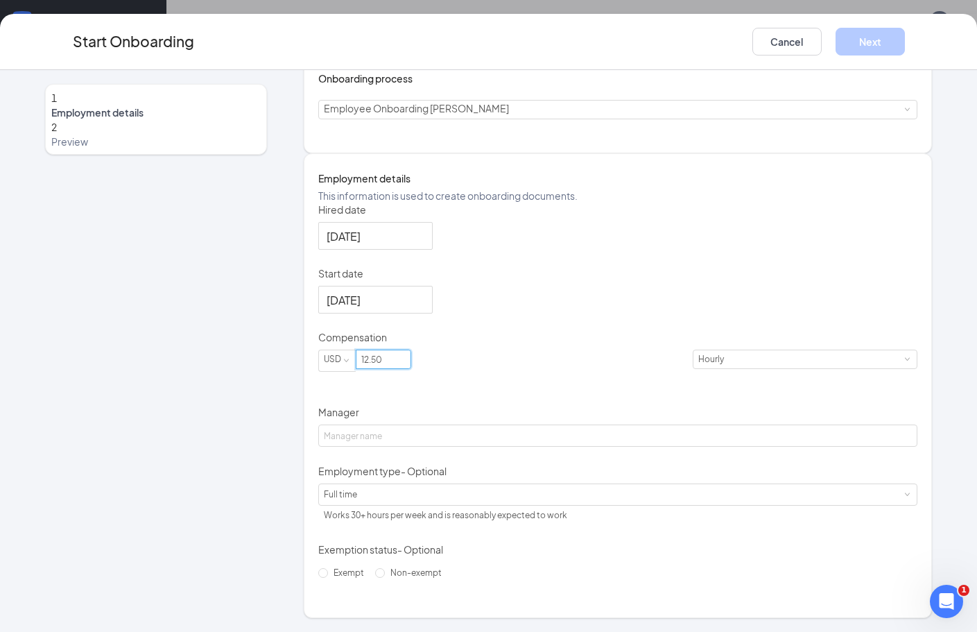
scroll to position [139, 0]
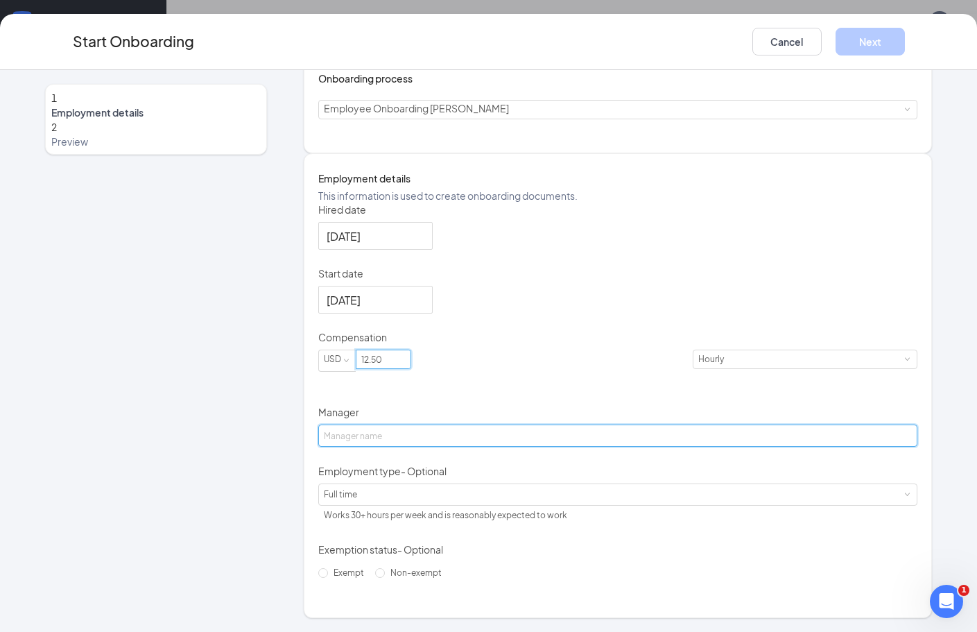
type input "12.5"
click at [423, 447] on input "Manager" at bounding box center [618, 435] width 600 height 22
type input "Caleb Hindman"
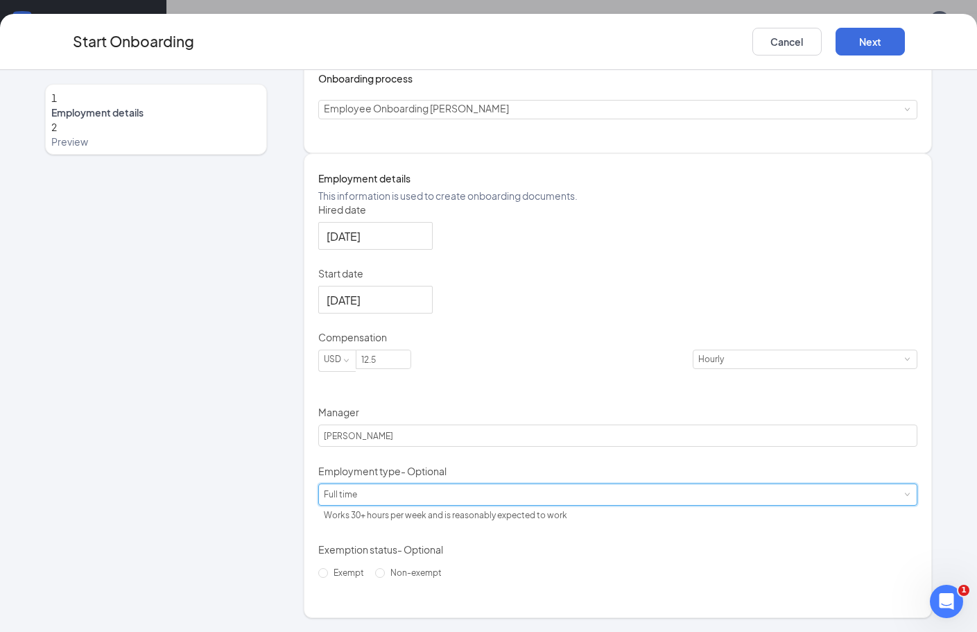
click at [430, 505] on div "Full time Works 30+ hours per week and is reasonably expected to work" at bounding box center [618, 494] width 589 height 21
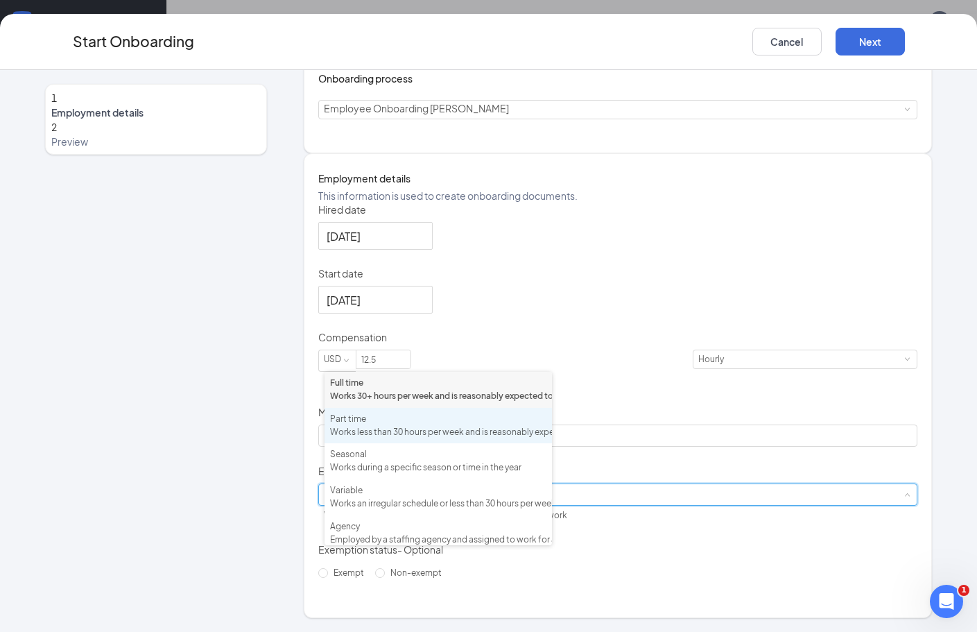
click at [390, 426] on div "Part time" at bounding box center [438, 419] width 216 height 13
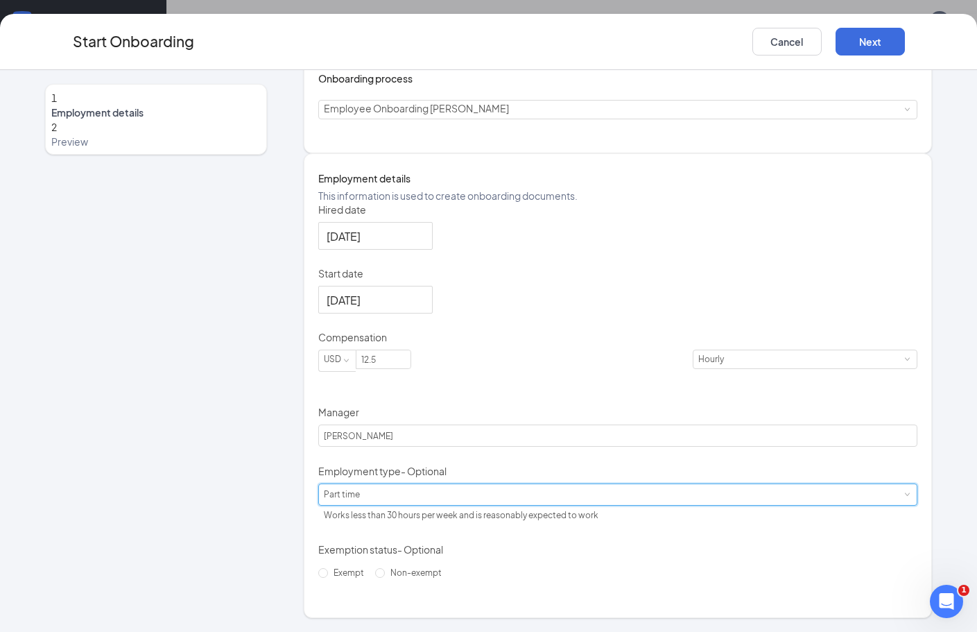
scroll to position [196, 0]
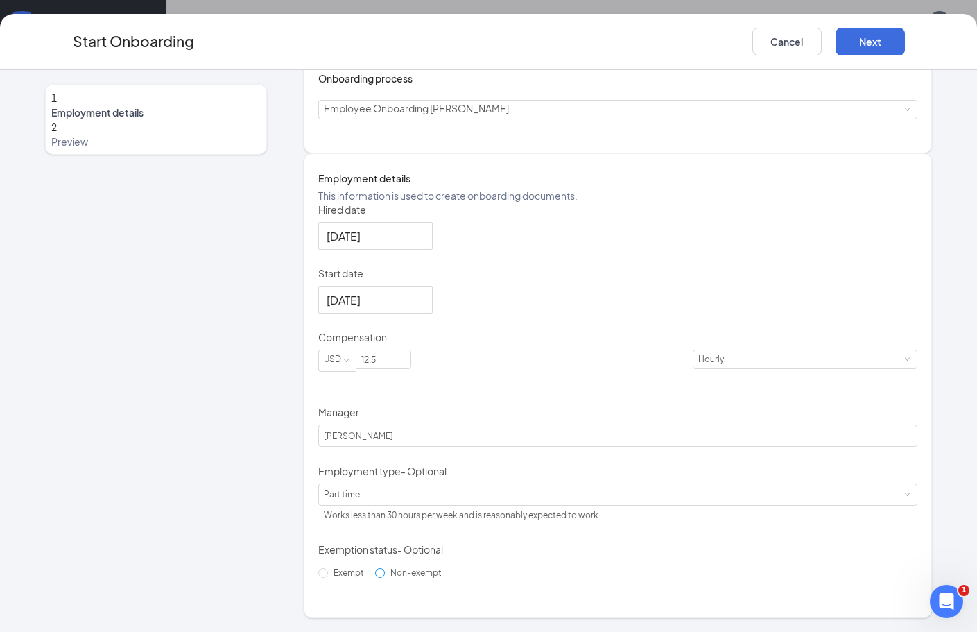
click at [385, 578] on span "Non-exempt" at bounding box center [416, 572] width 62 height 10
click at [375, 578] on input "Non-exempt" at bounding box center [380, 573] width 10 height 10
radio input "true"
click at [877, 31] on button "Next" at bounding box center [870, 42] width 69 height 28
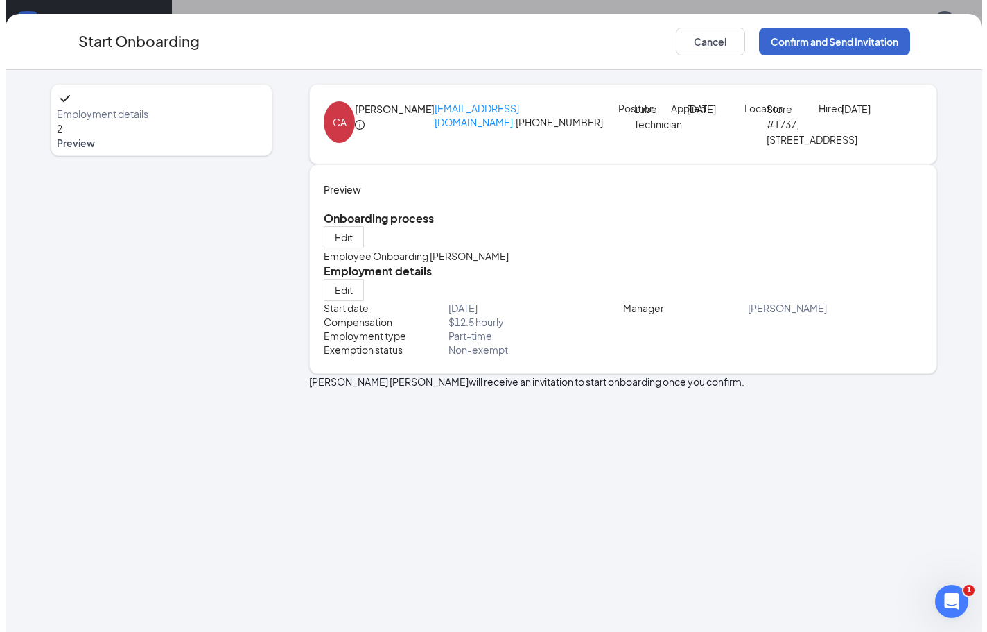
scroll to position [0, 0]
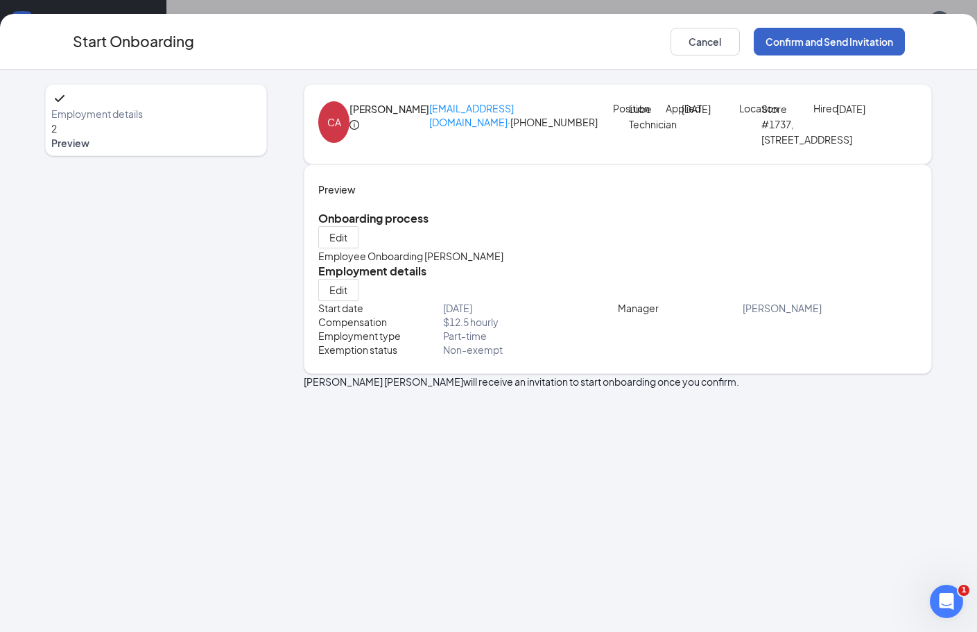
click at [877, 31] on button "Confirm and Send Invitation" at bounding box center [829, 42] width 151 height 28
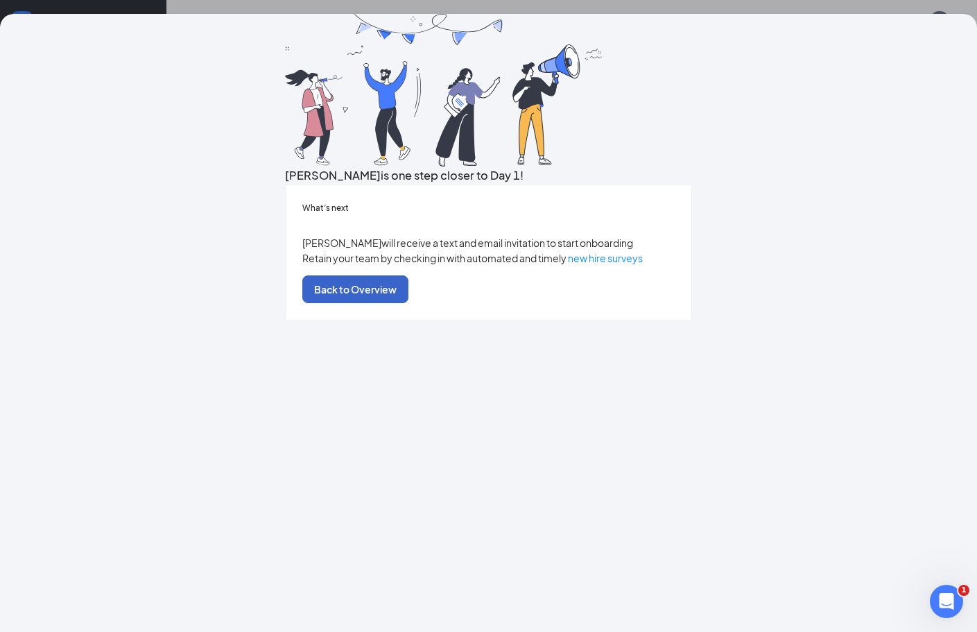
click at [408, 303] on button "Back to Overview" at bounding box center [355, 289] width 106 height 28
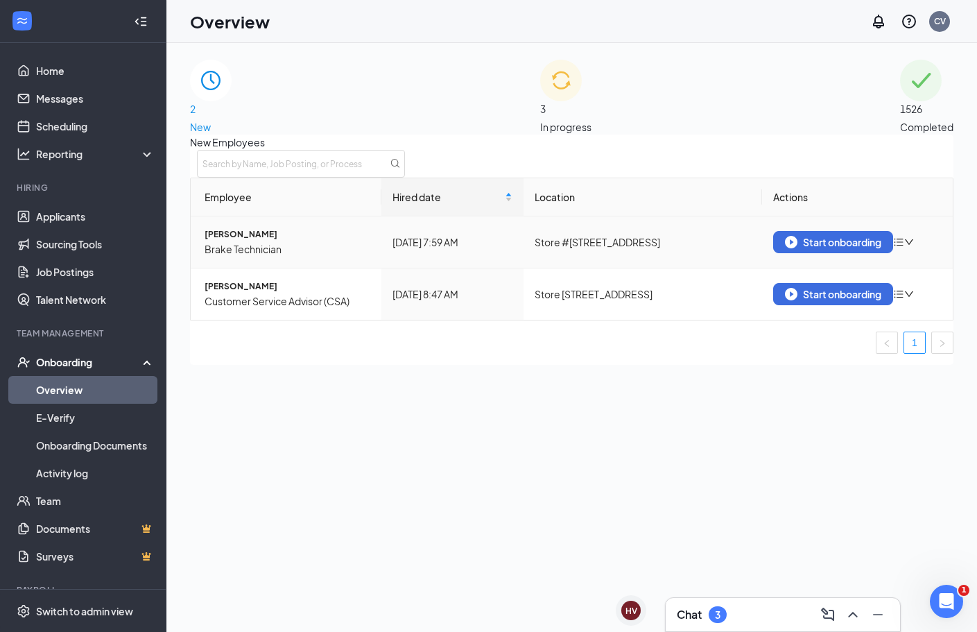
click at [288, 241] on span "[PERSON_NAME]" at bounding box center [288, 234] width 166 height 14
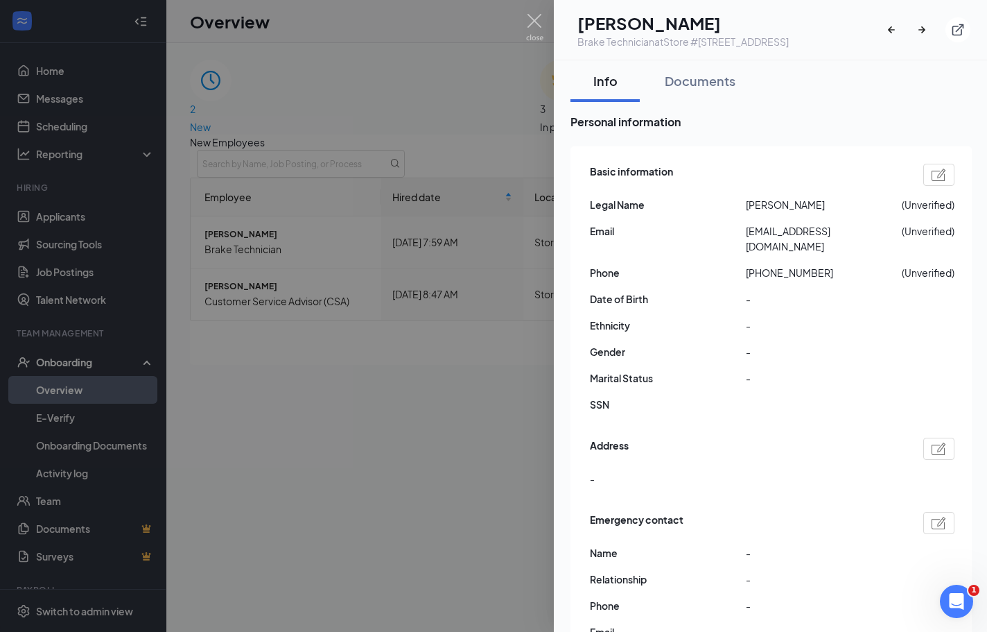
click at [410, 408] on div at bounding box center [493, 316] width 987 height 632
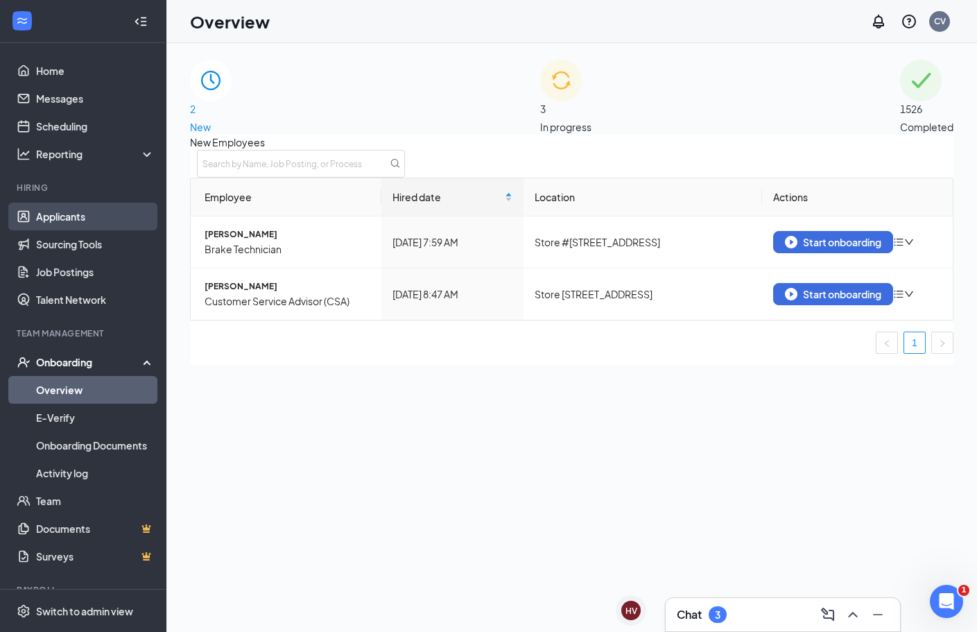
click at [78, 217] on link "Applicants" at bounding box center [95, 216] width 119 height 28
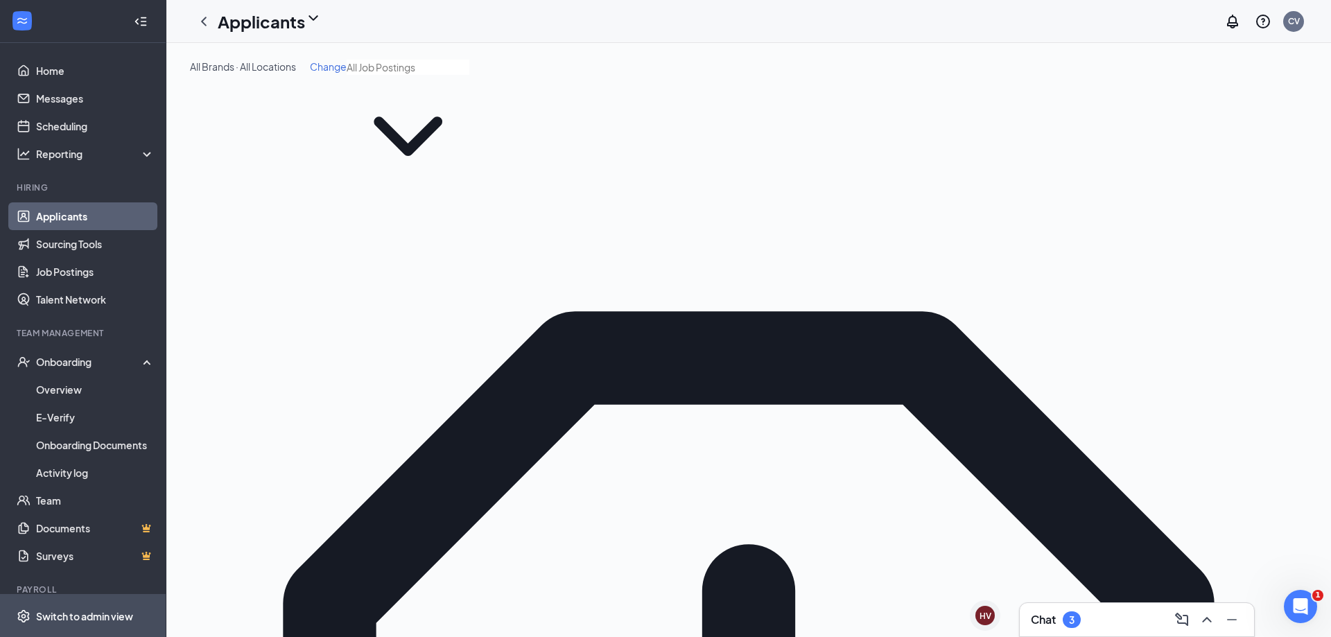
type input "elvis"
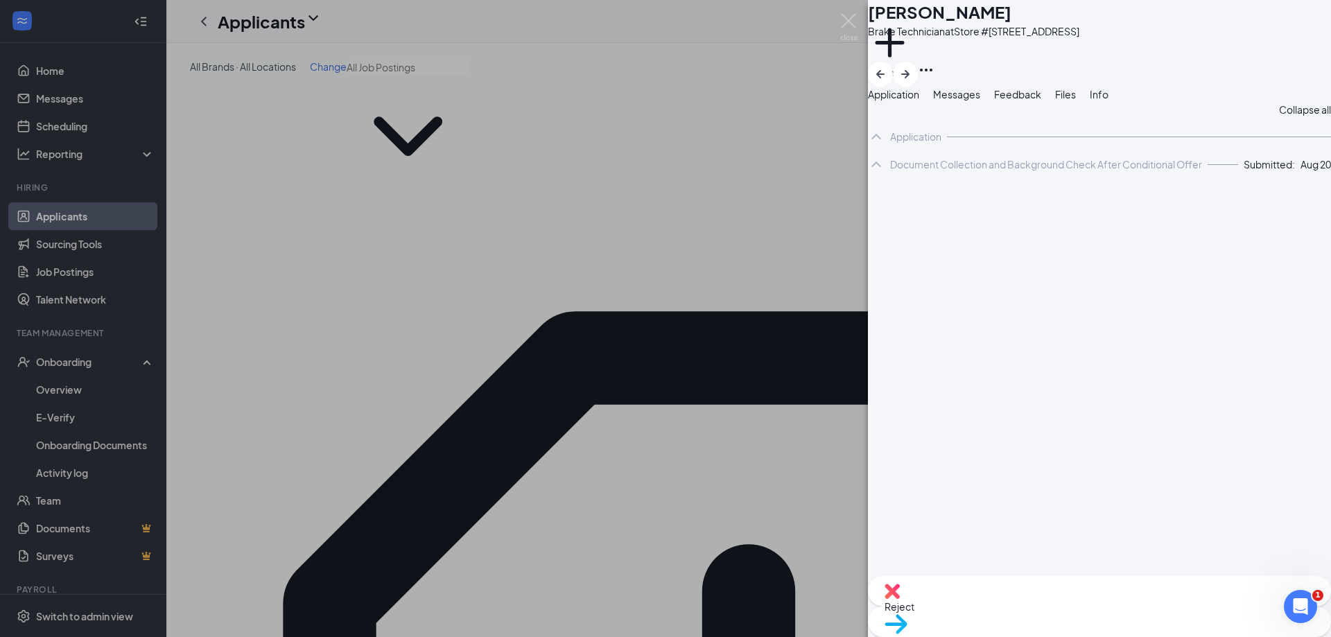
click at [980, 101] on span "Messages" at bounding box center [956, 94] width 47 height 12
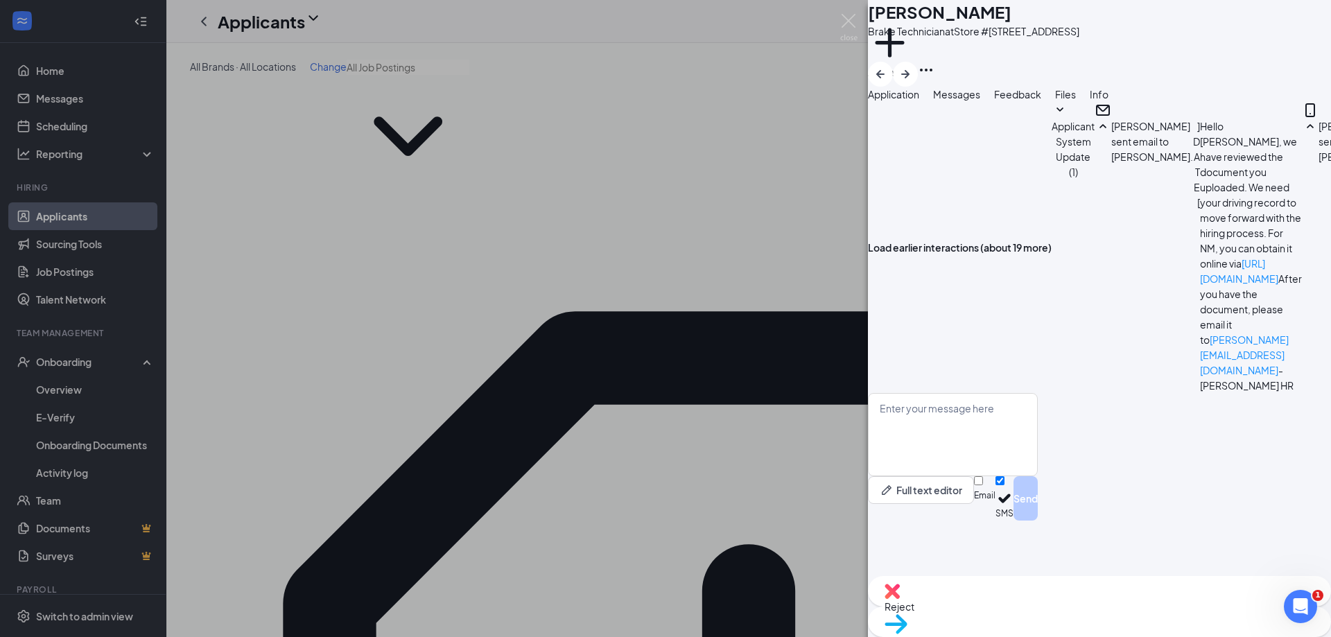
scroll to position [503, 0]
drag, startPoint x: 912, startPoint y: 128, endPoint x: 544, endPoint y: 69, distance: 373.6
click at [912, 101] on span "Application" at bounding box center [893, 94] width 51 height 12
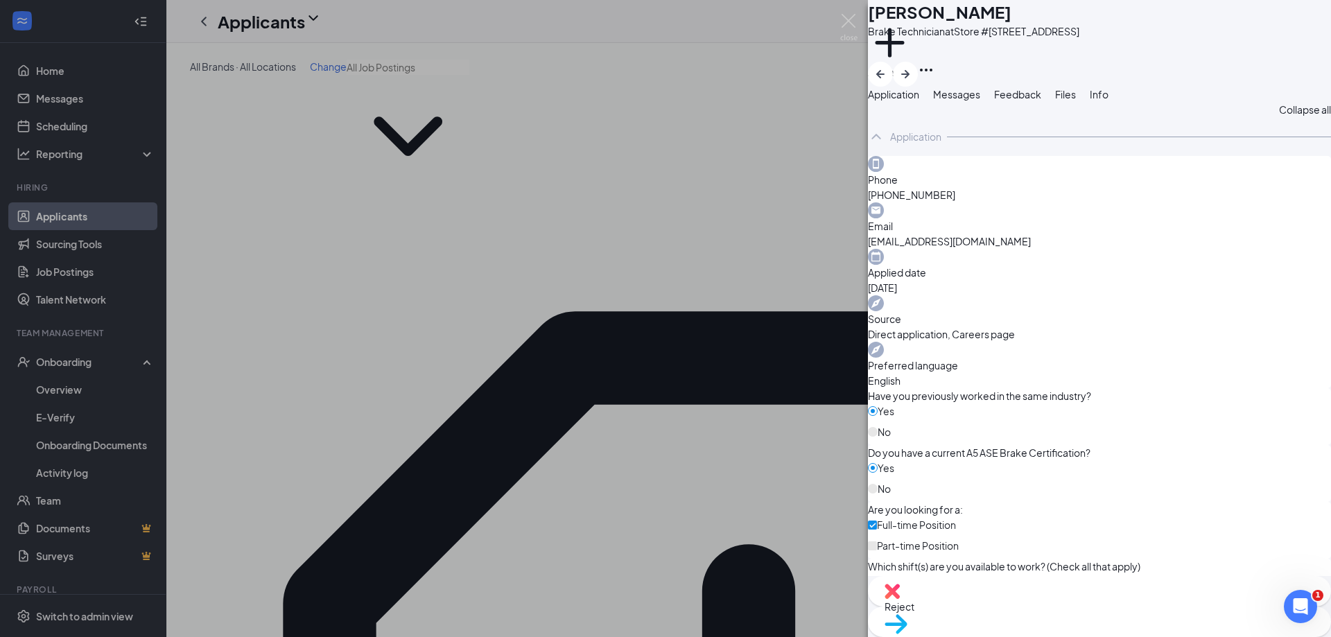
click at [987, 102] on button "Files" at bounding box center [1065, 94] width 21 height 15
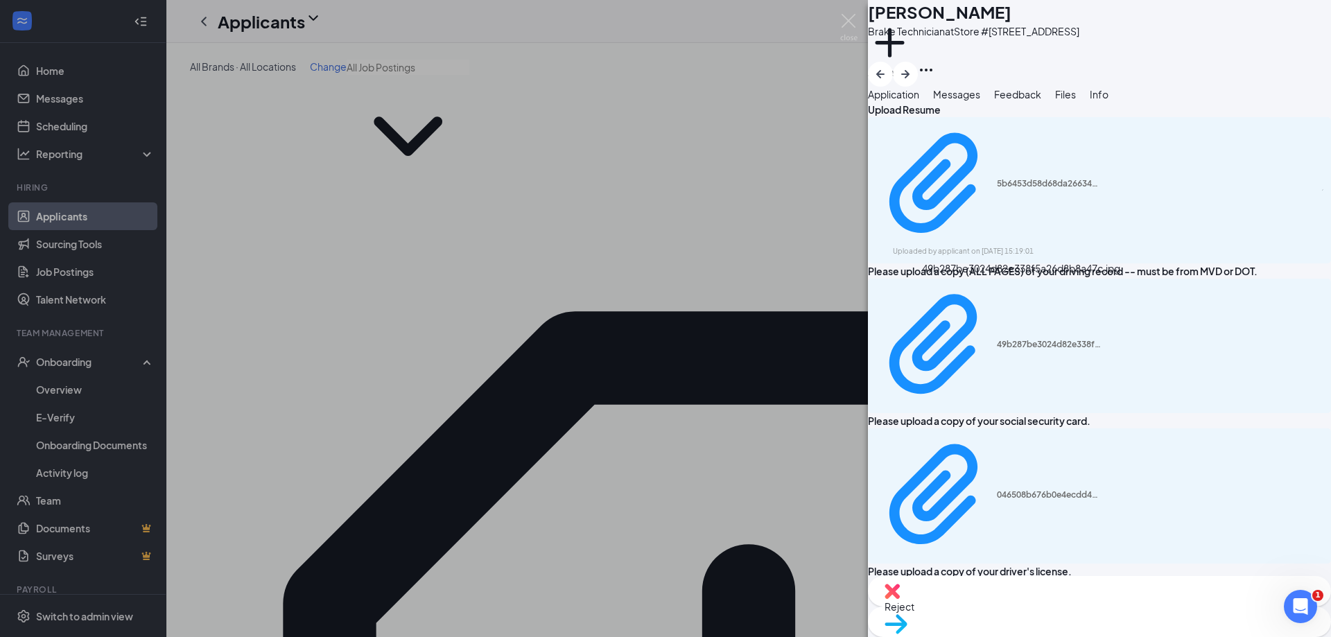
click at [987, 282] on div "49b287be3024d82e338f5a26d8b8a47c.jpg" at bounding box center [1021, 271] width 198 height 21
click at [987, 304] on div "49b287be3024d82e338f5a26d8b8a47c.jpg" at bounding box center [988, 346] width 225 height 123
click at [905, 101] on span "Application" at bounding box center [893, 94] width 51 height 12
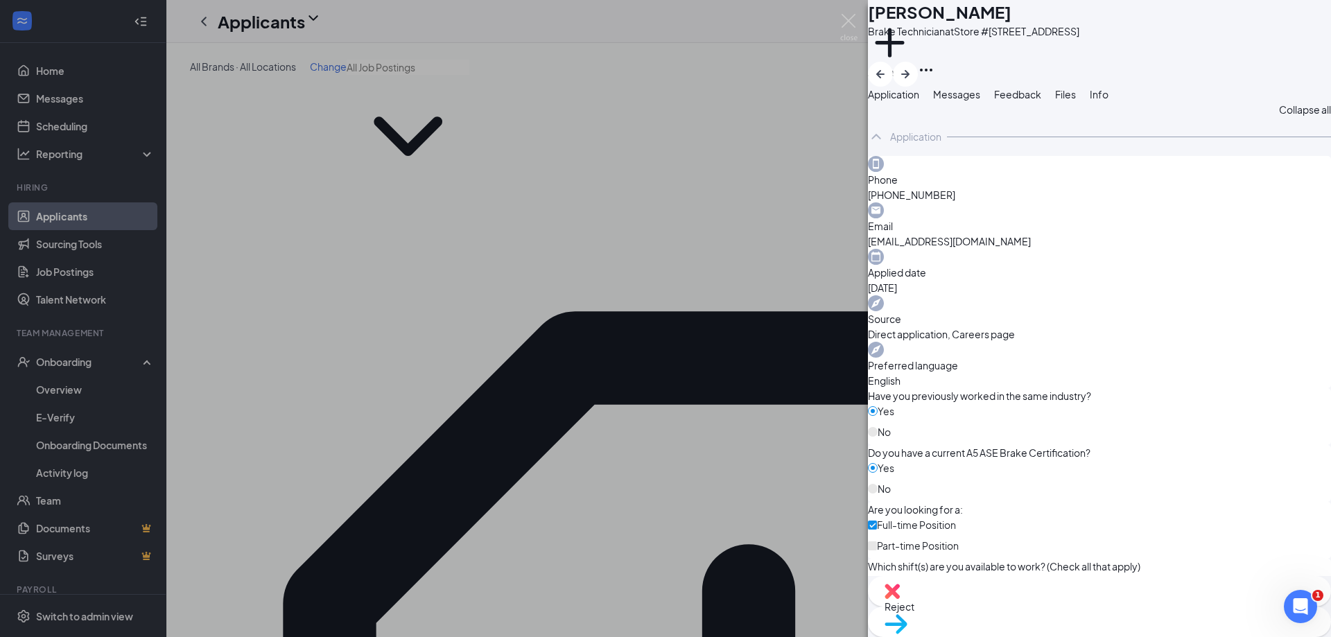
click at [980, 101] on span "Messages" at bounding box center [956, 94] width 47 height 12
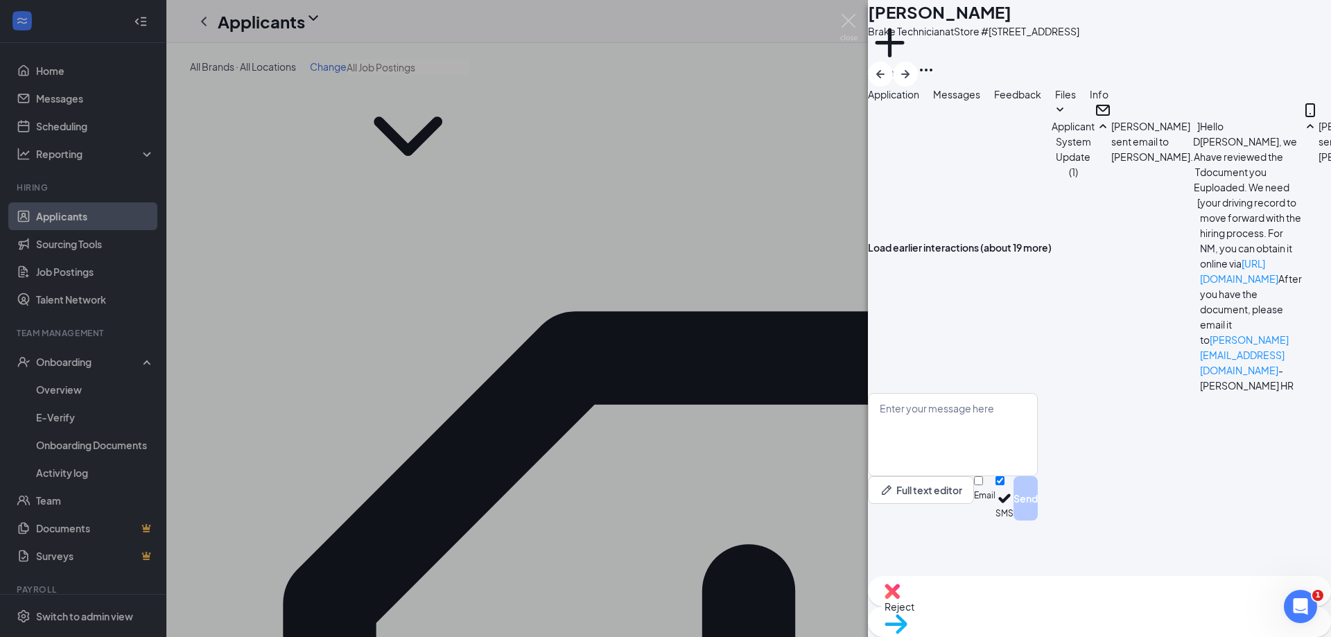
scroll to position [642, 0]
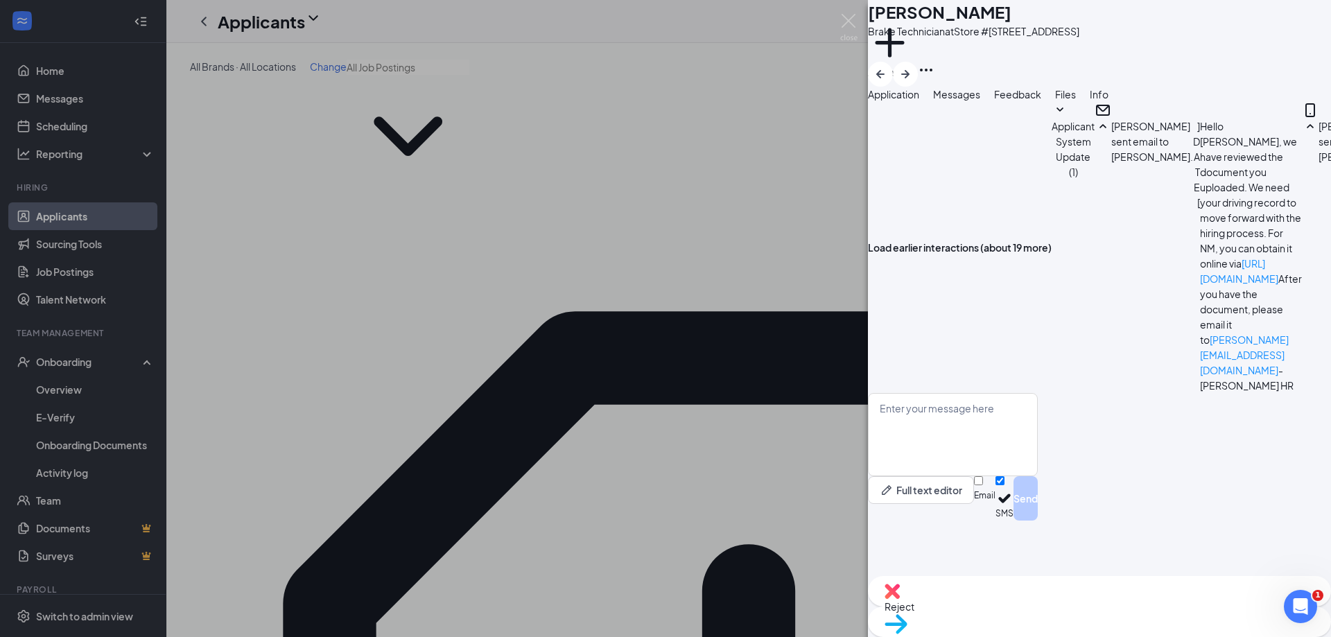
click at [987, 521] on div "Full text editor Email SMS Send" at bounding box center [953, 457] width 170 height 128
click at [987, 476] on textarea at bounding box center [953, 434] width 170 height 83
click at [910, 476] on textarea "[PERSON_NAME][EMAIL_ADDRESS][DOMAIN_NAME]" at bounding box center [953, 434] width 170 height 83
type textarea "[PERSON_NAME][EMAIL_ADDRESS][DOMAIN_NAME]"
click at [987, 521] on button "Send" at bounding box center [1026, 498] width 24 height 44
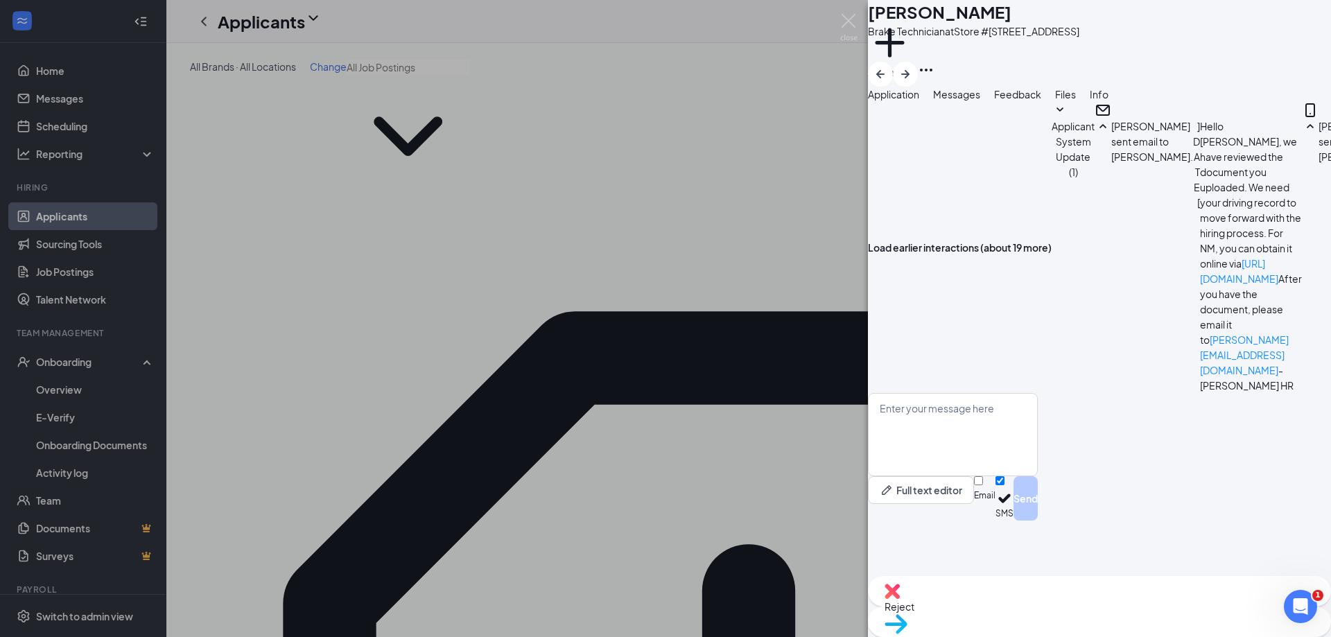
scroll to position [808, 0]
click at [987, 456] on textarea at bounding box center [953, 434] width 170 height 83
click at [987, 465] on textarea "Hello, my email is chau2myjiffy.com" at bounding box center [953, 434] width 170 height 83
type textarea "Hello, my email is chau@myjiffy.com"
click at [987, 521] on button "Send" at bounding box center [1026, 498] width 24 height 44
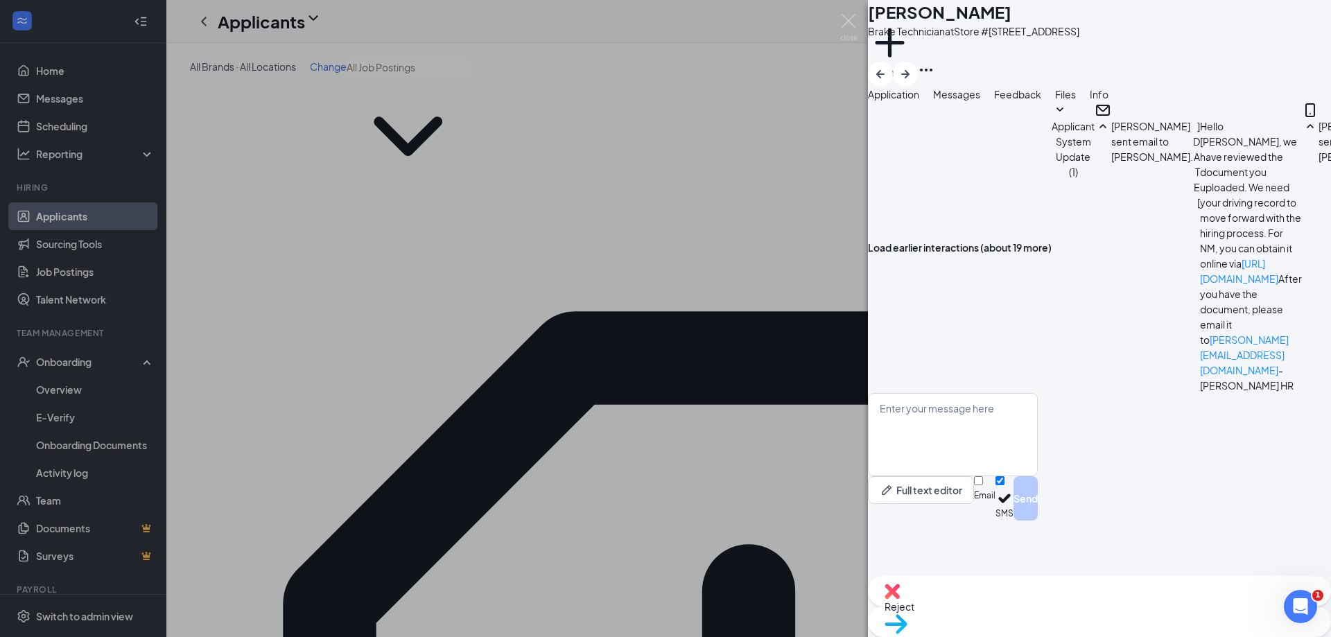
scroll to position [883, 0]
click at [353, 520] on div "EL ELVIS LOVATO Brake Technician at Store #3163, 3601 NM Hwy 528, Albuquerque, …" at bounding box center [665, 318] width 1331 height 637
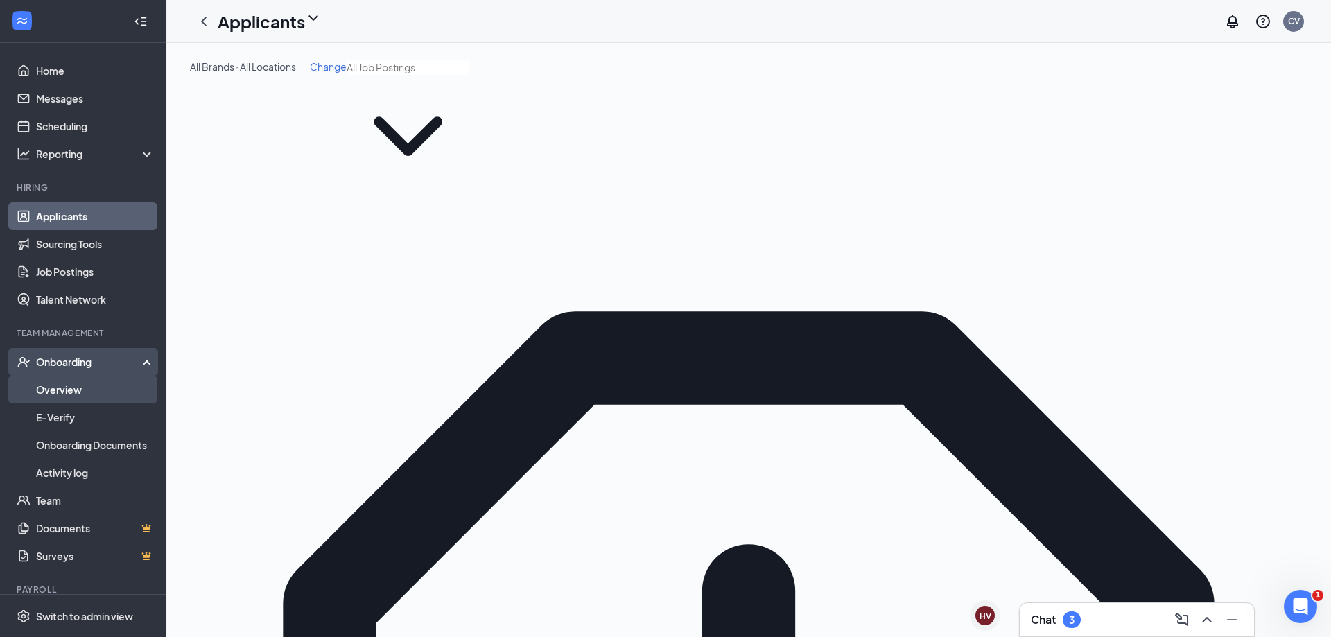
click at [98, 390] on link "Overview" at bounding box center [95, 390] width 119 height 28
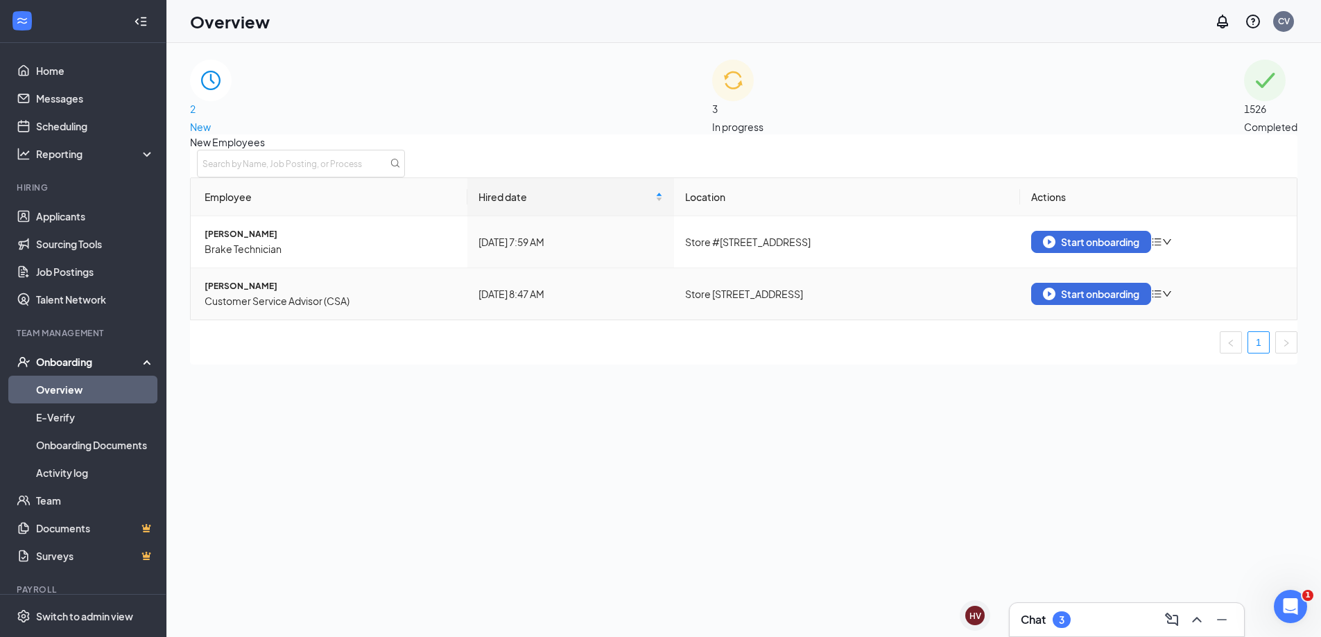
click at [306, 309] on span "Customer Service Advisor (CSA)" at bounding box center [331, 300] width 252 height 15
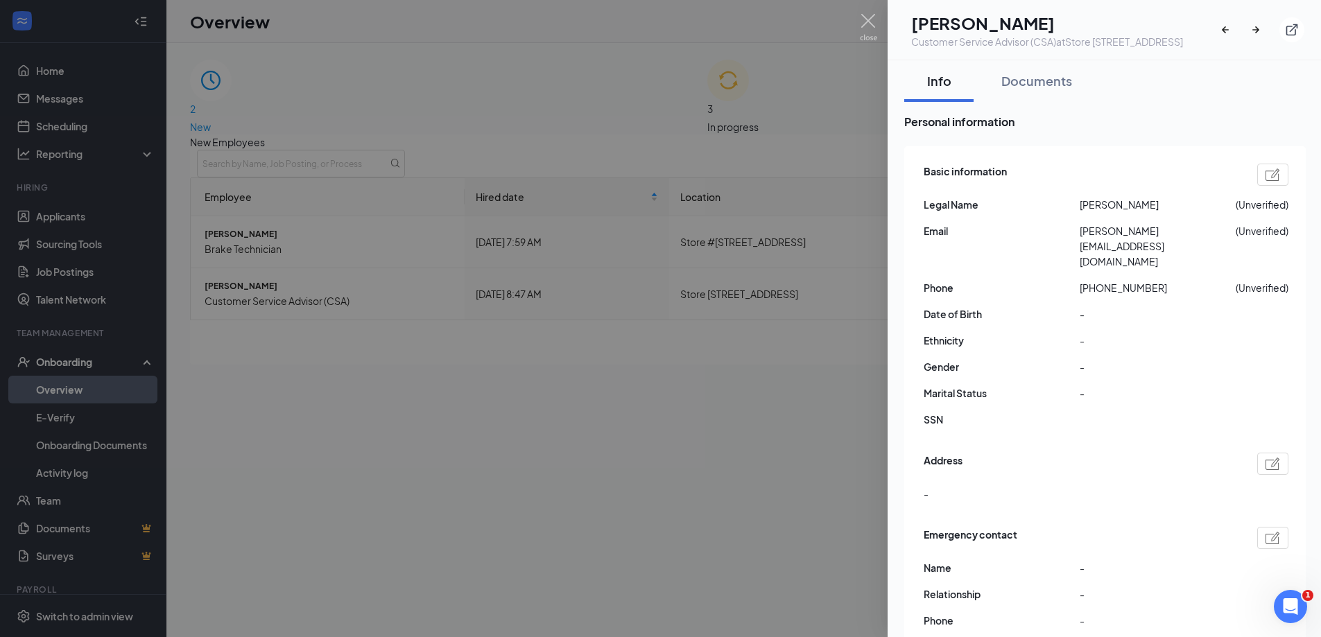
click at [657, 456] on div at bounding box center [660, 318] width 1321 height 637
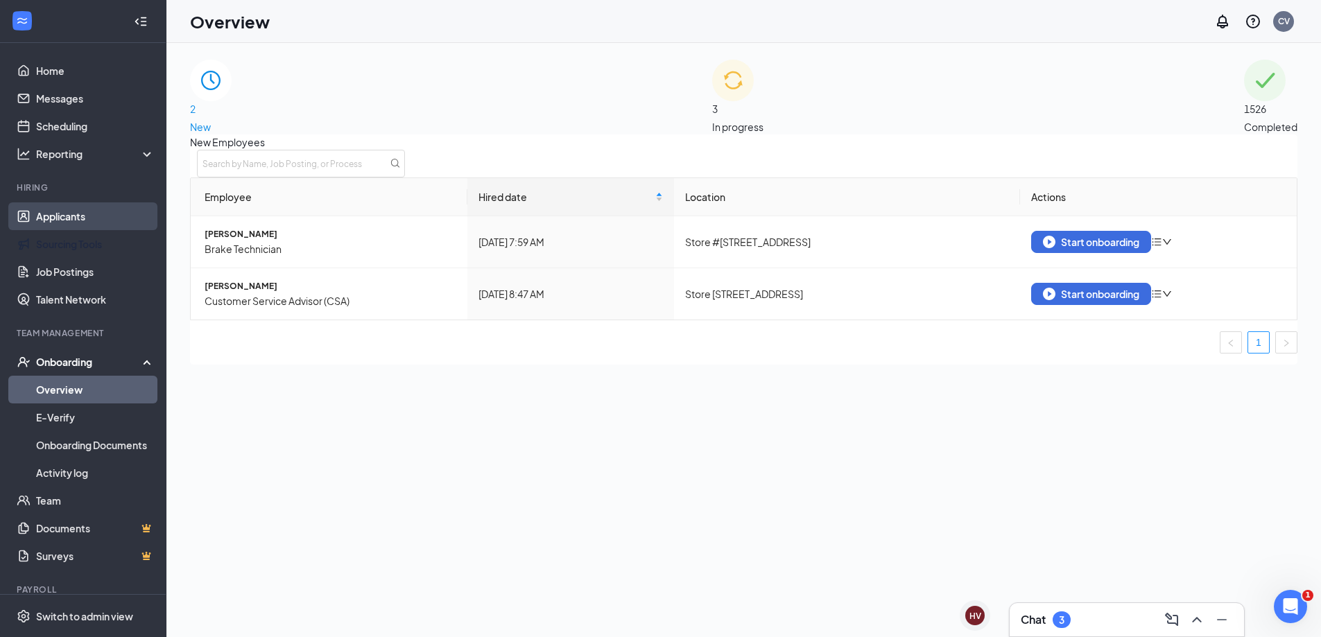
click at [103, 225] on link "Applicants" at bounding box center [95, 216] width 119 height 28
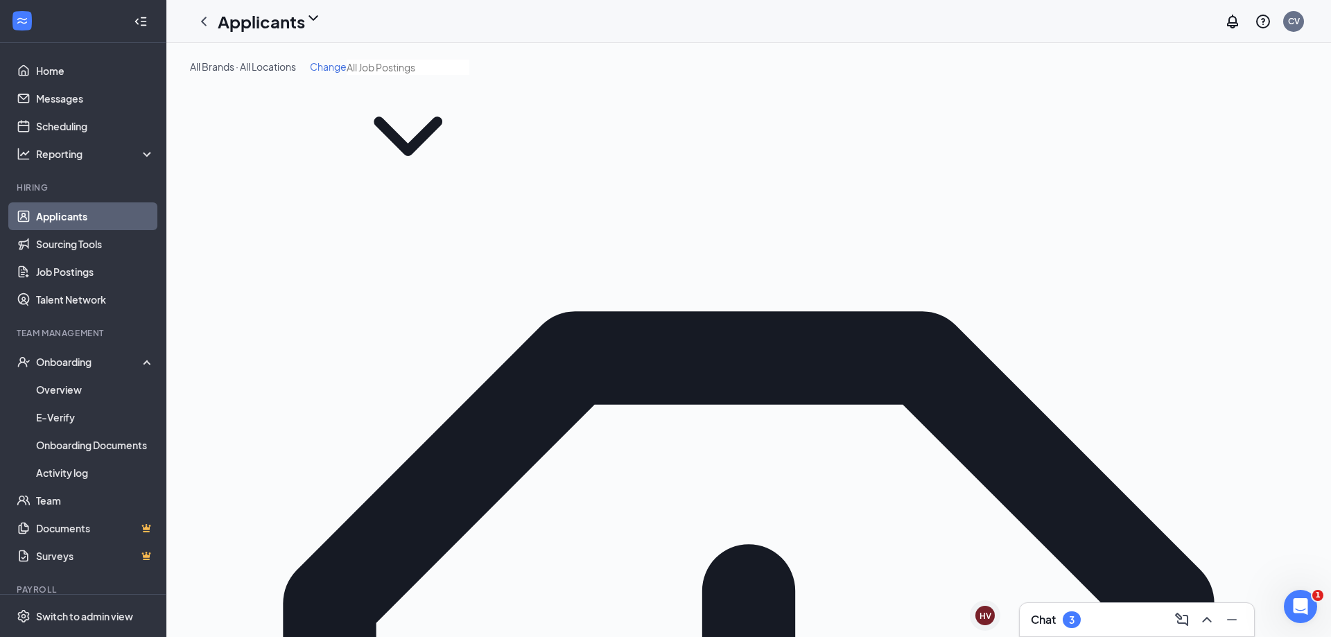
type input "JASMINE"
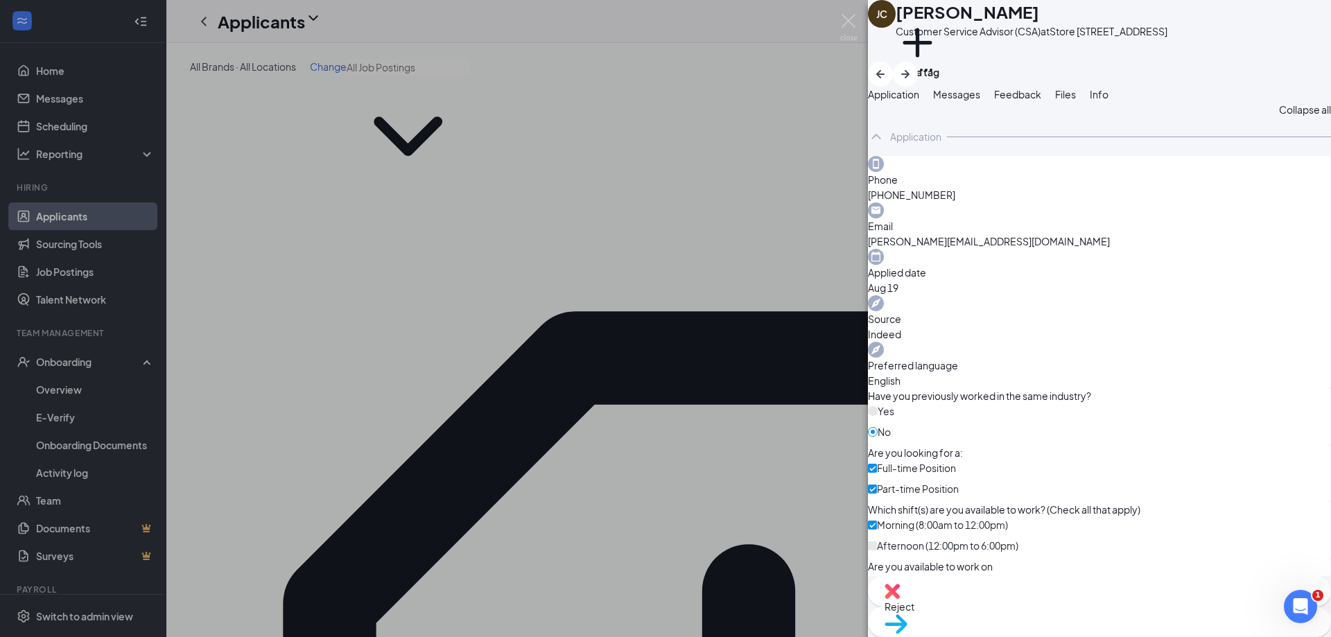
click at [980, 101] on span "Messages" at bounding box center [956, 94] width 47 height 12
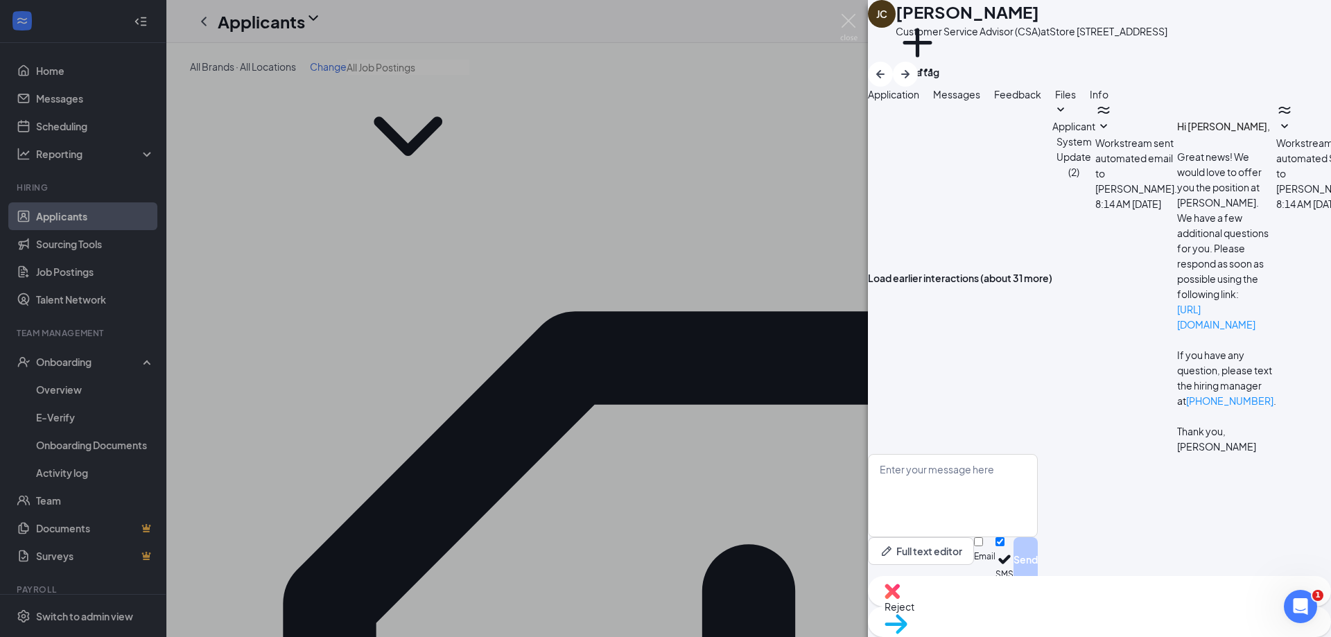
scroll to position [89, 0]
click at [987, 102] on button "Files" at bounding box center [1065, 94] width 21 height 15
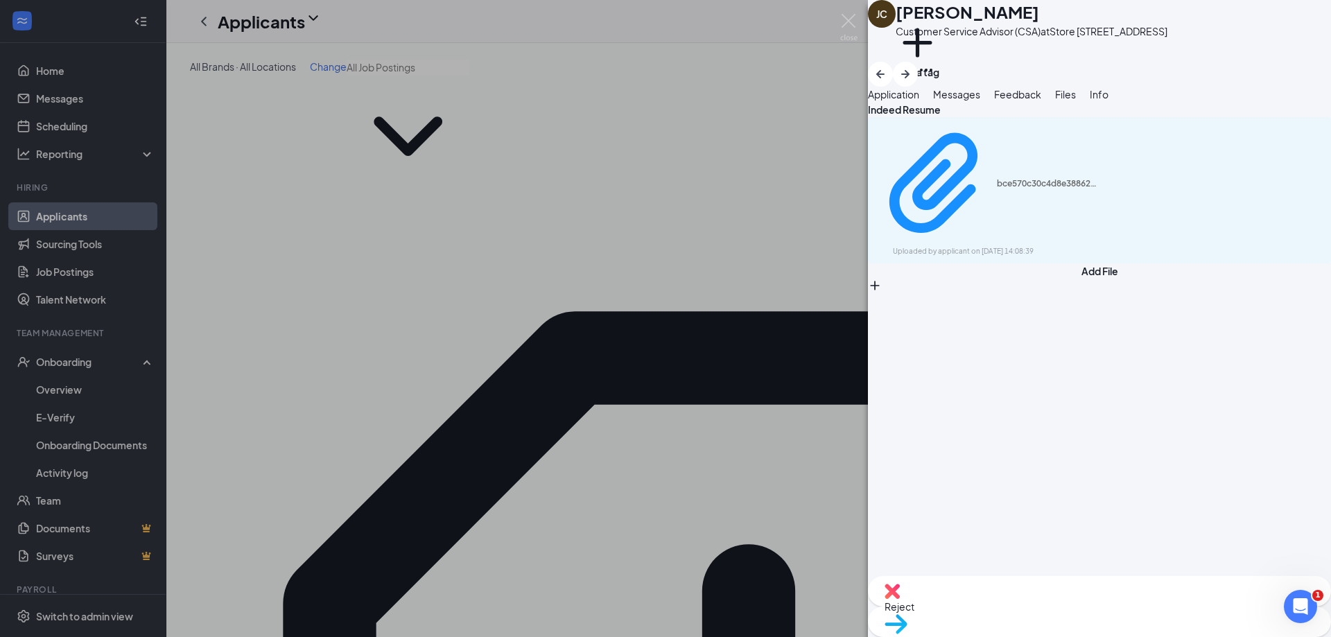
drag, startPoint x: 691, startPoint y: 508, endPoint x: 696, endPoint y: 501, distance: 9.0
click at [692, 508] on div "JC Jasmine Casaus Customer Service Advisor (CSA) at Store #3221, 67 Ogo Wii Rd,…" at bounding box center [665, 318] width 1331 height 637
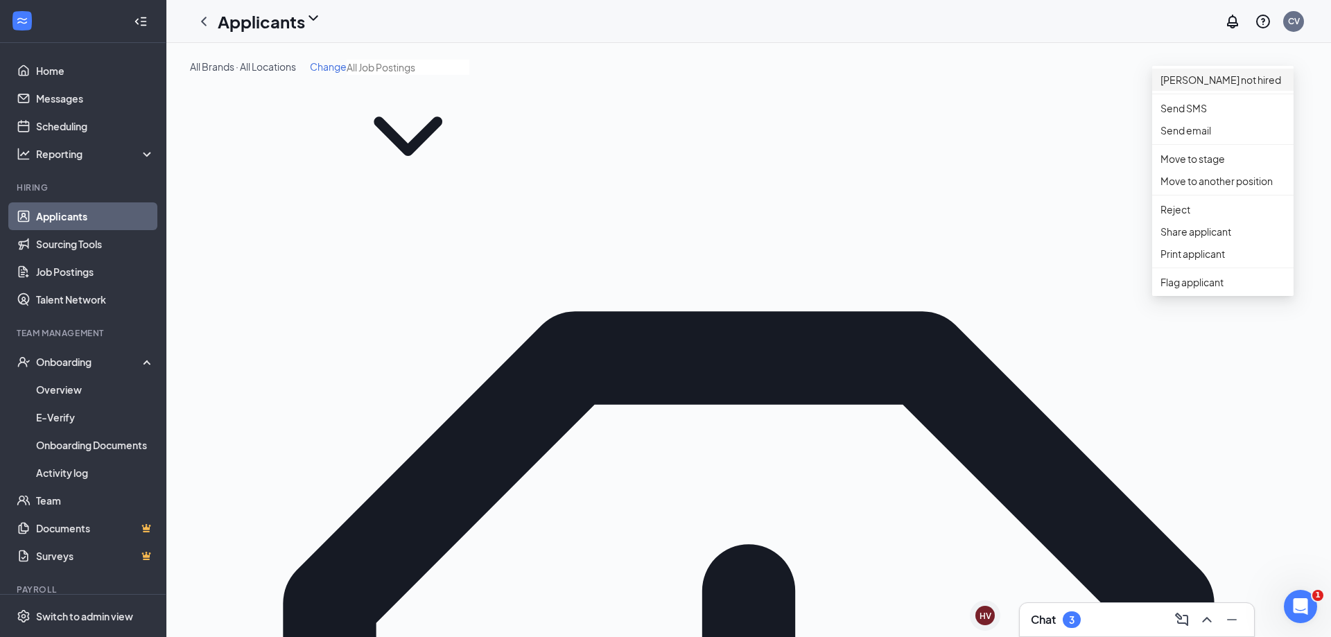
click at [987, 86] on p "Mark not hired" at bounding box center [1223, 79] width 125 height 15
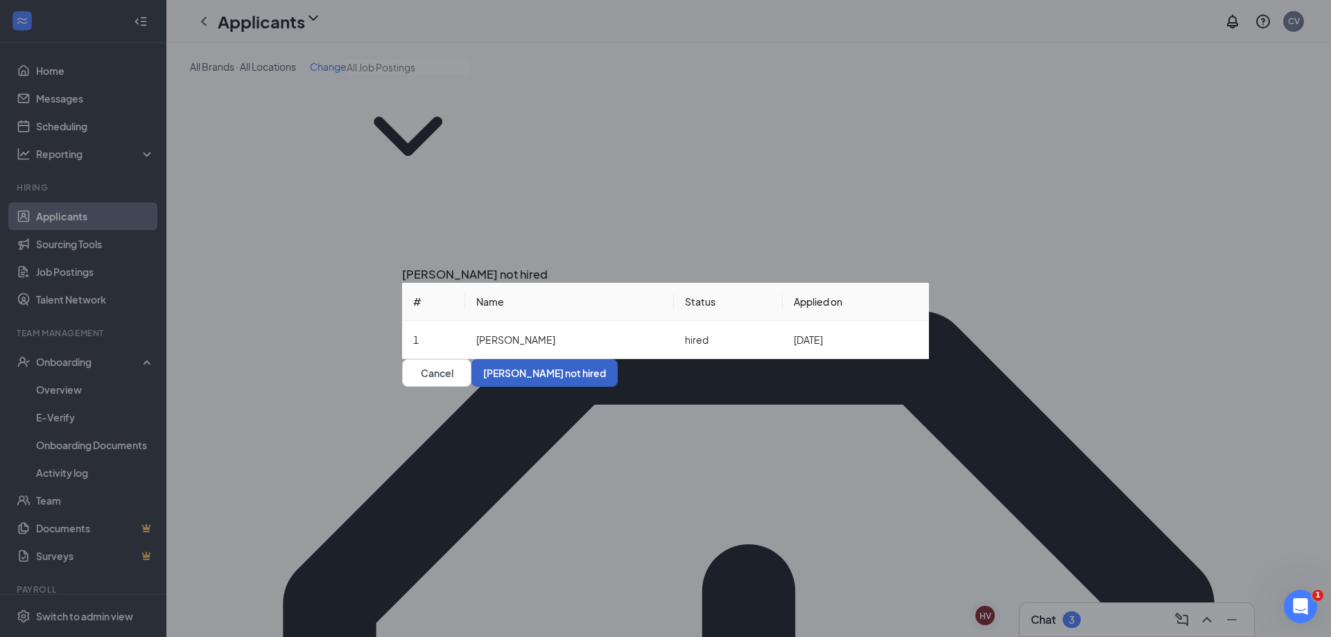
click at [618, 387] on button "Mark not hired" at bounding box center [544, 373] width 146 height 28
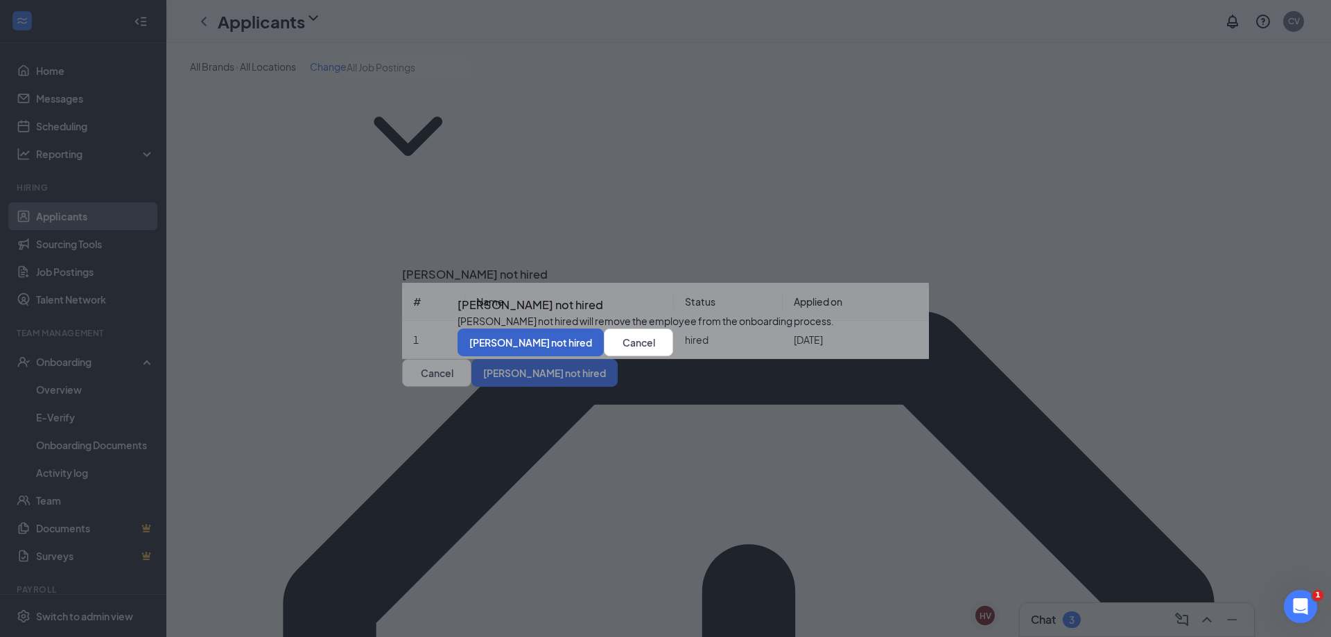
click at [604, 356] on button "Mark not hired" at bounding box center [531, 343] width 146 height 28
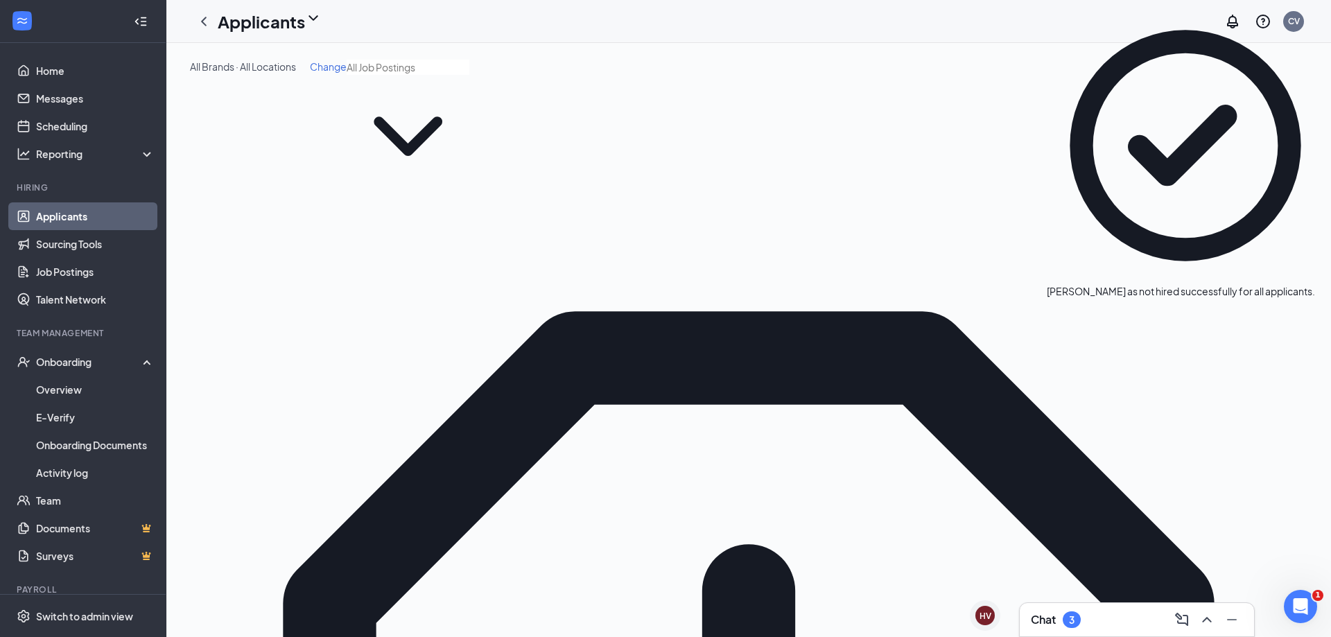
click at [987, 144] on p "Move to stage" at bounding box center [1223, 135] width 125 height 15
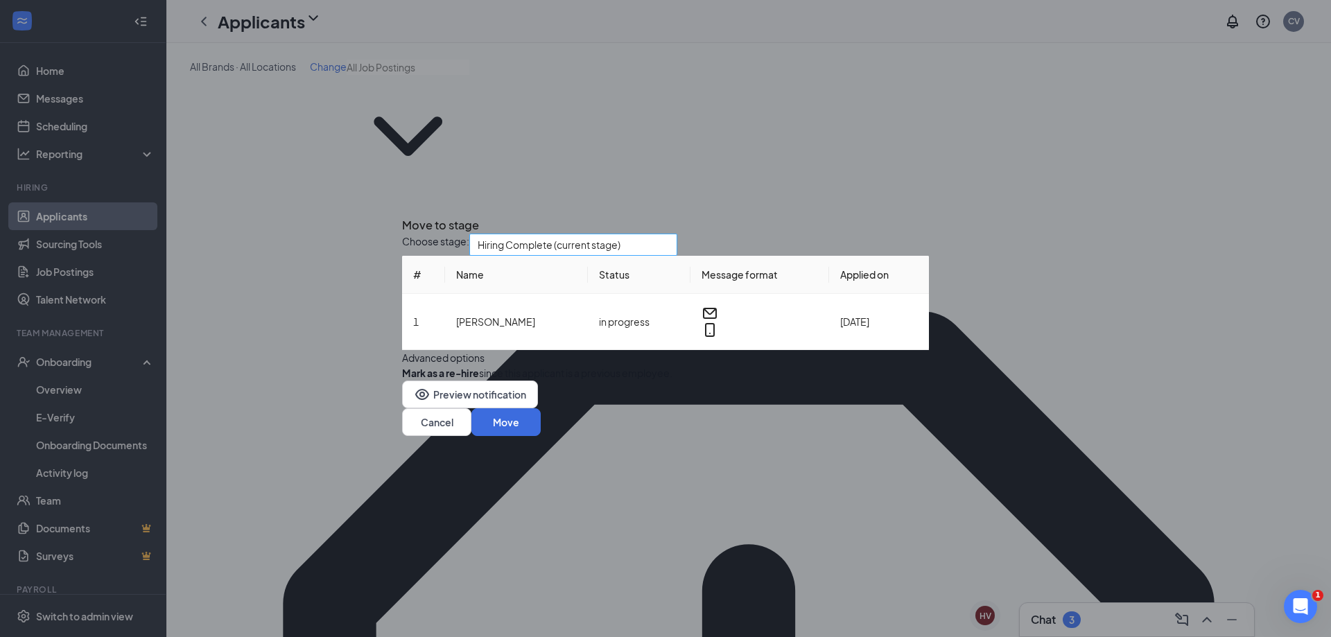
click at [621, 234] on span "Hiring Complete (current stage)" at bounding box center [549, 244] width 143 height 21
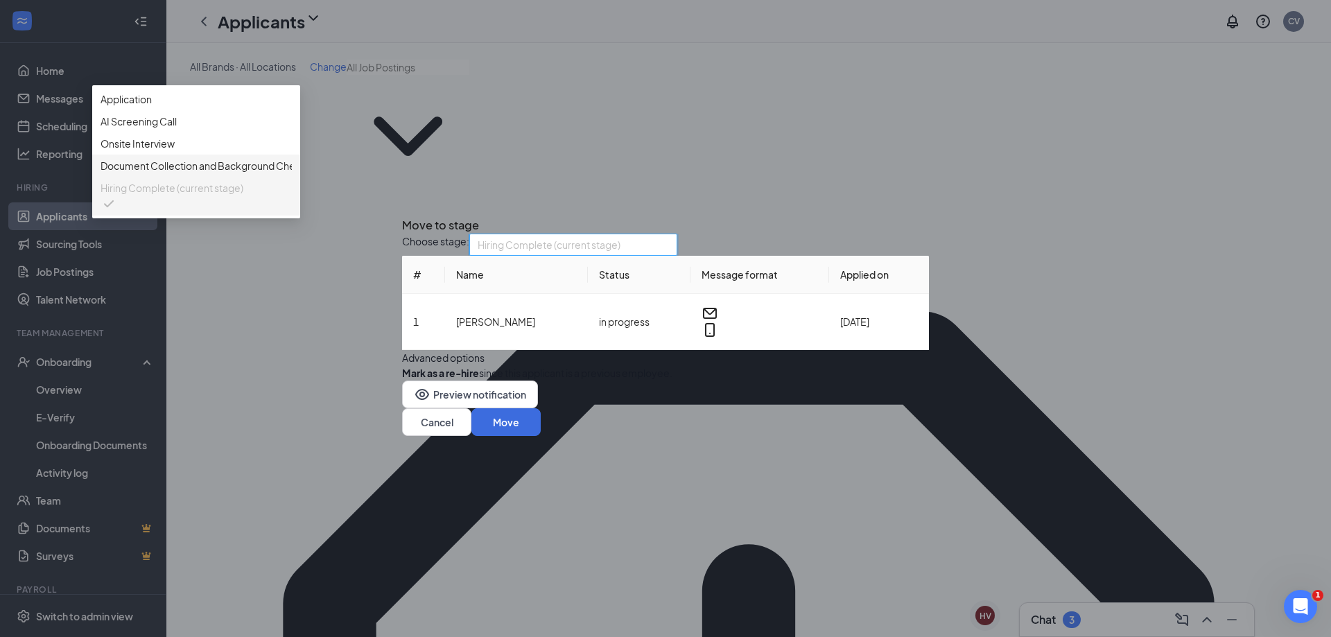
click at [300, 177] on div "Document Collection and Background Check After Conditional Offer" at bounding box center [196, 166] width 208 height 22
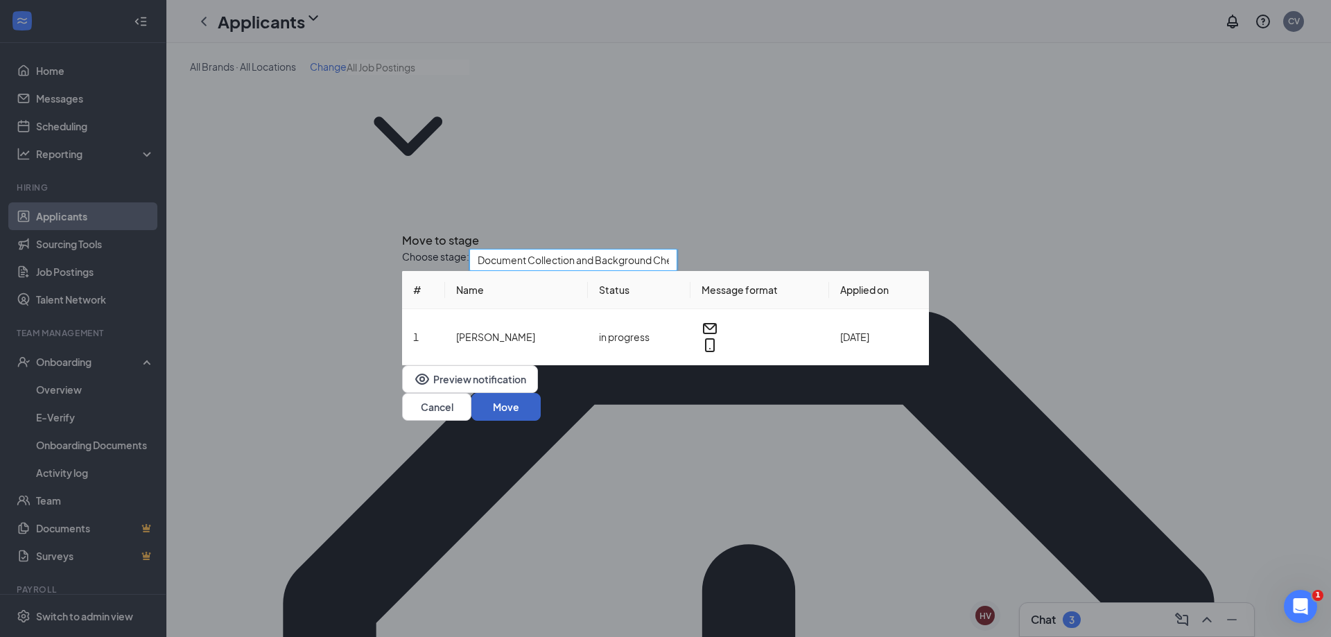
click at [541, 415] on button "Move" at bounding box center [505, 407] width 69 height 28
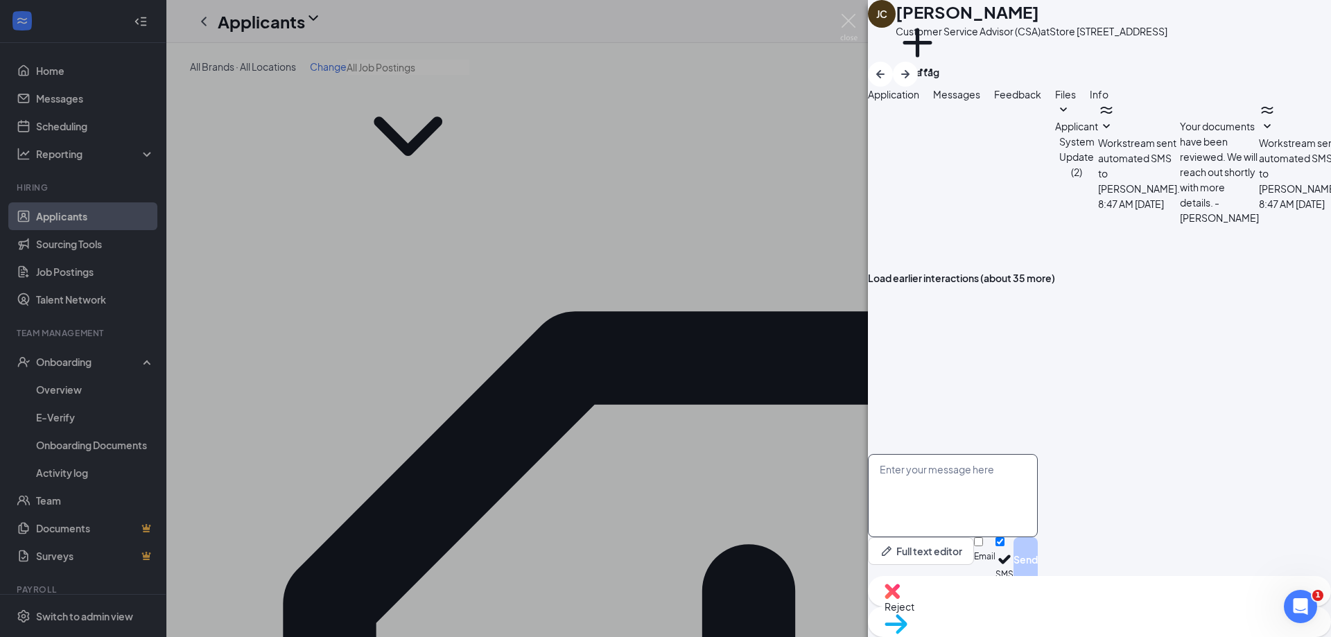
scroll to position [227, 0]
click at [987, 504] on textarea at bounding box center [953, 495] width 170 height 83
type textarea "H"
click at [829, 527] on div "JC Jasmine Casaus Customer Service Advisor (CSA) at Store #3221, 67 Ogo Wii Rd,…" at bounding box center [665, 318] width 1331 height 637
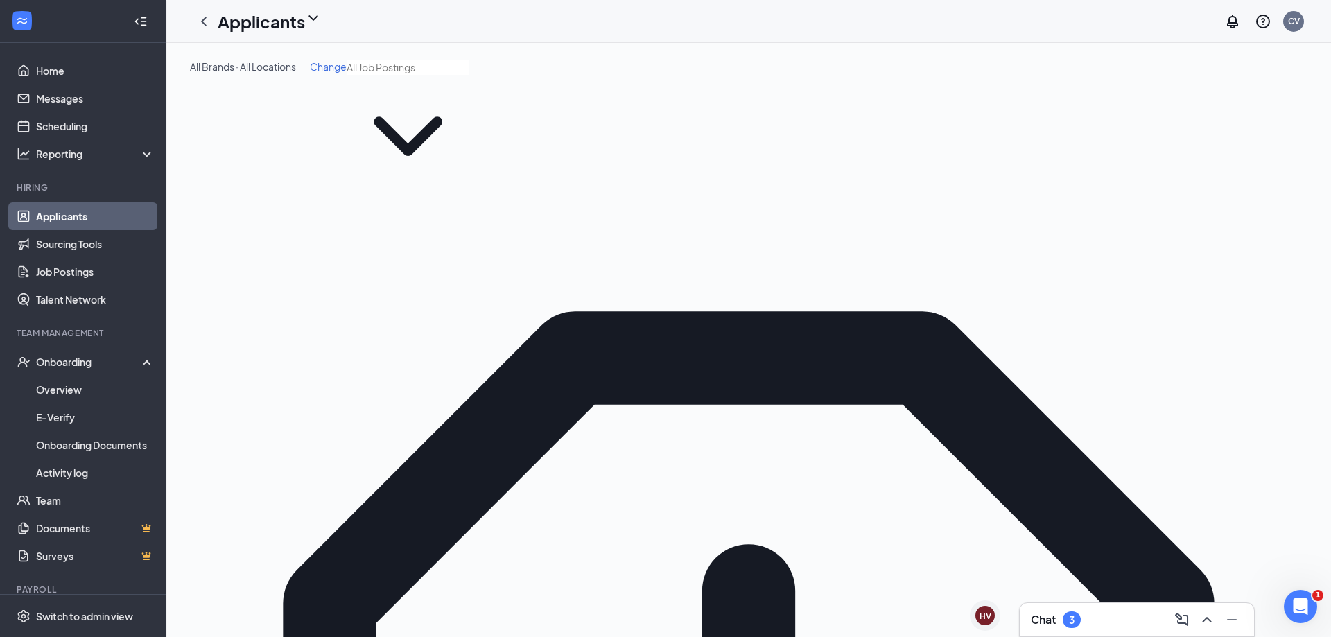
click at [987, 615] on h3 "Chat" at bounding box center [1043, 619] width 25 height 15
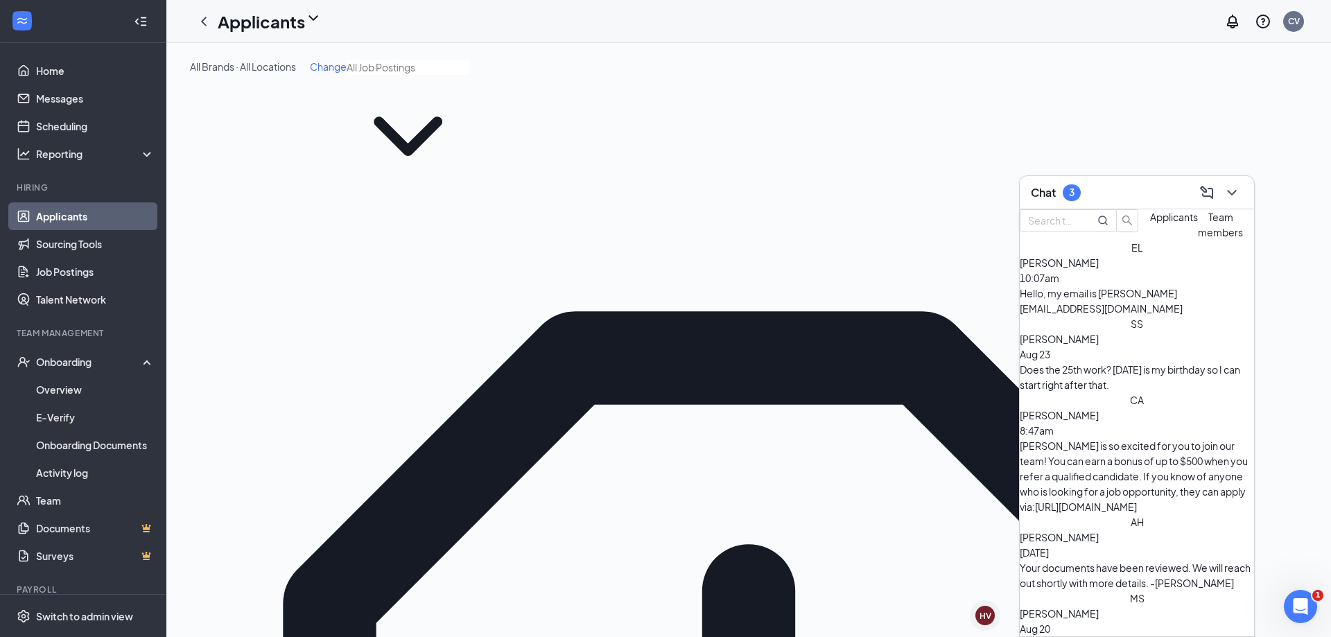
click at [987, 240] on button "Applicants" at bounding box center [1174, 224] width 48 height 31
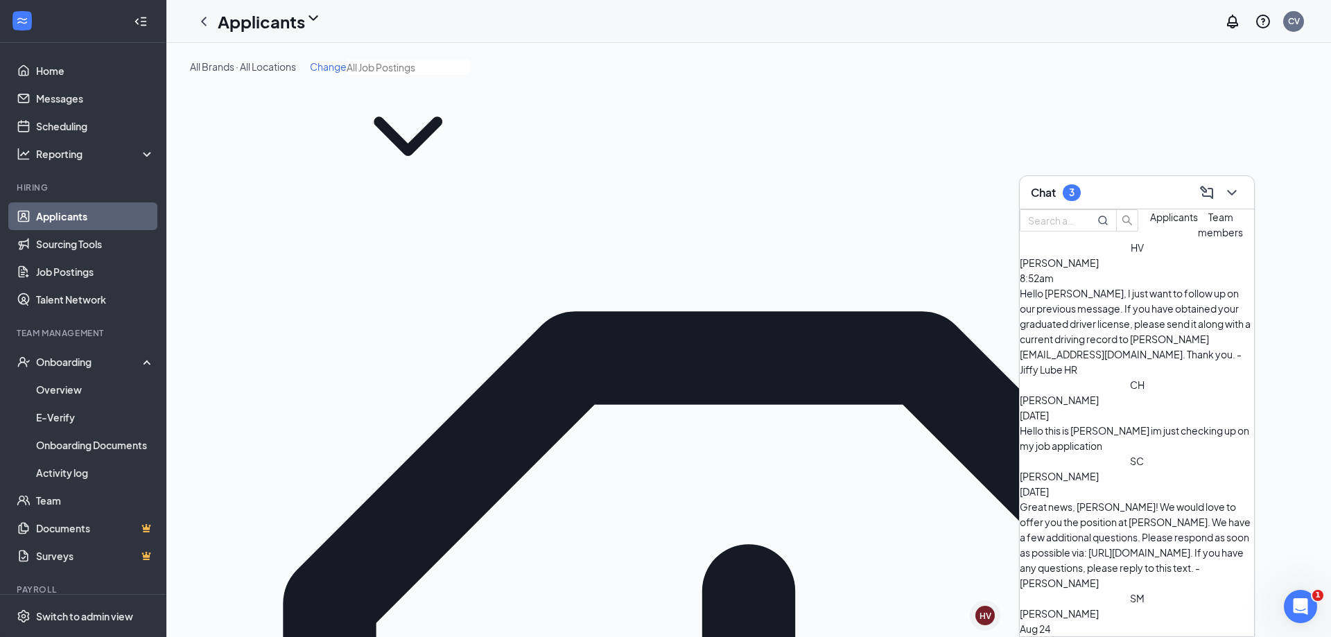
click at [987, 392] on div "Chandler Hill Aug 25 Hello this is chandler im just checking up on my job appli…" at bounding box center [1137, 422] width 234 height 61
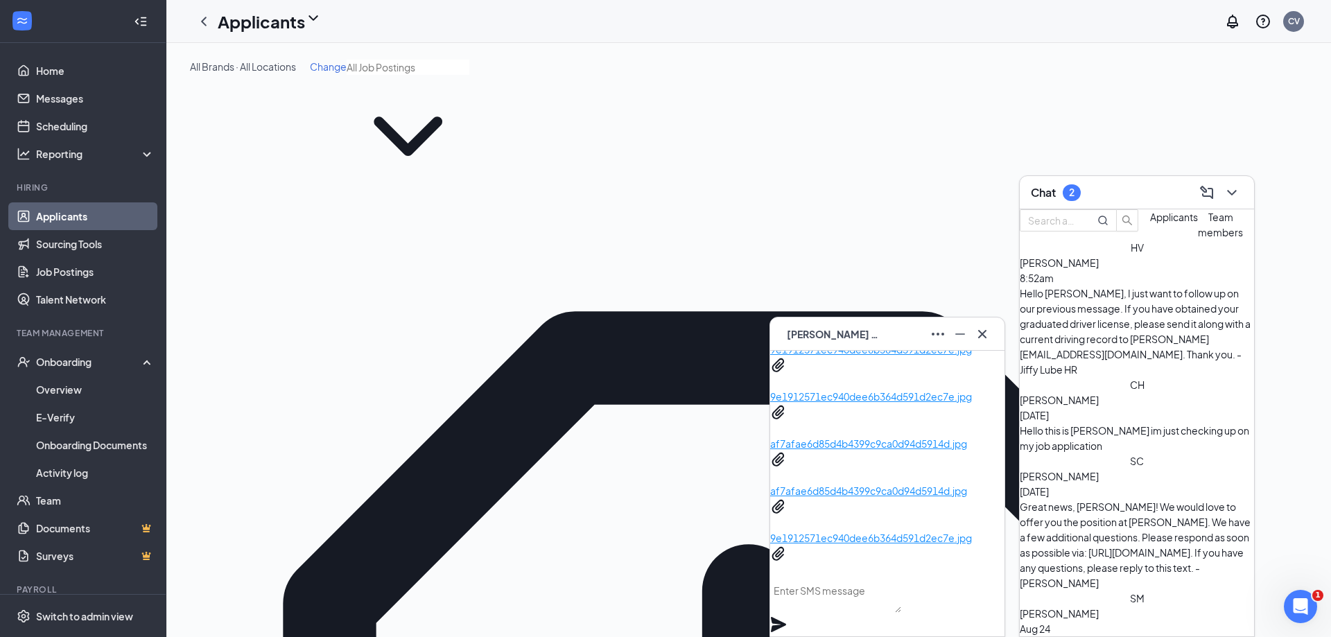
scroll to position [-208, 0]
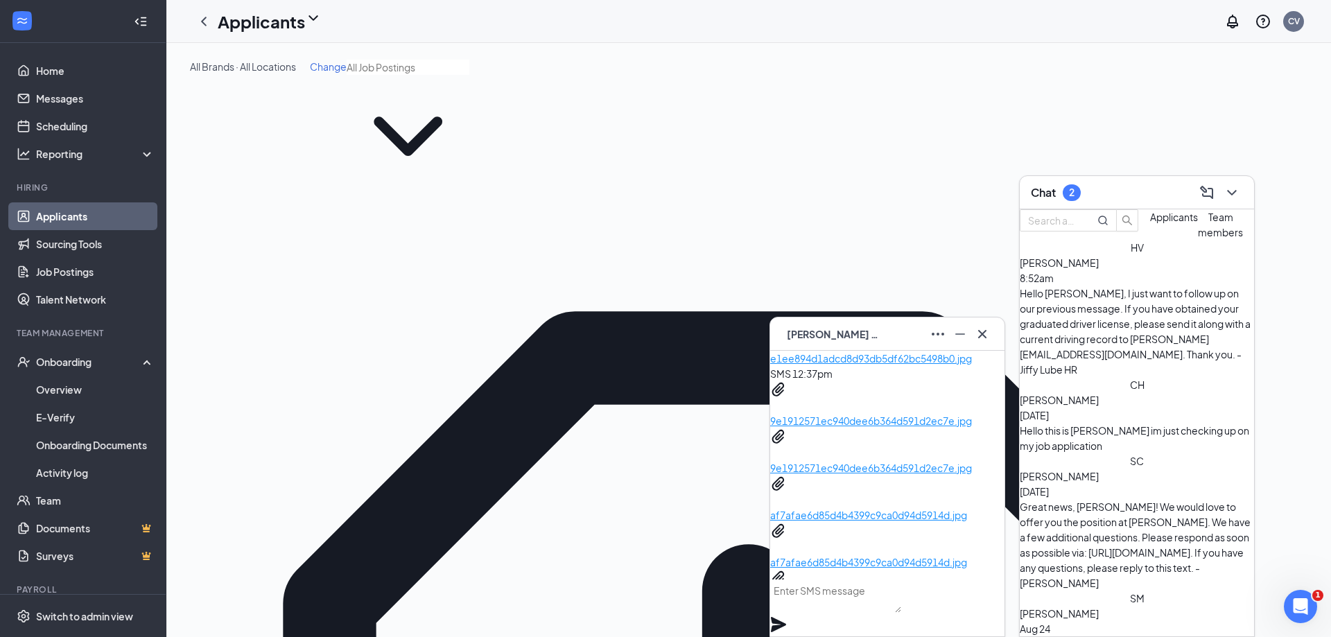
click at [987, 189] on icon "ChevronDown" at bounding box center [1232, 192] width 17 height 17
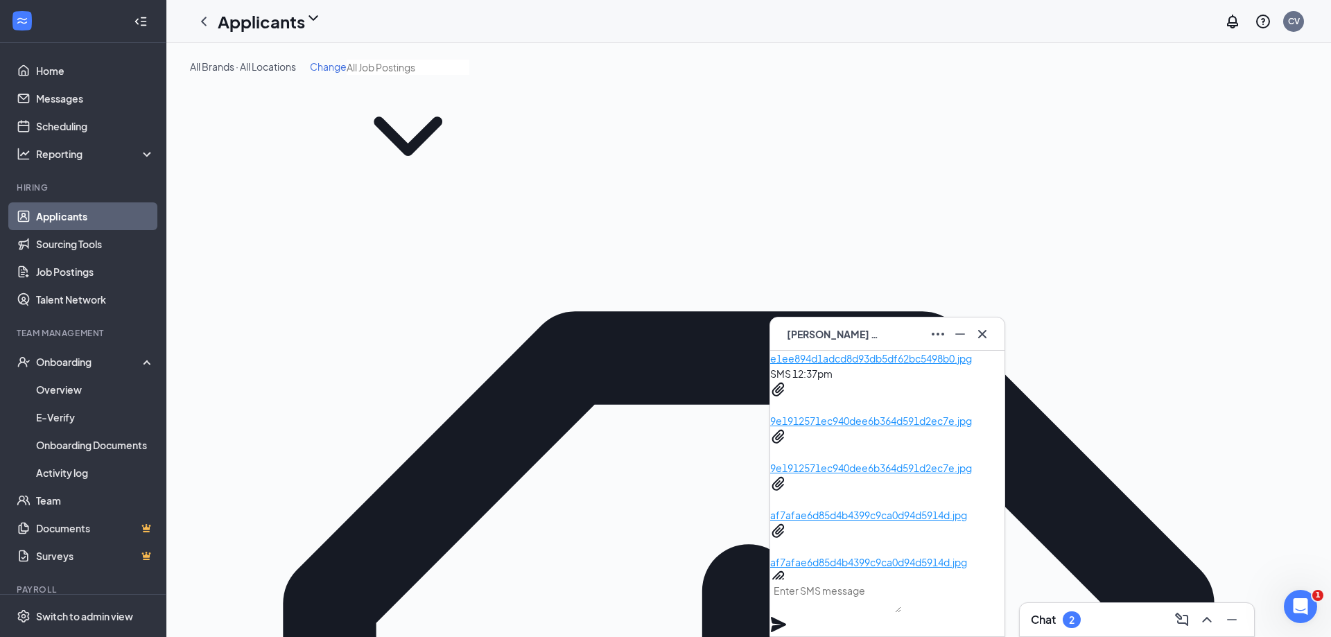
type input "chandler"
click at [958, 331] on icon "Minimize" at bounding box center [960, 334] width 17 height 17
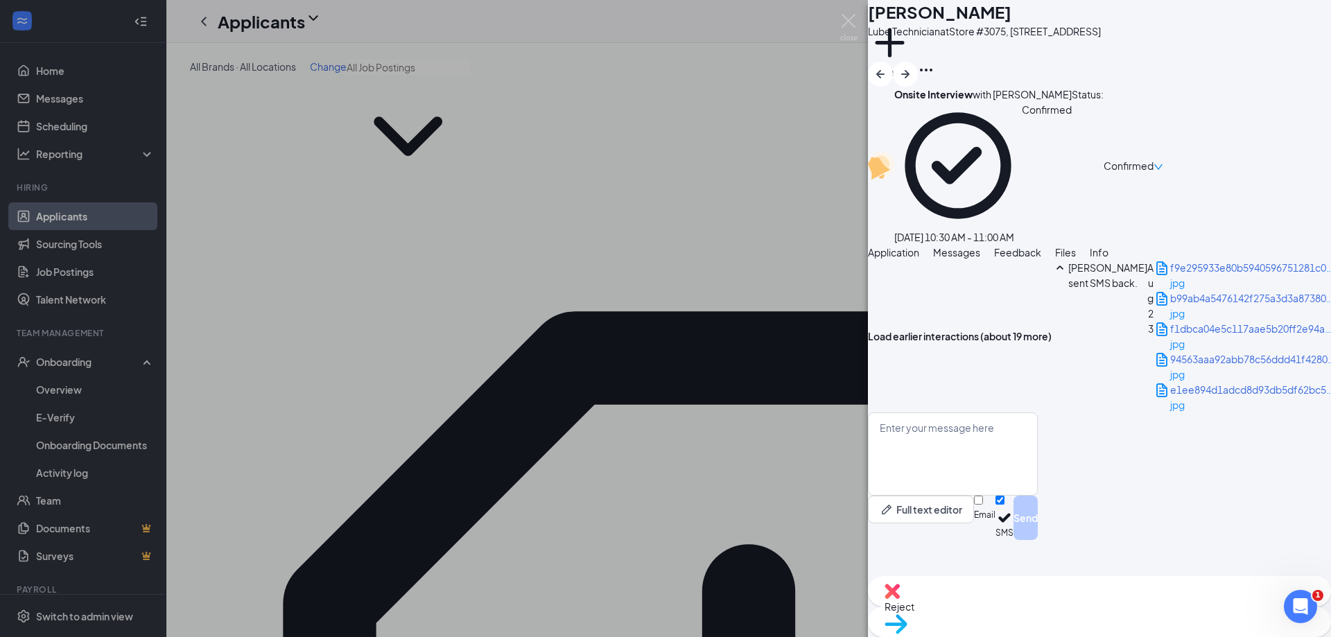
scroll to position [1980, 0]
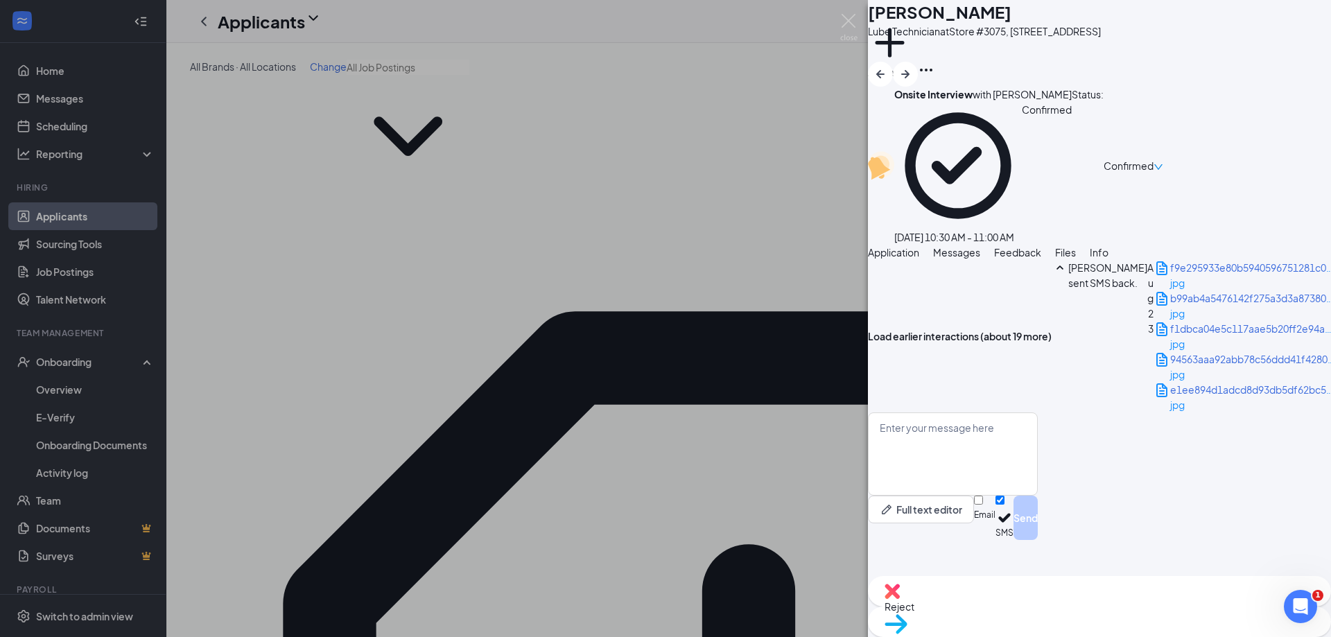
click at [987, 260] on div "Load earlier interactions (about 19 more) CH Chandler Hill sent SMS back. Aug 2…" at bounding box center [1099, 336] width 463 height 153
click at [987, 329] on button "Load earlier interactions (about 19 more)" at bounding box center [960, 336] width 184 height 15
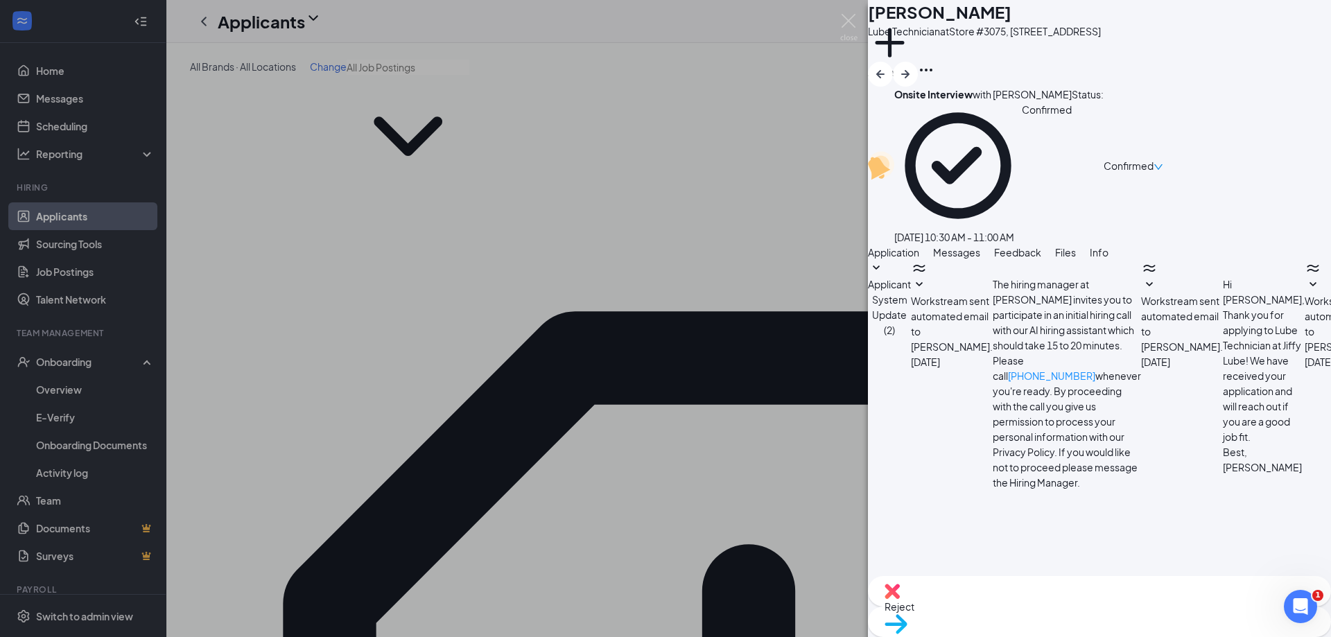
click at [911, 278] on span "Applicant System Update (2)" at bounding box center [889, 307] width 43 height 58
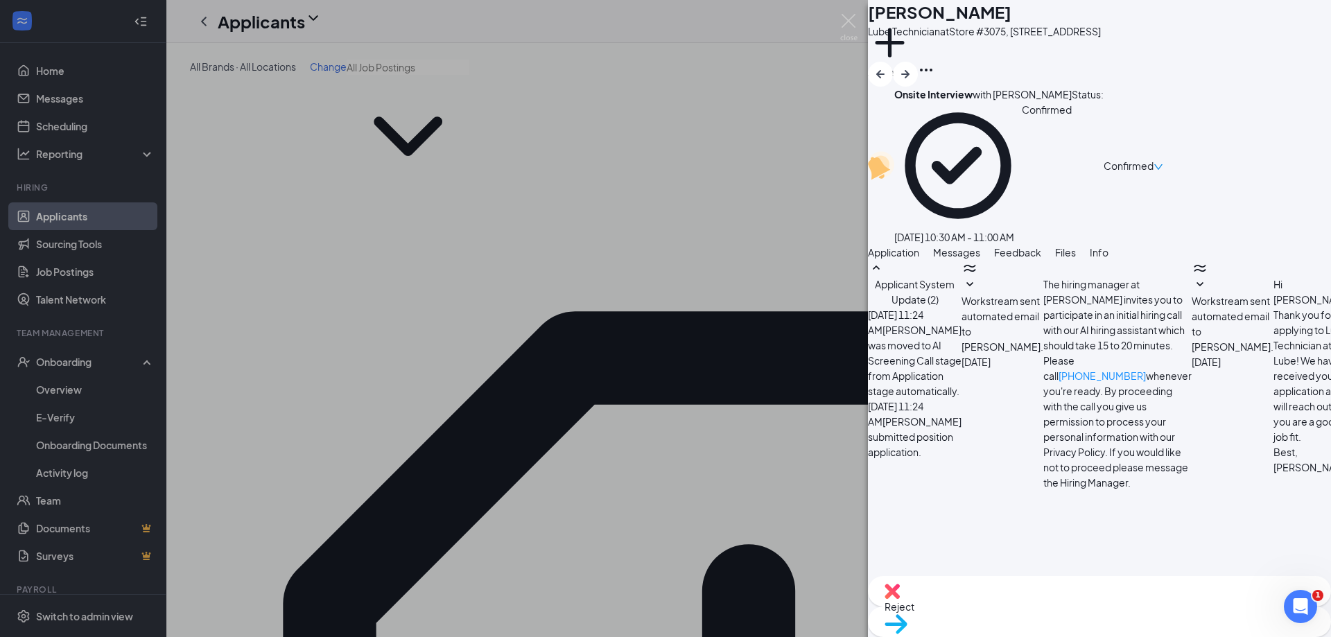
click at [955, 278] on span "Applicant System Update (2)" at bounding box center [915, 292] width 80 height 28
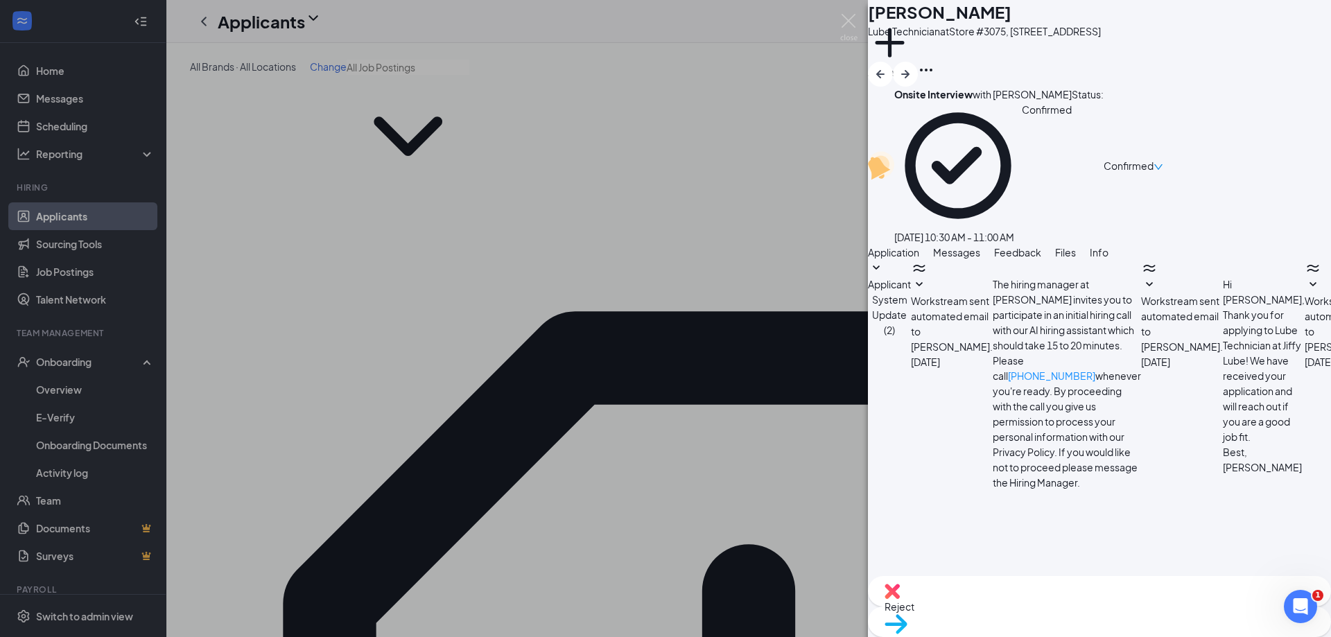
scroll to position [277, 0]
click at [987, 246] on span "Files" at bounding box center [1065, 252] width 21 height 12
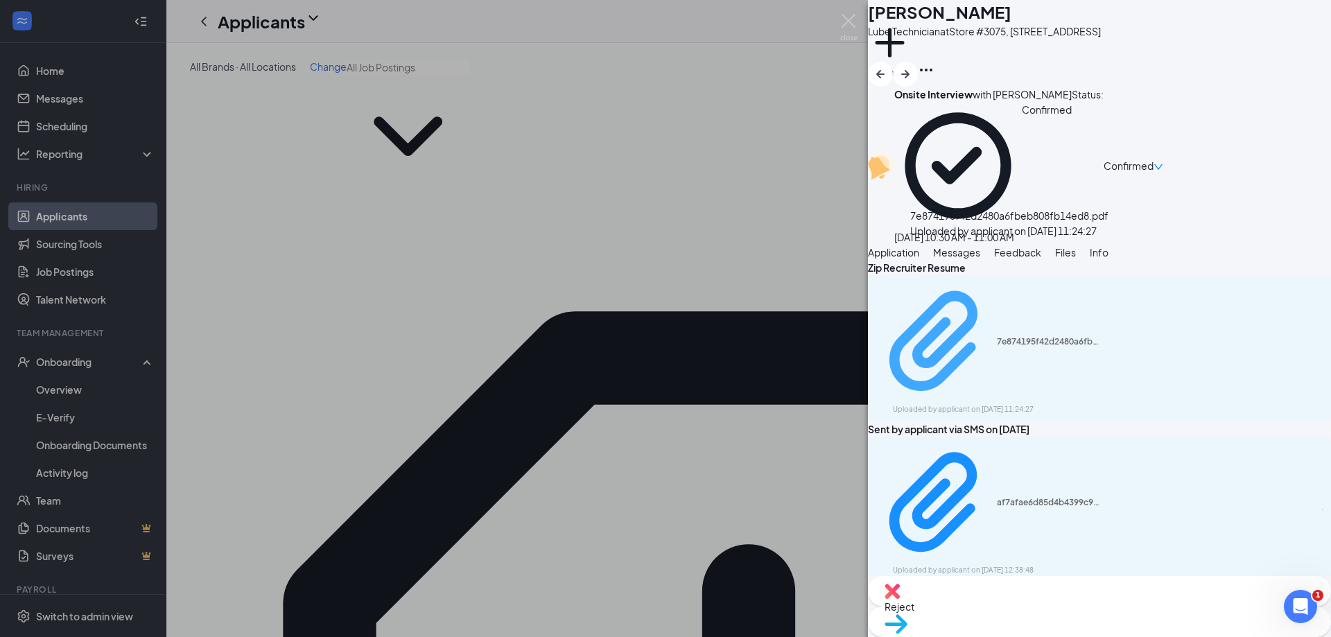
click at [987, 336] on div "7e874195f42d2480a6fbeb808fb14ed8.pdf" at bounding box center [1049, 341] width 104 height 11
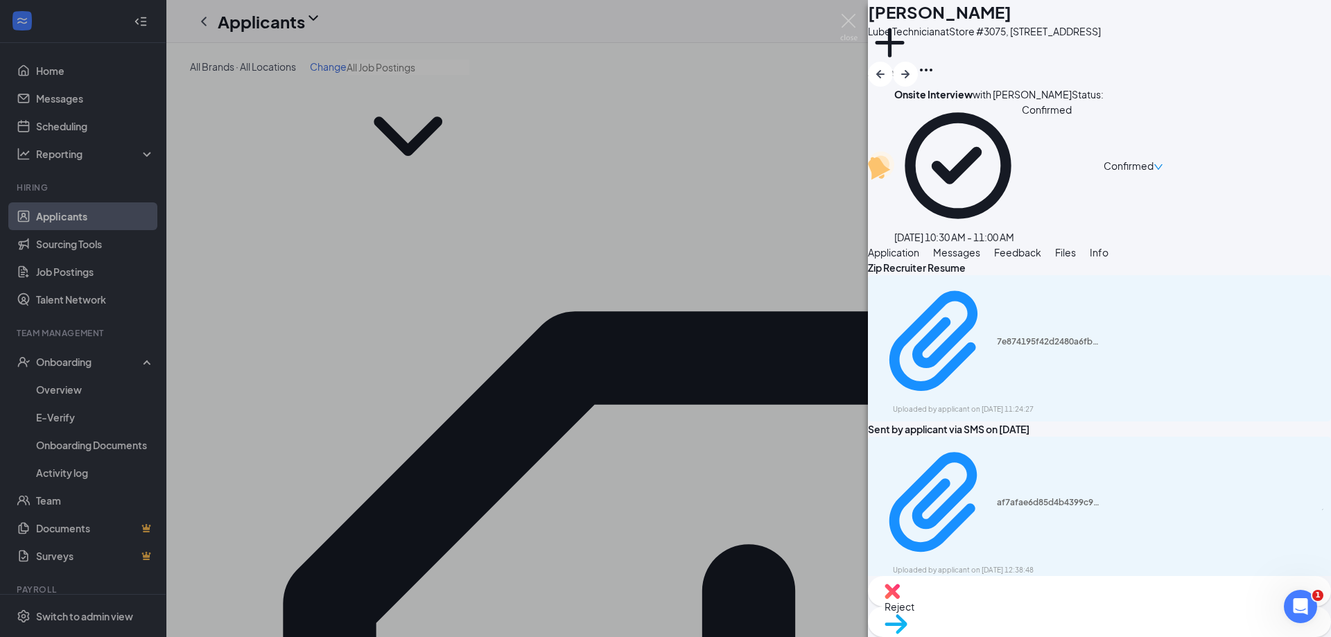
click at [980, 246] on span "Messages" at bounding box center [956, 252] width 47 height 12
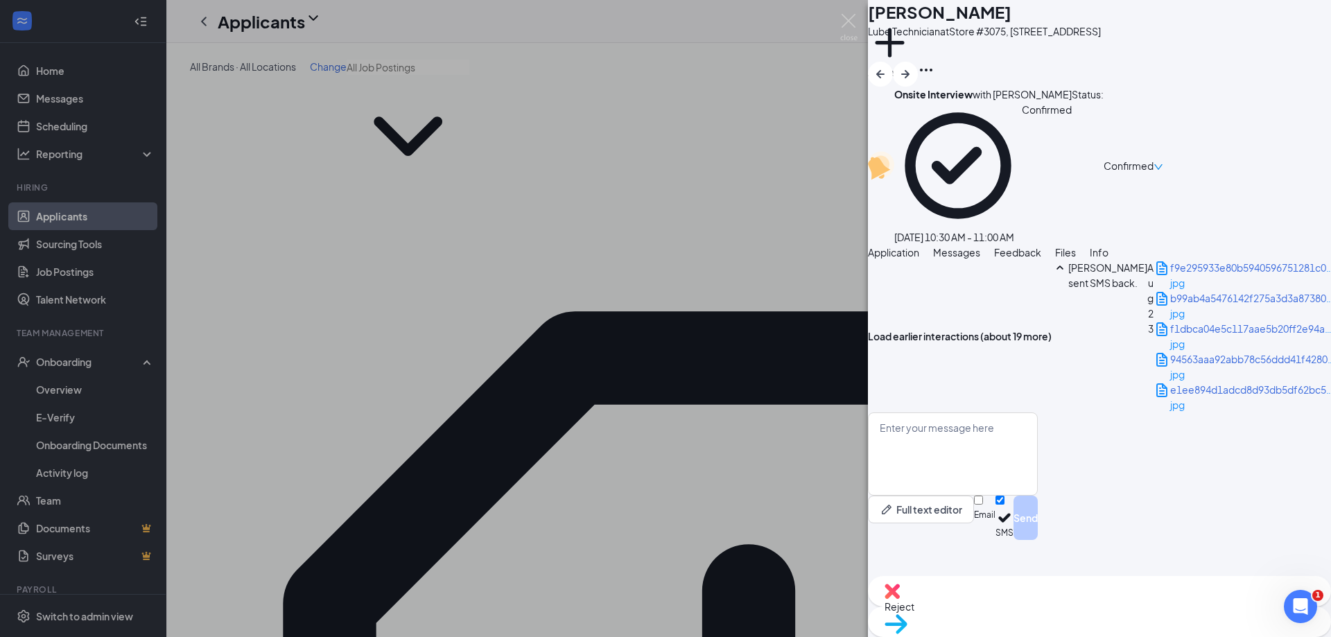
click at [831, 454] on div "CH Chandler Hill Lube Technician at Store #3075, 520 S Main St, Snowflake, AZ A…" at bounding box center [665, 318] width 1331 height 637
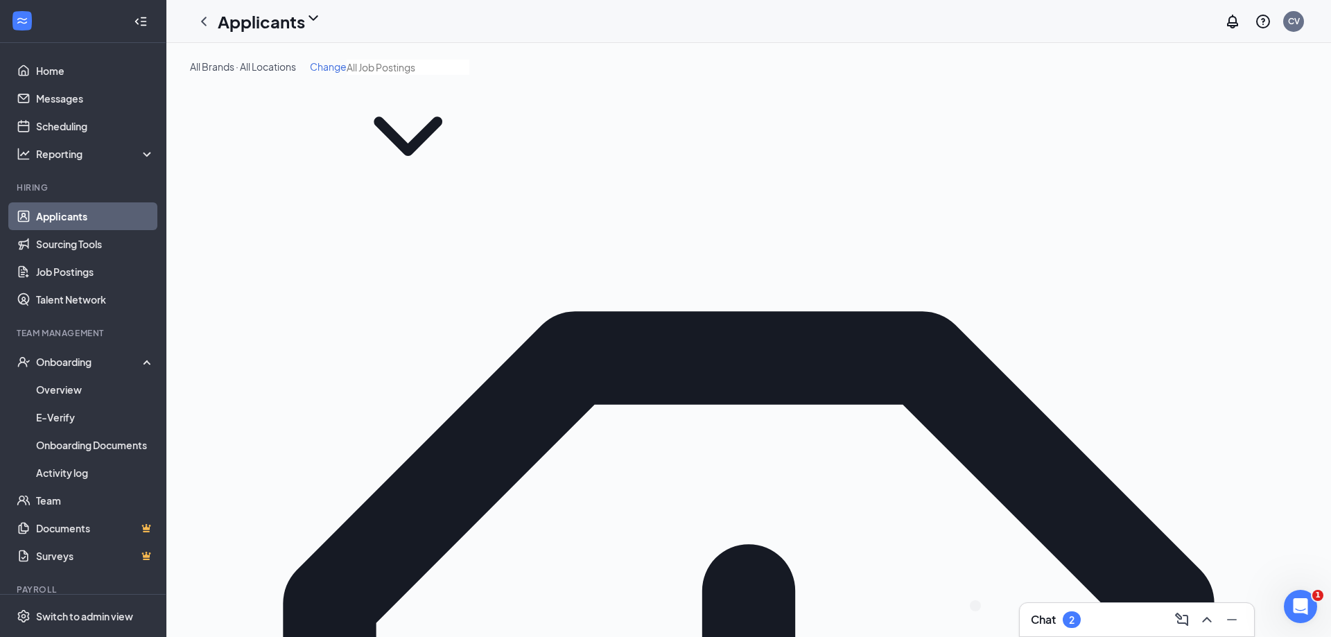
click at [987, 626] on div "Chat 2" at bounding box center [1137, 620] width 212 height 22
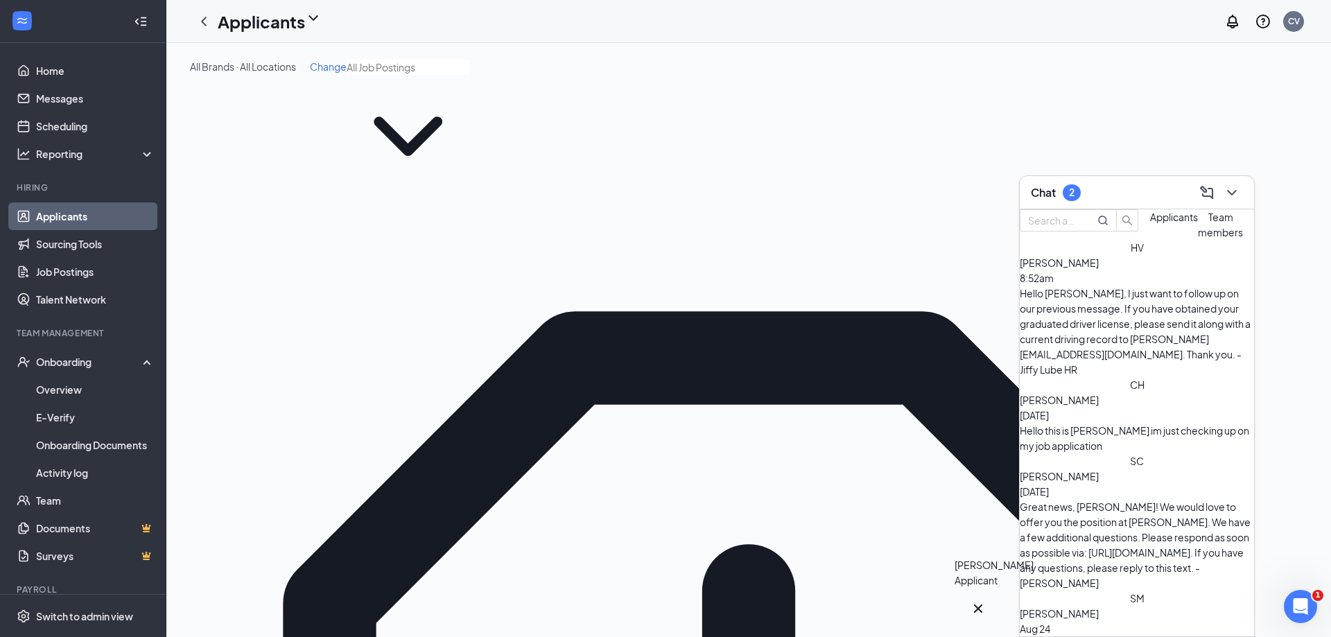
click at [983, 605] on icon "Cross" at bounding box center [978, 609] width 8 height 8
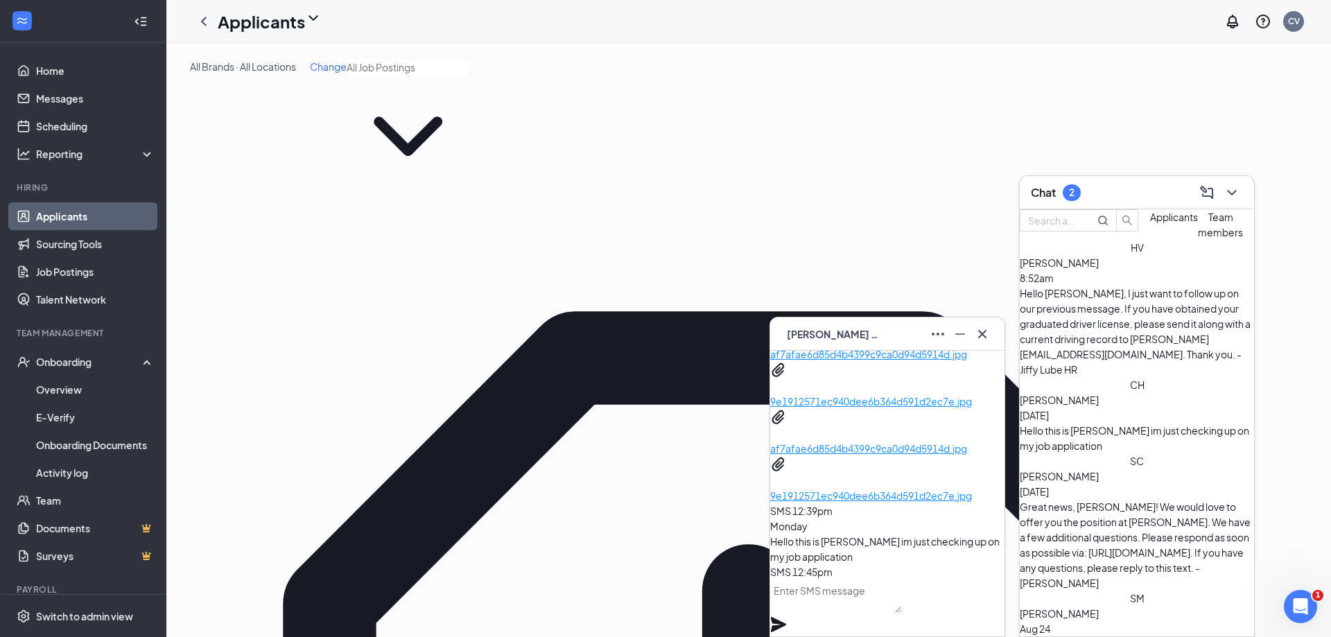
click at [987, 499] on div "Great news, Stephen! We would love to offer you the position at Jiffy Lube. We …" at bounding box center [1137, 545] width 234 height 92
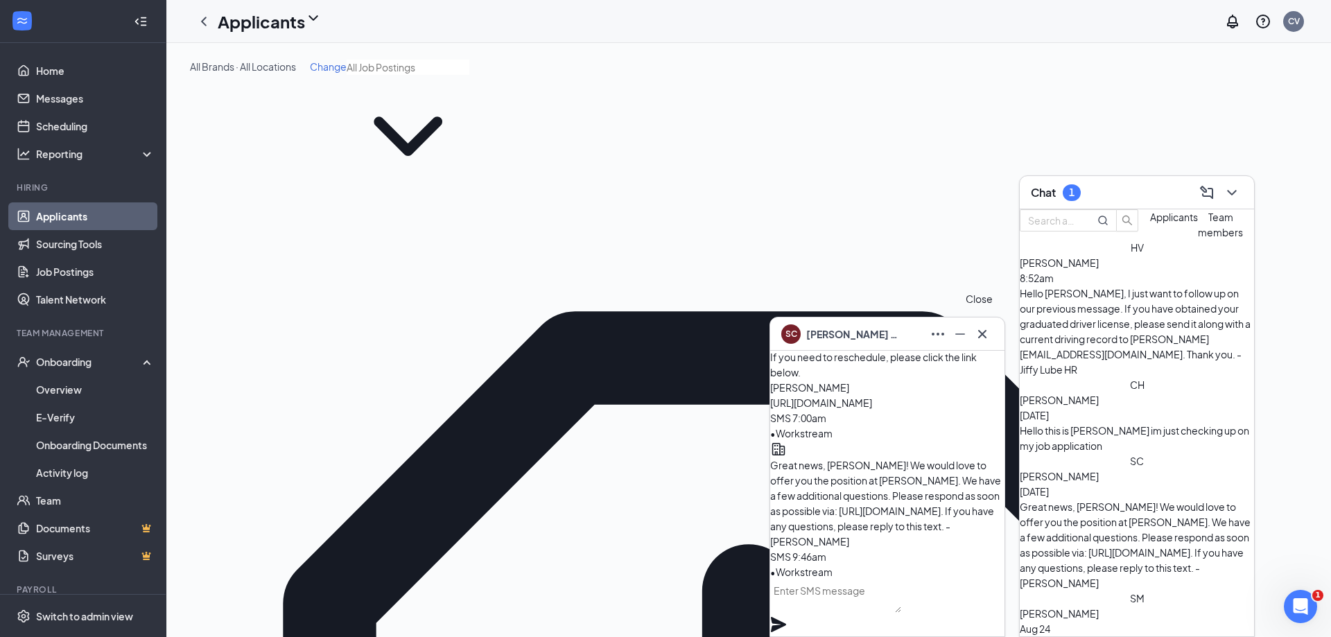
click at [987, 334] on button at bounding box center [982, 334] width 22 height 22
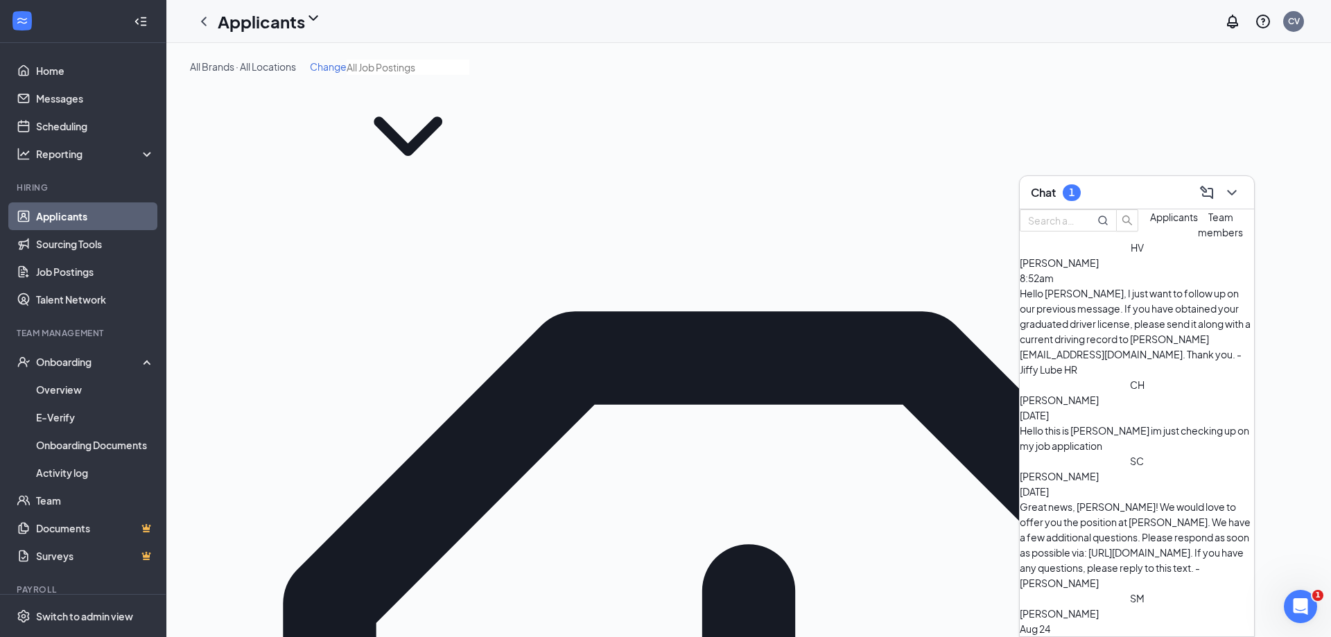
click at [987, 191] on div "Chat 1" at bounding box center [1137, 192] width 234 height 33
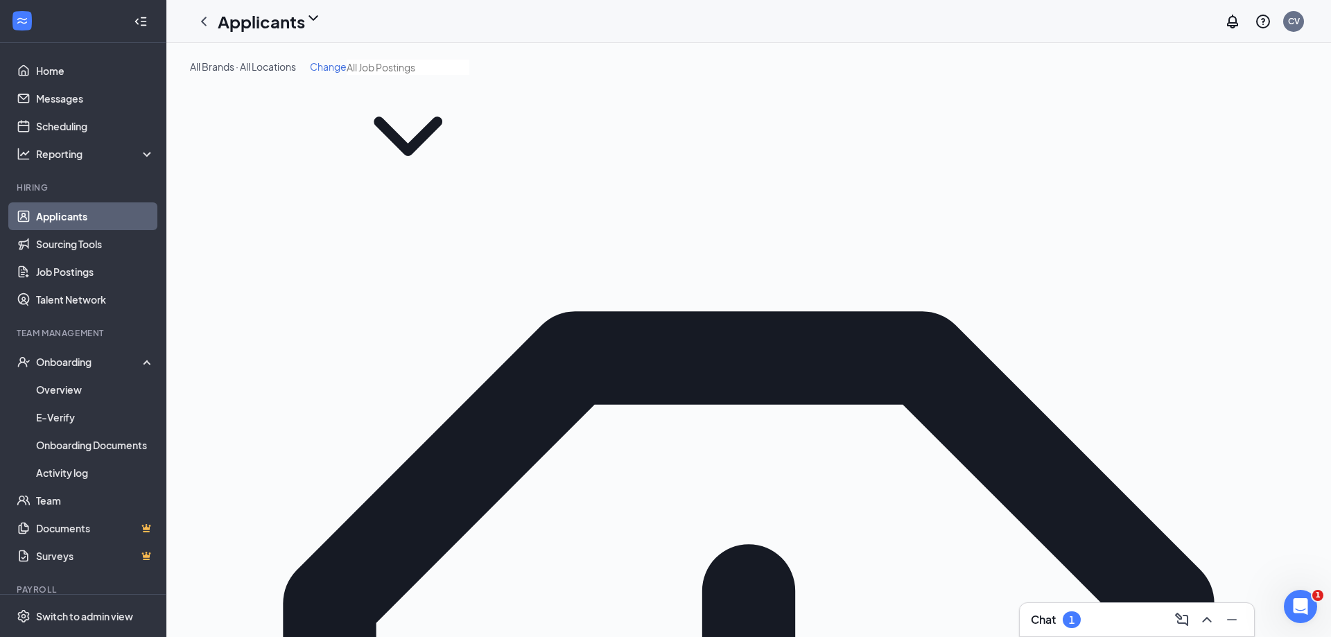
drag, startPoint x: 1175, startPoint y: 275, endPoint x: 462, endPoint y: 272, distance: 712.8
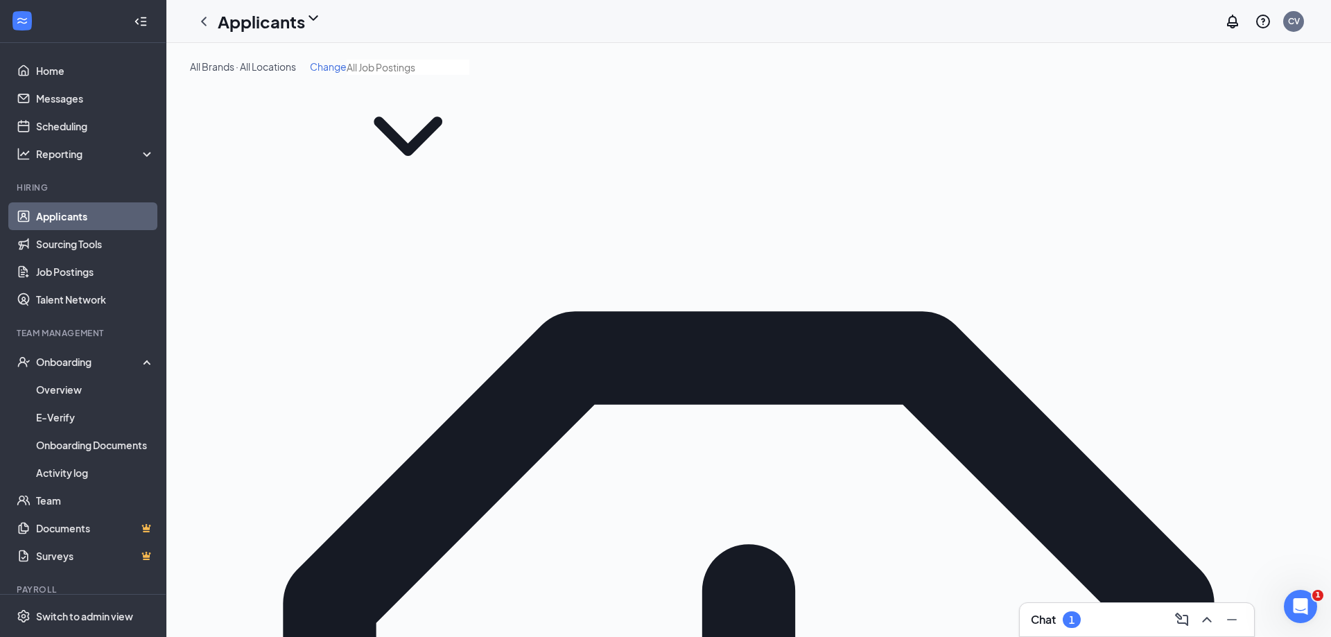
type input "seth"
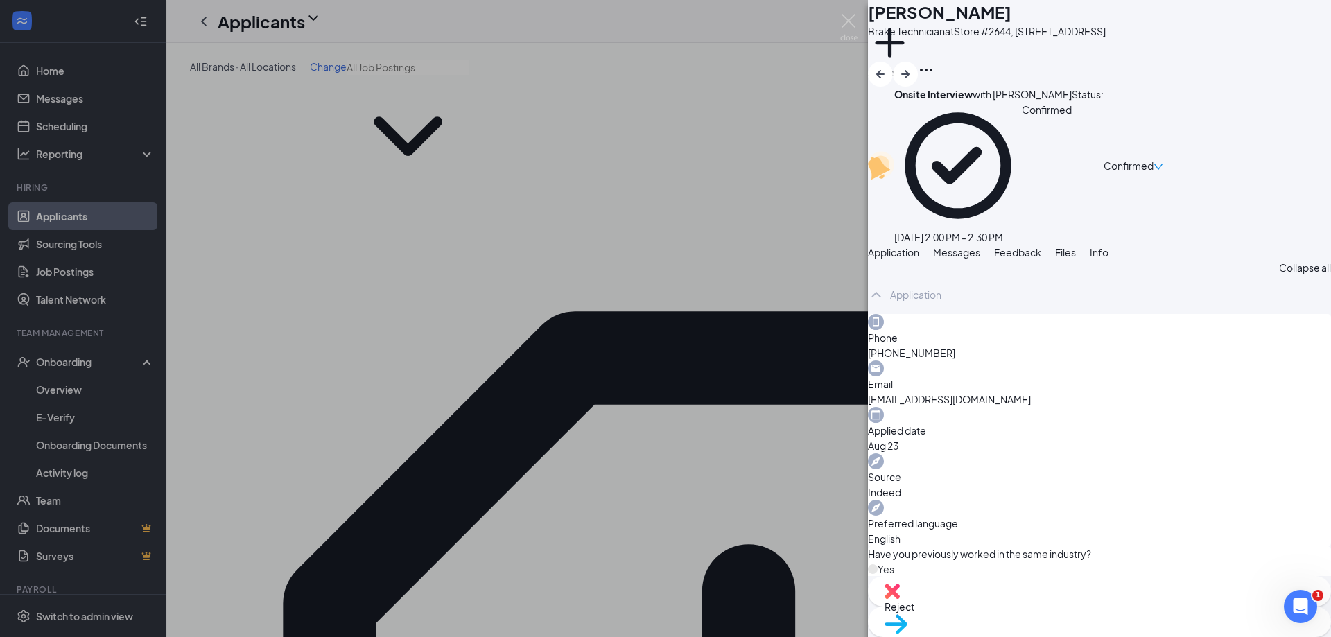
click at [987, 245] on button "Files" at bounding box center [1065, 252] width 21 height 15
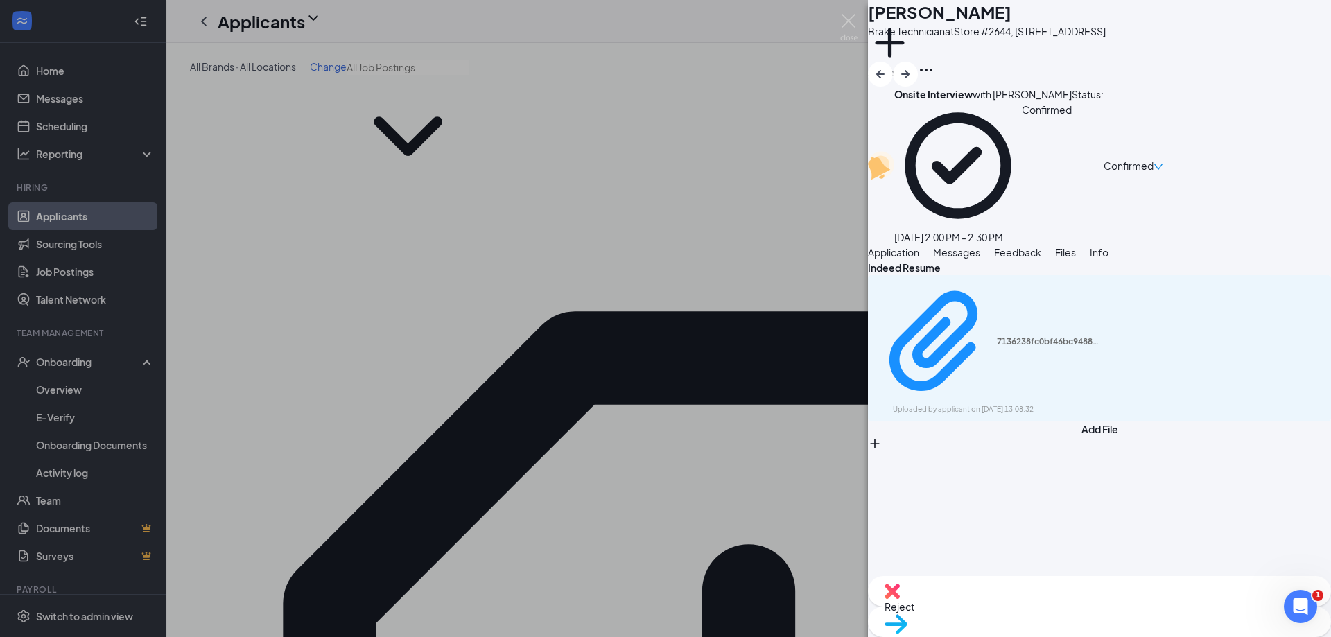
click at [698, 214] on div "SM Seth Martin Brake Technician at Store #2644, 141 N White Mountain Rd, Show L…" at bounding box center [665, 318] width 1331 height 637
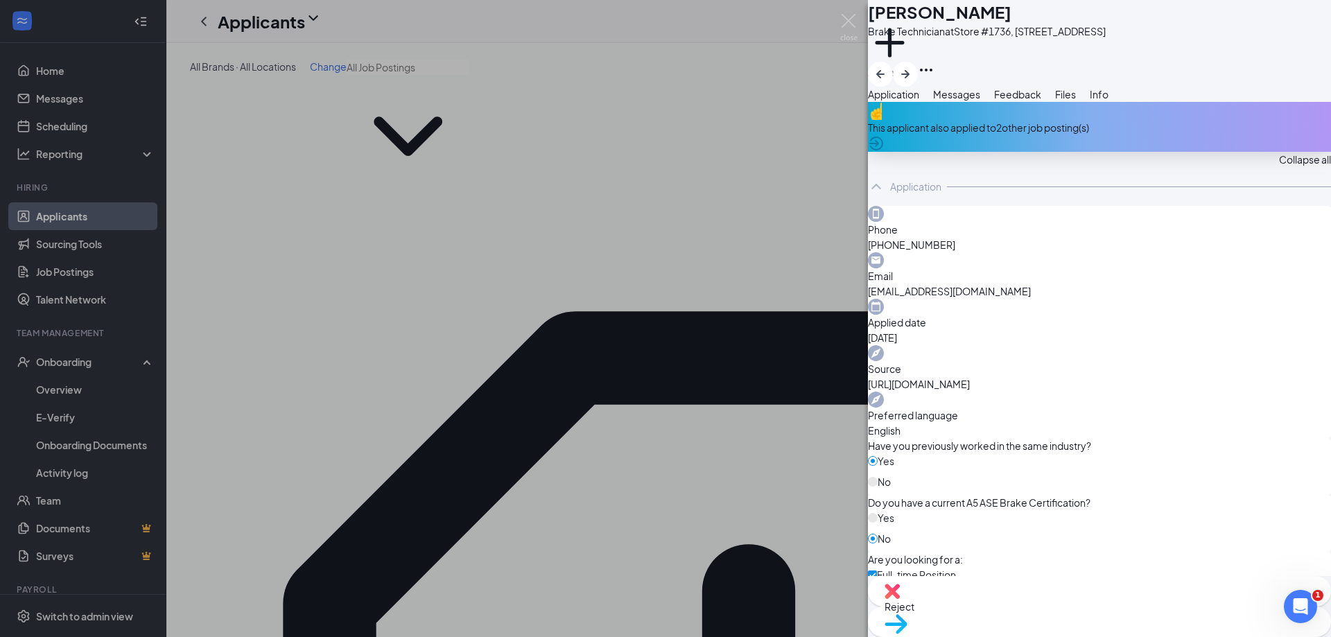
click at [987, 102] on button "Files" at bounding box center [1065, 94] width 21 height 15
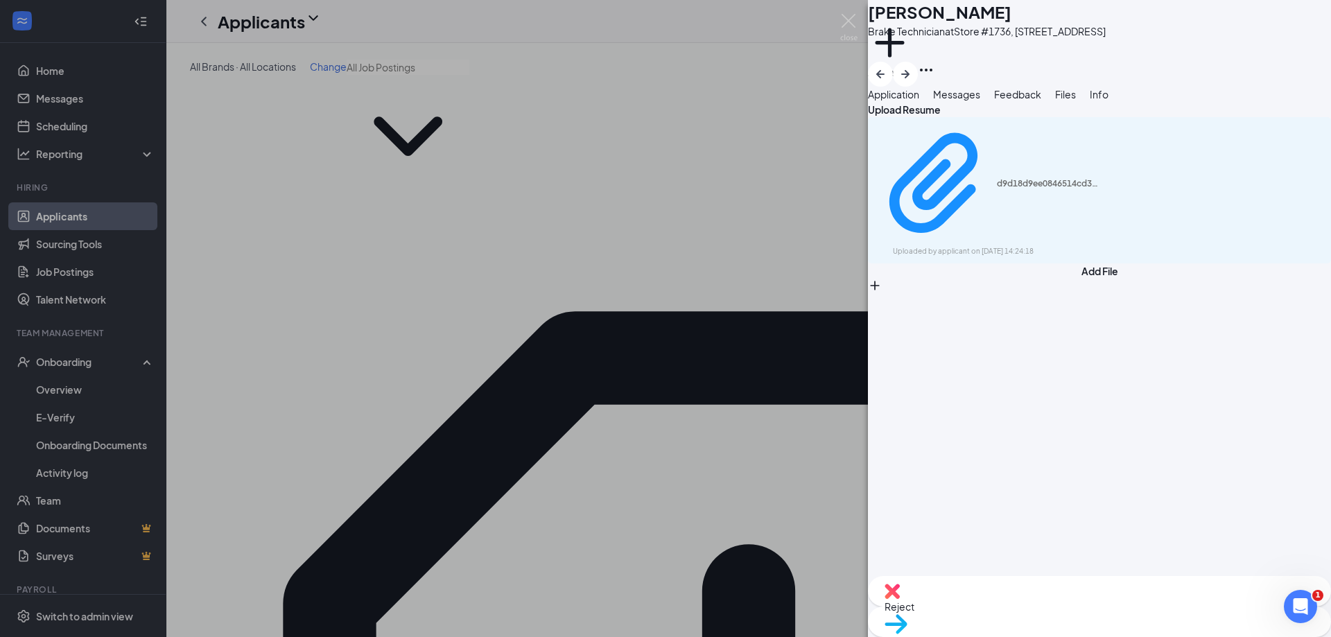
click at [370, 469] on div "SM seth martinez Brake Technician at Store #1736, 2400 Rio Rancho Blvd, Rio Ran…" at bounding box center [665, 318] width 1331 height 637
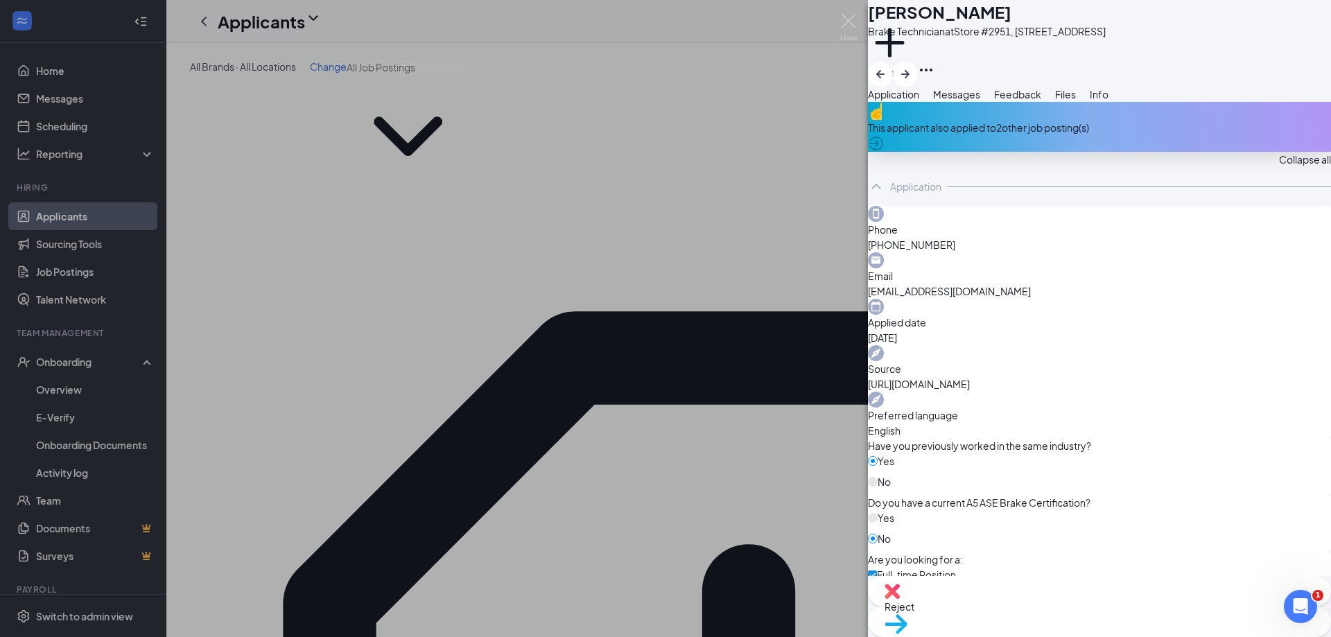
click at [987, 101] on span "Files" at bounding box center [1065, 94] width 21 height 12
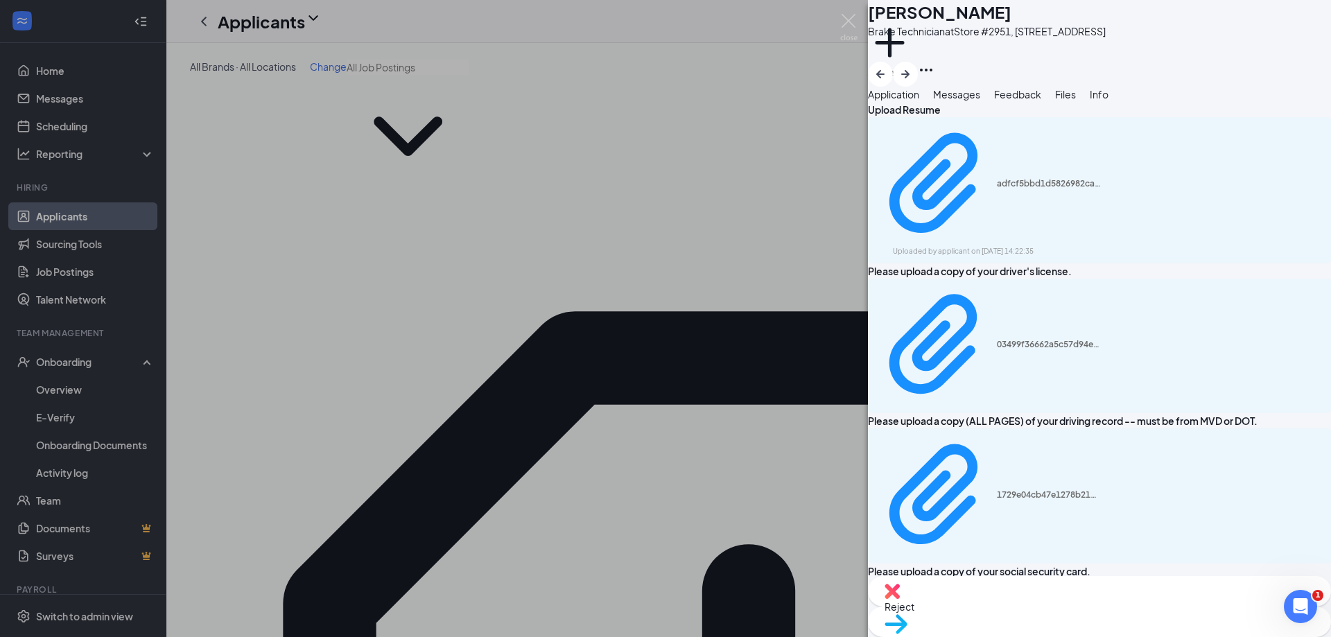
click at [894, 101] on span "Application" at bounding box center [893, 94] width 51 height 12
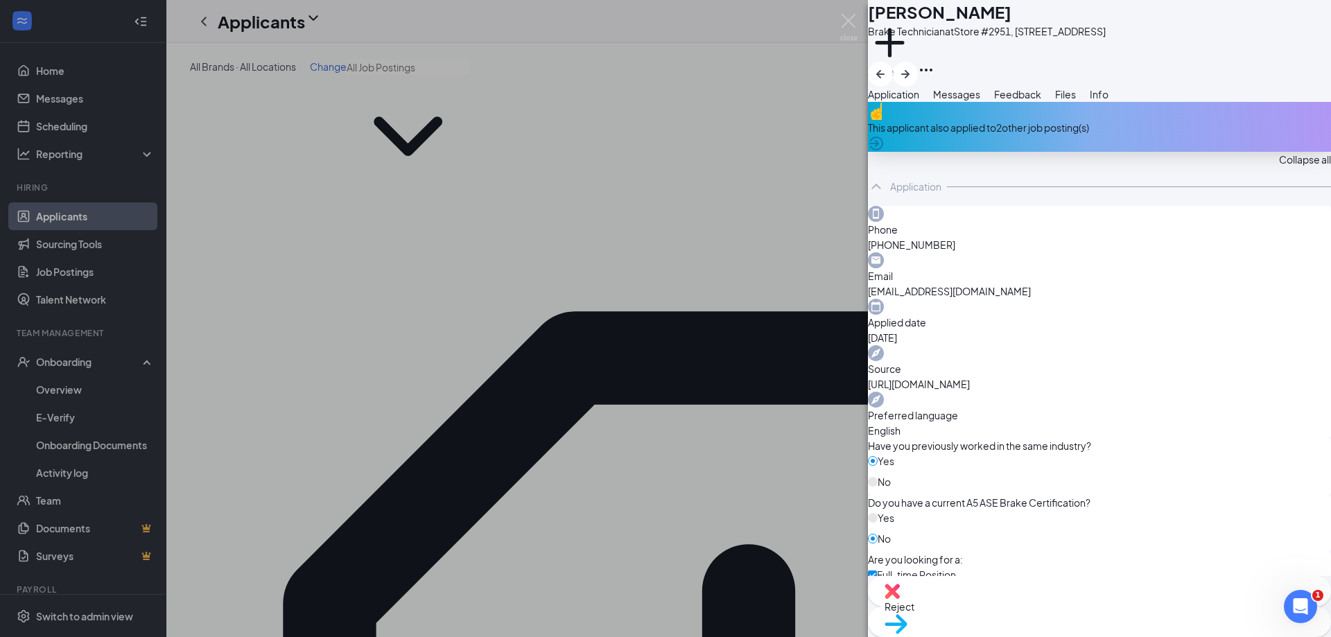
click at [987, 101] on span "Info" at bounding box center [1099, 94] width 19 height 12
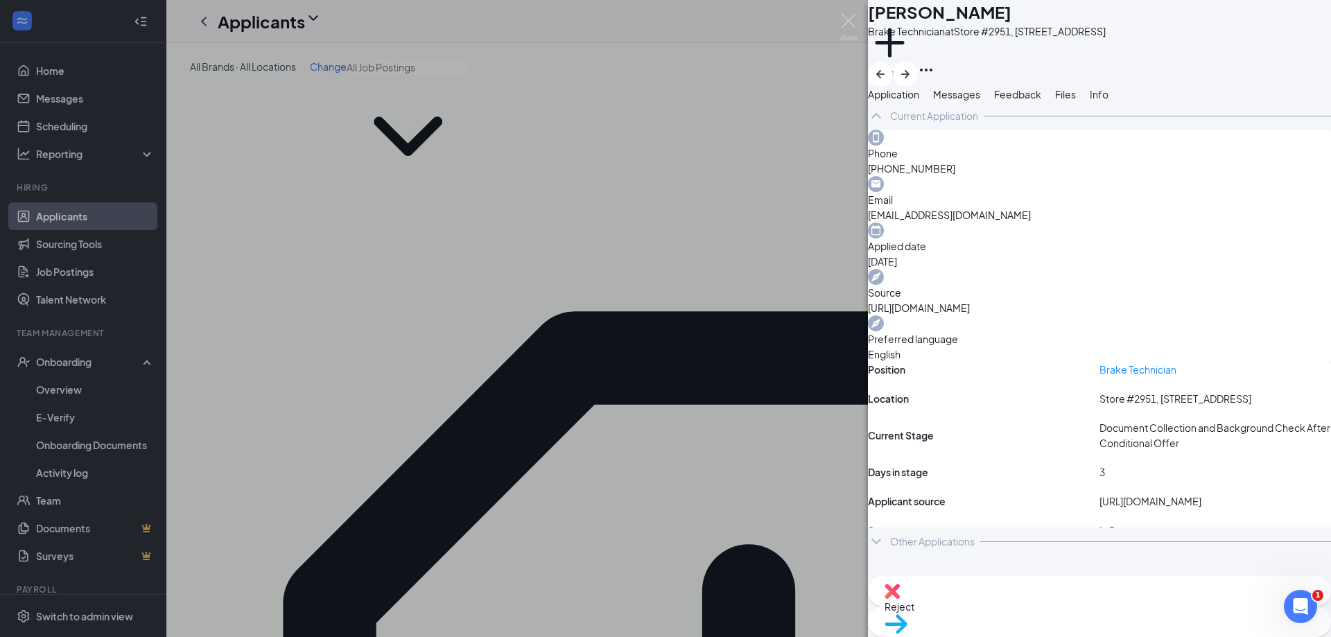
click at [971, 123] on div "Current Application" at bounding box center [934, 116] width 88 height 14
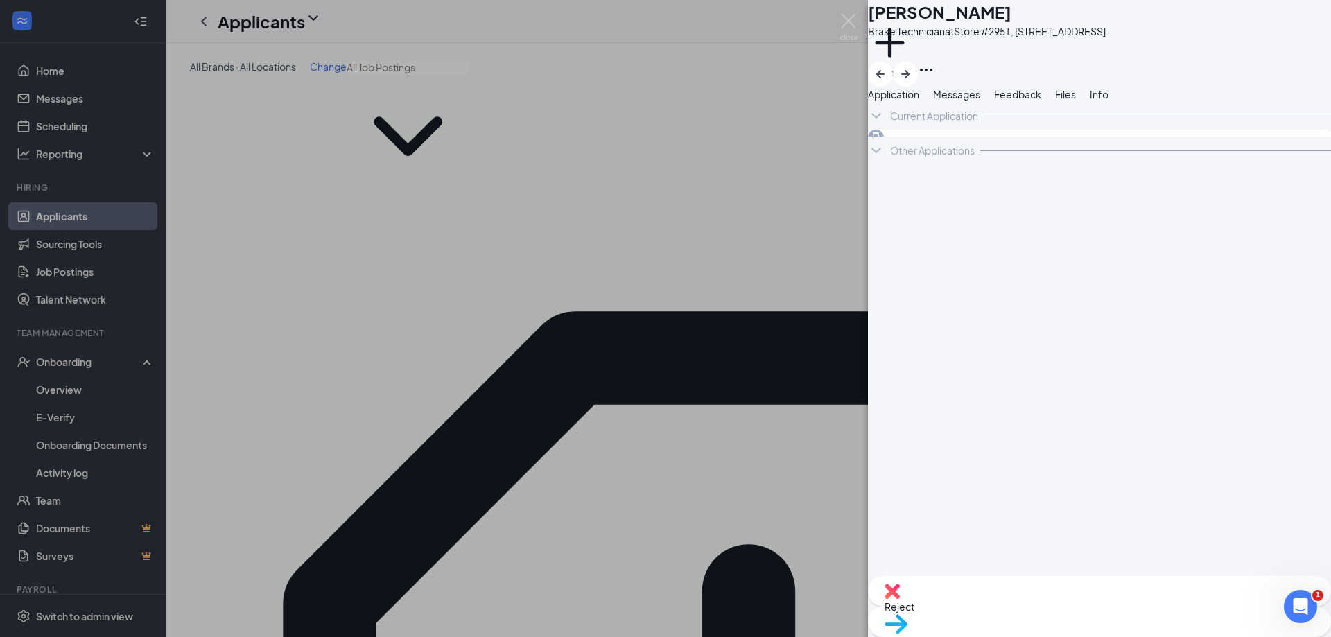
click at [955, 164] on div "Other Applications" at bounding box center [1099, 151] width 463 height 28
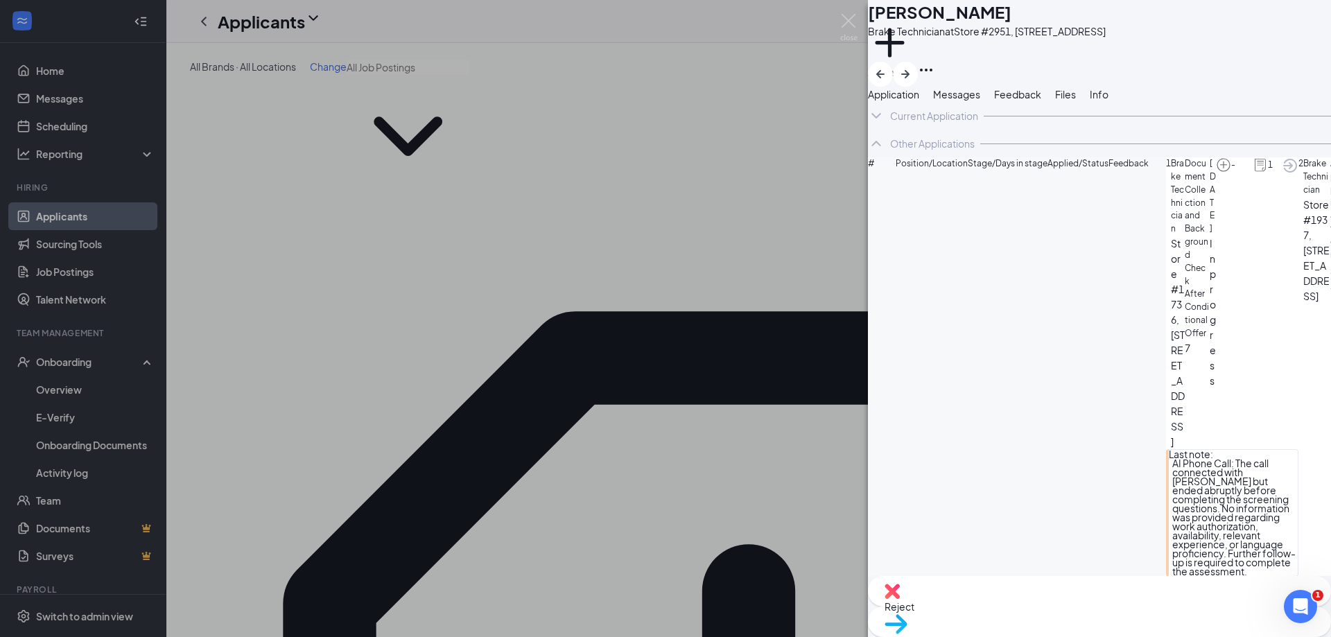
click at [980, 101] on span "Messages" at bounding box center [956, 94] width 47 height 12
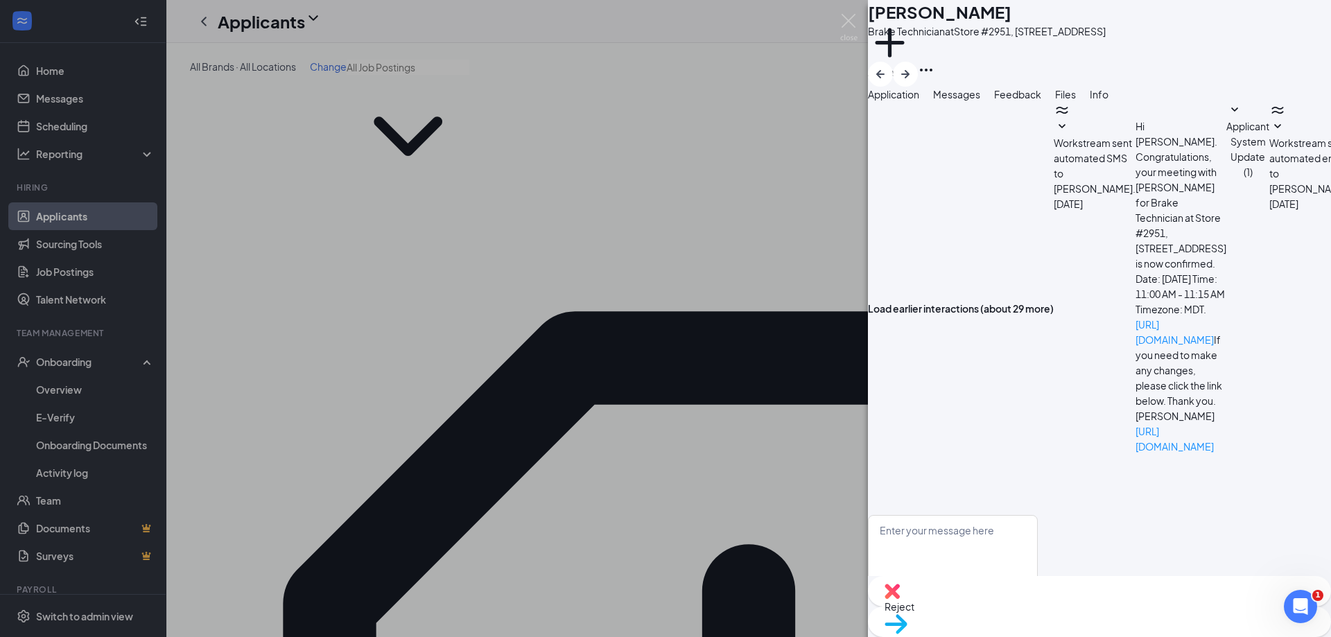
scroll to position [268, 0]
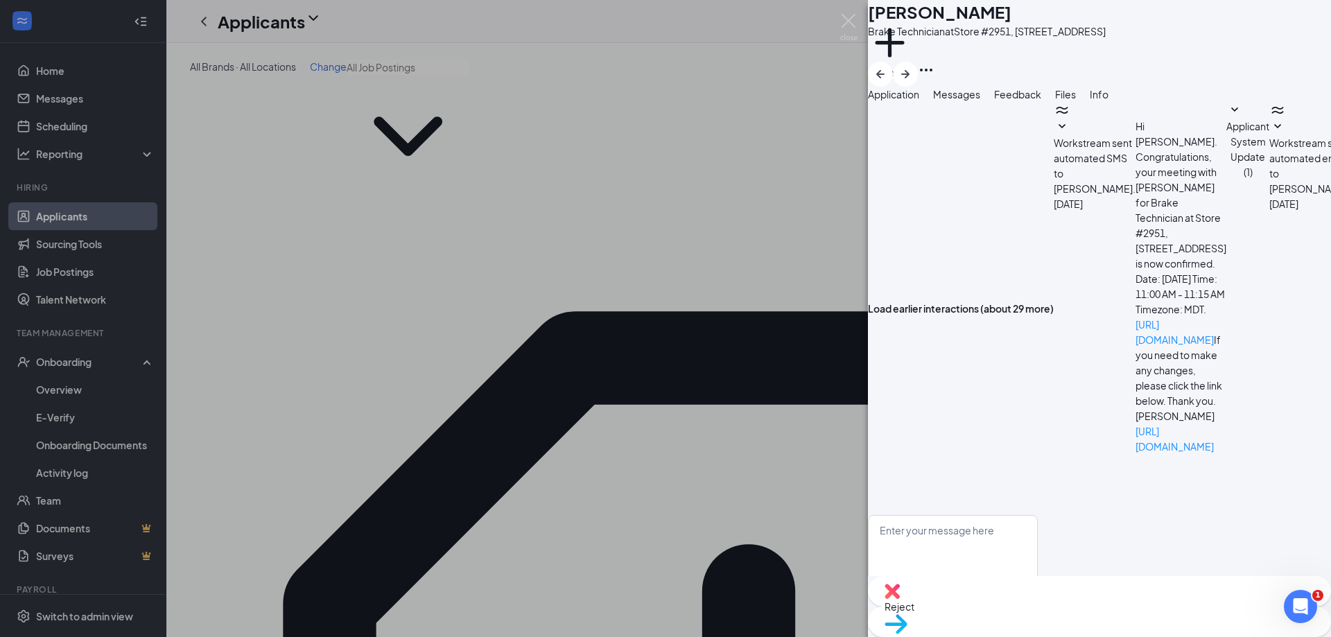
scroll to position [406, 0]
click at [987, 101] on span "Files" at bounding box center [1065, 94] width 21 height 12
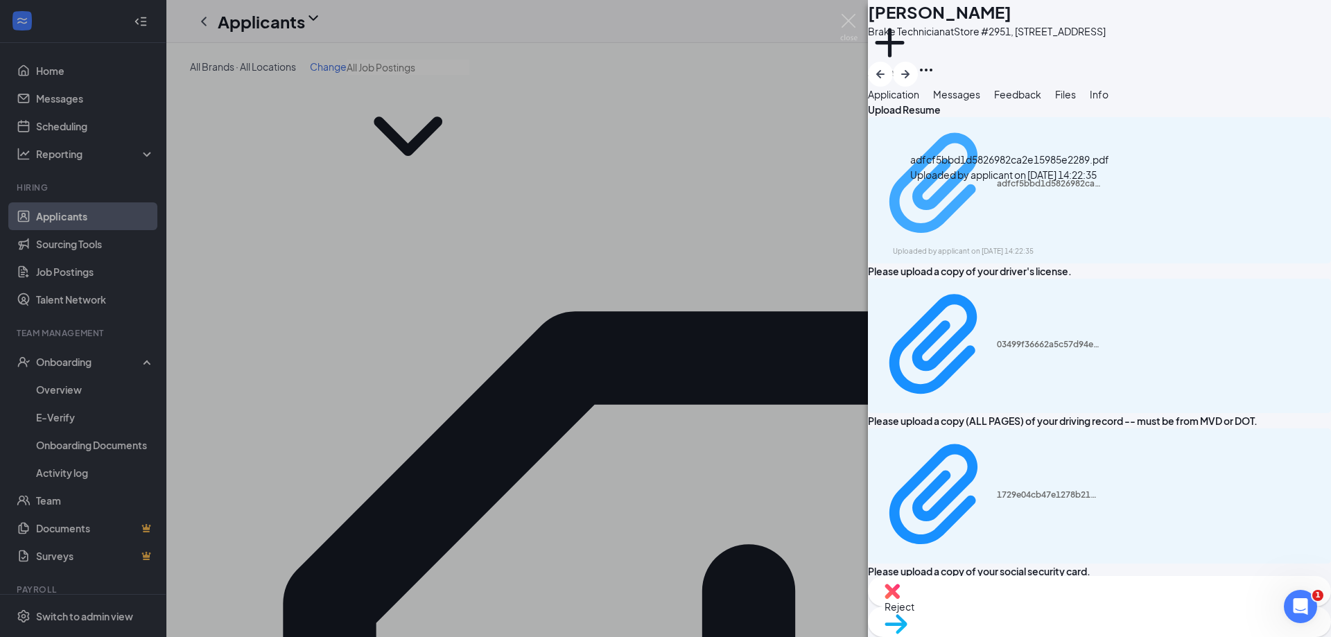
click at [987, 246] on div "Uploaded by applicant on Aug 15, 2025 at 14:22:35" at bounding box center [997, 251] width 208 height 11
click at [987, 189] on div "adfcf5bbd1d5826982ca2e15985e2289.pdf" at bounding box center [1049, 183] width 104 height 11
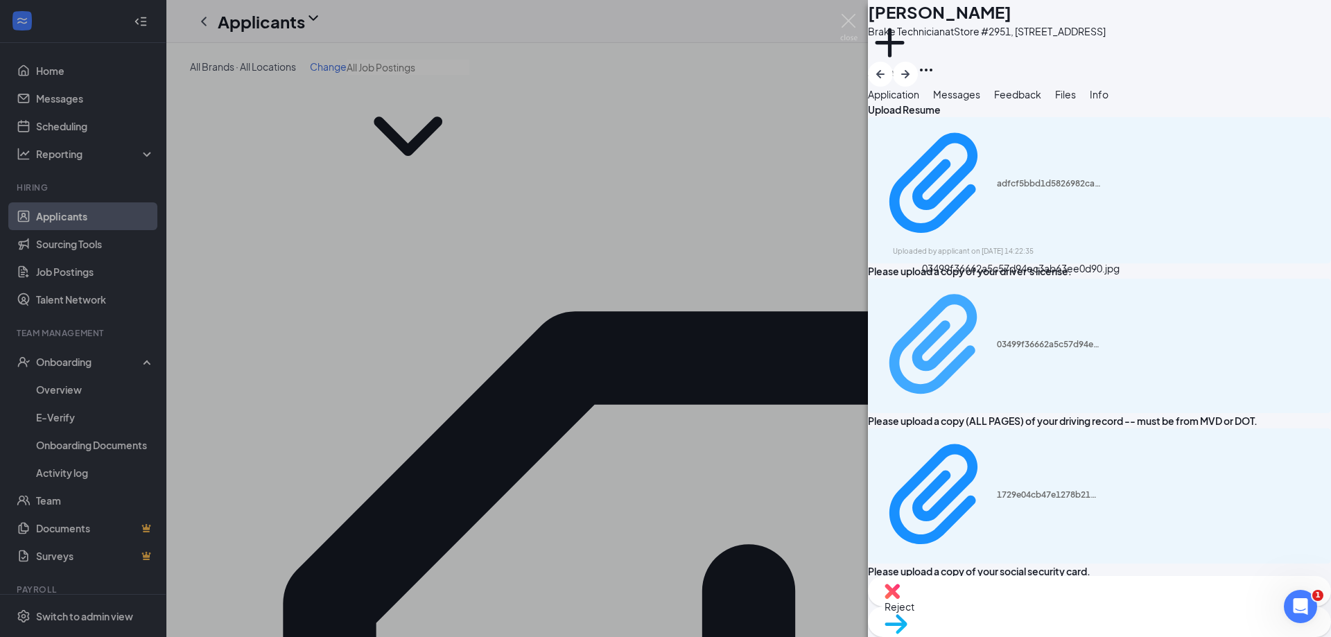
click at [987, 304] on div "03499f36662a5c57d94ec3ab63ee0d90.jpg" at bounding box center [988, 346] width 225 height 123
